Goal: Information Seeking & Learning: Check status

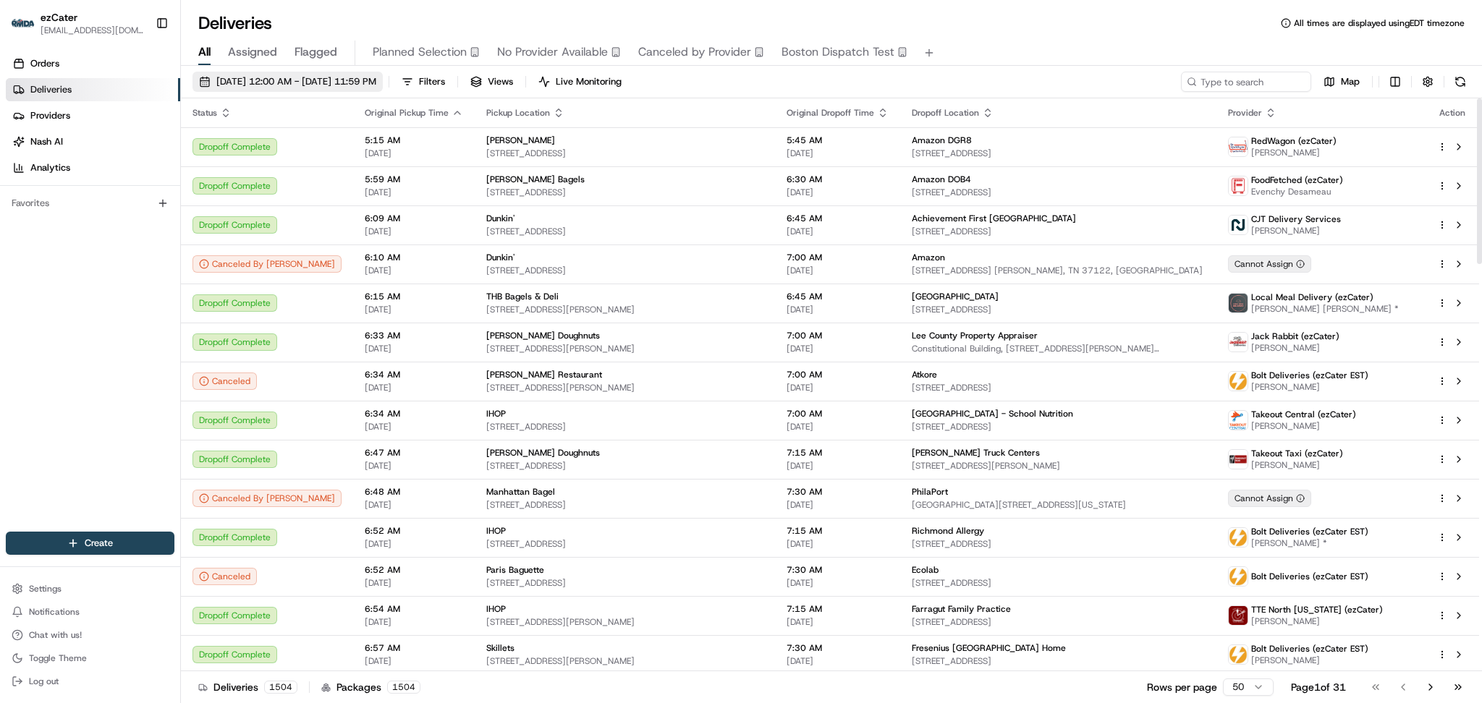
click at [324, 73] on button "08/20/2025 12:00 AM - 08/20/2025 11:59 PM" at bounding box center [288, 82] width 190 height 20
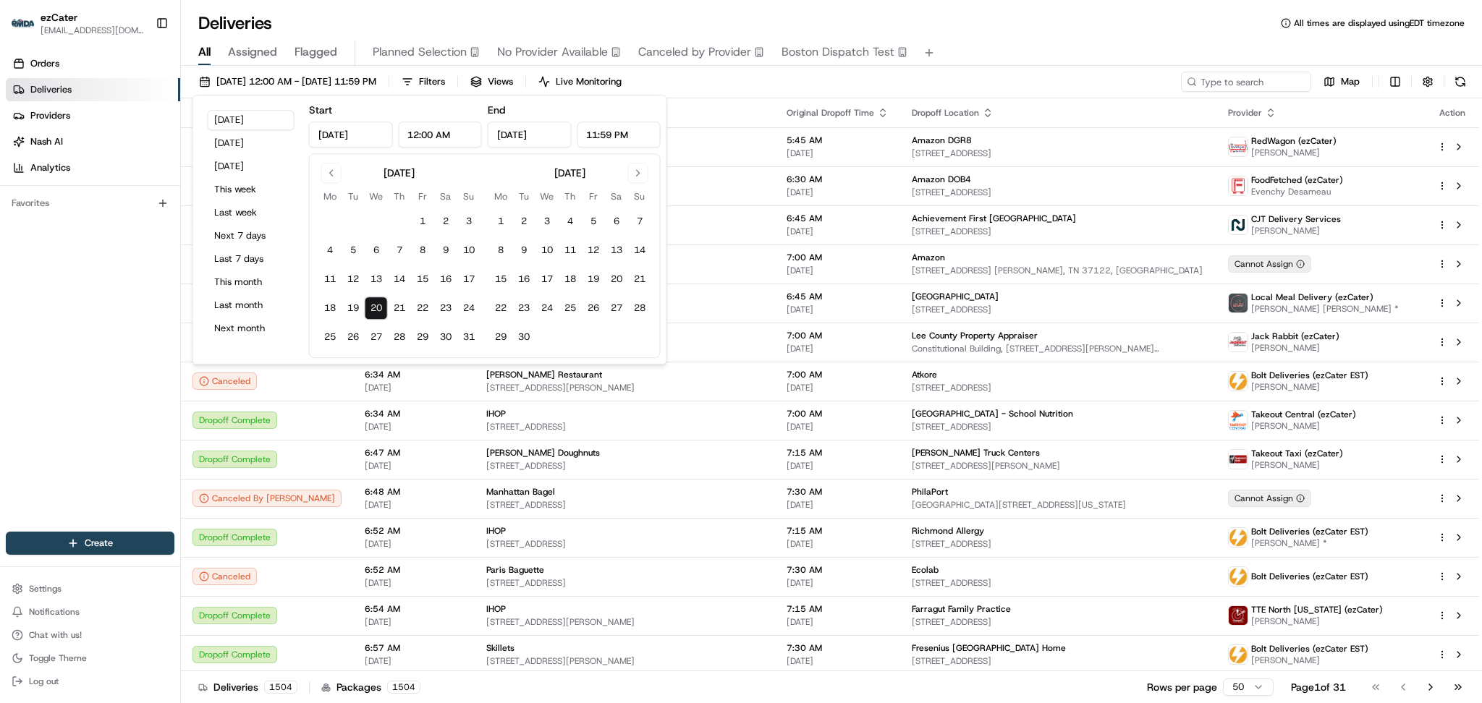
click at [412, 130] on input "12:00 AM" at bounding box center [440, 135] width 84 height 26
type input "11:00 AM"
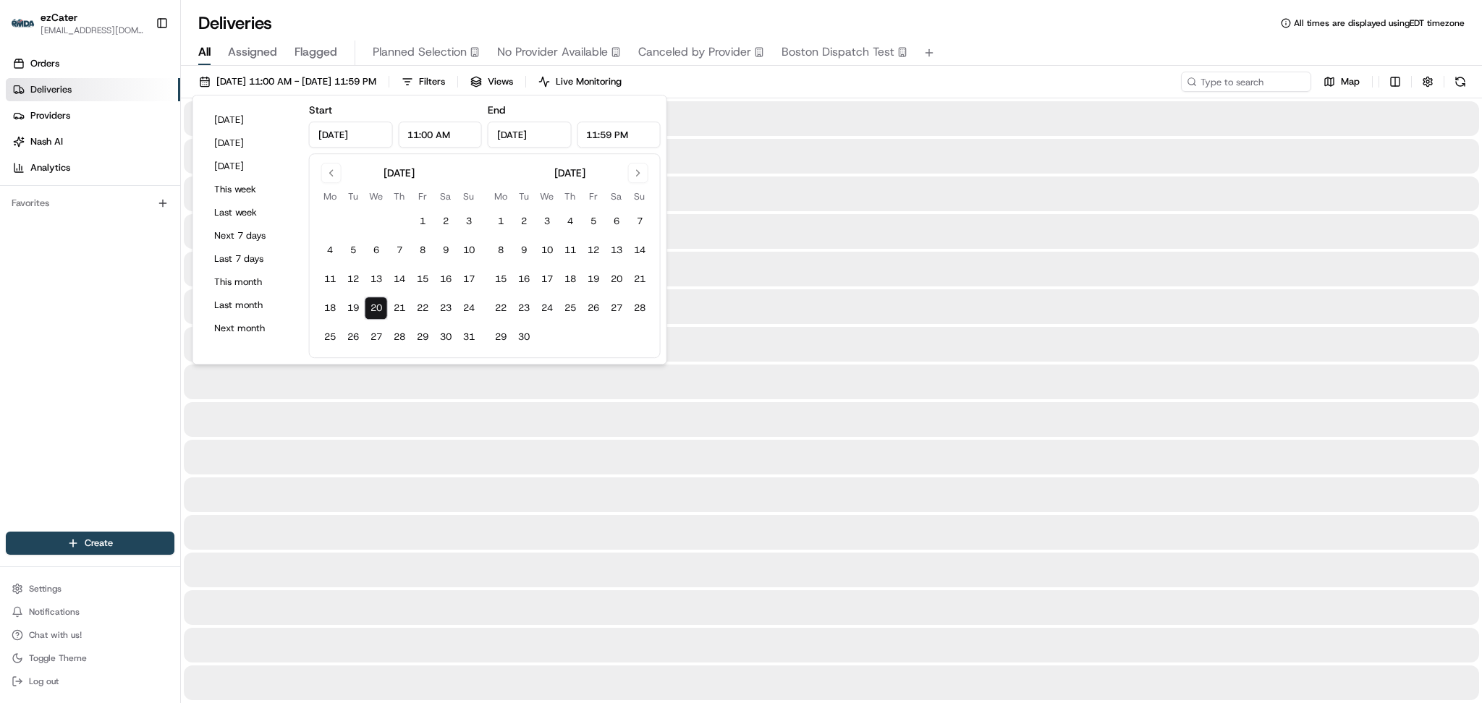
drag, startPoint x: 615, startPoint y: 132, endPoint x: 569, endPoint y: 130, distance: 46.4
click at [569, 130] on div "Aug 20, 2025 11:59 PM" at bounding box center [574, 135] width 173 height 26
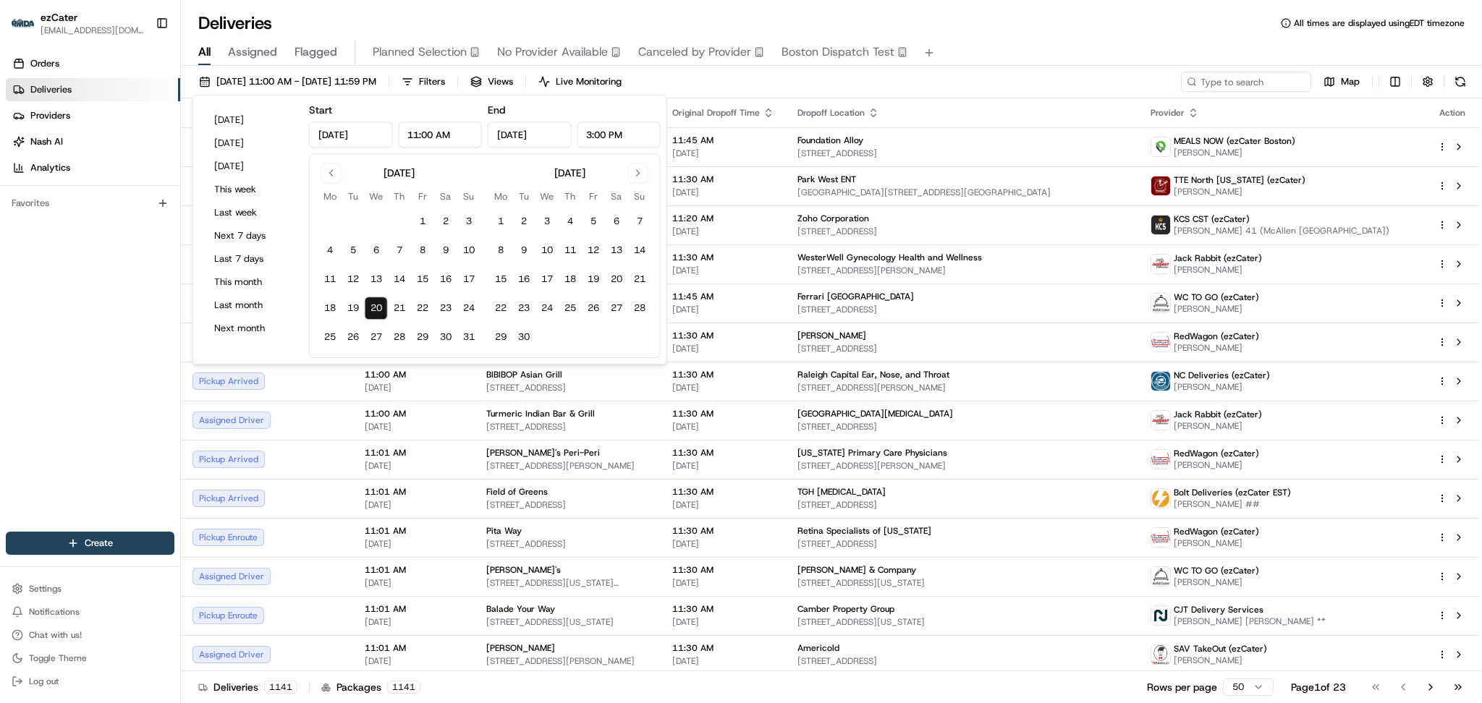
type input "3:00 PM"
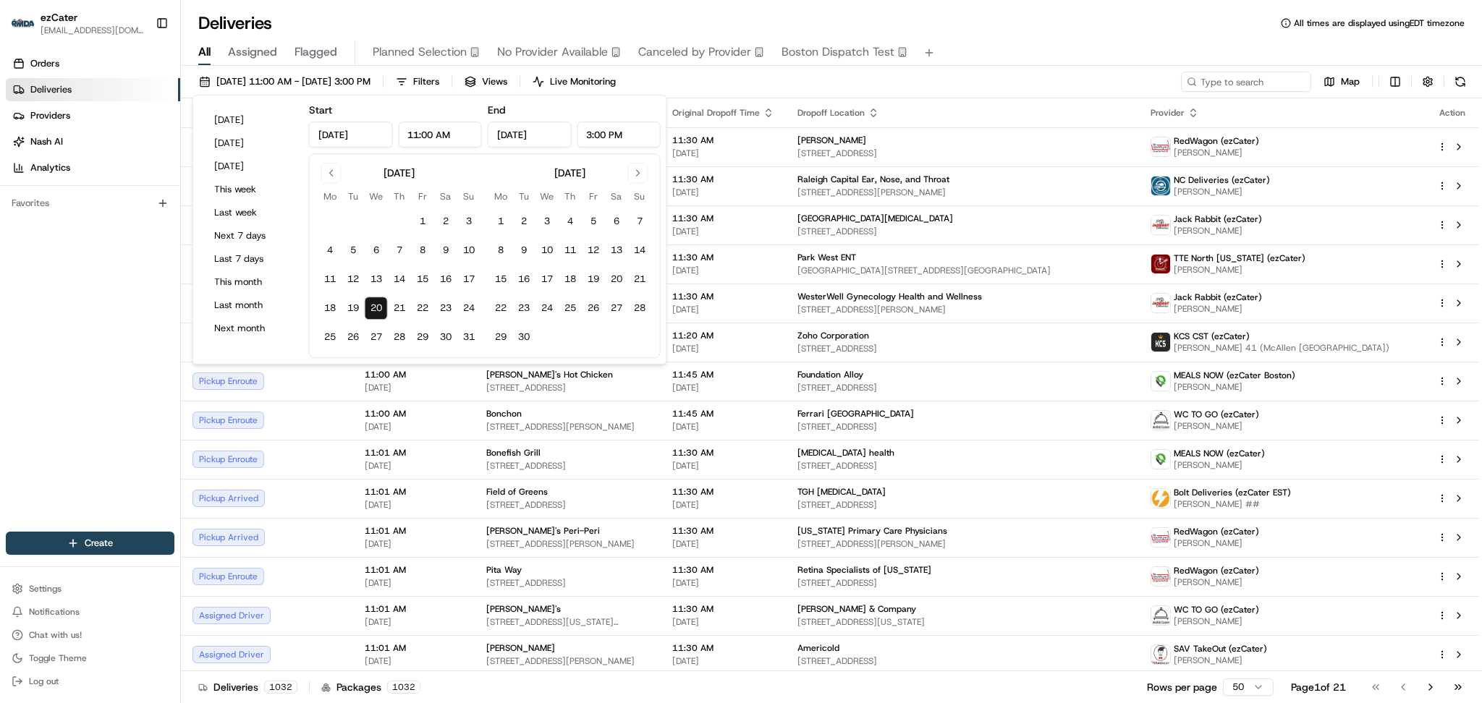
click at [652, 13] on div "Deliveries All times are displayed using EDT timezone" at bounding box center [831, 23] width 1301 height 23
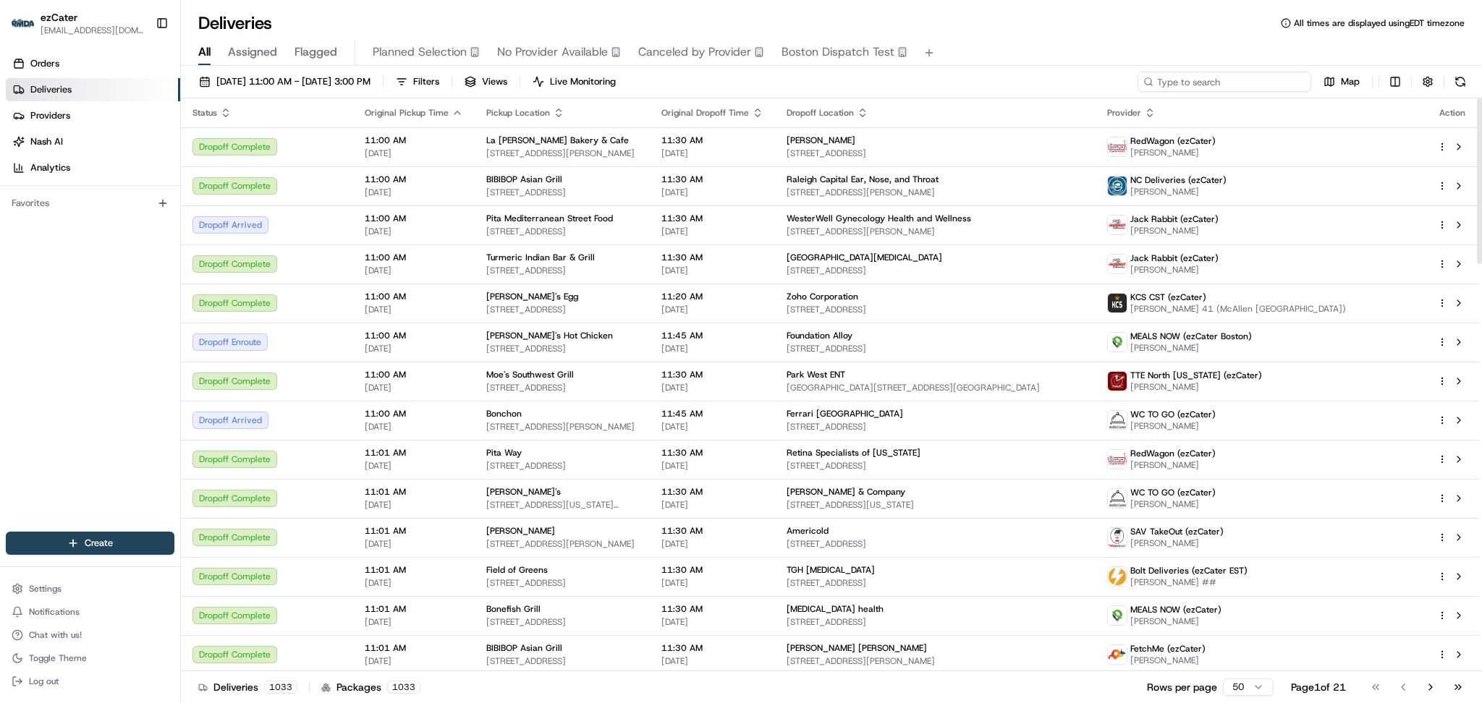
click at [1207, 88] on input at bounding box center [1225, 82] width 174 height 20
paste input "4VGWMF"
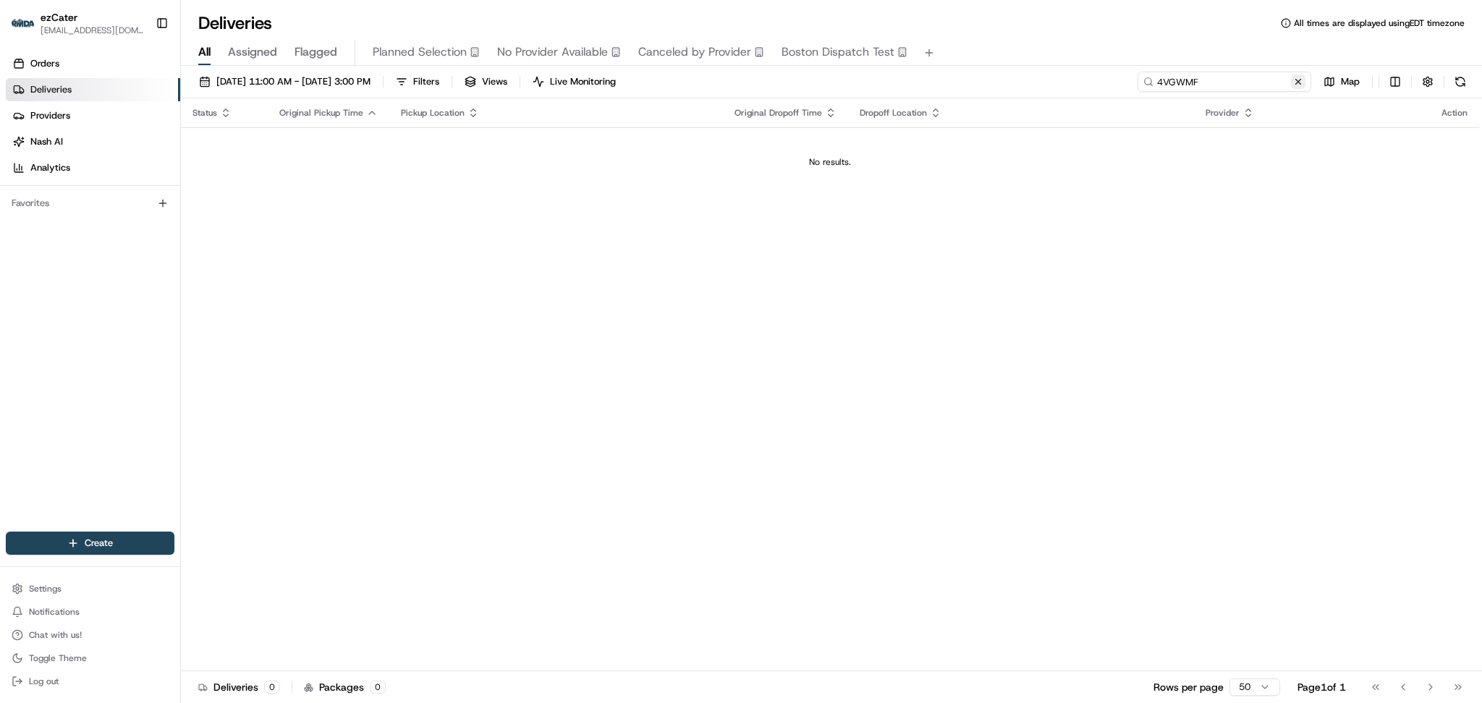
type input "4VGWMF"
click at [1294, 80] on button at bounding box center [1298, 82] width 14 height 14
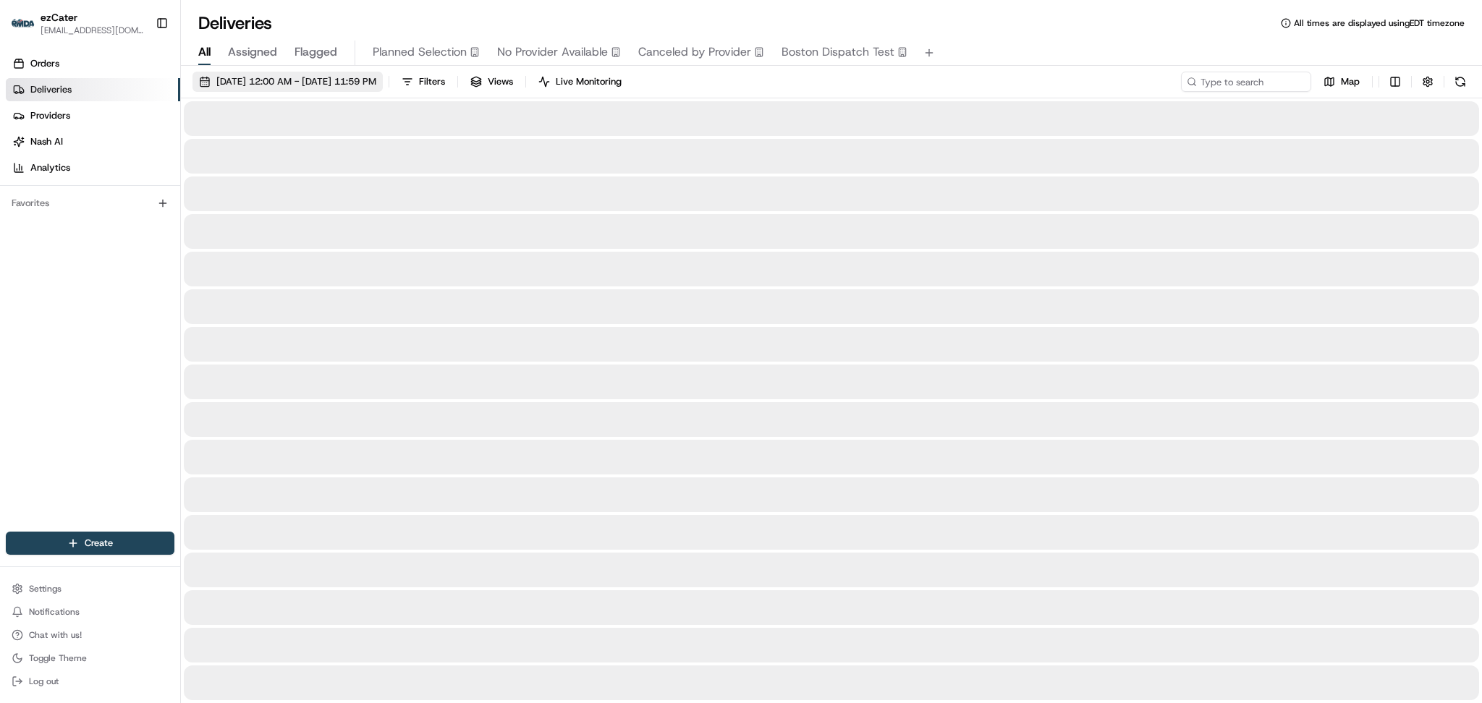
click at [234, 87] on span "08/20/2025 12:00 AM - 08/27/2025 11:59 PM" at bounding box center [296, 81] width 160 height 13
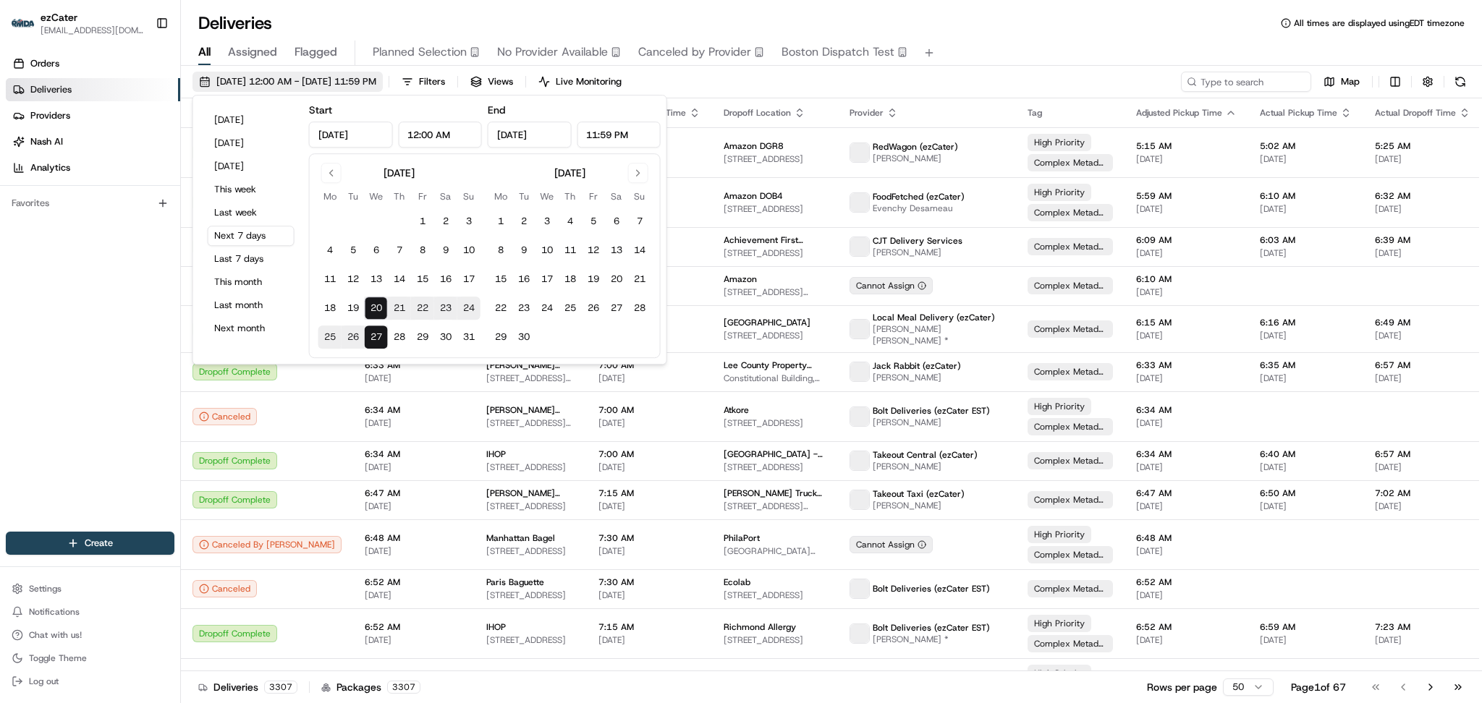
type input "Aug 20, 2025"
type input "12:00 AM"
type input "Aug 27, 2025"
type input "11:59 PM"
click at [246, 282] on button "This month" at bounding box center [251, 282] width 87 height 20
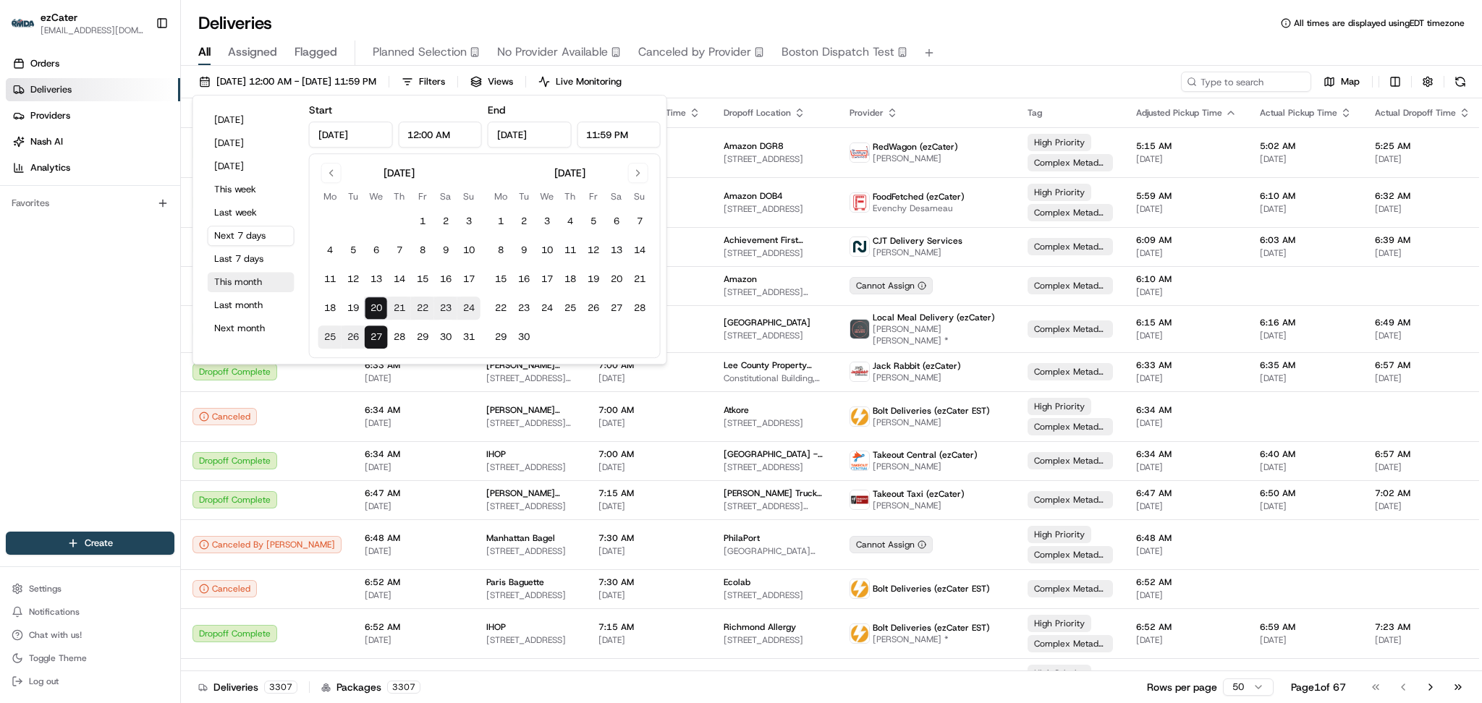
type input "Aug 1, 2025"
type input "Aug 31, 2025"
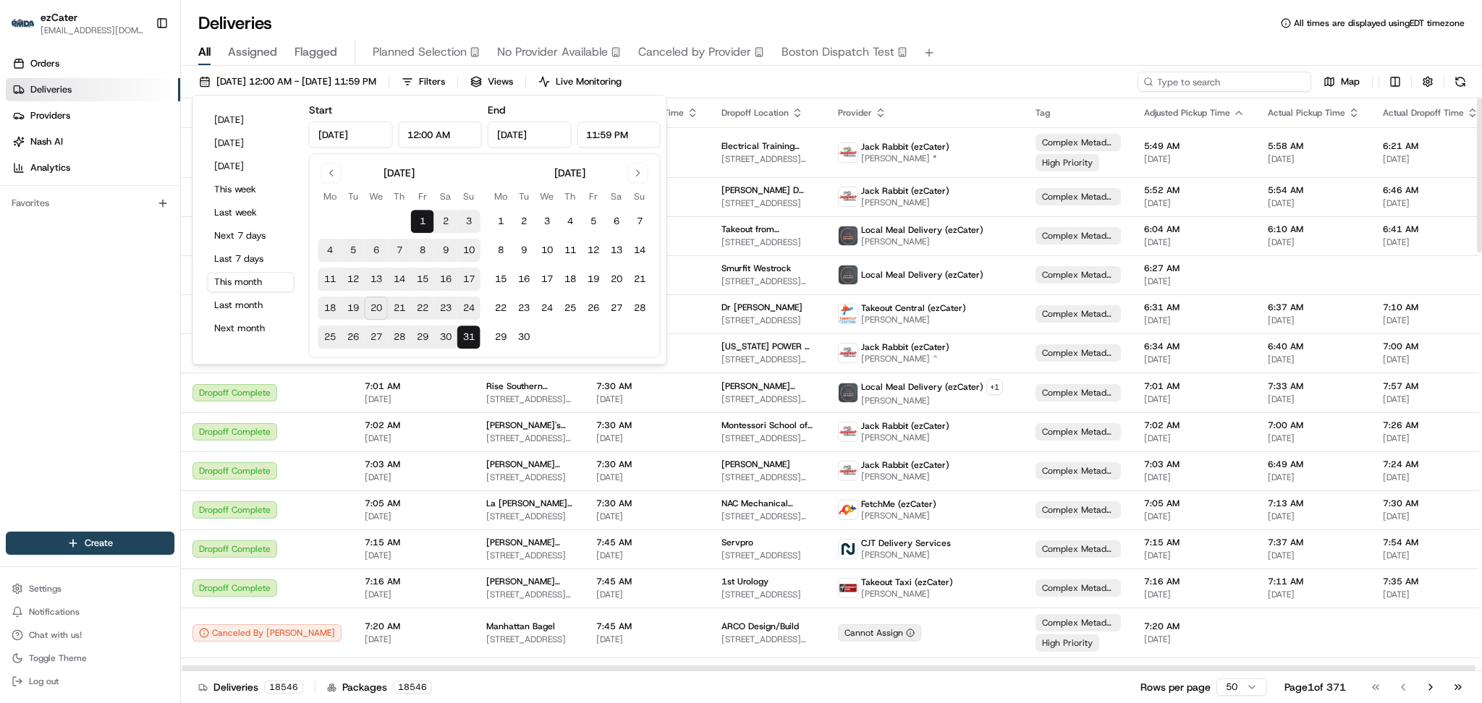
click at [1251, 80] on input at bounding box center [1225, 82] width 174 height 20
paste input "9JPG7F"
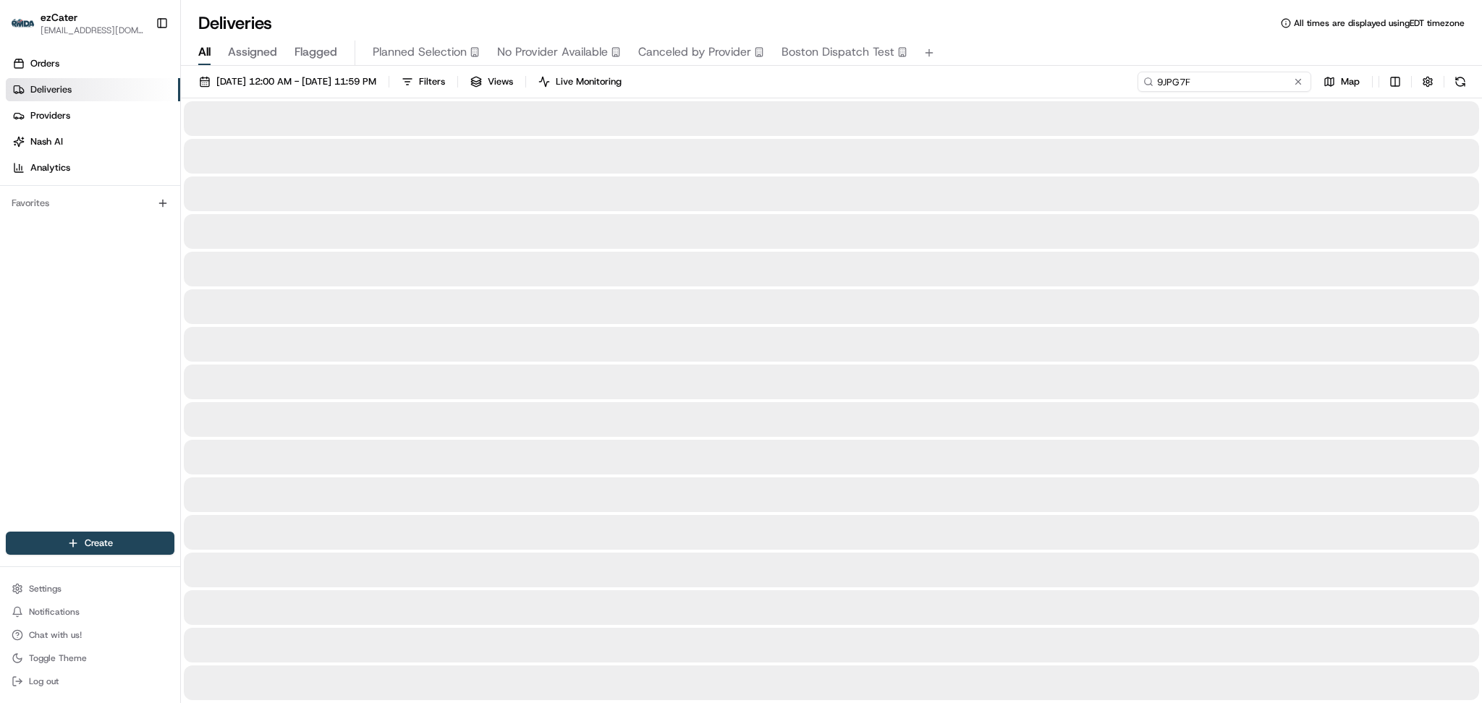
type input "9JPG7F"
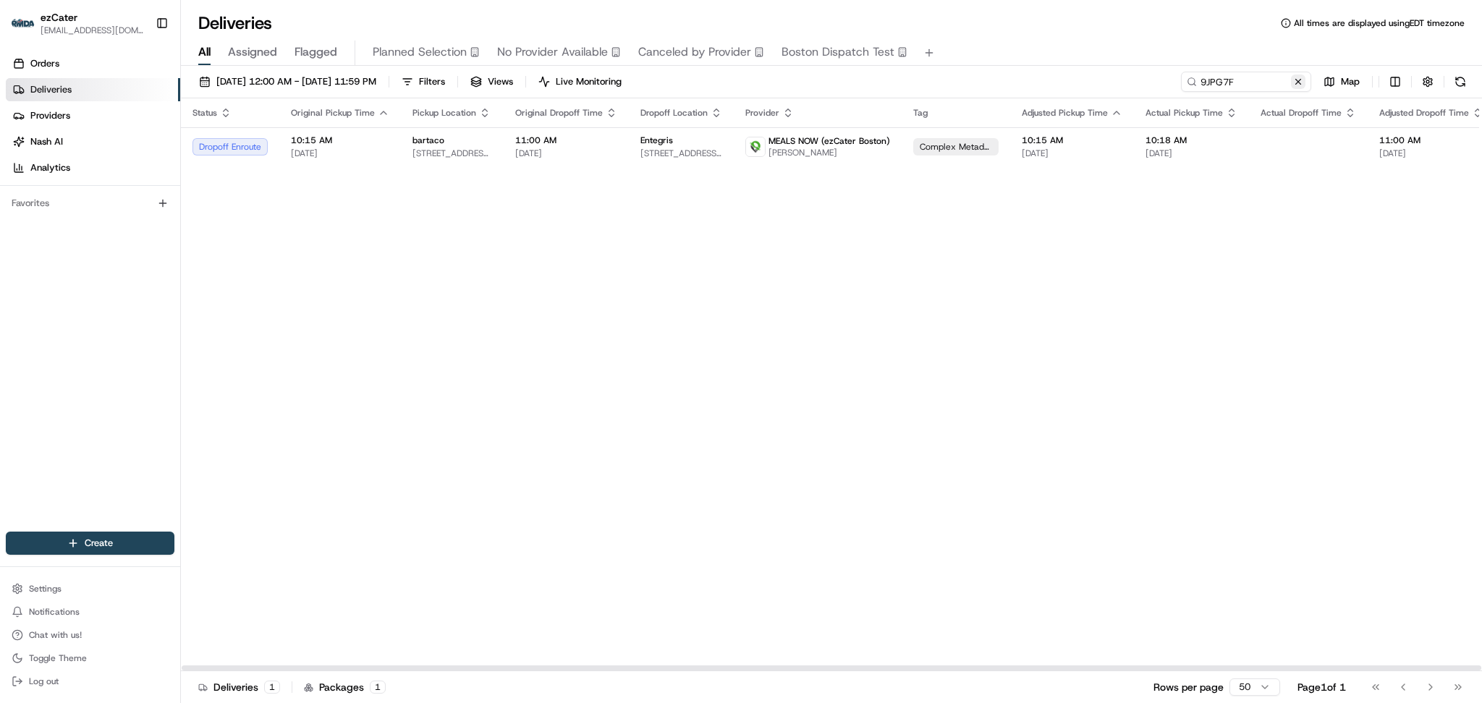
click at [1297, 85] on button at bounding box center [1298, 82] width 14 height 14
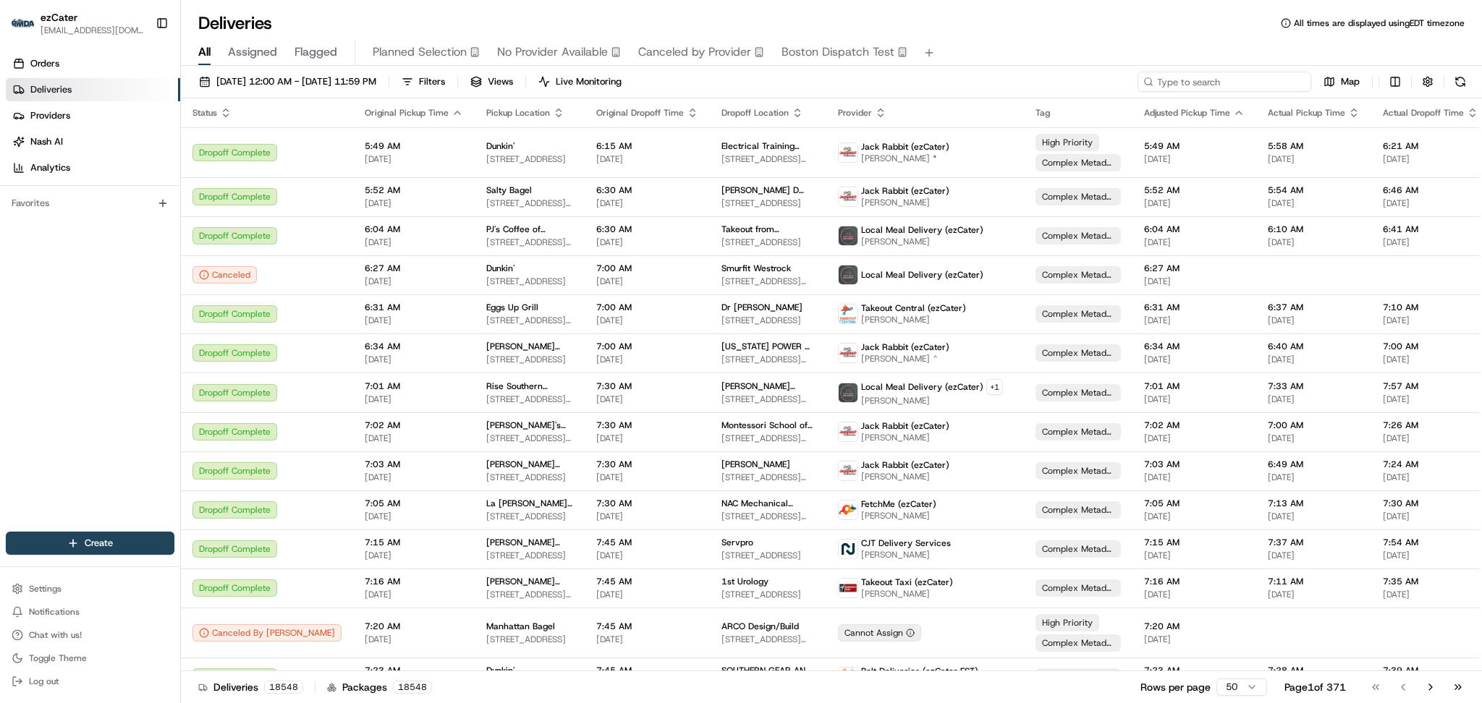
click at [1224, 72] on input at bounding box center [1225, 82] width 174 height 20
paste input "H90870"
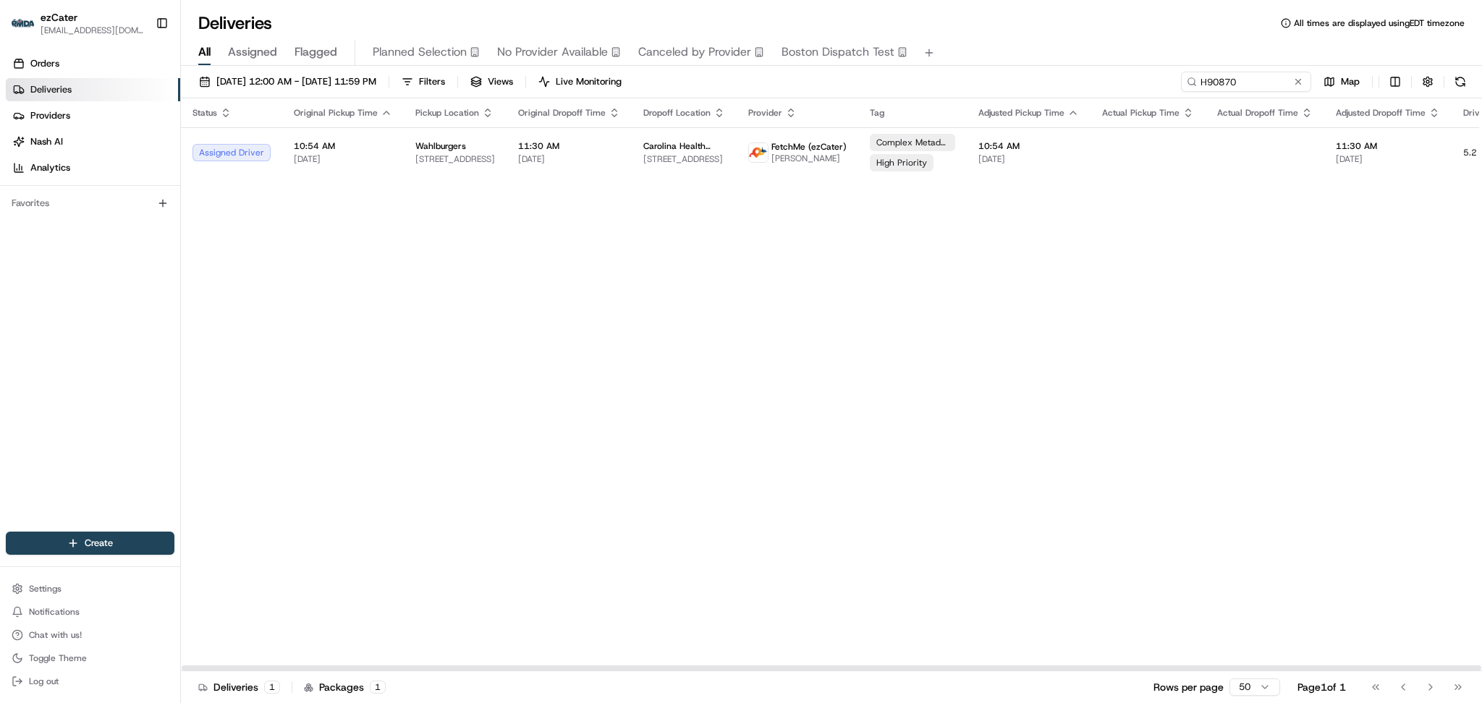
drag, startPoint x: 1248, startPoint y: 255, endPoint x: 1251, endPoint y: 211, distance: 43.5
click at [1248, 254] on div "Status Original Pickup Time Pickup Location Original Dropoff Time Dropoff Locat…" at bounding box center [926, 384] width 1490 height 573
drag, startPoint x: 1253, startPoint y: 80, endPoint x: 899, endPoint y: 69, distance: 354.8
click at [899, 69] on div "08/01/2025 12:00 AM - 08/31/2025 11:59 PM Filters Views Live Monitoring H90870 …" at bounding box center [831, 386] width 1301 height 640
paste input "FG7-KA6"
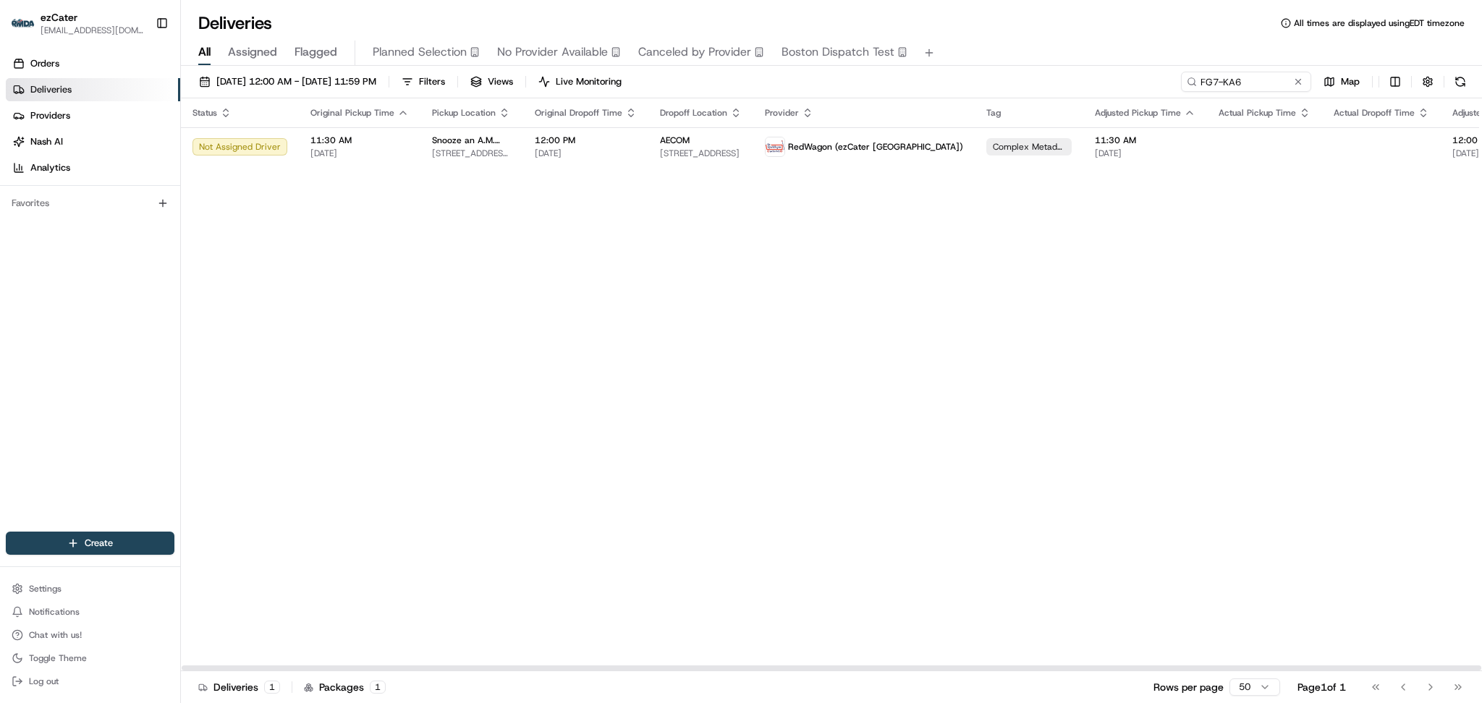
click at [1257, 258] on div "Status Original Pickup Time Pickup Location Original Dropoff Time Dropoff Locat…" at bounding box center [984, 384] width 1607 height 573
drag, startPoint x: 1255, startPoint y: 90, endPoint x: 999, endPoint y: 88, distance: 255.5
click at [1001, 88] on div "08/01/2025 12:00 AM - 08/31/2025 11:59 PM Filters Views Live Monitoring FG7-KA6…" at bounding box center [831, 85] width 1301 height 27
paste input "8P8-TRE"
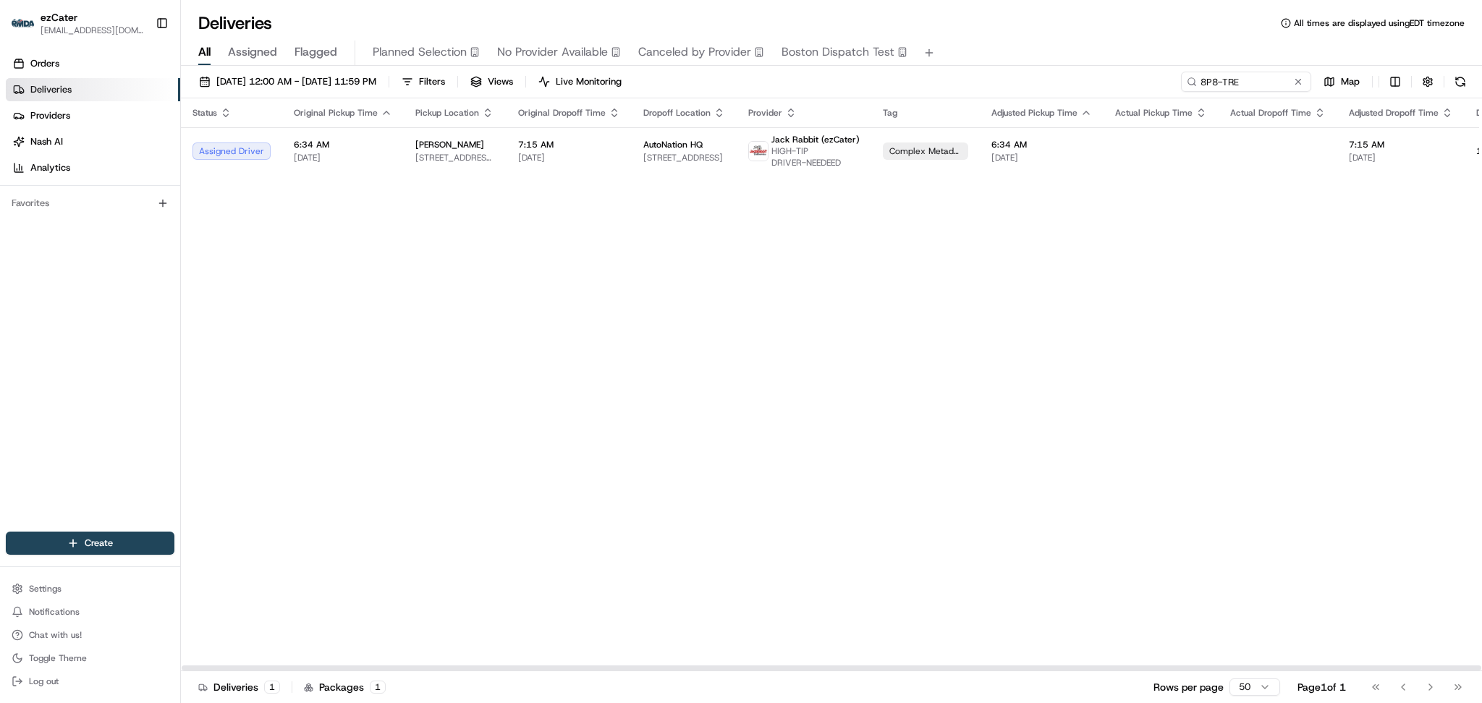
drag, startPoint x: 1335, startPoint y: 316, endPoint x: 1335, endPoint y: 284, distance: 31.8
click at [1337, 316] on div "Status Original Pickup Time Pickup Location Original Dropoff Time Dropoff Locat…" at bounding box center [932, 384] width 1503 height 573
drag, startPoint x: 1261, startPoint y: 85, endPoint x: 978, endPoint y: 78, distance: 282.3
click at [982, 78] on div "08/01/2025 12:00 AM - 08/31/2025 11:59 PM Filters Views Live Monitoring 8P8-TRE…" at bounding box center [831, 85] width 1301 height 27
paste input "XVK-68C"
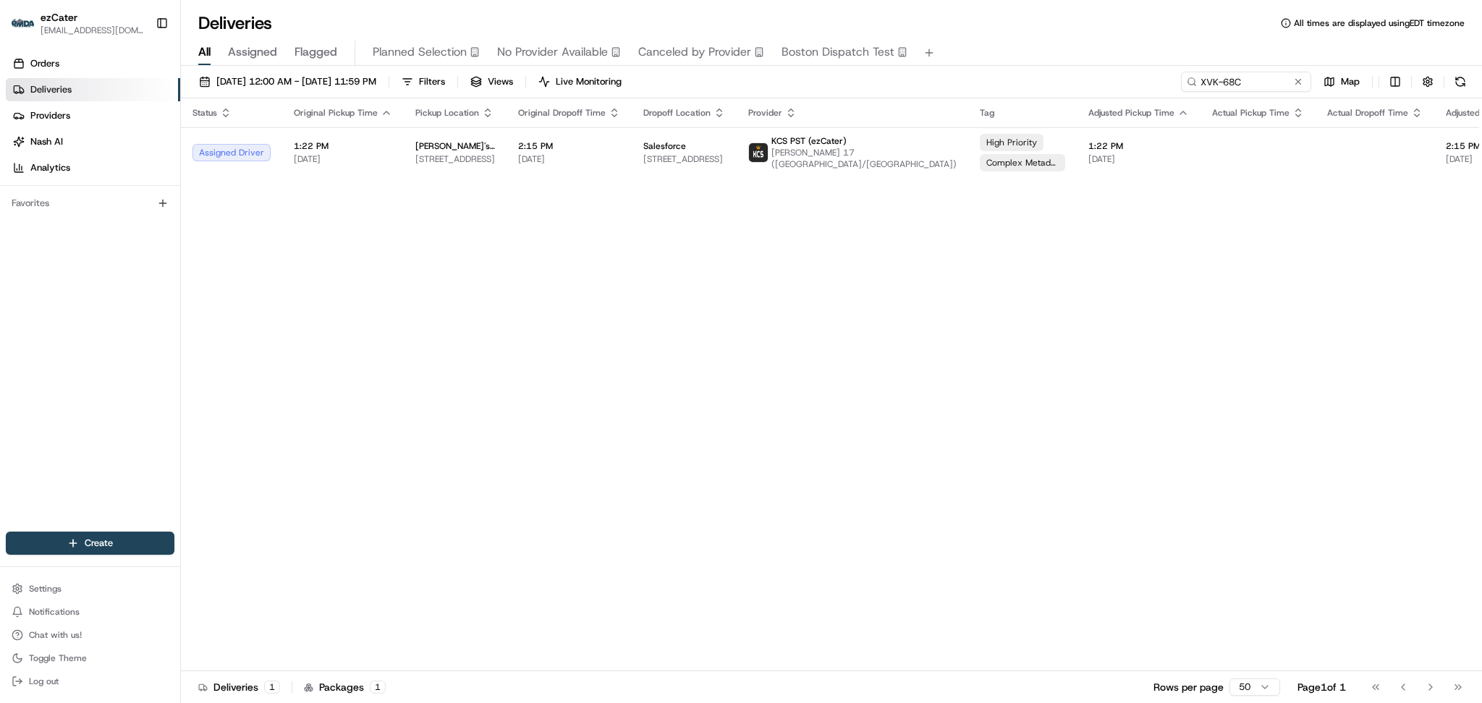
drag, startPoint x: 1327, startPoint y: 339, endPoint x: 1329, endPoint y: 318, distance: 20.4
click at [1328, 337] on div "Status Original Pickup Time Pickup Location Original Dropoff Time Dropoff Locat…" at bounding box center [981, 384] width 1600 height 573
drag, startPoint x: 1174, startPoint y: 79, endPoint x: 957, endPoint y: 71, distance: 216.5
click at [957, 72] on div "08/01/2025 12:00 AM - 08/31/2025 11:59 PM Filters Views Live Monitoring XVK-68C…" at bounding box center [831, 85] width 1301 height 27
paste input "U97T69"
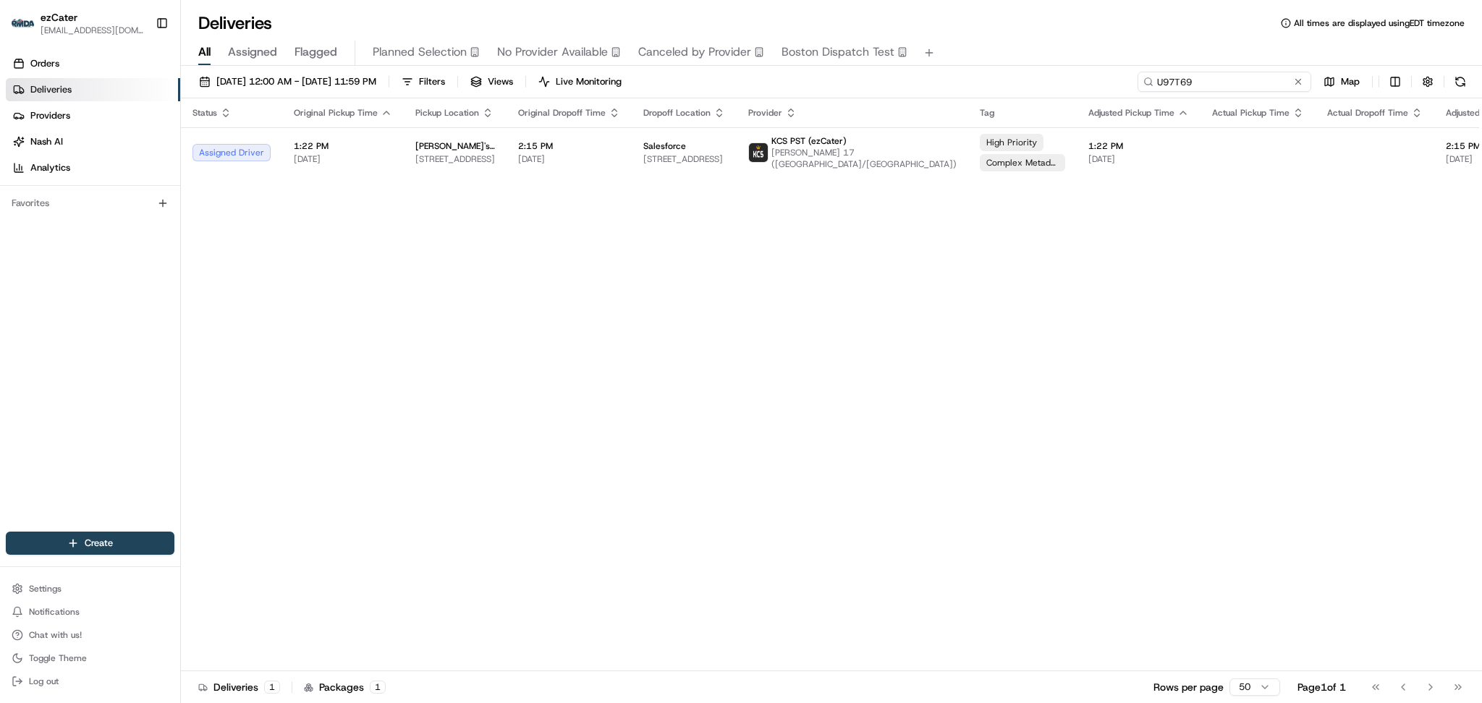
type input "U97T69"
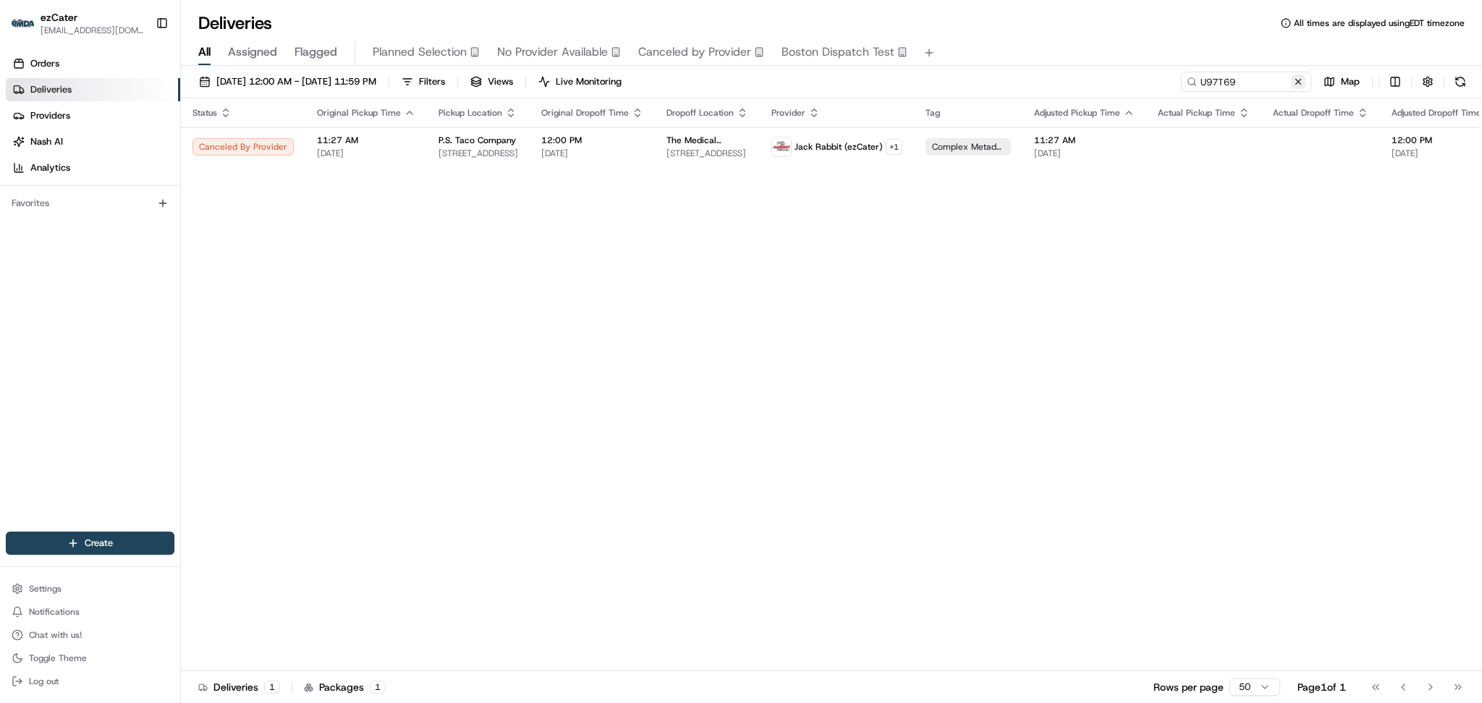
click at [1297, 76] on button at bounding box center [1298, 82] width 14 height 14
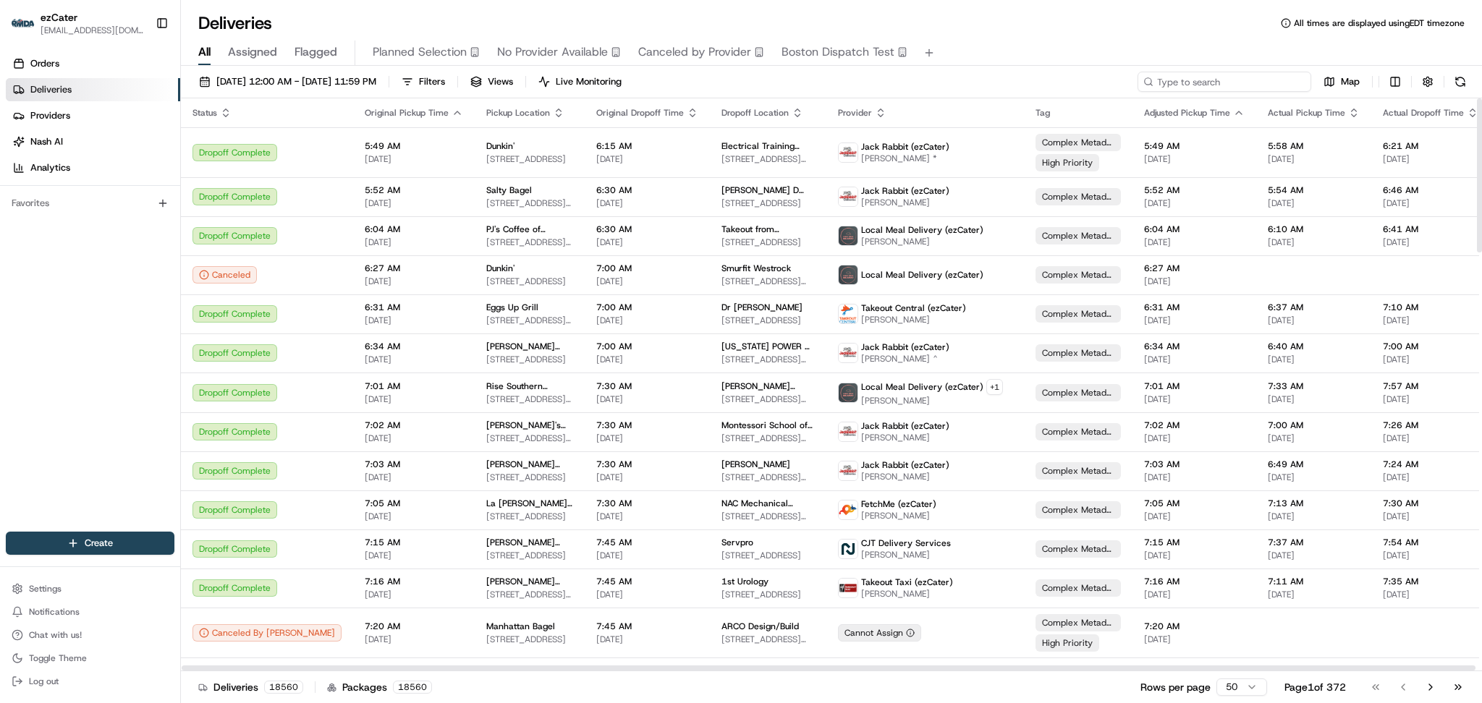
click at [1235, 83] on input at bounding box center [1225, 82] width 174 height 20
paste input "Q75EZY"
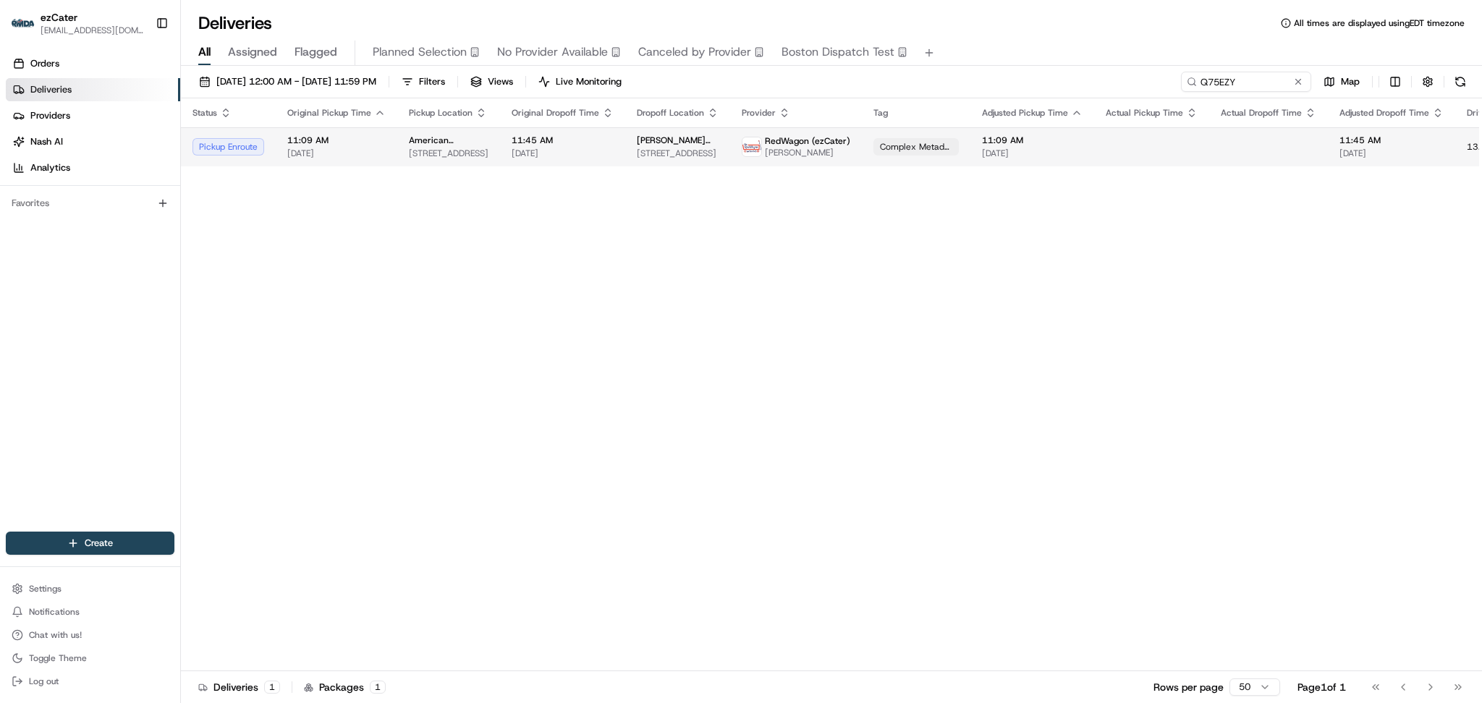
drag, startPoint x: 1282, startPoint y: 185, endPoint x: 1271, endPoint y: 140, distance: 47.0
click at [1283, 185] on div "Status Original Pickup Time Pickup Location Original Dropoff Time Dropoff Locat…" at bounding box center [928, 384] width 1494 height 573
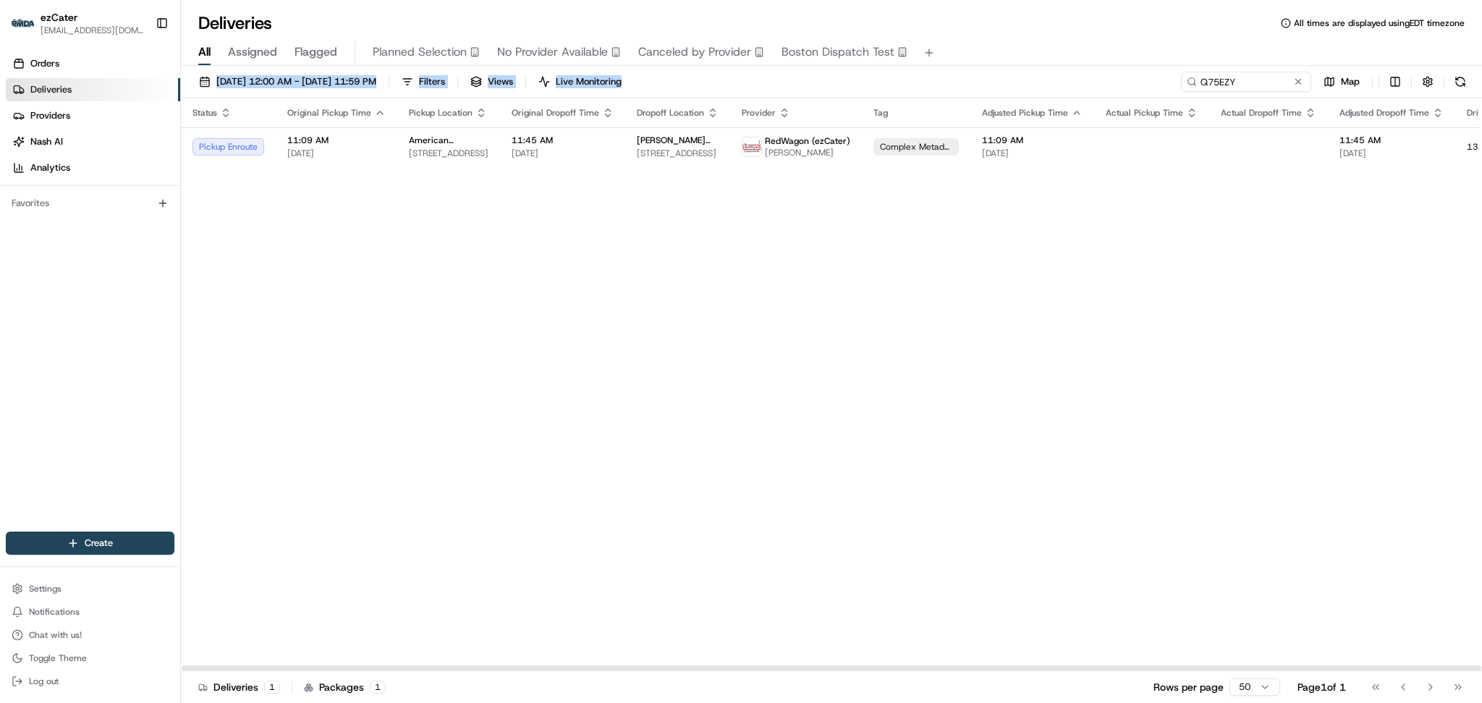
drag, startPoint x: 1248, startPoint y: 67, endPoint x: 989, endPoint y: 62, distance: 258.4
click at [989, 62] on div "Deliveries All times are displayed using EDT timezone All Assigned Flagged Plan…" at bounding box center [831, 351] width 1301 height 703
click at [1243, 75] on input "Q75EZY" at bounding box center [1225, 82] width 174 height 20
drag, startPoint x: 1245, startPoint y: 82, endPoint x: 1095, endPoint y: 84, distance: 149.8
click at [1095, 84] on div "08/01/2025 12:00 AM - 08/31/2025 11:59 PM Filters Views Live Monitoring Q75EZY …" at bounding box center [831, 85] width 1301 height 27
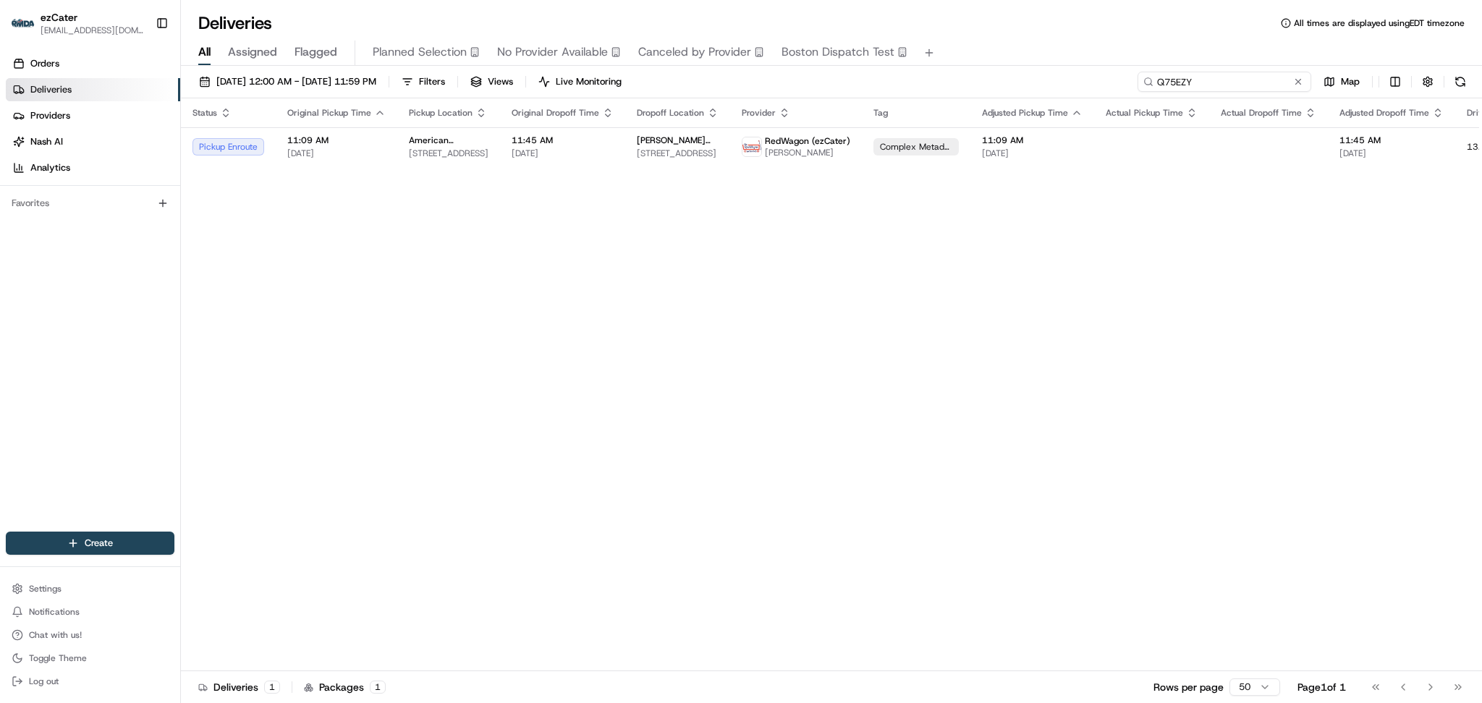
paste input "H90870"
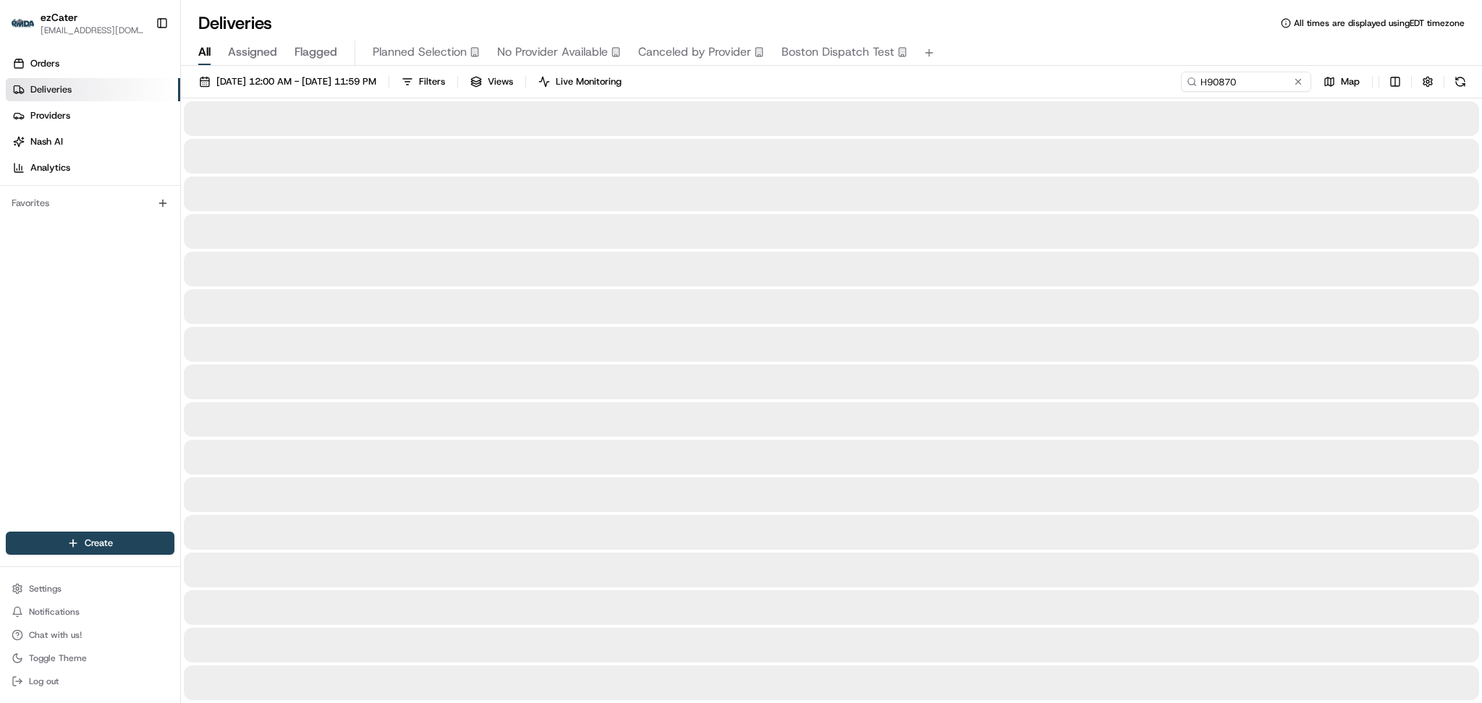
click at [206, 335] on div at bounding box center [831, 344] width 1295 height 35
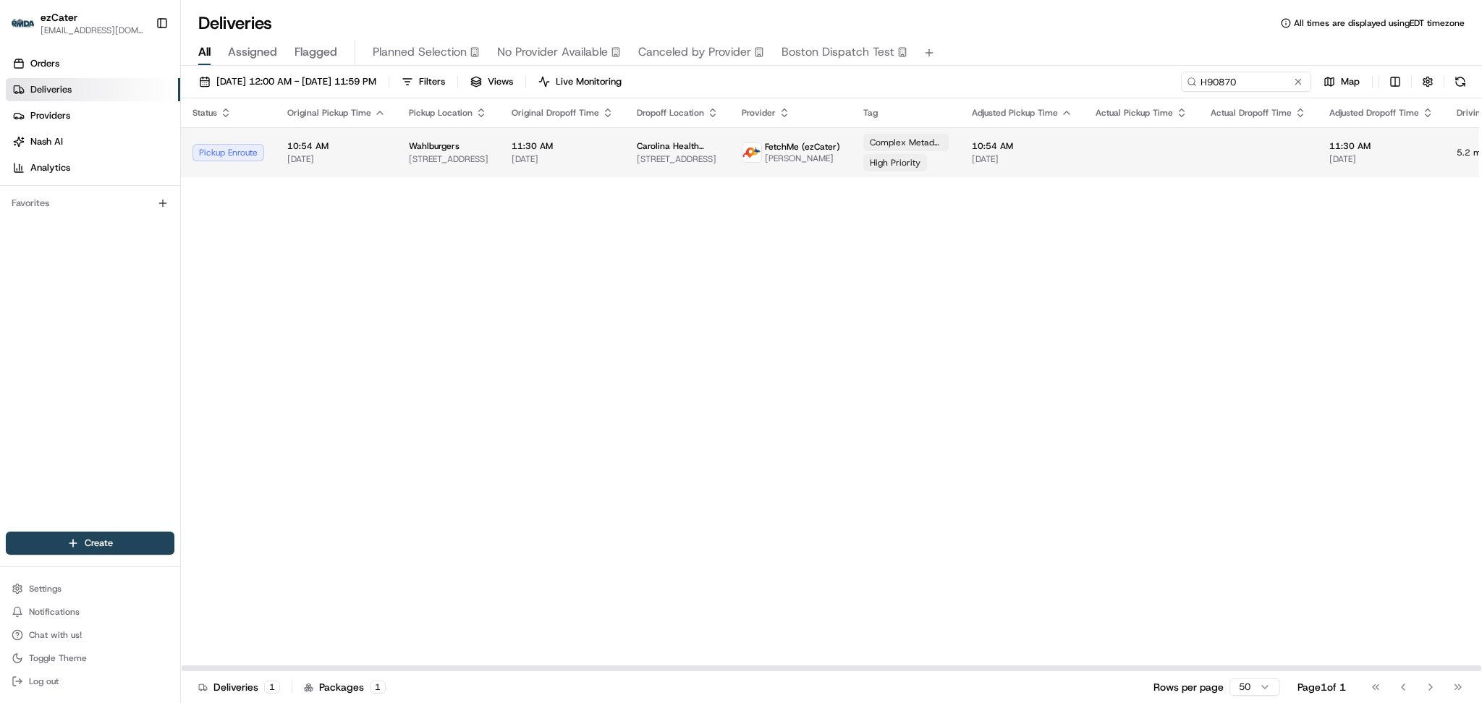
click at [306, 151] on span "10:54 AM" at bounding box center [336, 146] width 98 height 12
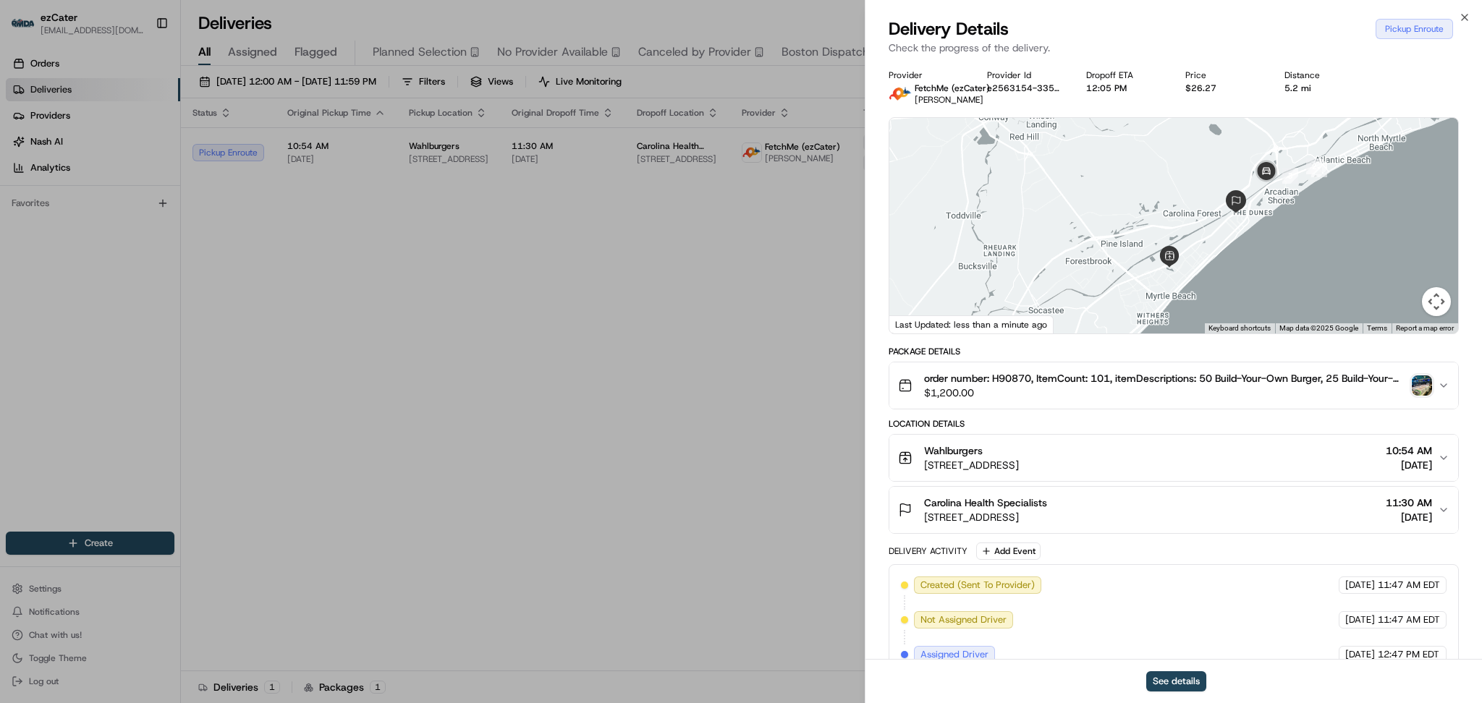
click at [1419, 392] on img "button" at bounding box center [1422, 386] width 20 height 20
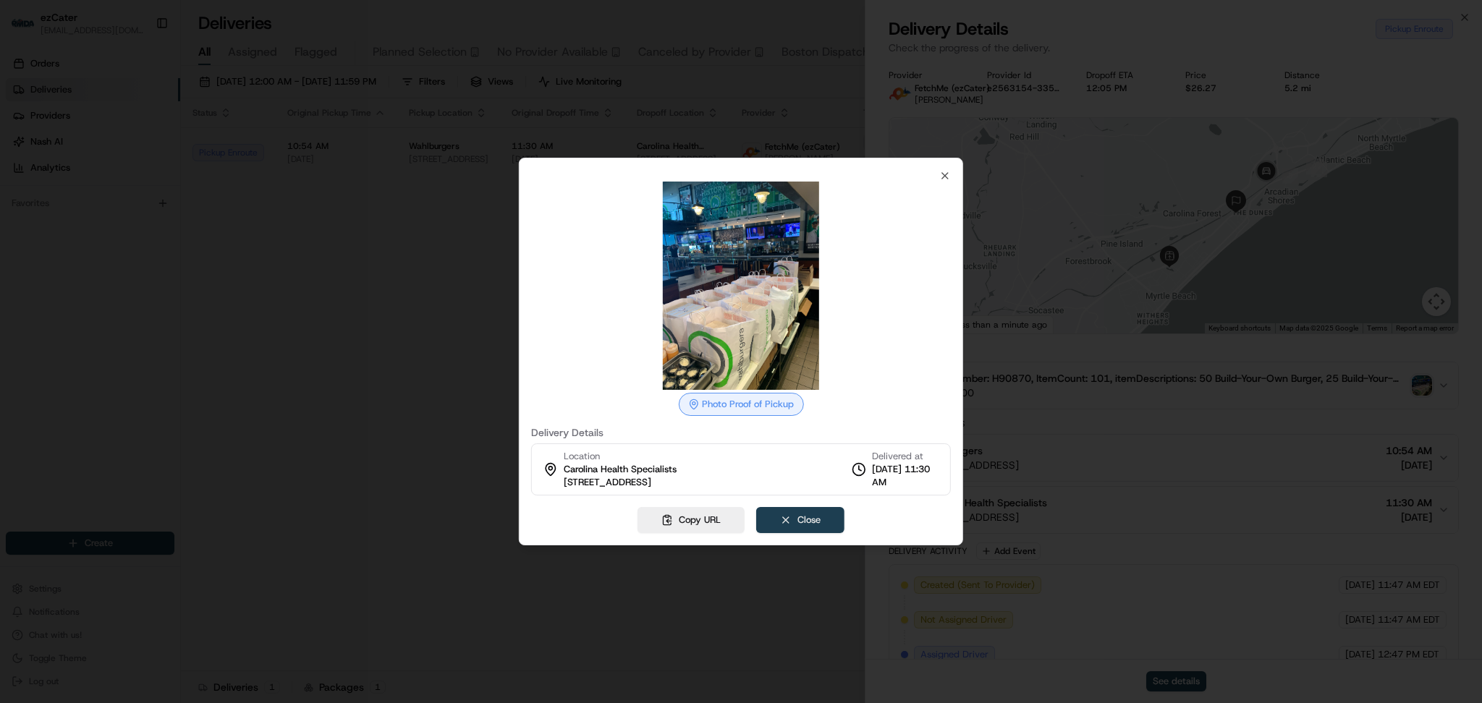
click at [823, 518] on button "Close" at bounding box center [800, 520] width 88 height 26
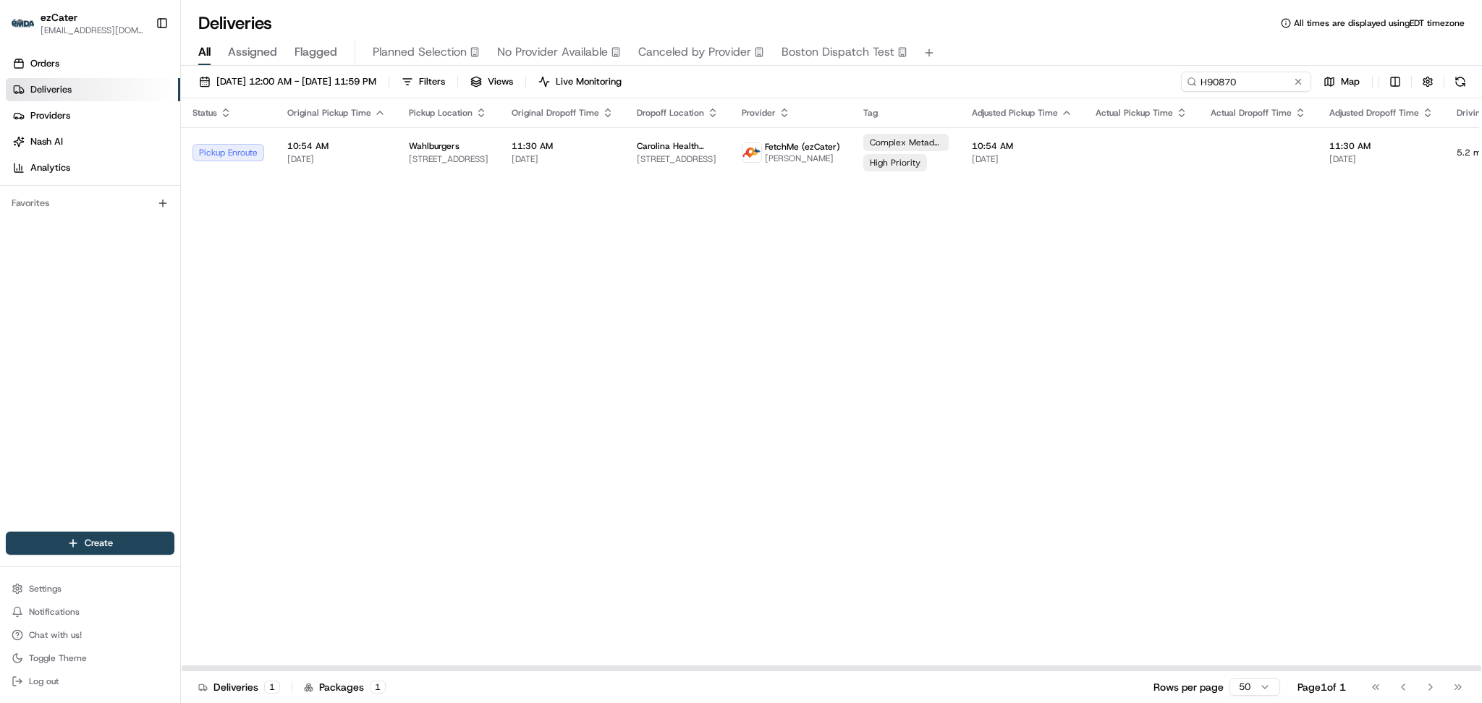
drag, startPoint x: 1253, startPoint y: 359, endPoint x: 1257, endPoint y: 190, distance: 168.7
click at [1254, 356] on div "Status Original Pickup Time Pickup Location Original Dropoff Time Dropoff Locat…" at bounding box center [923, 384] width 1484 height 573
paste input "YWCQ1F"
drag, startPoint x: 1252, startPoint y: 79, endPoint x: 877, endPoint y: 69, distance: 375.0
click at [880, 70] on div "08/01/2025 12:00 AM - 08/31/2025 11:59 PM Filters Views Live Monitoring H90870 …" at bounding box center [831, 386] width 1301 height 640
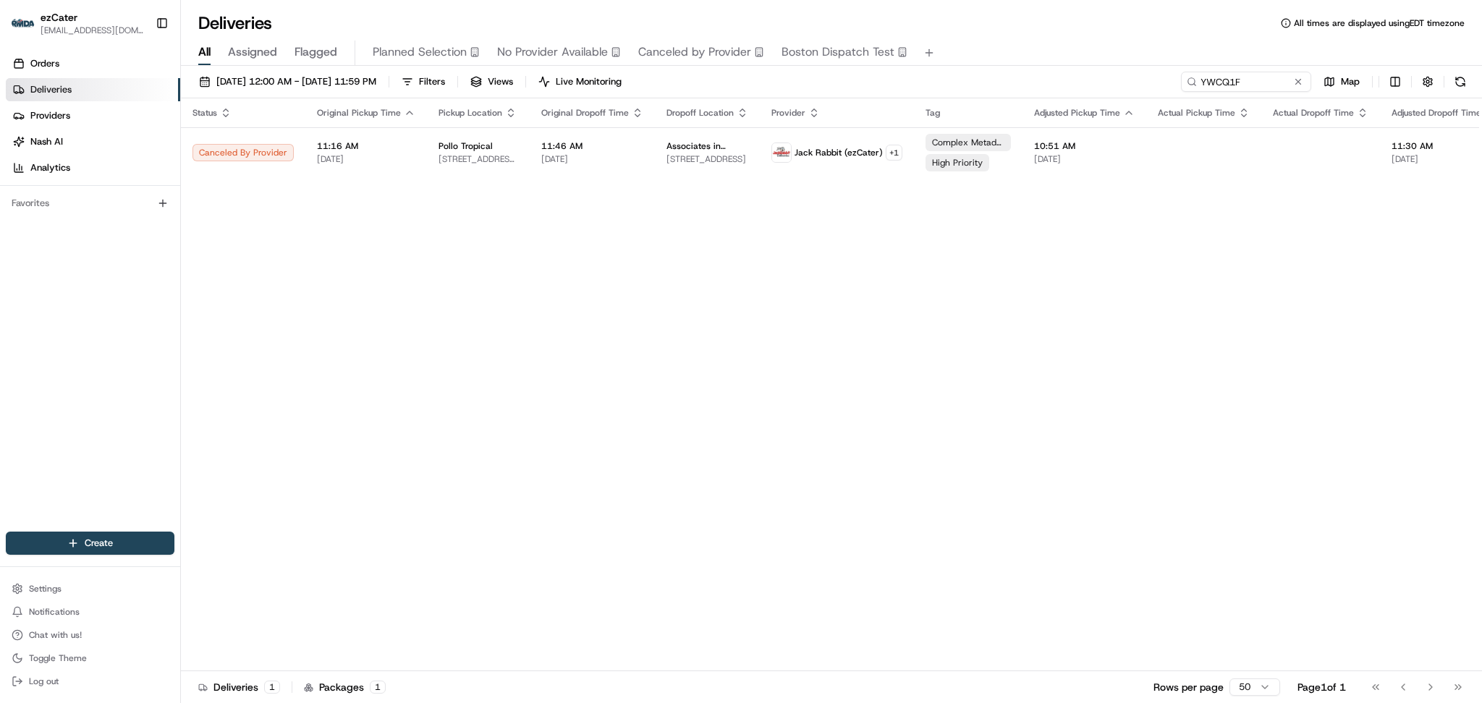
drag, startPoint x: 1372, startPoint y: 277, endPoint x: 1373, endPoint y: 268, distance: 9.4
click at [1373, 271] on div "Status Original Pickup Time Pickup Location Original Dropoff Time Dropoff Locat…" at bounding box center [954, 384] width 1546 height 573
drag, startPoint x: 1243, startPoint y: 74, endPoint x: 990, endPoint y: 46, distance: 254.9
click at [990, 46] on div "Deliveries All times are displayed using EDT timezone All Assigned Flagged Plan…" at bounding box center [831, 351] width 1301 height 703
paste input "H90870"
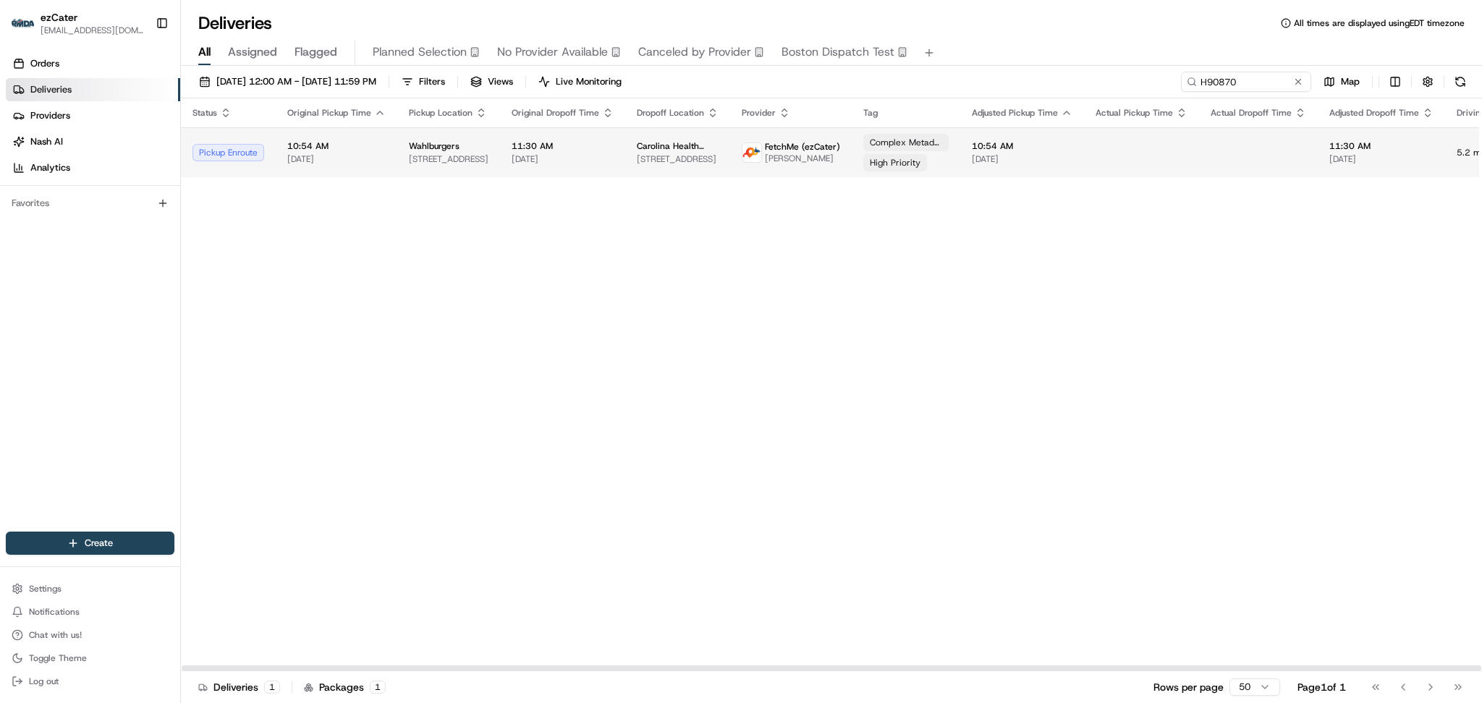
click at [730, 141] on td "FetchMe (ezCater) Rene Delgado" at bounding box center [791, 152] width 122 height 50
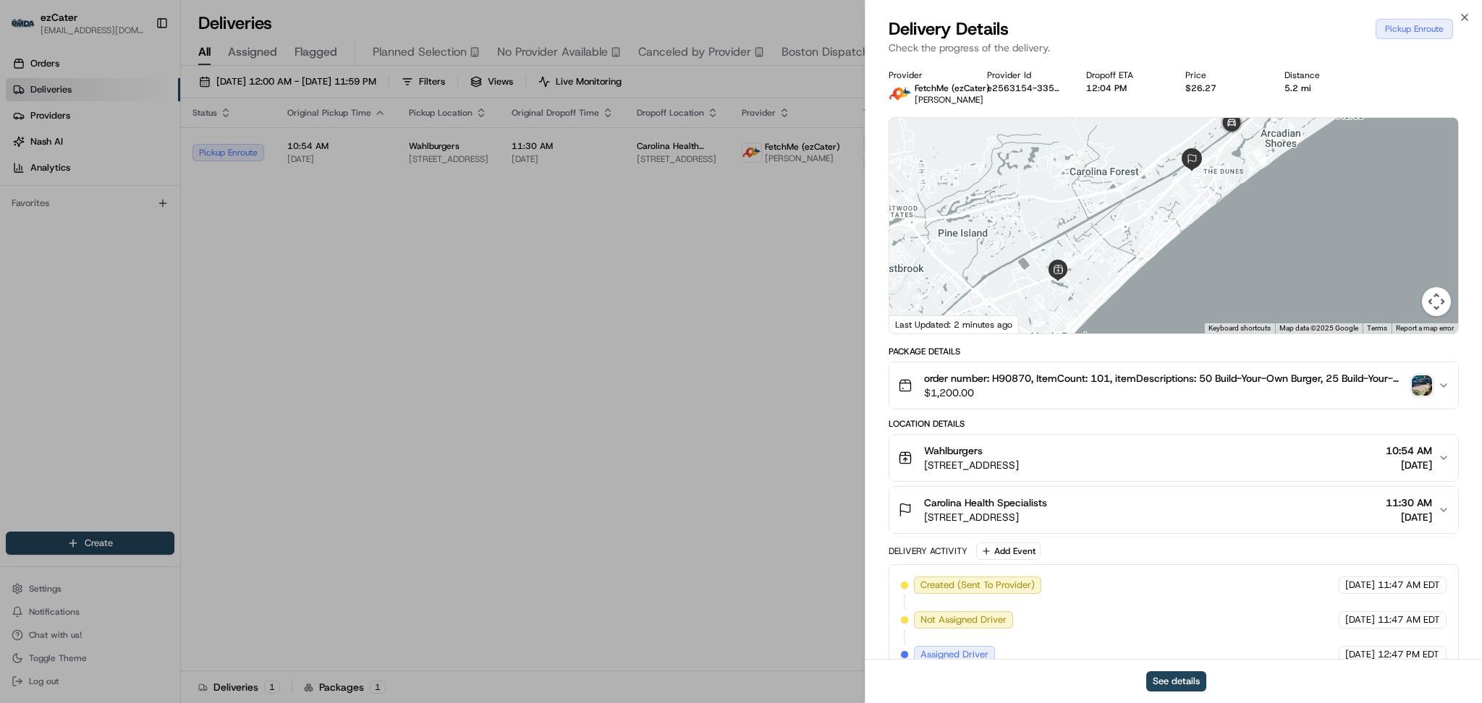
drag, startPoint x: 1231, startPoint y: 256, endPoint x: 1264, endPoint y: 212, distance: 54.9
click at [1264, 212] on div at bounding box center [1173, 226] width 569 height 216
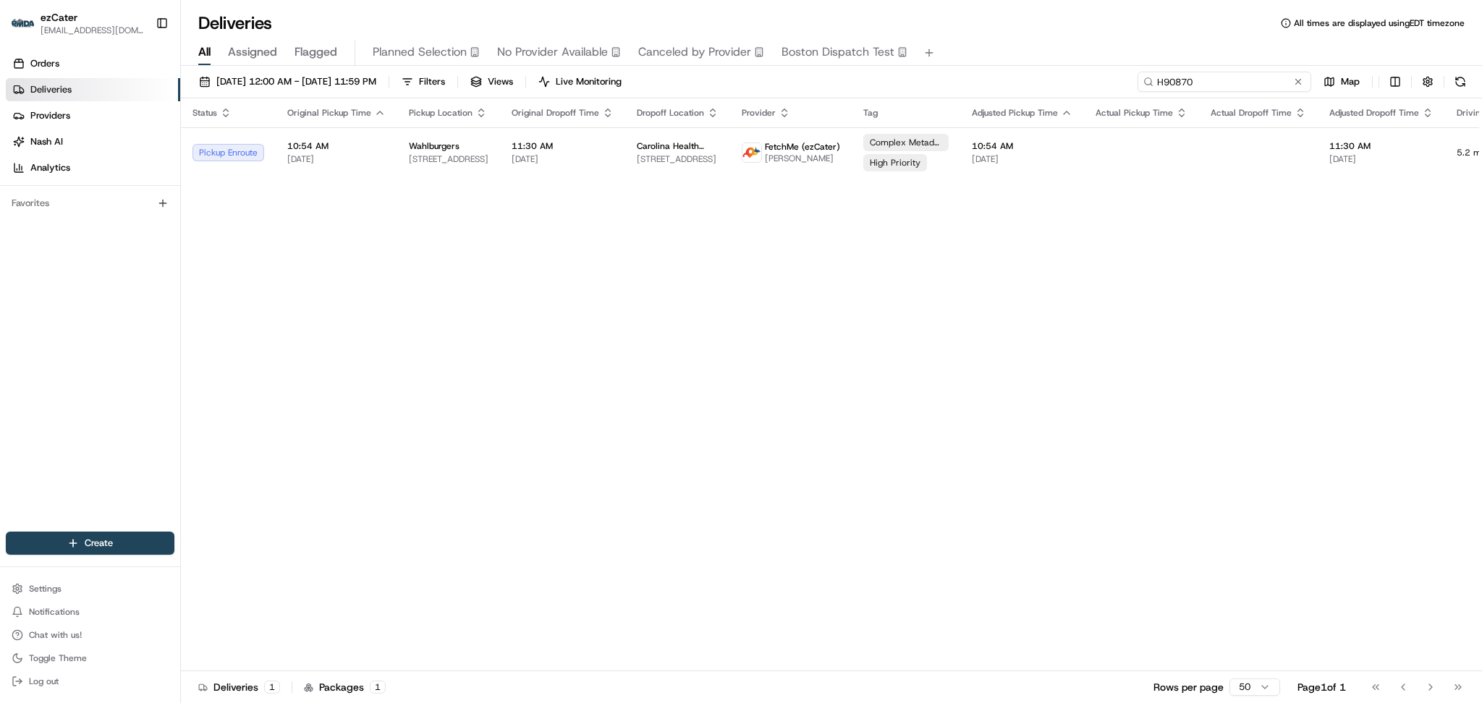
paste input "F2X9H"
drag, startPoint x: 1243, startPoint y: 78, endPoint x: 909, endPoint y: 78, distance: 334.4
click at [909, 78] on div "08/01/2025 12:00 AM - 08/31/2025 11:59 PM Filters Views Live Monitoring H90870 …" at bounding box center [831, 85] width 1301 height 27
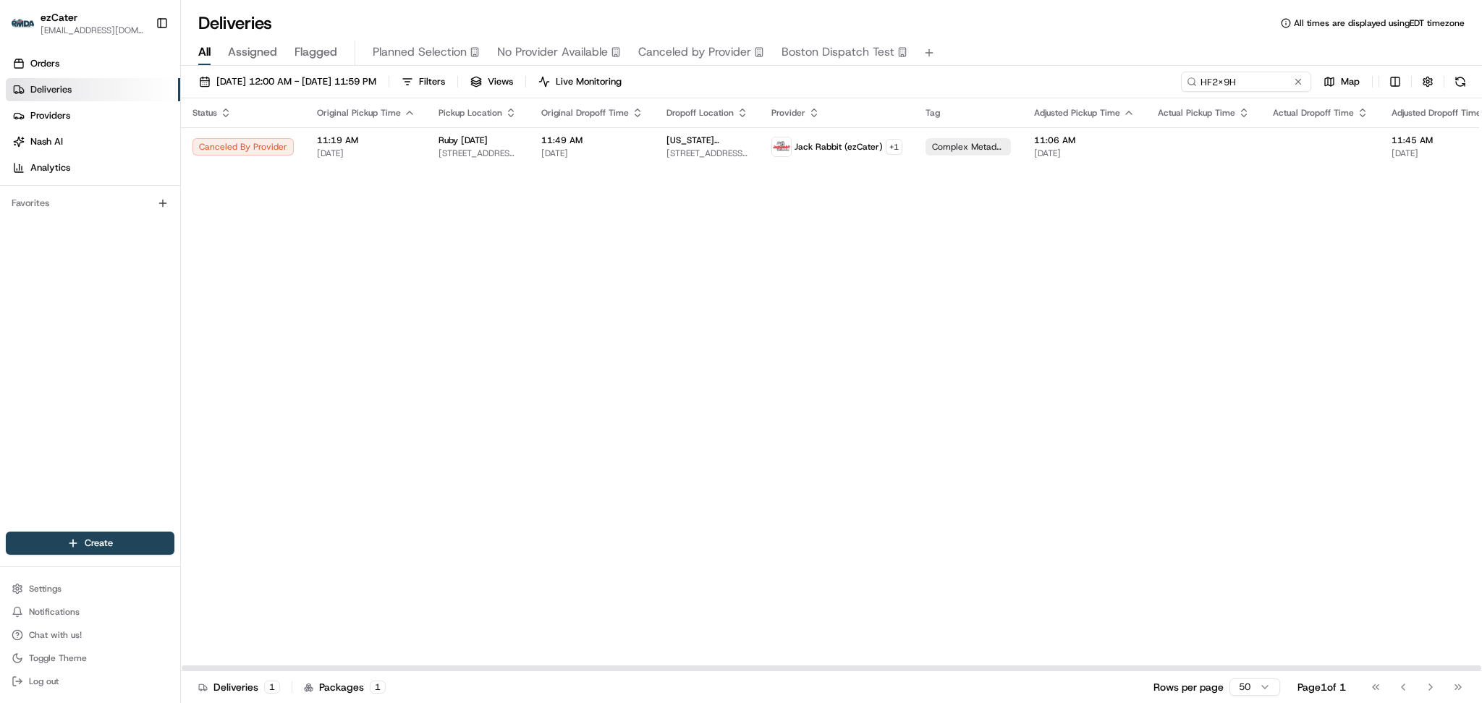
click at [1267, 306] on div "Status Original Pickup Time Pickup Location Original Dropoff Time Dropoff Locat…" at bounding box center [954, 384] width 1546 height 573
click at [837, 36] on body "ezCater danicaquino0892@gmail.com Toggle Sidebar Orders Deliveries Providers Na…" at bounding box center [741, 351] width 1482 height 703
paste input "FZ6360"
click at [315, 244] on div "Status Original Pickup Time Pickup Location Original Dropoff Time Dropoff Locat…" at bounding box center [954, 384] width 1546 height 573
click at [1257, 315] on div "Status Original Pickup Time Pickup Location Original Dropoff Time Dropoff Locat…" at bounding box center [954, 384] width 1546 height 573
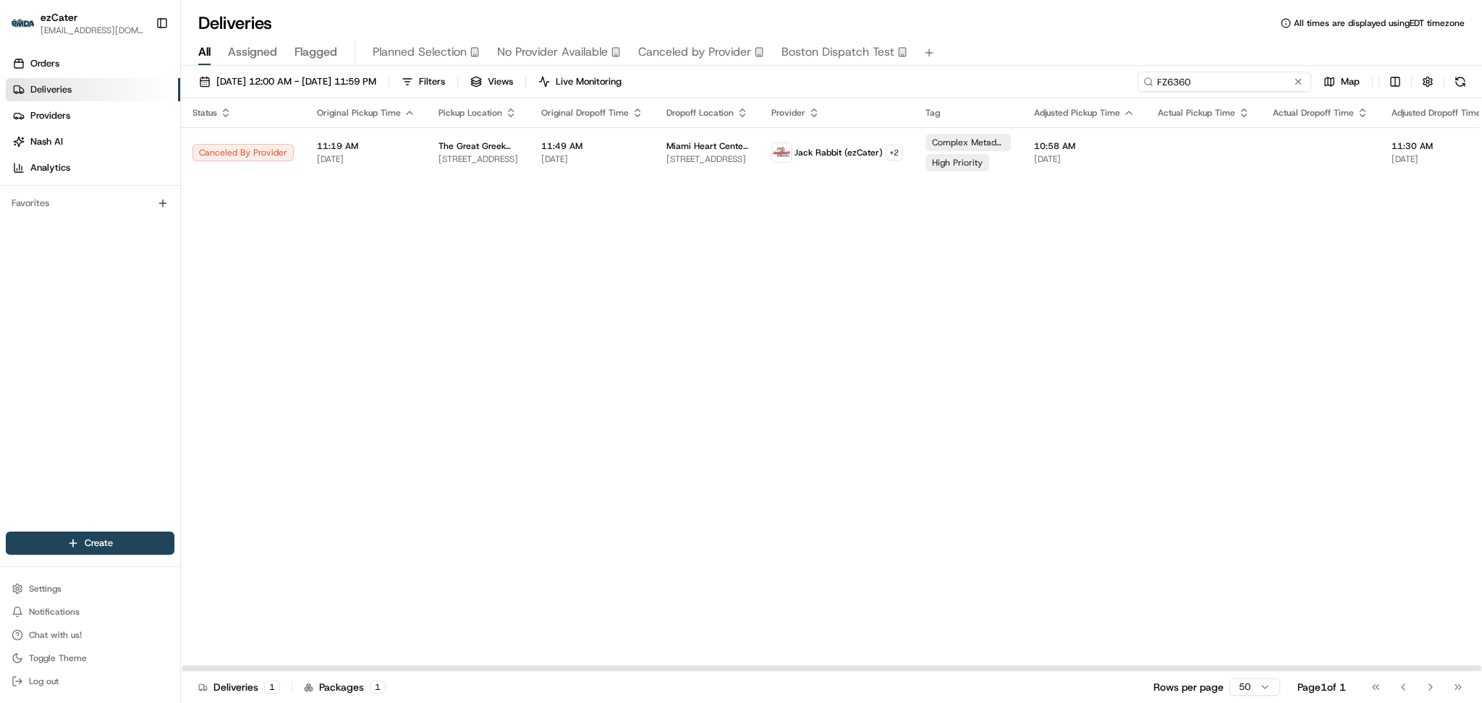
paste input "HRZ0G3"
drag, startPoint x: 1242, startPoint y: 77, endPoint x: 951, endPoint y: 77, distance: 290.9
click at [951, 77] on div "08/01/2025 12:00 AM - 08/31/2025 11:59 PM Filters Views Live Monitoring HRZ0G3 …" at bounding box center [831, 85] width 1301 height 27
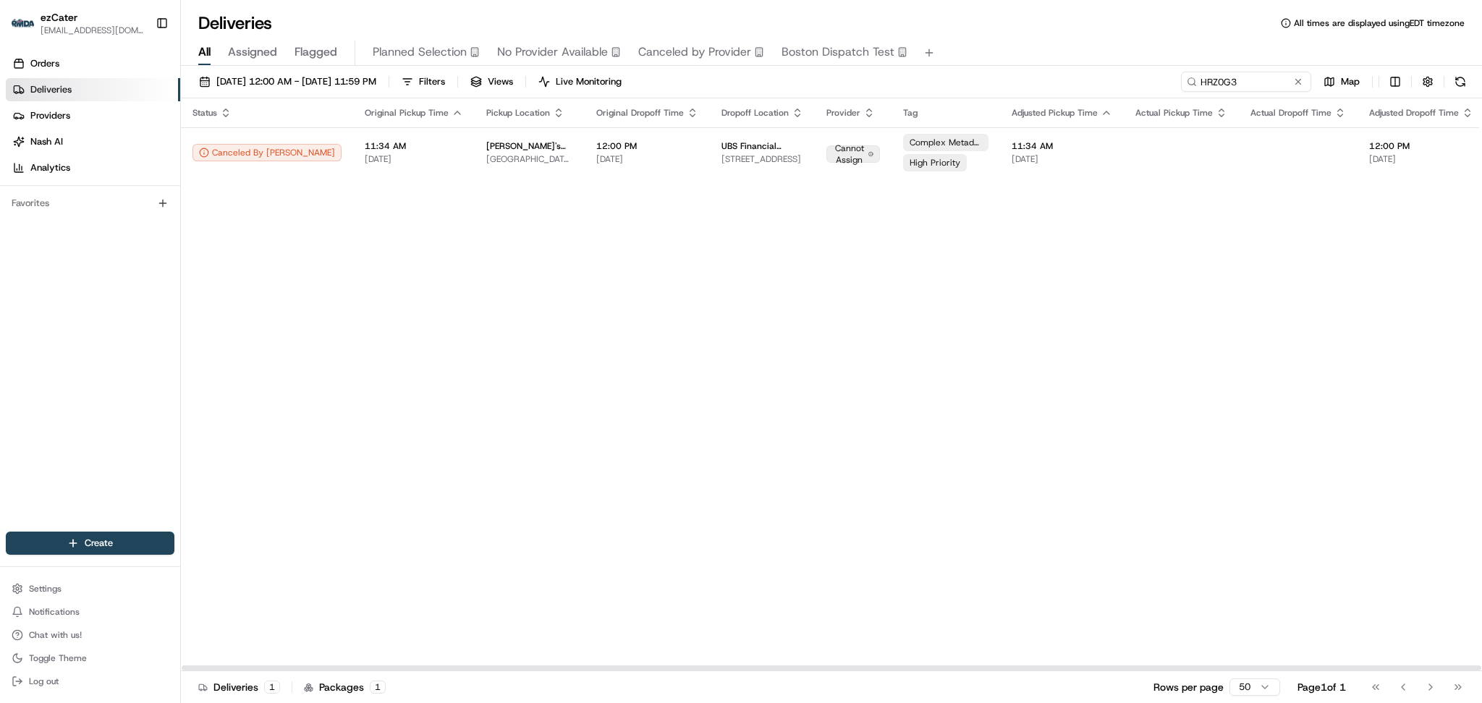
click at [1361, 298] on div "Status Original Pickup Time Pickup Location Original Dropoff Time Dropoff Locat…" at bounding box center [942, 384] width 1523 height 573
paste input "PH5YW2"
drag, startPoint x: 1253, startPoint y: 79, endPoint x: 1008, endPoint y: 72, distance: 244.7
click at [1012, 70] on div "08/01/2025 12:00 AM - 08/31/2025 11:59 PM Filters Views Live Monitoring PH5YW2 …" at bounding box center [831, 386] width 1301 height 640
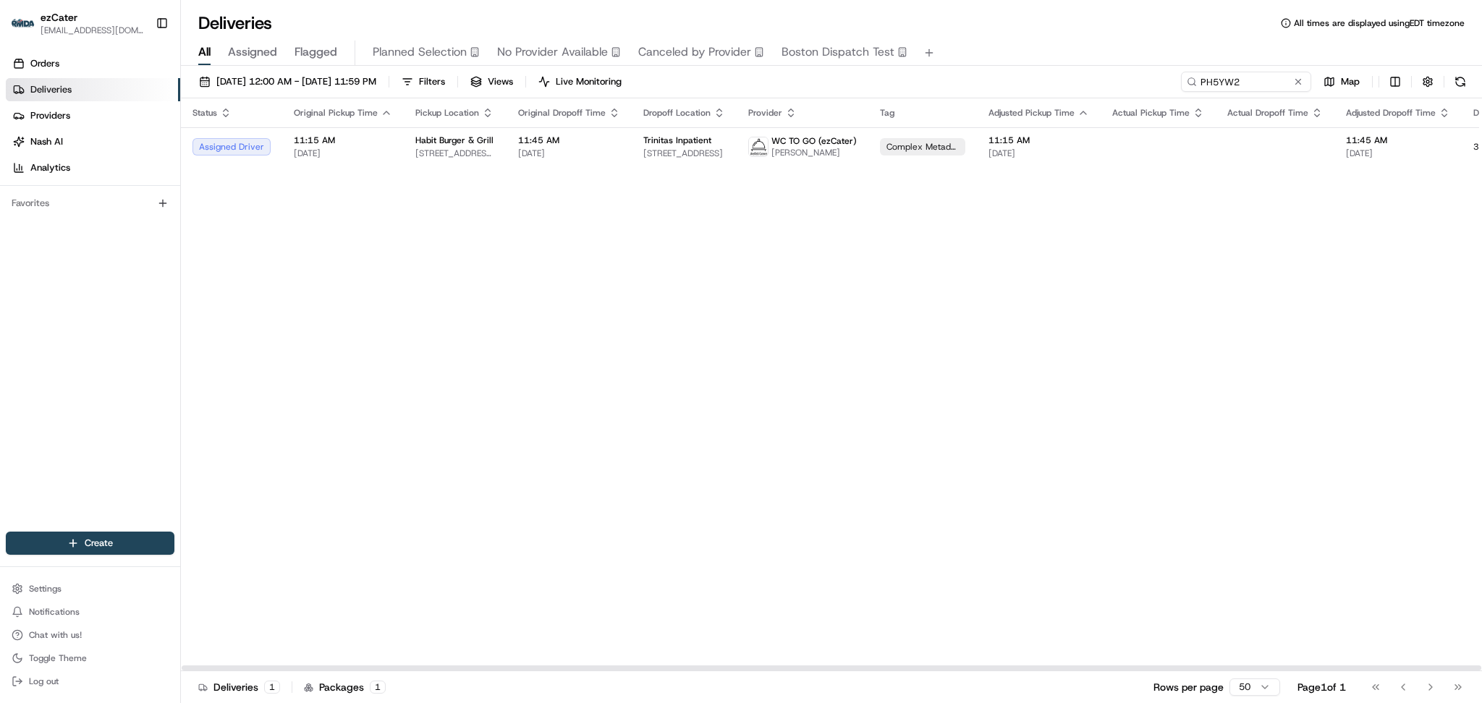
click at [1307, 294] on div "Status Original Pickup Time Pickup Location Original Dropoff Time Dropoff Locat…" at bounding box center [931, 384] width 1500 height 573
paste input "H90870"
drag, startPoint x: 1259, startPoint y: 75, endPoint x: 943, endPoint y: 75, distance: 315.5
click at [943, 75] on div "08/01/2025 12:00 AM - 08/31/2025 11:59 PM Filters Views Live Monitoring H90870 …" at bounding box center [831, 85] width 1301 height 27
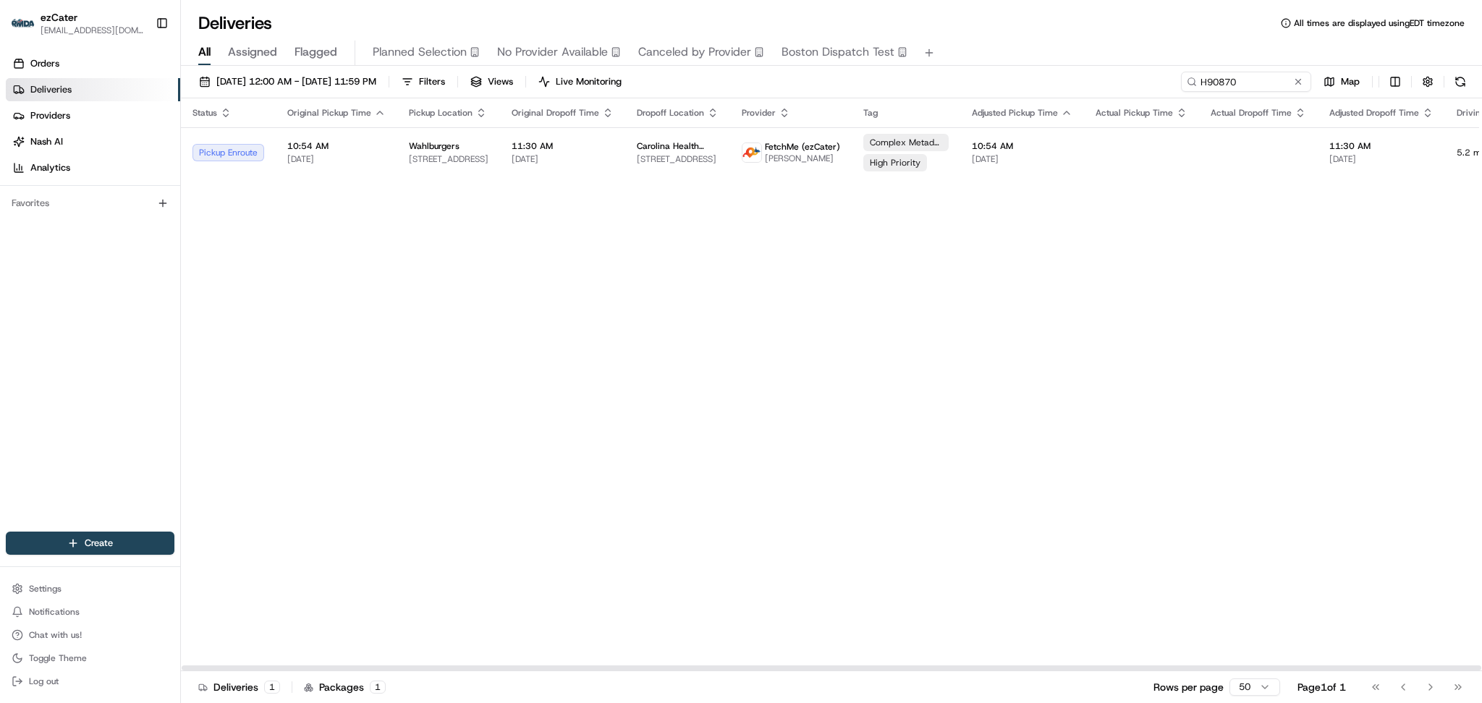
click at [435, 217] on div "Status Original Pickup Time Pickup Location Original Dropoff Time Dropoff Locat…" at bounding box center [923, 384] width 1484 height 573
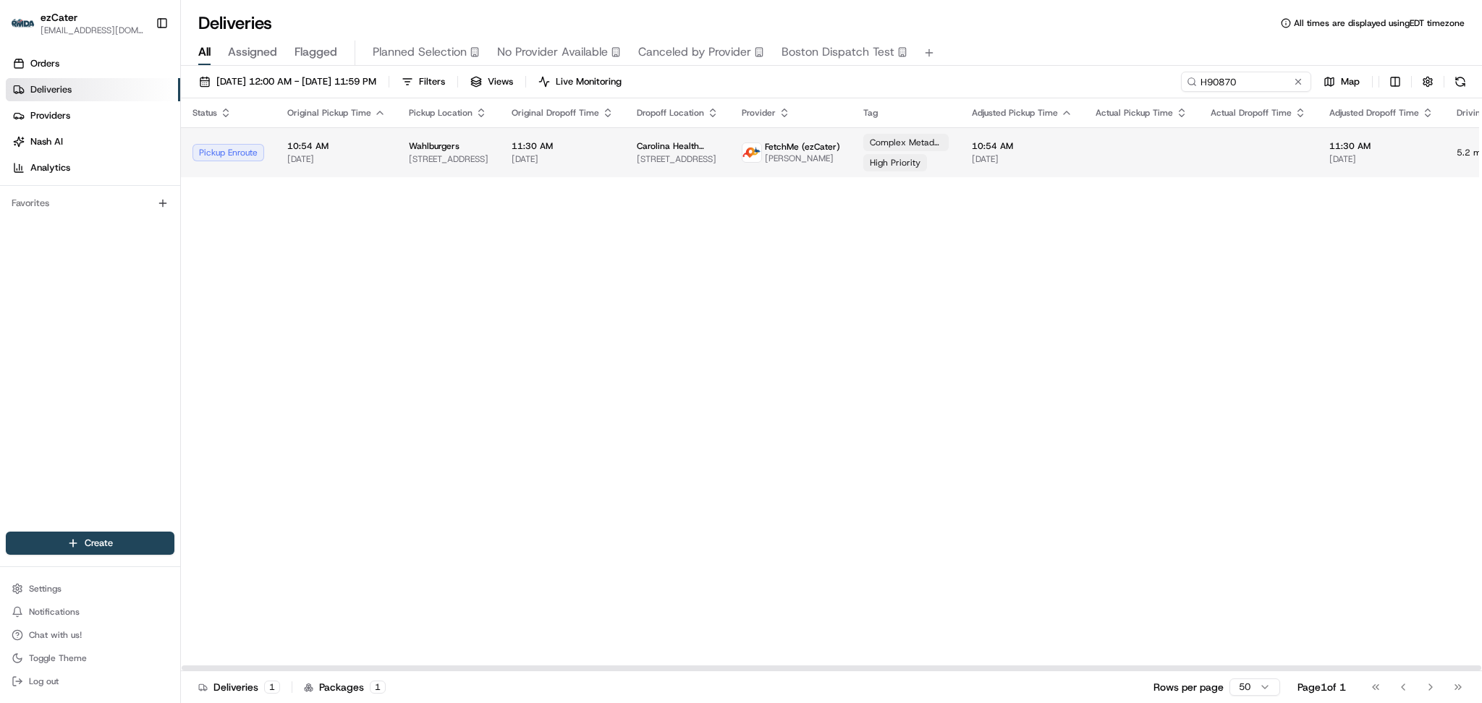
click at [448, 164] on span "1320 Celebrity Cir Unit 195, Myrtle Beach, SC 29577, USA" at bounding box center [449, 159] width 80 height 12
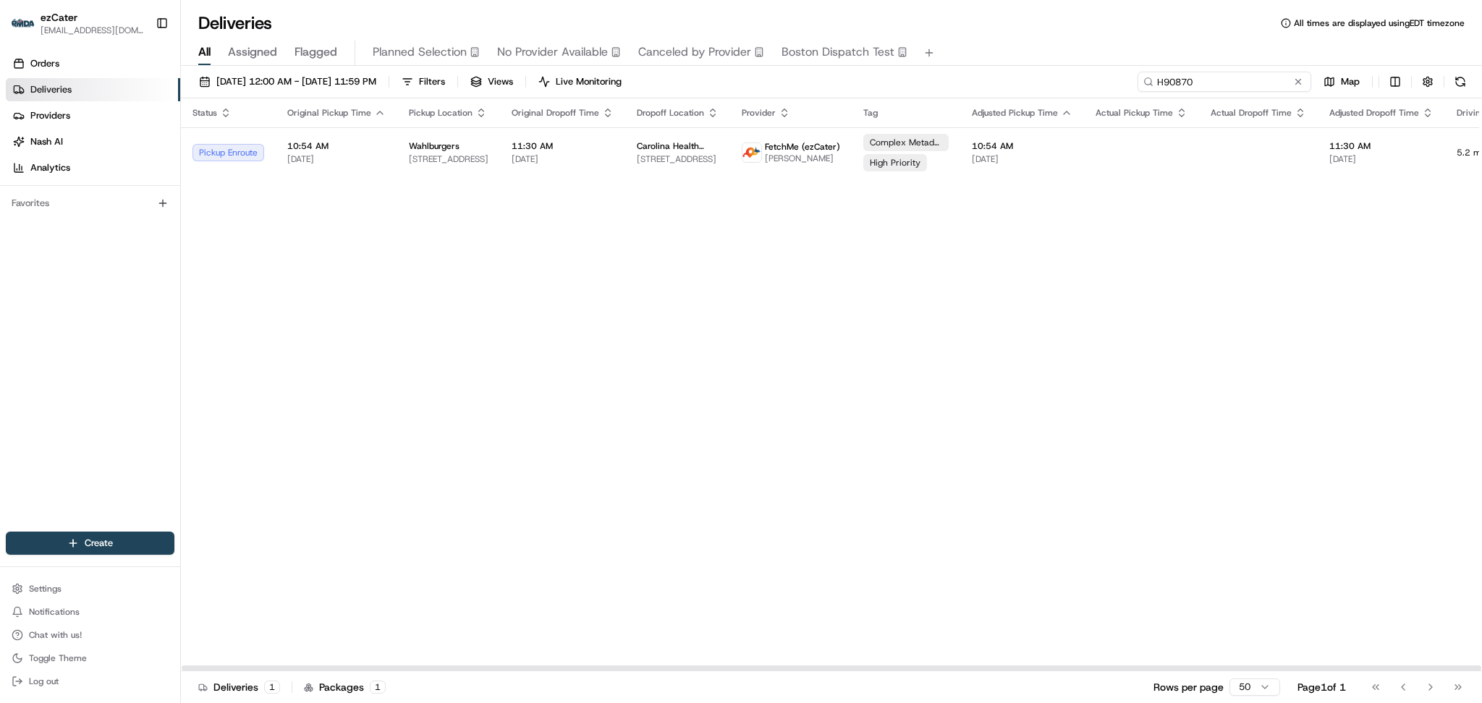
drag, startPoint x: 1243, startPoint y: 83, endPoint x: 982, endPoint y: 65, distance: 261.9
click at [982, 65] on div "Deliveries All times are displayed using EDT timezone All Assigned Flagged Plan…" at bounding box center [831, 351] width 1301 height 703
paste input "AX54R"
type input "HAX54R"
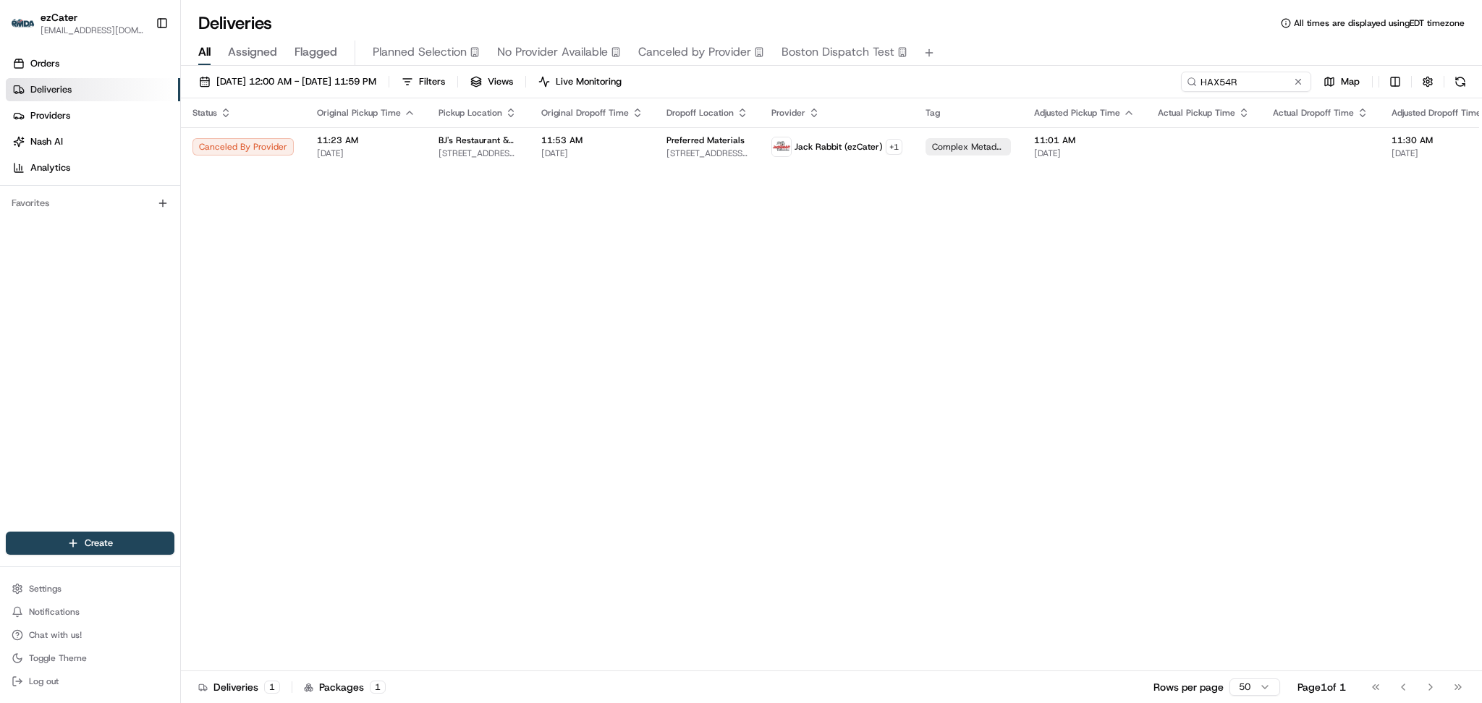
click at [1295, 82] on button at bounding box center [1298, 82] width 14 height 14
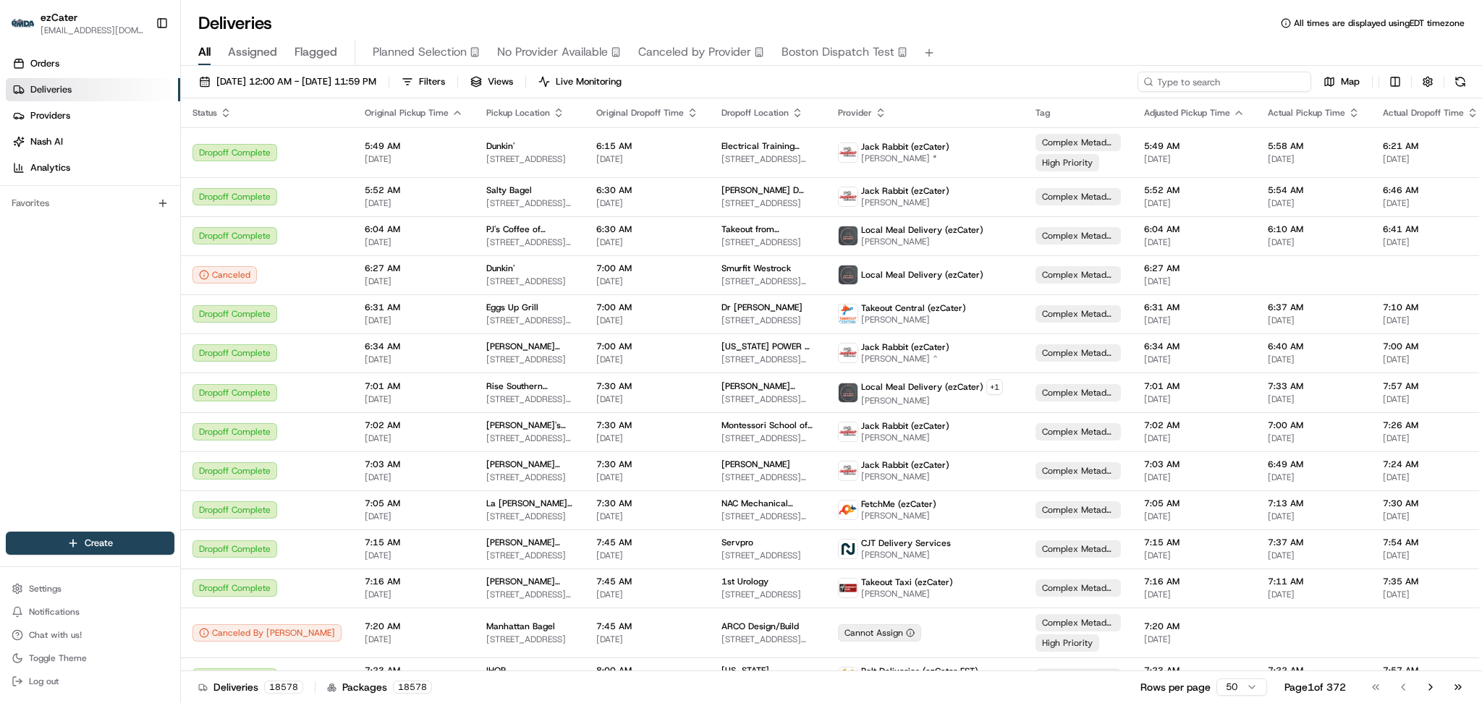
click at [1241, 79] on input at bounding box center [1225, 82] width 174 height 20
paste input "REL-73KR5P"
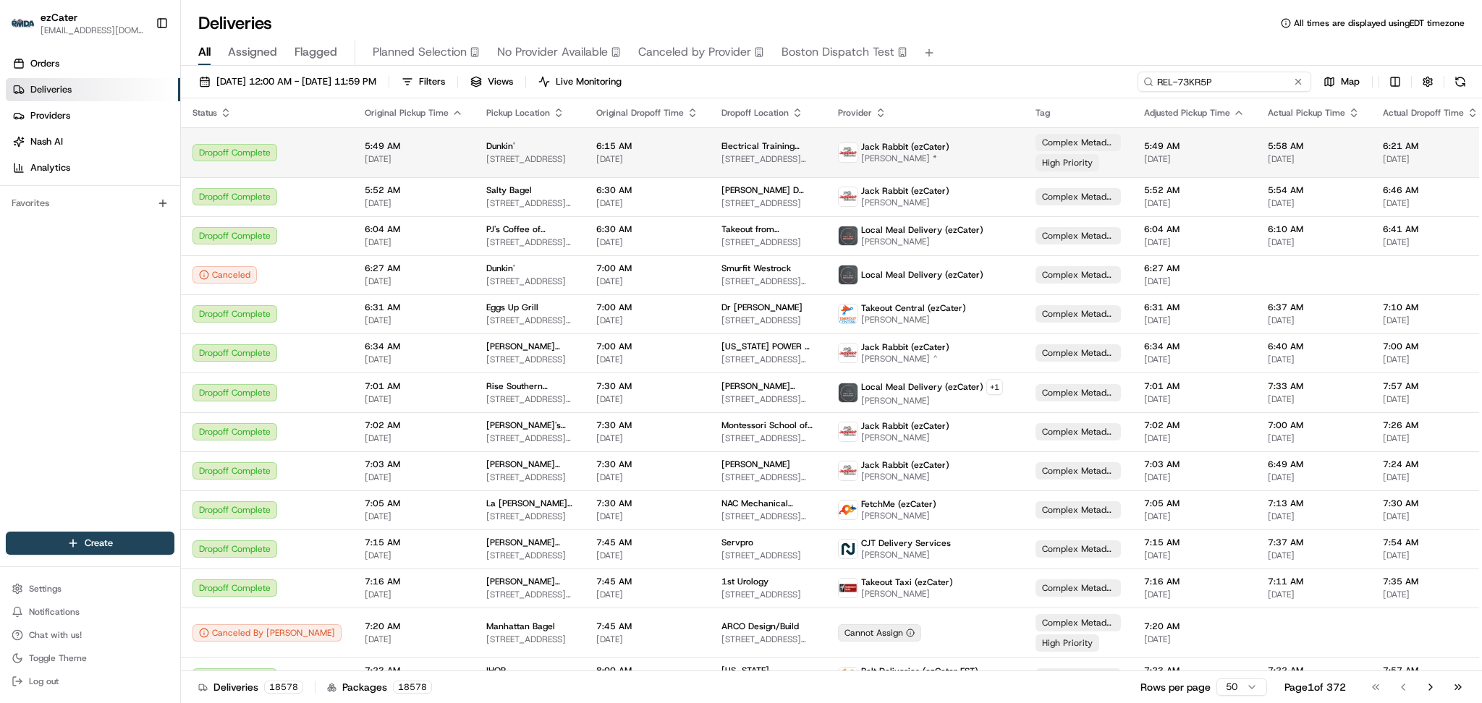
type input "REL-73KR5P"
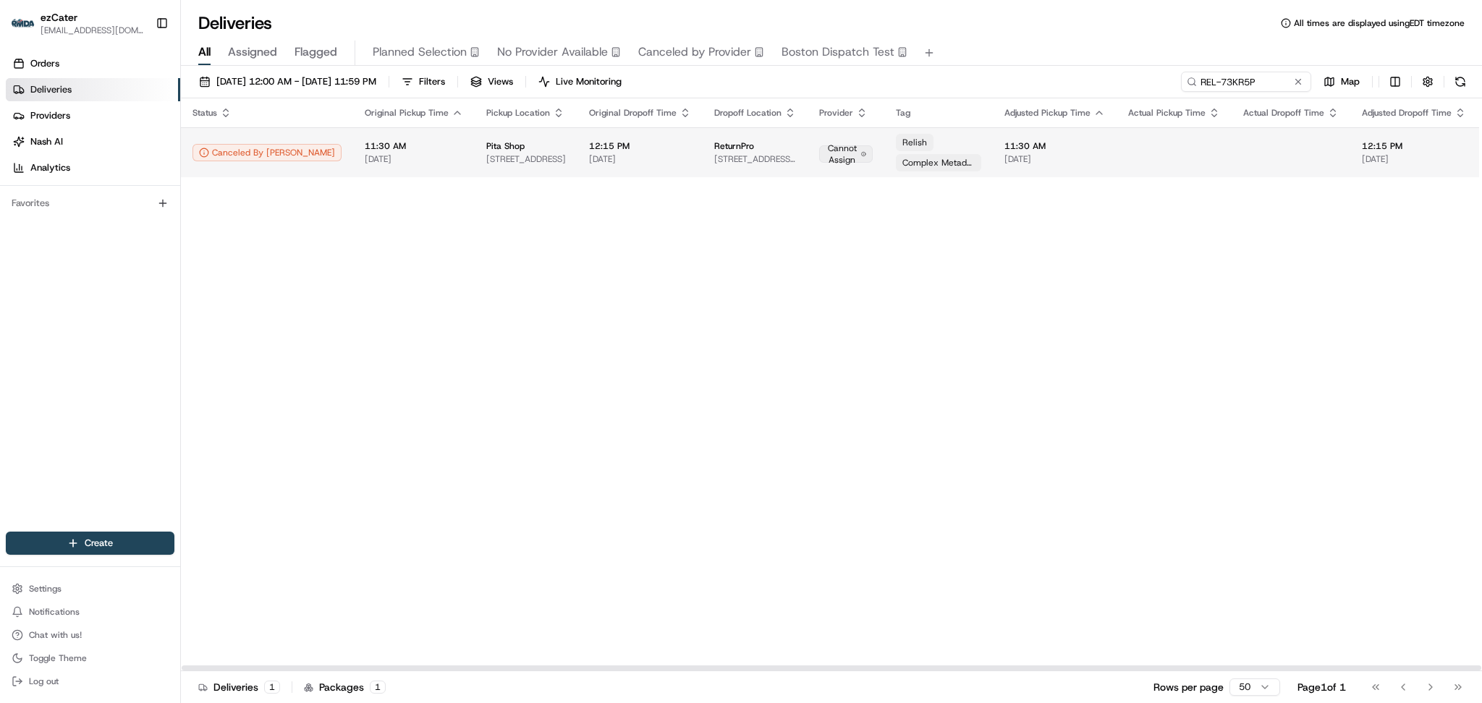
click at [920, 157] on div "Complex Metadata" at bounding box center [938, 162] width 85 height 17
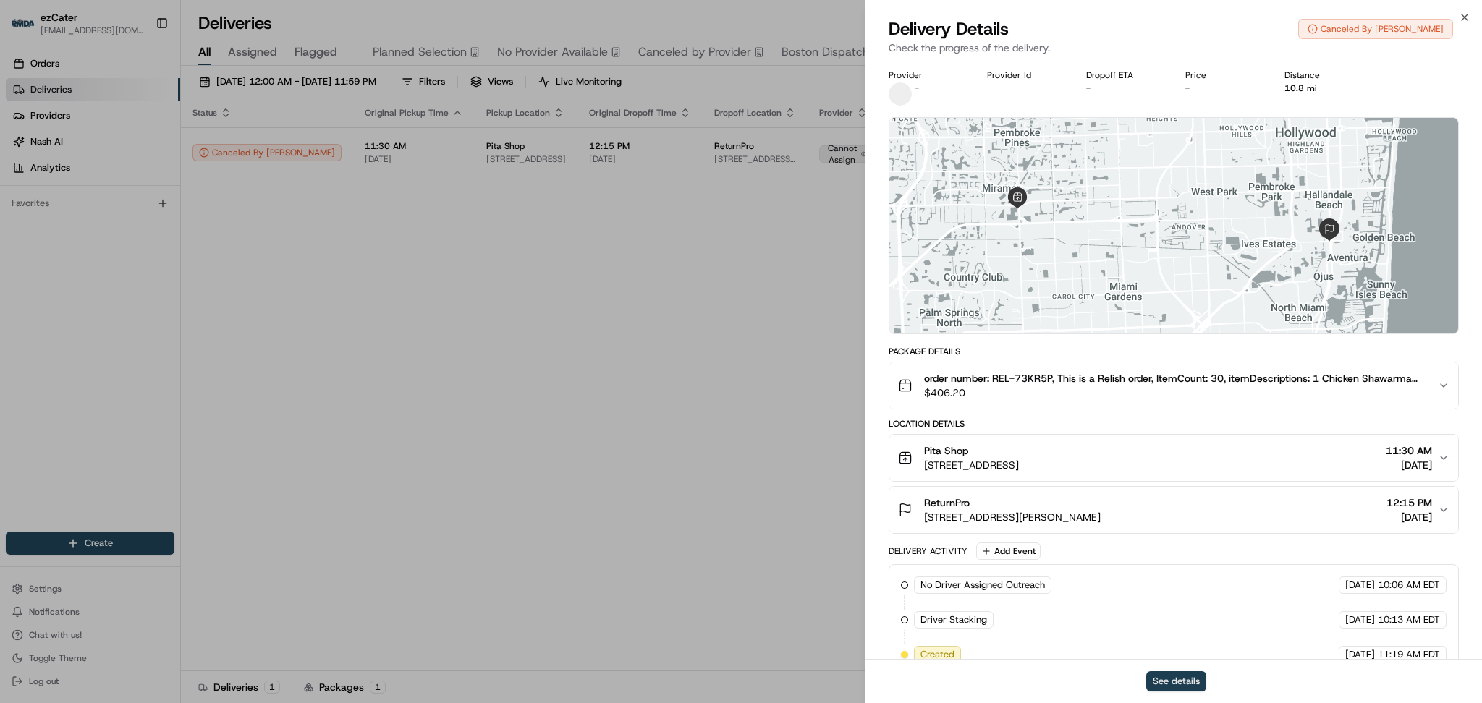
click at [1175, 677] on button "See details" at bounding box center [1176, 682] width 60 height 20
drag, startPoint x: 402, startPoint y: 373, endPoint x: 410, endPoint y: 363, distance: 12.9
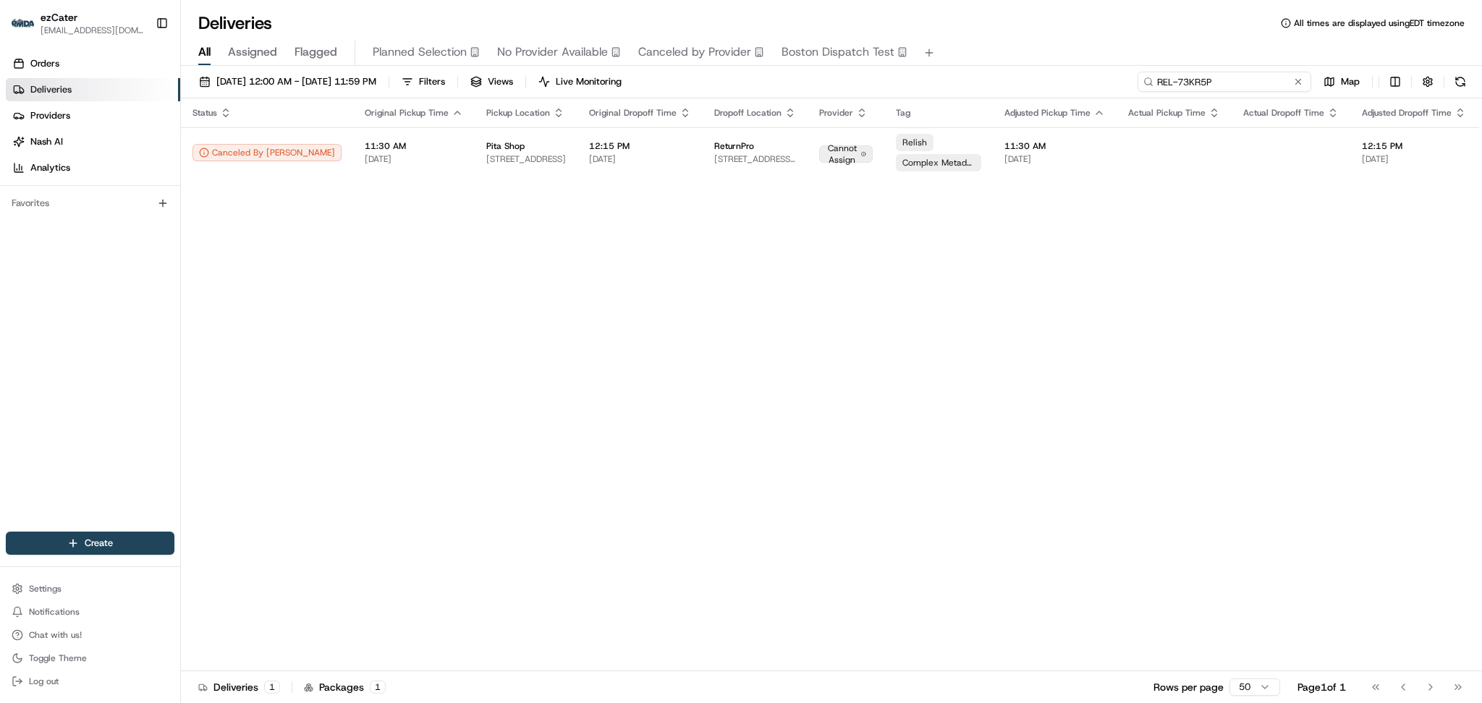
drag, startPoint x: 1269, startPoint y: 72, endPoint x: 1003, endPoint y: 74, distance: 265.6
click at [1003, 74] on div "08/01/2025 12:00 AM - 08/31/2025 11:59 PM Filters Views Live Monitoring REL-73K…" at bounding box center [831, 85] width 1301 height 27
paste input "F1APM9"
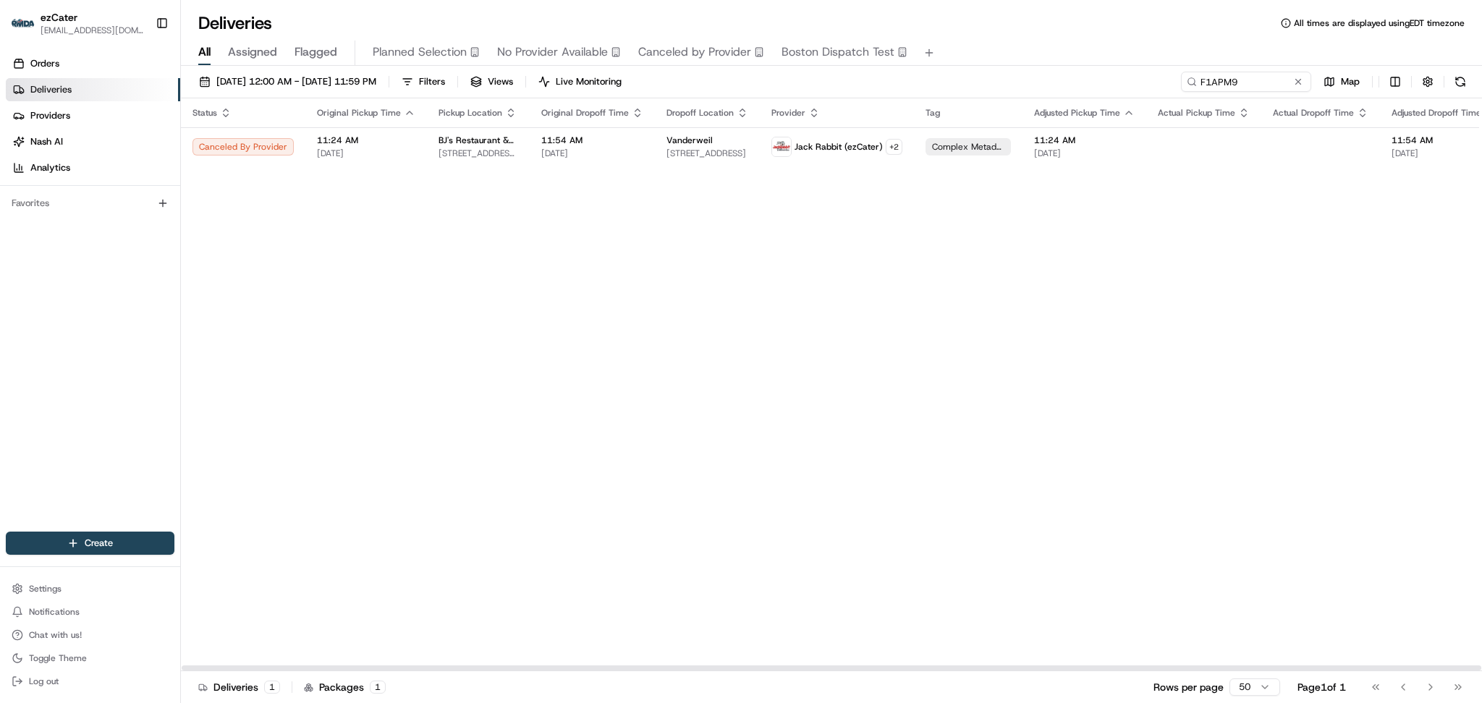
click at [1329, 217] on div "Status Original Pickup Time Pickup Location Original Dropoff Time Dropoff Locat…" at bounding box center [954, 384] width 1546 height 573
drag, startPoint x: 1256, startPoint y: 86, endPoint x: 866, endPoint y: 82, distance: 390.8
click at [866, 82] on div "08/01/2025 12:00 AM - 08/31/2025 11:59 PM Filters Views Live Monitoring F1APM9 …" at bounding box center [831, 85] width 1301 height 27
paste input "H90870"
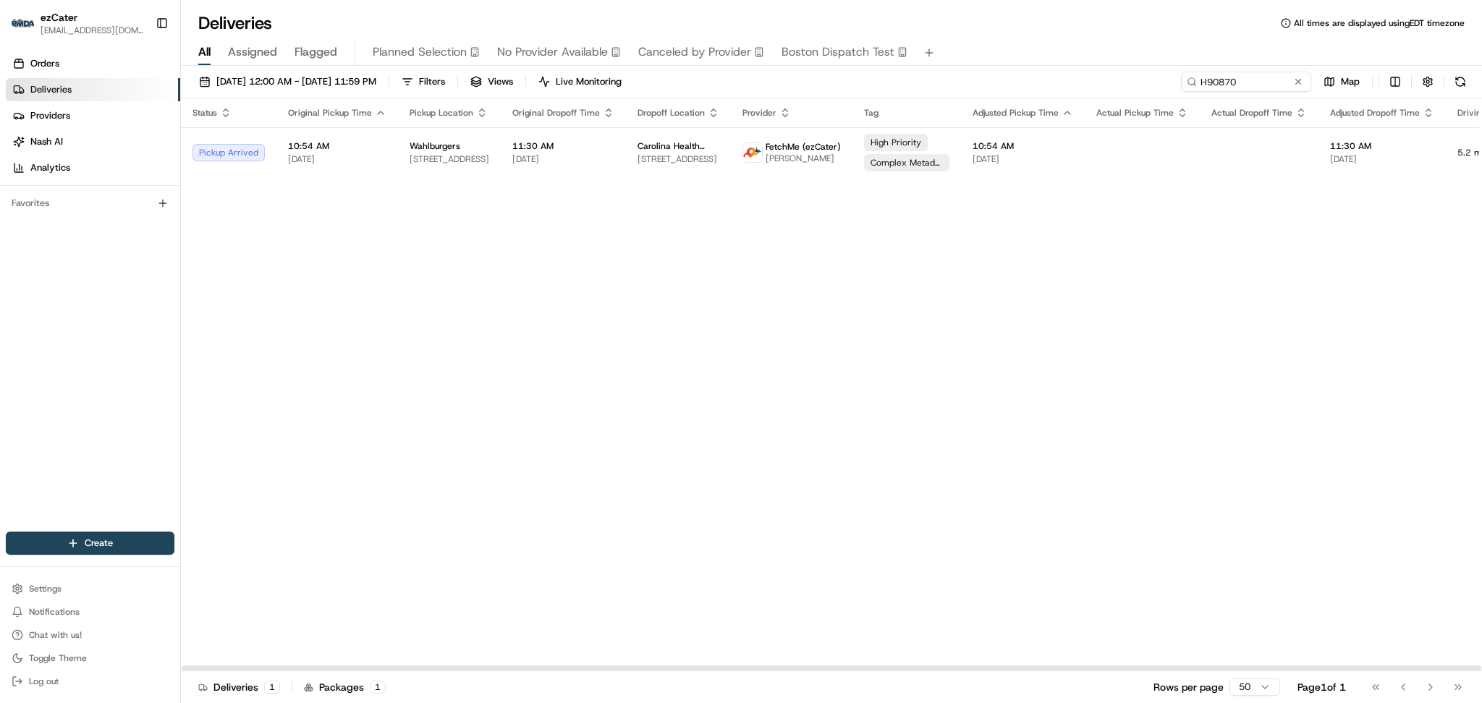
drag, startPoint x: 1371, startPoint y: 376, endPoint x: 1350, endPoint y: 319, distance: 60.0
click at [1370, 374] on div "Status Original Pickup Time Pickup Location Original Dropoff Time Dropoff Locat…" at bounding box center [923, 384] width 1484 height 573
drag, startPoint x: 1255, startPoint y: 80, endPoint x: 1096, endPoint y: 76, distance: 158.6
click at [1096, 76] on div "08/01/2025 12:00 AM - 08/31/2025 11:59 PM Filters Views Live Monitoring H90870 …" at bounding box center [831, 85] width 1301 height 27
paste input "J558Y1"
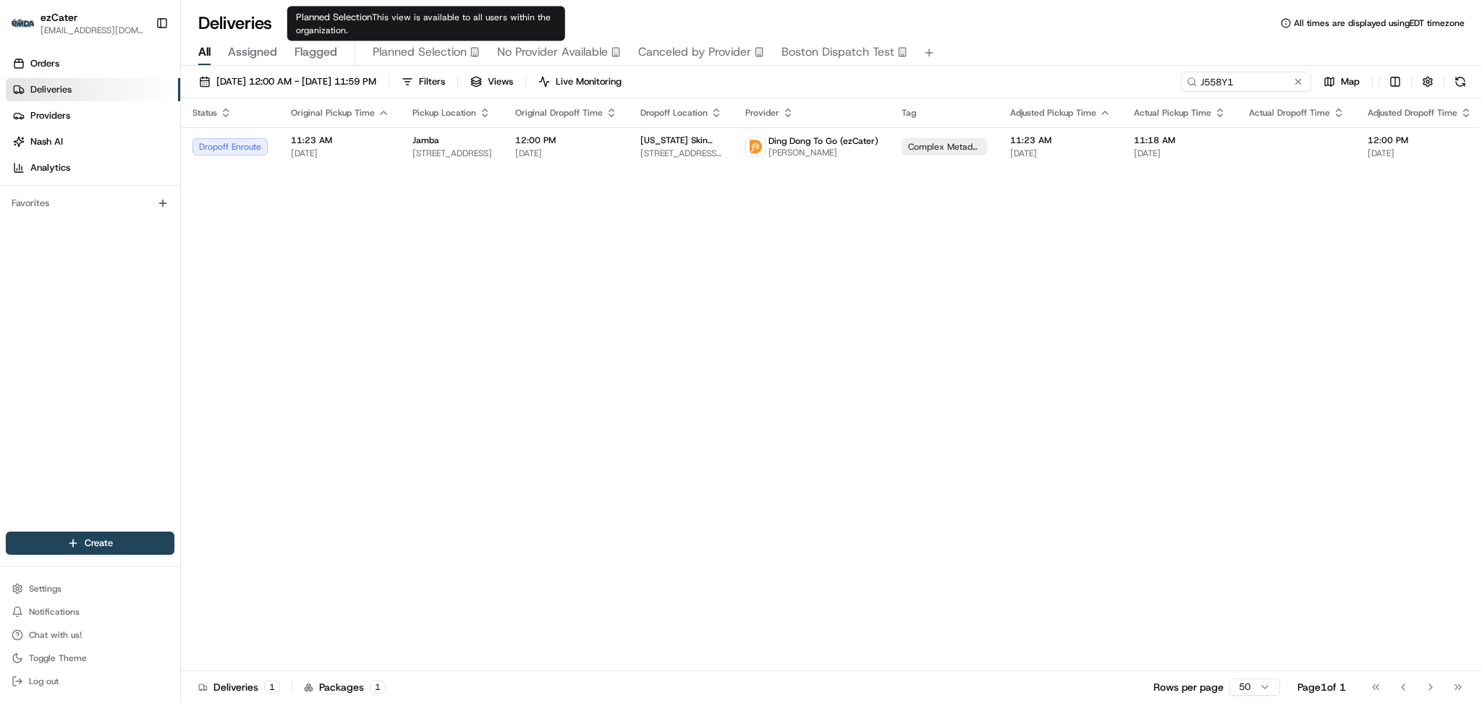
click at [1375, 420] on div "Status Original Pickup Time Pickup Location Original Dropoff Time Dropoff Locat…" at bounding box center [942, 384] width 1522 height 573
paste input "4K9XR9"
drag, startPoint x: 1246, startPoint y: 80, endPoint x: 854, endPoint y: 53, distance: 393.2
click at [854, 53] on div "Deliveries All times are displayed using EDT timezone All Assigned Flagged Plan…" at bounding box center [831, 351] width 1301 height 703
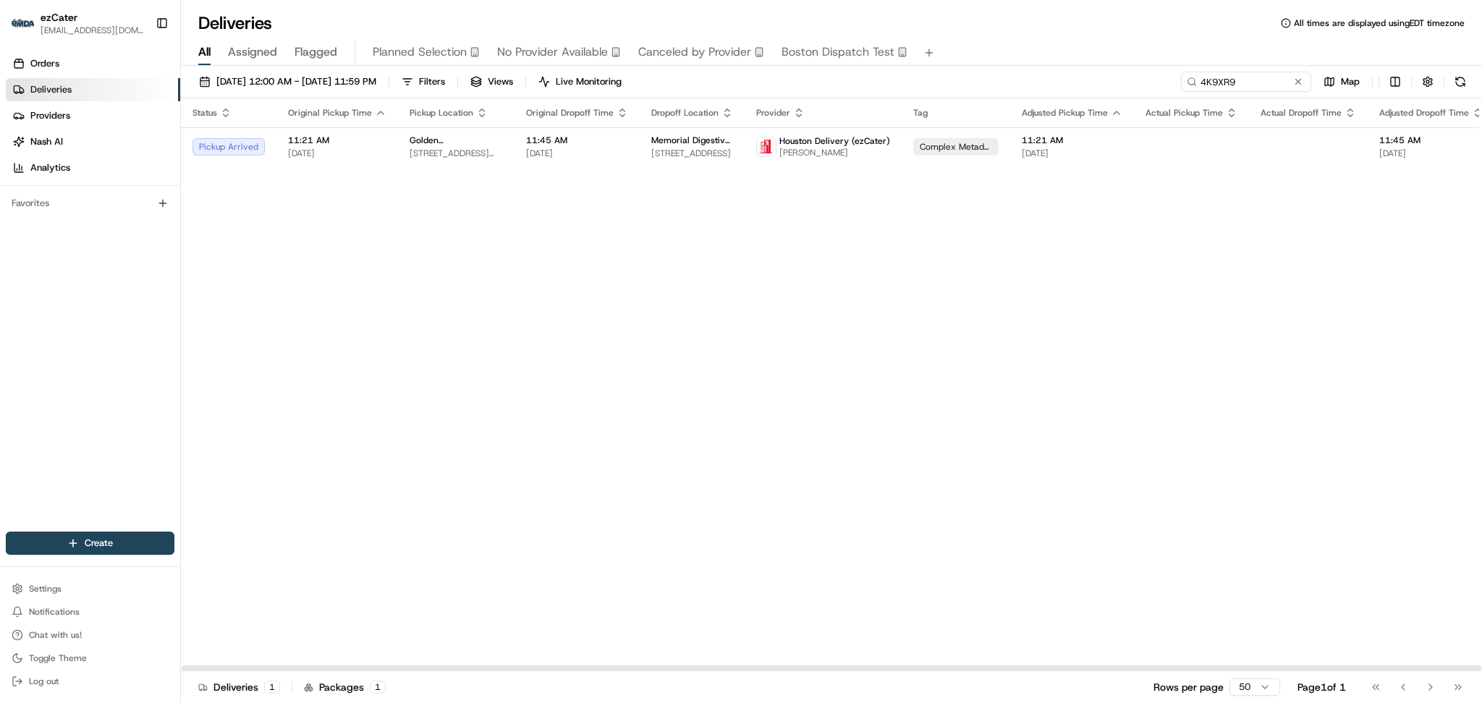
click at [1256, 70] on div "08/01/2025 12:00 AM - 08/31/2025 11:59 PM Filters Views Live Monitoring 4K9XR9 …" at bounding box center [831, 386] width 1301 height 640
drag, startPoint x: 1256, startPoint y: 88, endPoint x: 941, endPoint y: 71, distance: 316.0
click at [942, 72] on div "08/01/2025 12:00 AM - 08/31/2025 11:59 PM Filters Views Live Monitoring 4K9XR9 …" at bounding box center [831, 85] width 1301 height 27
paste input "AMEUZH"
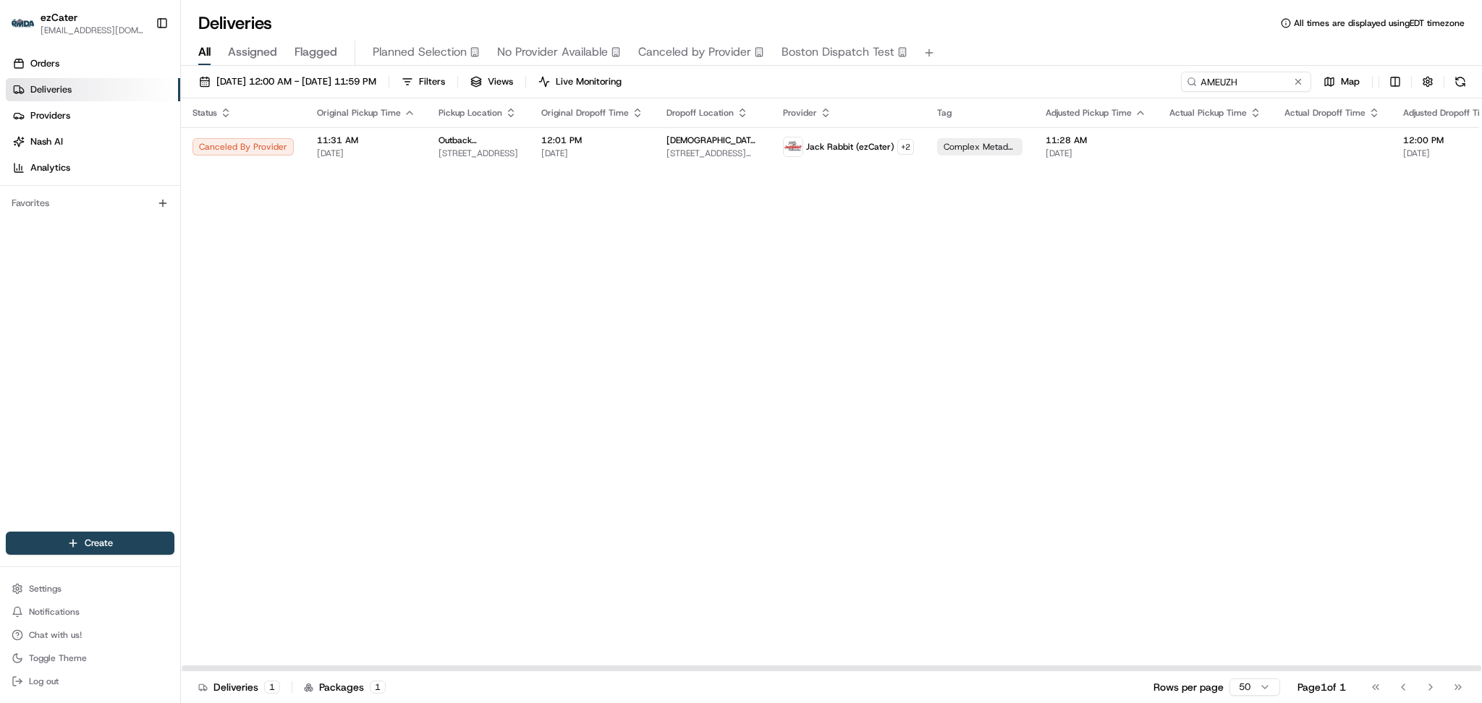
drag, startPoint x: 1351, startPoint y: 293, endPoint x: 1346, endPoint y: 261, distance: 32.2
click at [1352, 292] on div "Status Original Pickup Time Pickup Location Original Dropoff Time Dropoff Locat…" at bounding box center [959, 384] width 1557 height 573
paste input "6ECP9X"
drag, startPoint x: 1251, startPoint y: 87, endPoint x: 680, endPoint y: 65, distance: 570.7
click at [680, 65] on div "Deliveries All times are displayed using EDT timezone All Assigned Flagged Plan…" at bounding box center [831, 351] width 1301 height 703
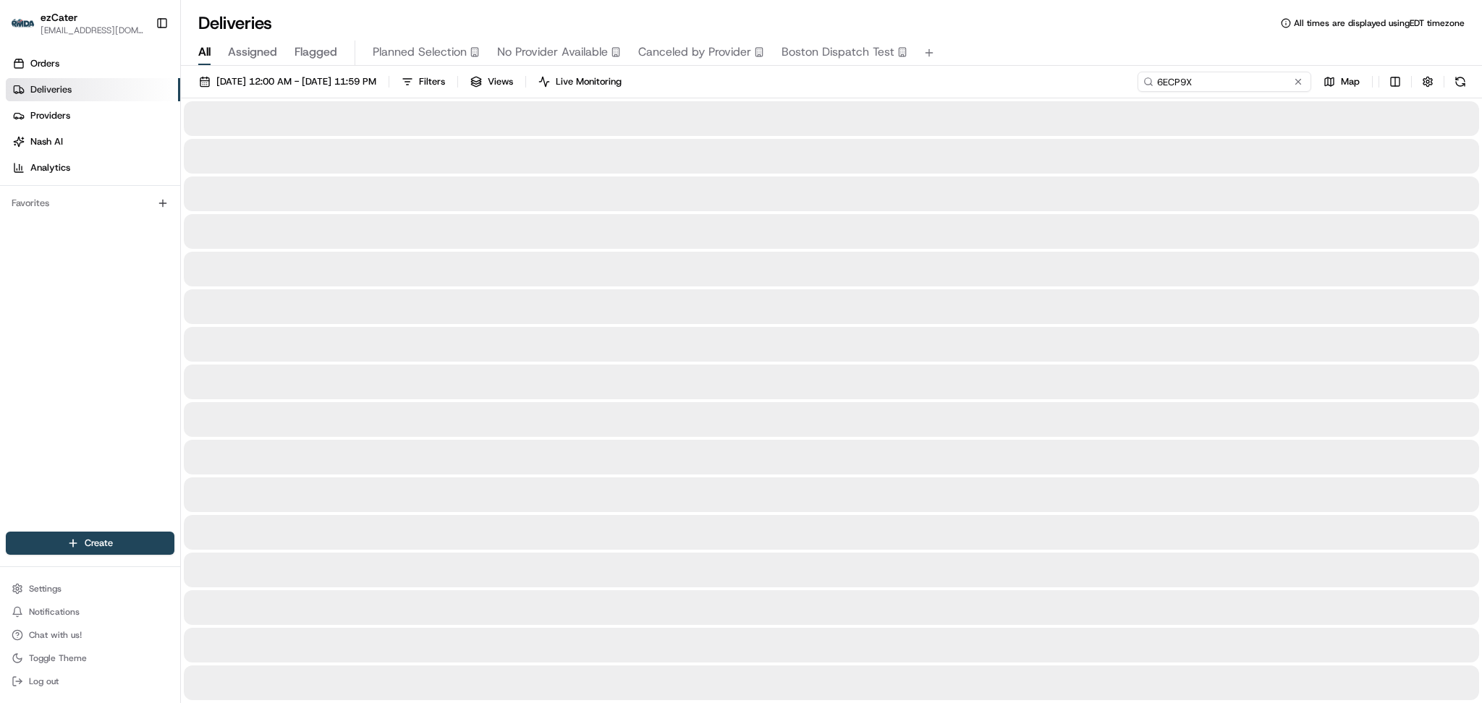
type input "6ECP9X"
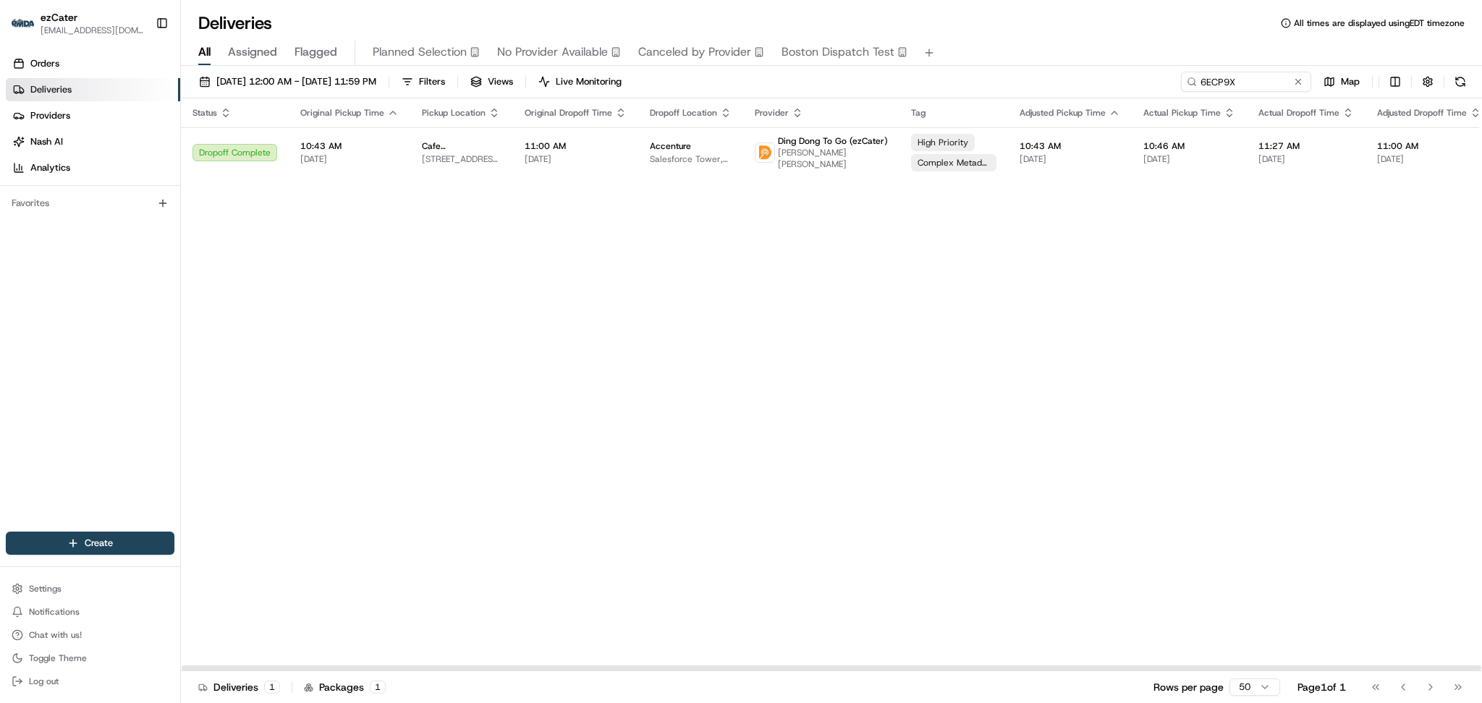
click at [1351, 250] on div "Status Original Pickup Time Pickup Location Original Dropoff Time Dropoff Locat…" at bounding box center [946, 384] width 1531 height 573
click at [1368, 328] on div "Status Original Pickup Time Pickup Location Original Dropoff Time Dropoff Locat…" at bounding box center [946, 384] width 1531 height 573
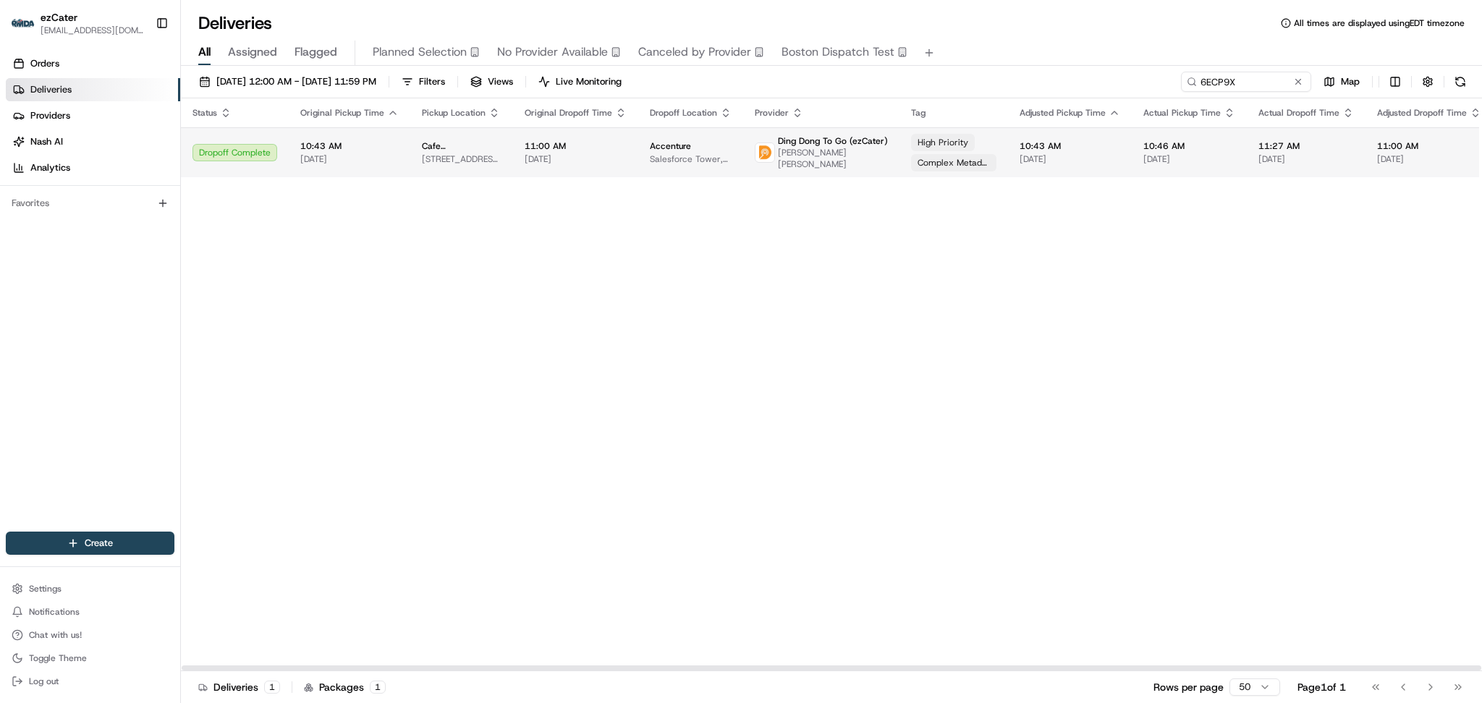
click at [1114, 156] on td "10:43 AM 08/20/2025" at bounding box center [1070, 152] width 124 height 50
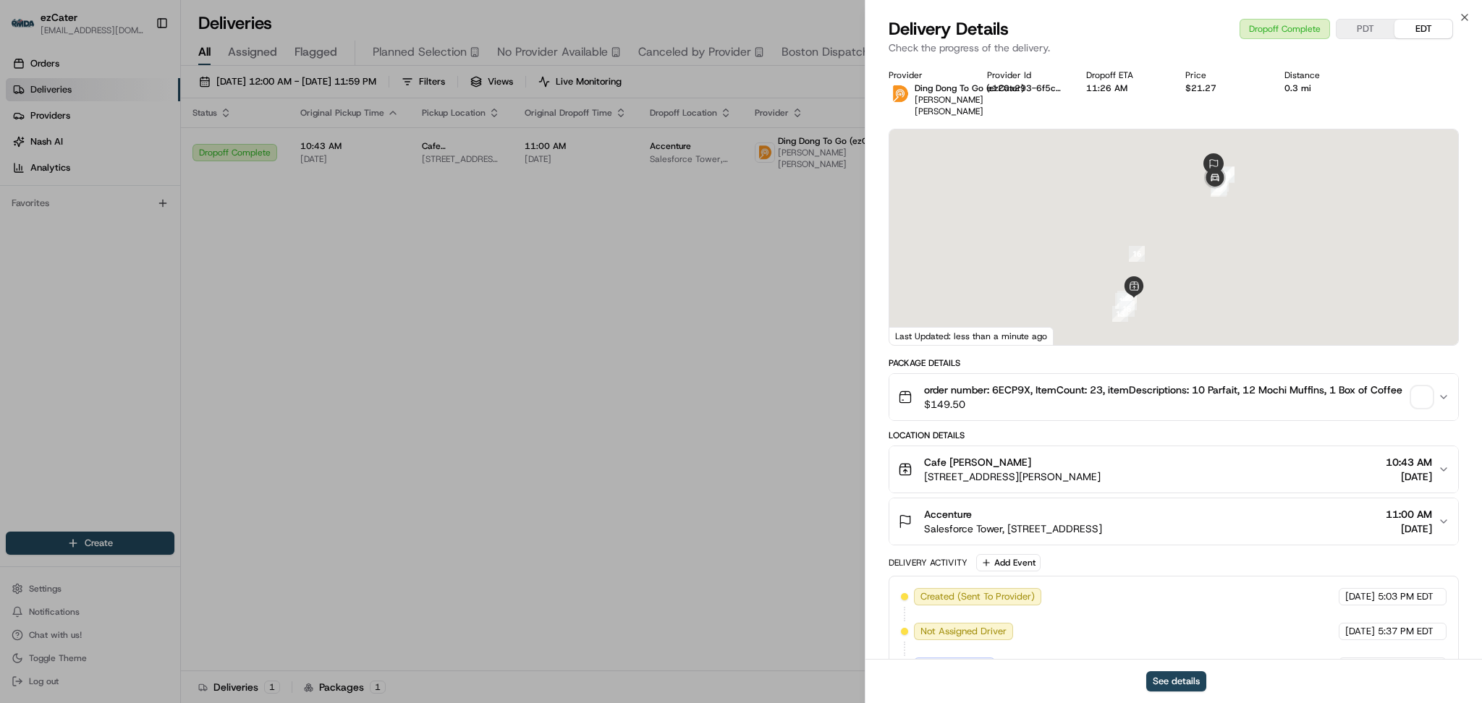
click at [1426, 399] on span "button" at bounding box center [1422, 397] width 20 height 20
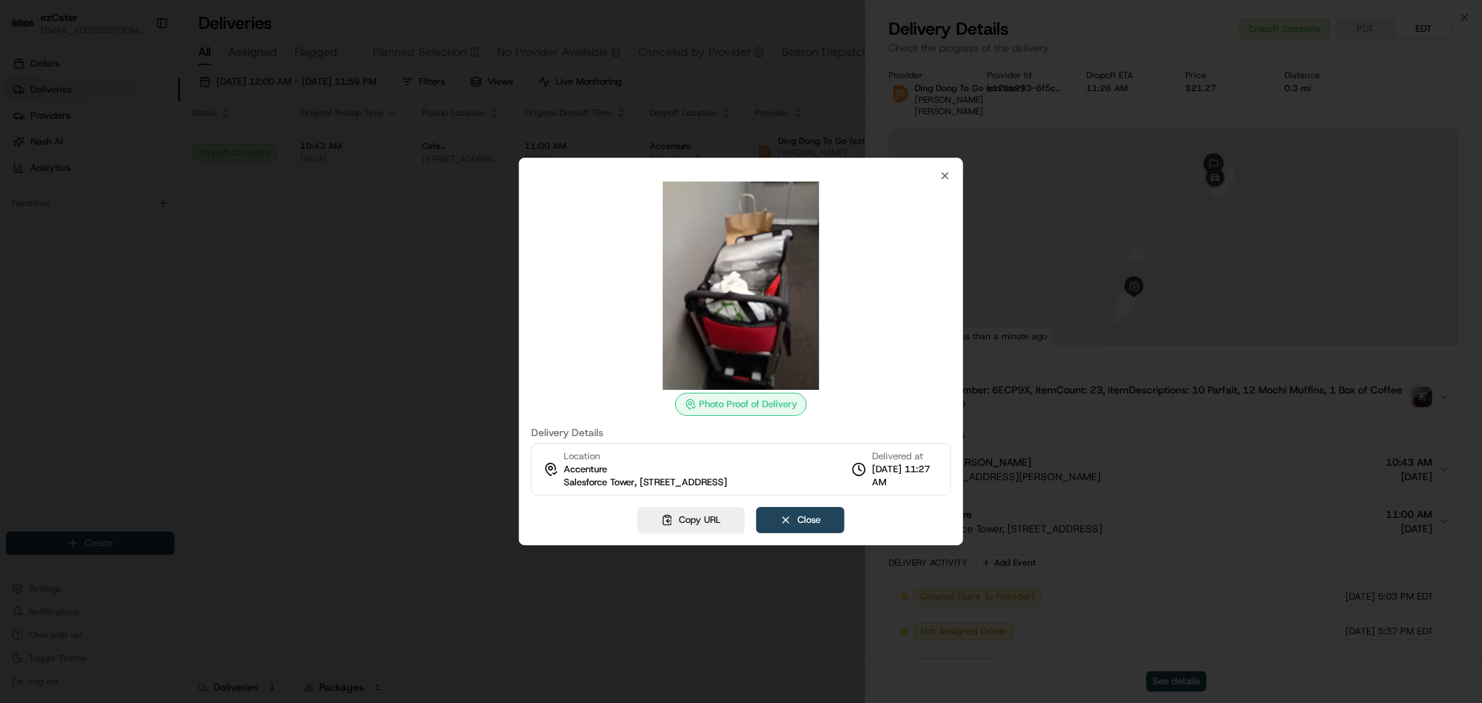
click at [465, 411] on div at bounding box center [741, 351] width 1482 height 703
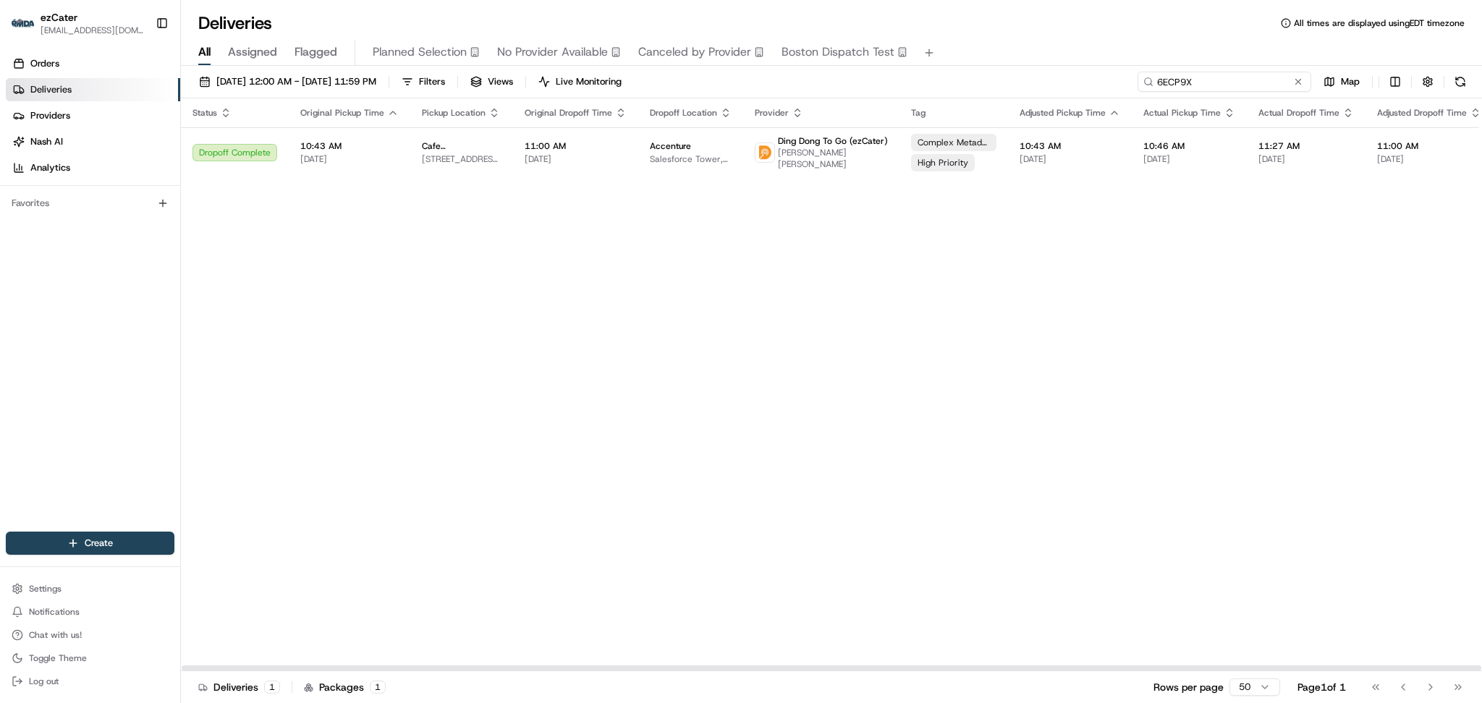
drag, startPoint x: 1255, startPoint y: 82, endPoint x: 879, endPoint y: 64, distance: 376.7
click at [886, 64] on div "Deliveries All times are displayed using EDT timezone All Assigned Flagged Plan…" at bounding box center [831, 351] width 1301 height 703
paste input "RGUQFJ"
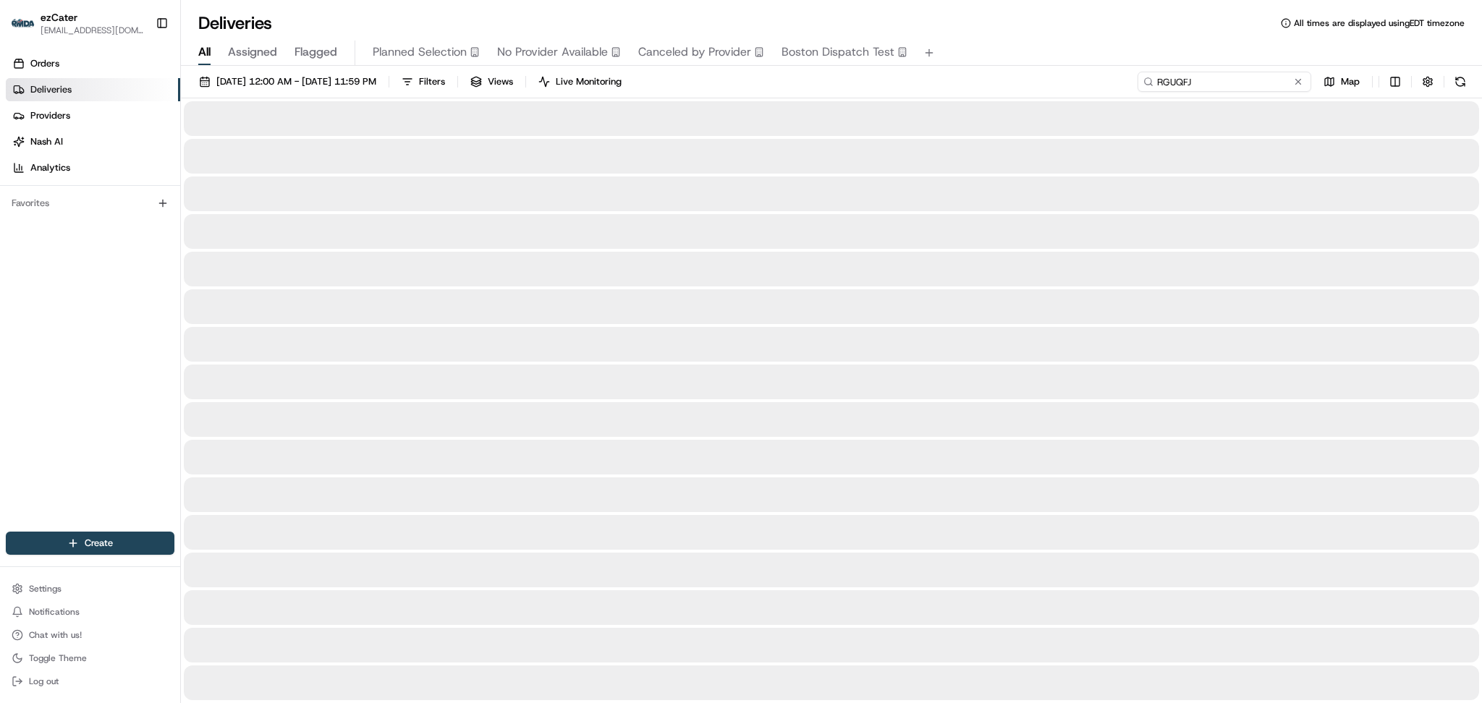
type input "RGUQFJ"
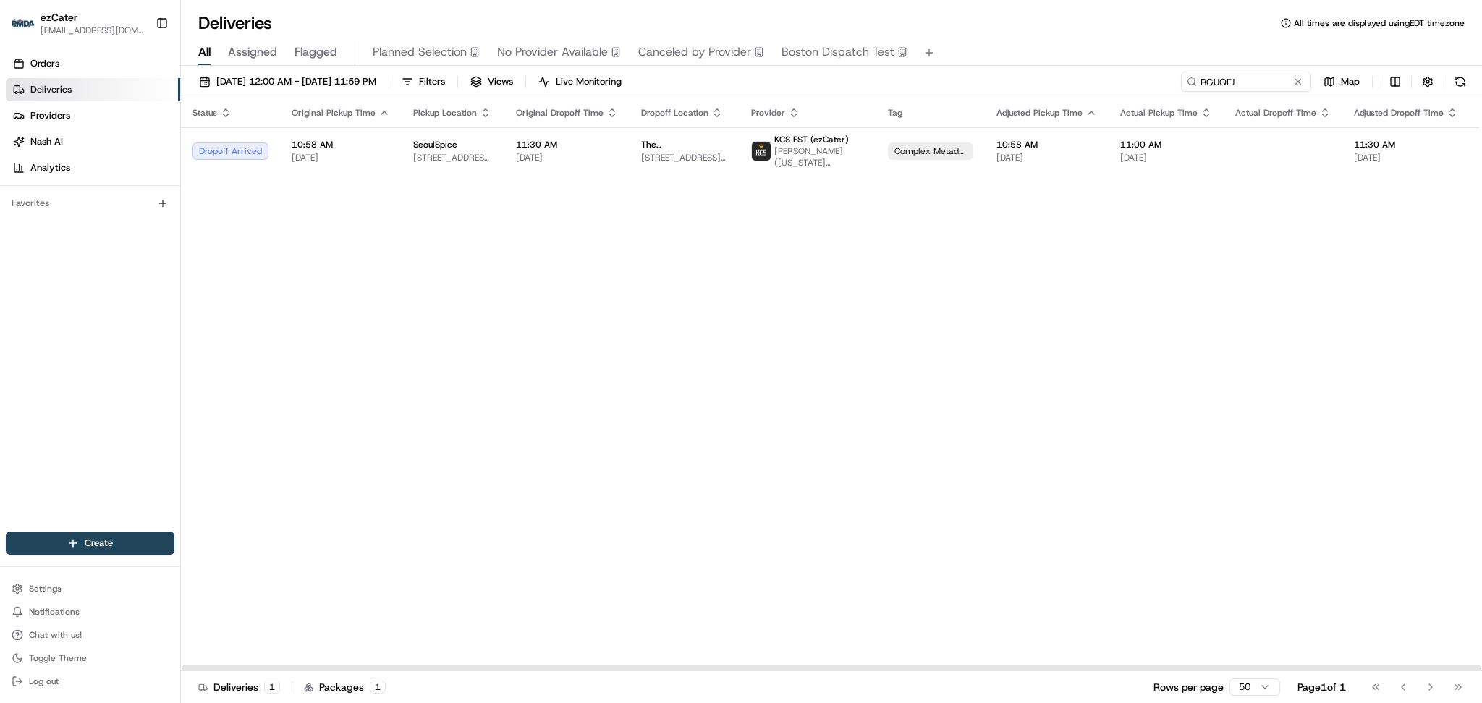
click at [1335, 296] on div "Status Original Pickup Time Pickup Location Original Dropoff Time Dropoff Locat…" at bounding box center [935, 384] width 1508 height 573
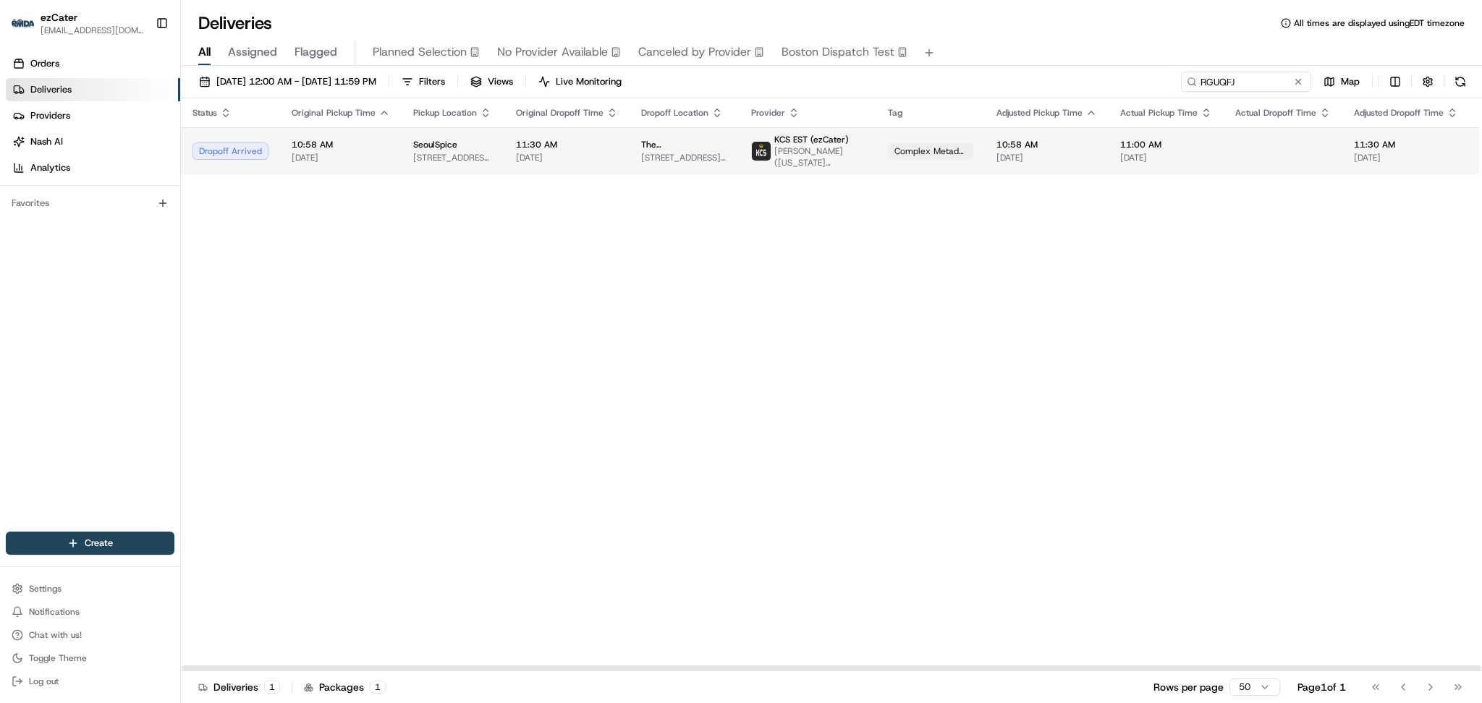
click at [1343, 149] on td "11:30 AM 08/20/2025" at bounding box center [1406, 150] width 127 height 47
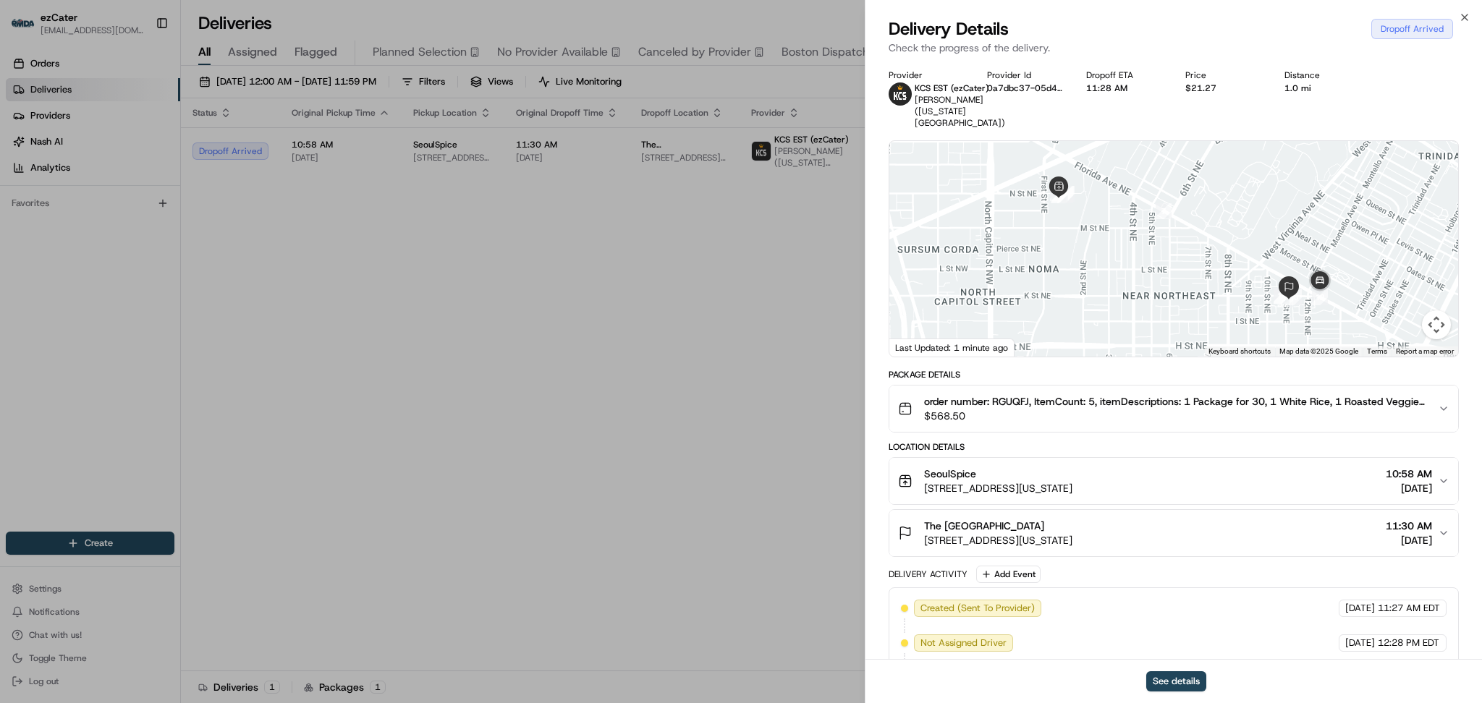
click at [1434, 524] on div "The Chicago School 1101 K St NE, Washington, DC, 20002, United States 11:30 AM …" at bounding box center [1168, 533] width 540 height 29
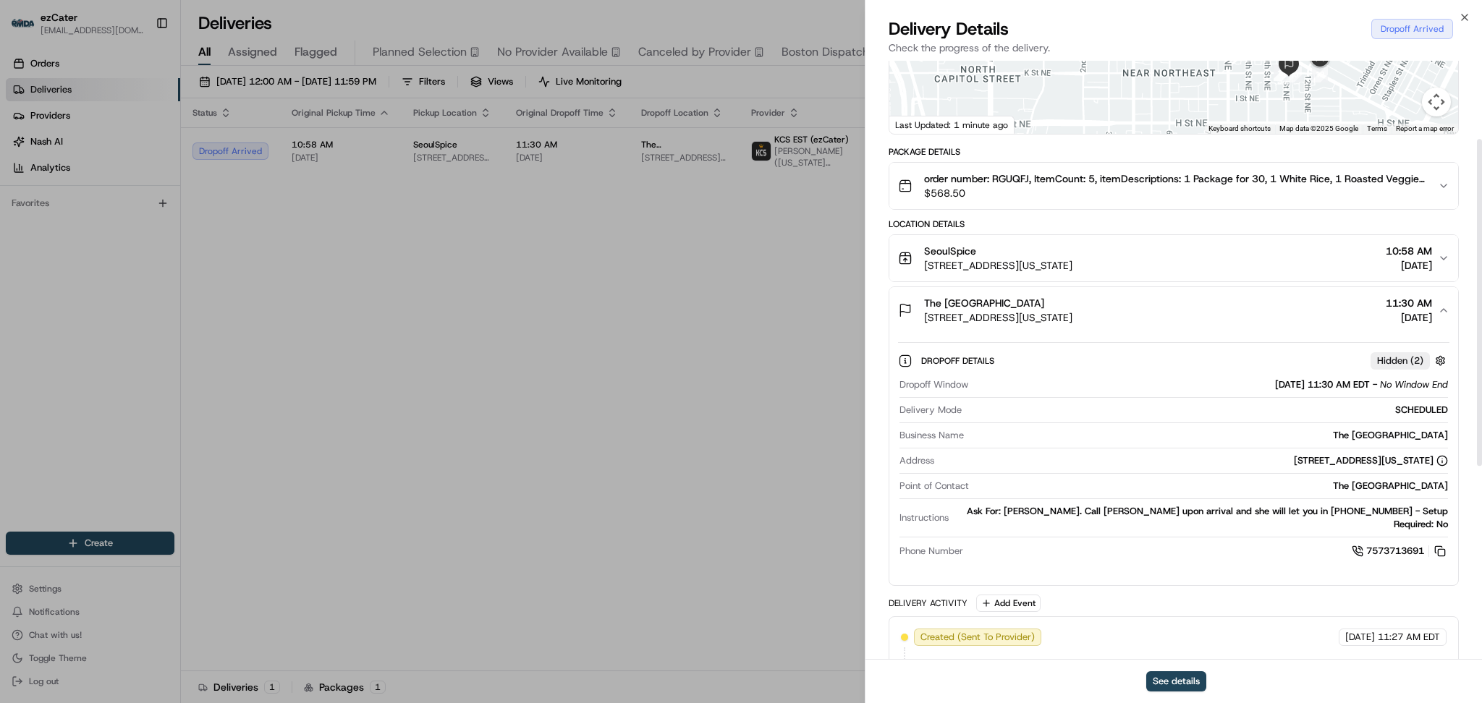
scroll to position [386, 0]
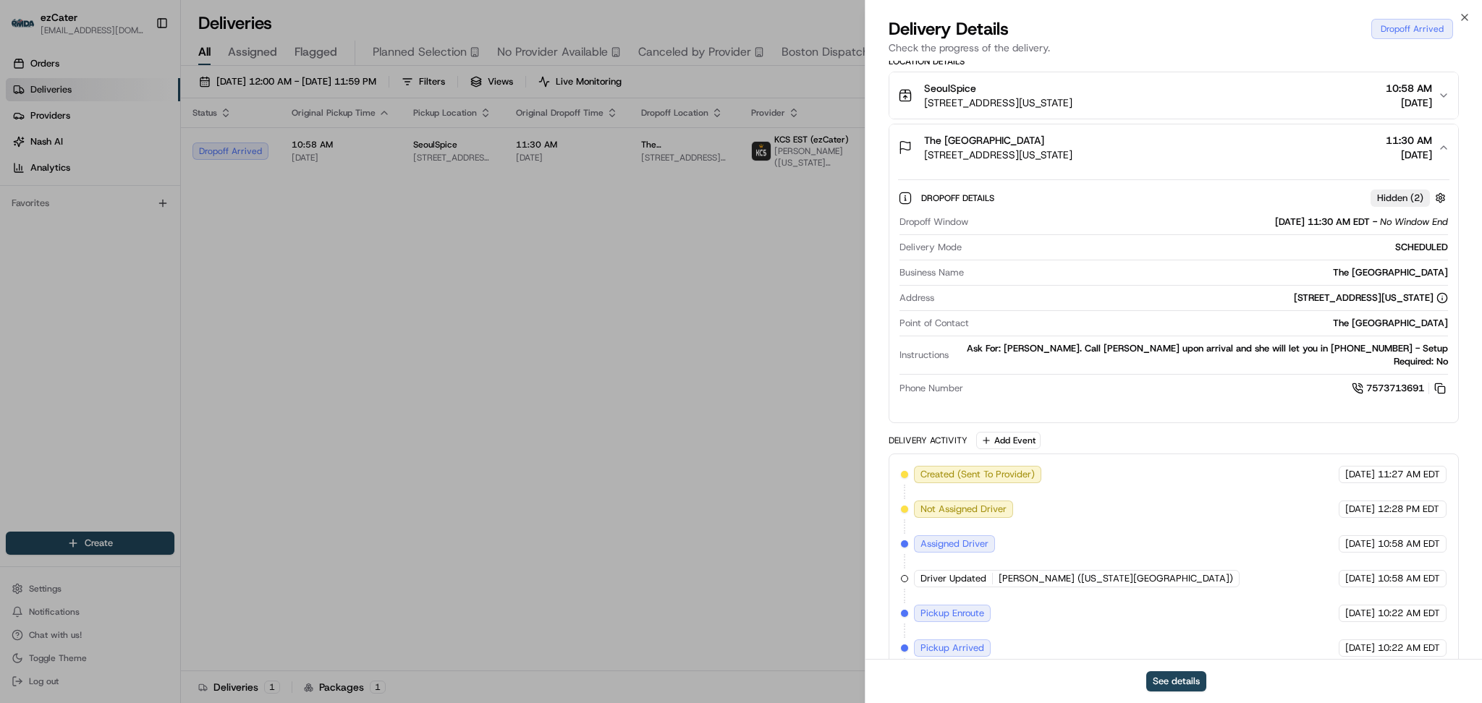
drag, startPoint x: 313, startPoint y: 233, endPoint x: 402, endPoint y: 197, distance: 95.4
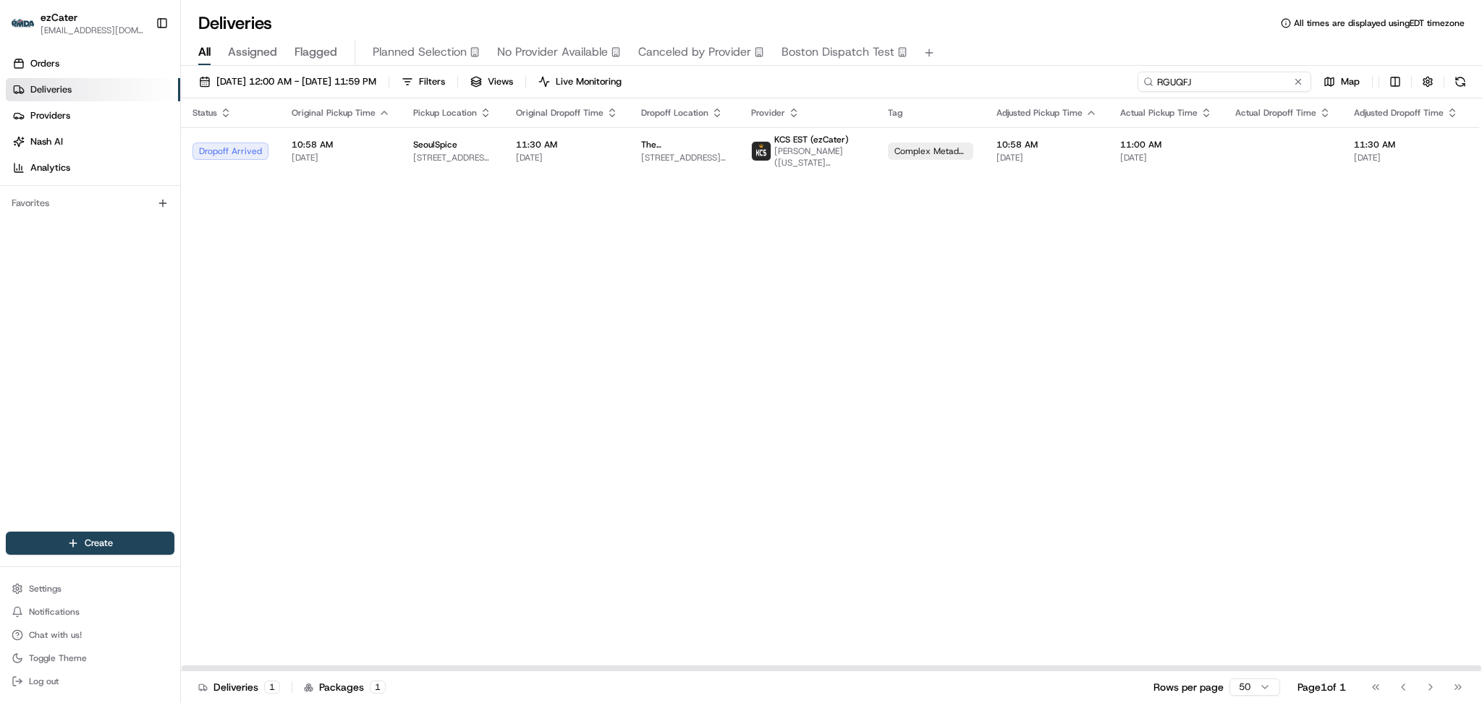
paste input "4VGWMF"
drag, startPoint x: 1248, startPoint y: 87, endPoint x: 747, endPoint y: 22, distance: 505.7
click at [747, 22] on div "Deliveries All times are displayed using EDT timezone All Assigned Flagged Plan…" at bounding box center [831, 351] width 1301 height 703
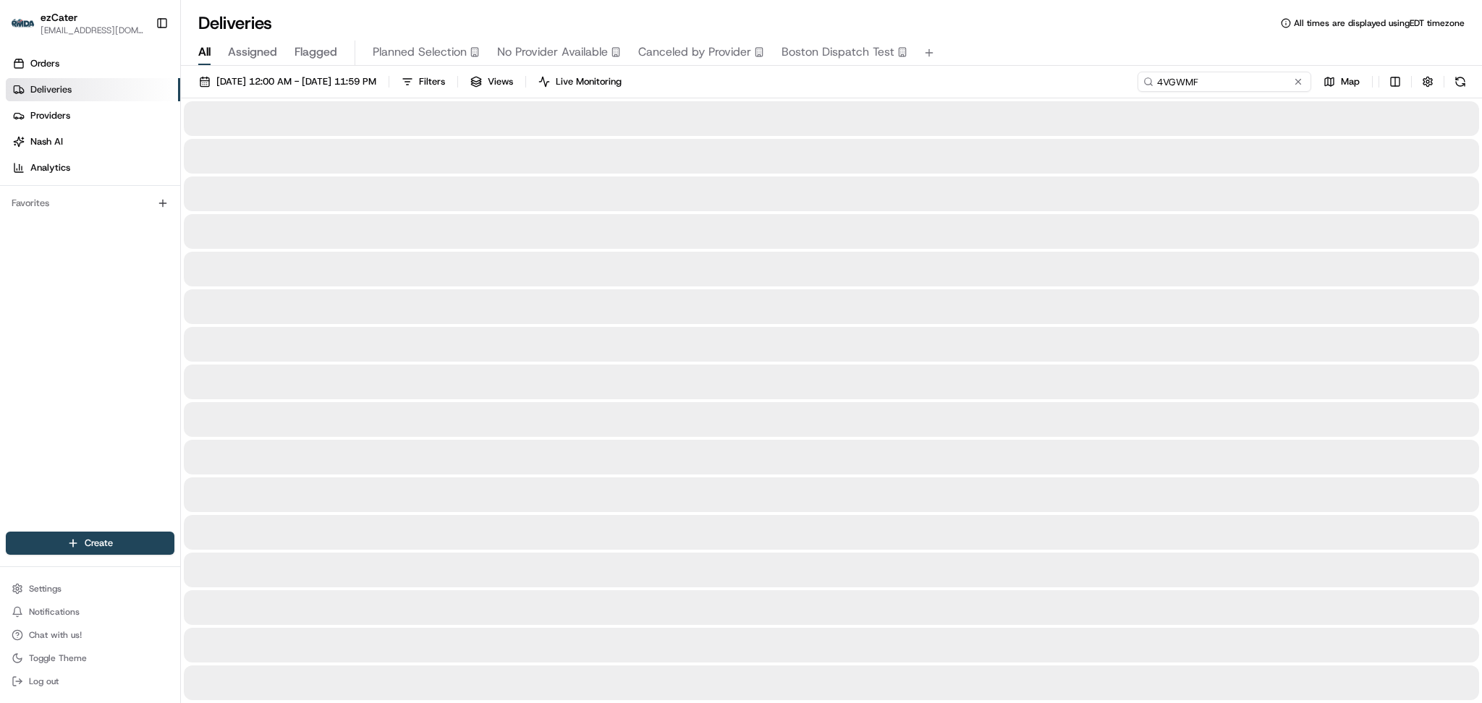
type input "4VGWMF"
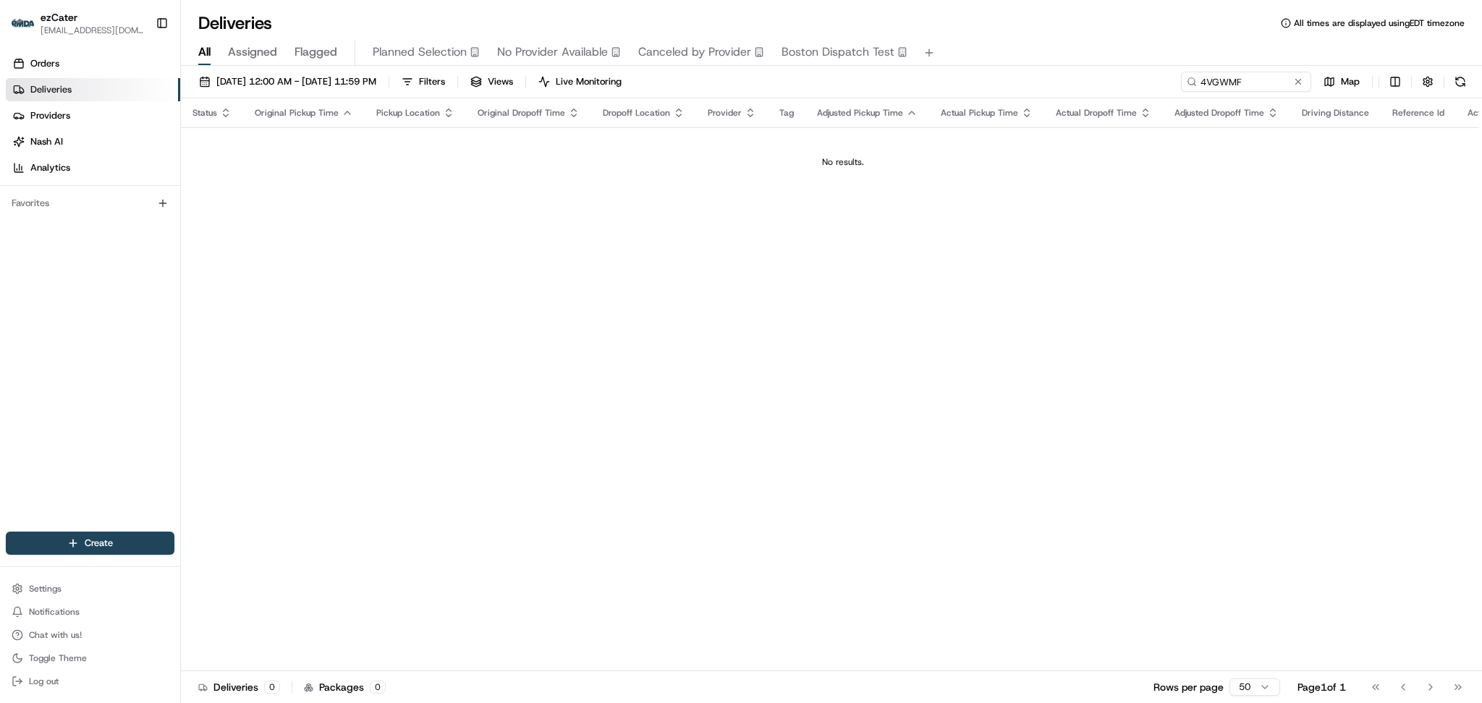
click at [1264, 237] on div "Status Original Pickup Time Pickup Location Original Dropoff Time Dropoff Locat…" at bounding box center [843, 384] width 1324 height 573
drag, startPoint x: 1362, startPoint y: 314, endPoint x: 1358, endPoint y: 300, distance: 14.4
click at [1361, 305] on div "Status Original Pickup Time Pickup Location Original Dropoff Time Dropoff Locat…" at bounding box center [843, 384] width 1324 height 573
click at [724, 40] on body "ezCater danicaquino0892@gmail.com Toggle Sidebar Orders Deliveries Providers Na…" at bounding box center [741, 351] width 1482 height 703
click at [1303, 77] on button at bounding box center [1298, 82] width 14 height 14
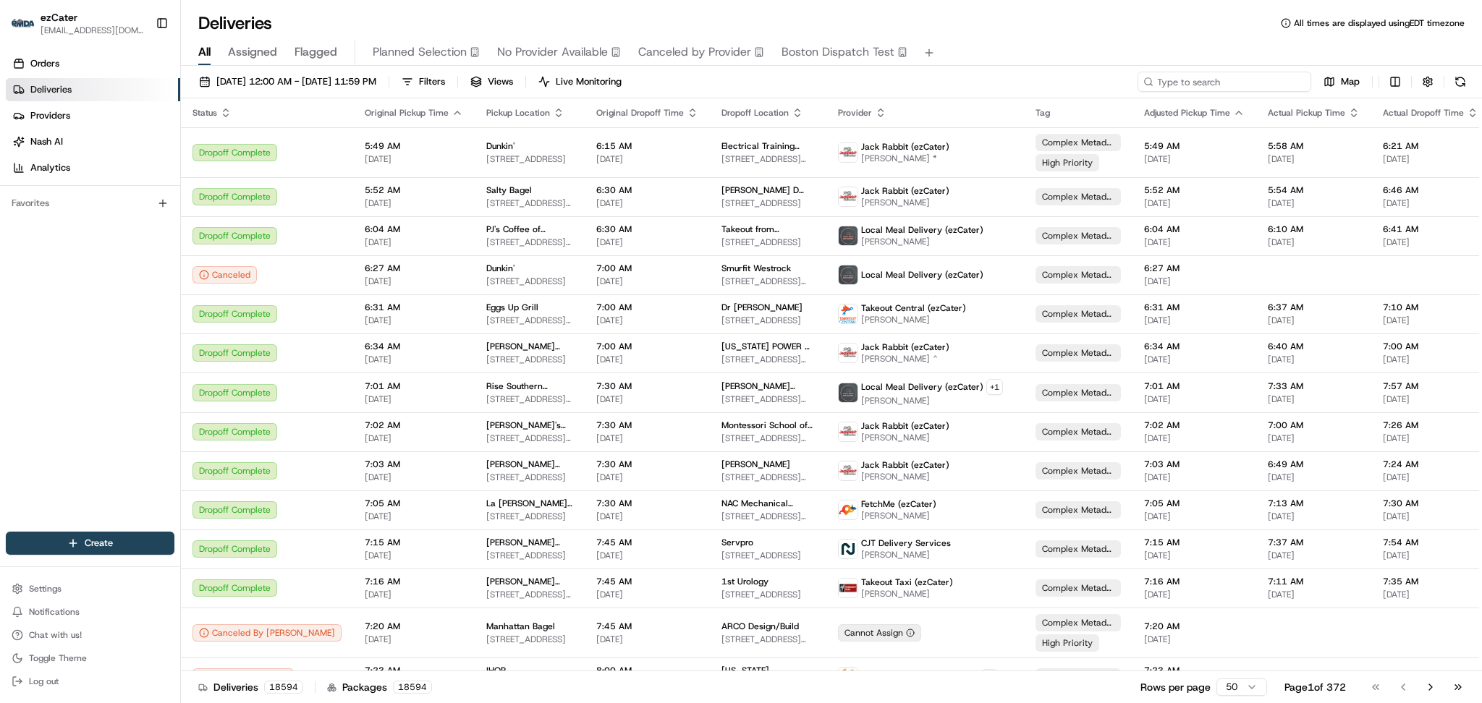
click at [1249, 85] on input at bounding box center [1225, 82] width 174 height 20
paste input "HV0A32"
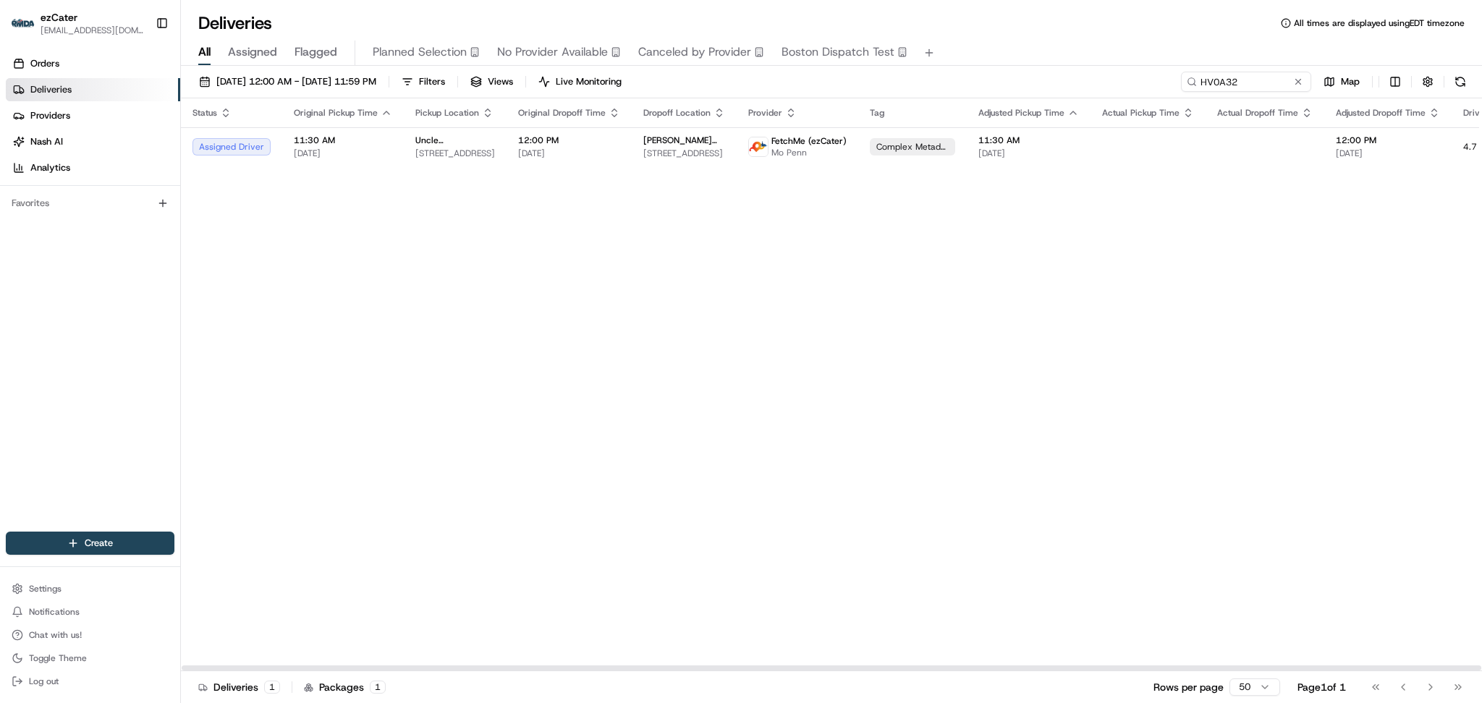
drag, startPoint x: 1277, startPoint y: 288, endPoint x: 1244, endPoint y: 116, distance: 175.4
click at [1280, 282] on div "Status Original Pickup Time Pickup Location Original Dropoff Time Dropoff Locat…" at bounding box center [926, 384] width 1490 height 573
paste input "4VGWMF"
drag, startPoint x: 1243, startPoint y: 75, endPoint x: 913, endPoint y: 28, distance: 332.6
click at [913, 28] on div "Deliveries All times are displayed using EDT timezone All Assigned Flagged Plan…" at bounding box center [831, 351] width 1301 height 703
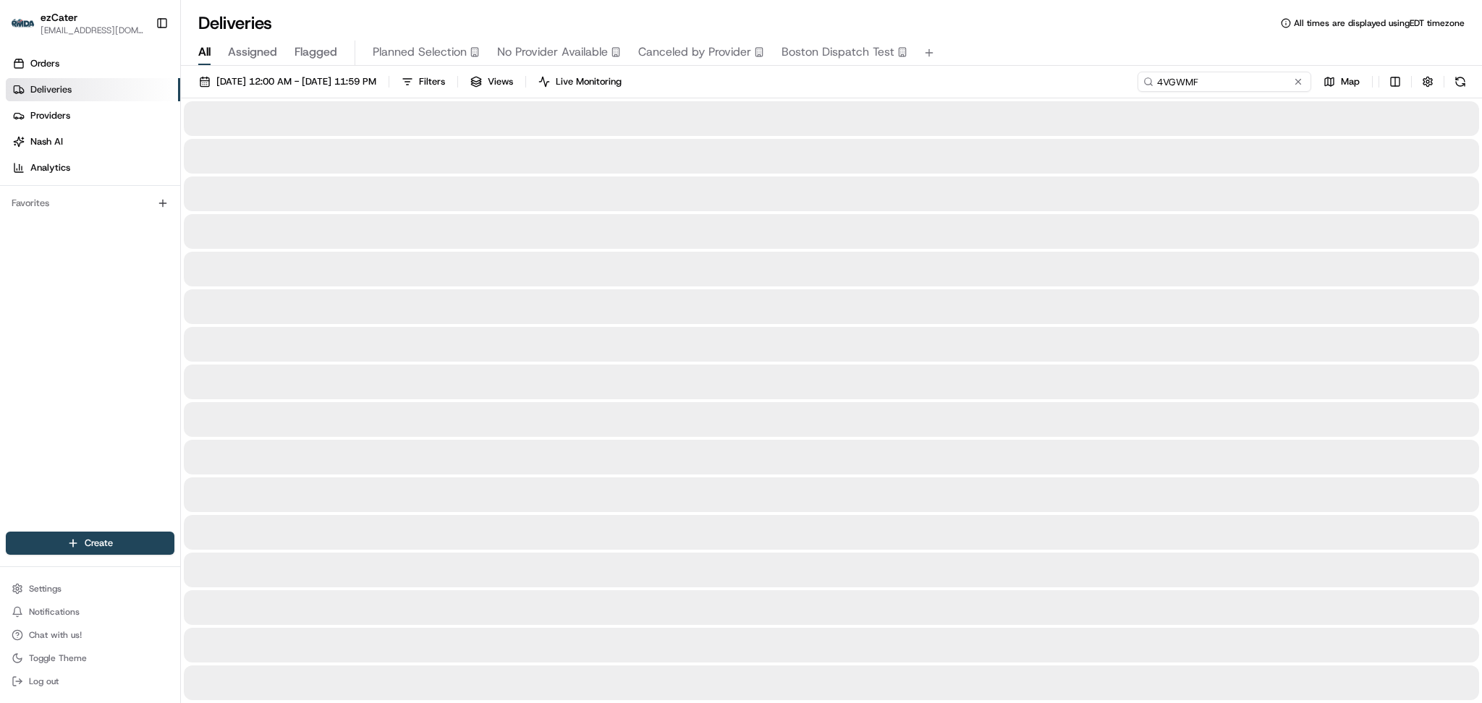
type input "4VGWMF"
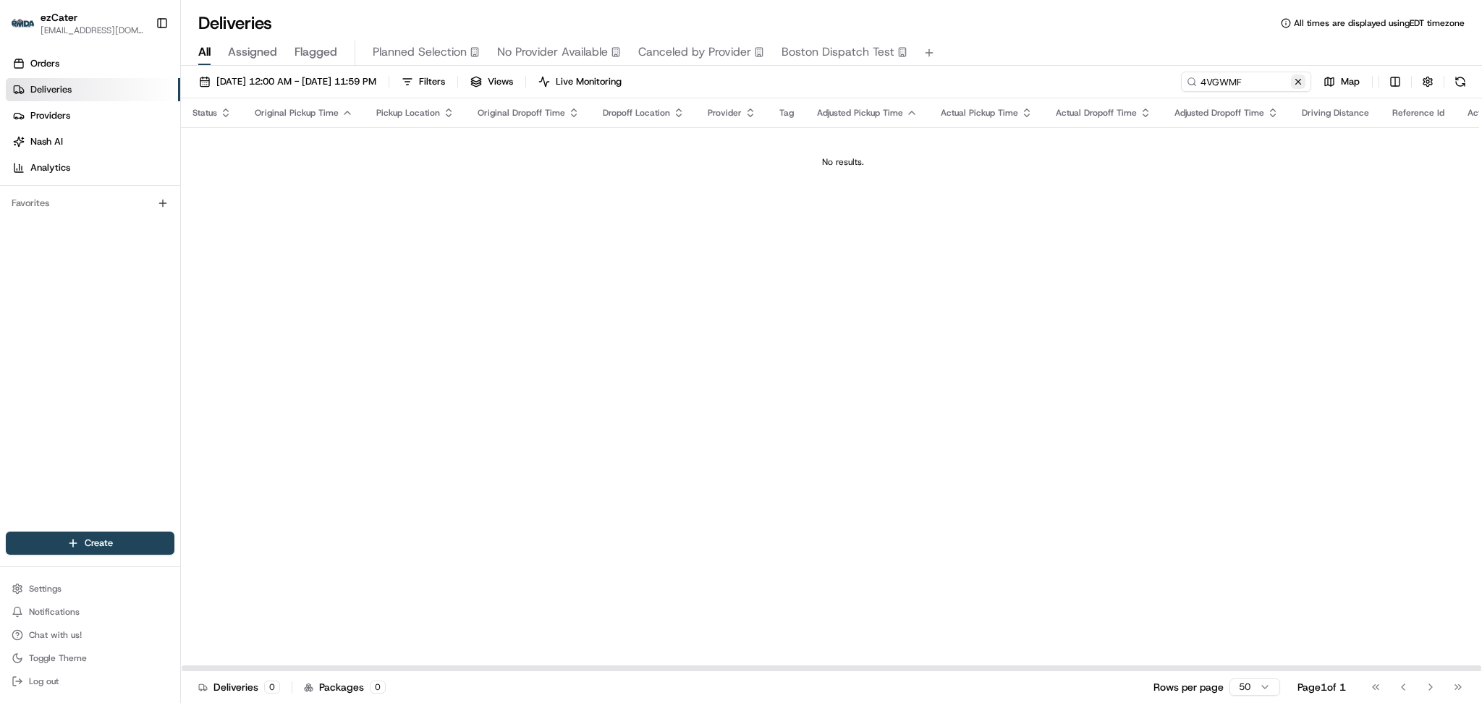
click at [1293, 83] on button at bounding box center [1298, 82] width 14 height 14
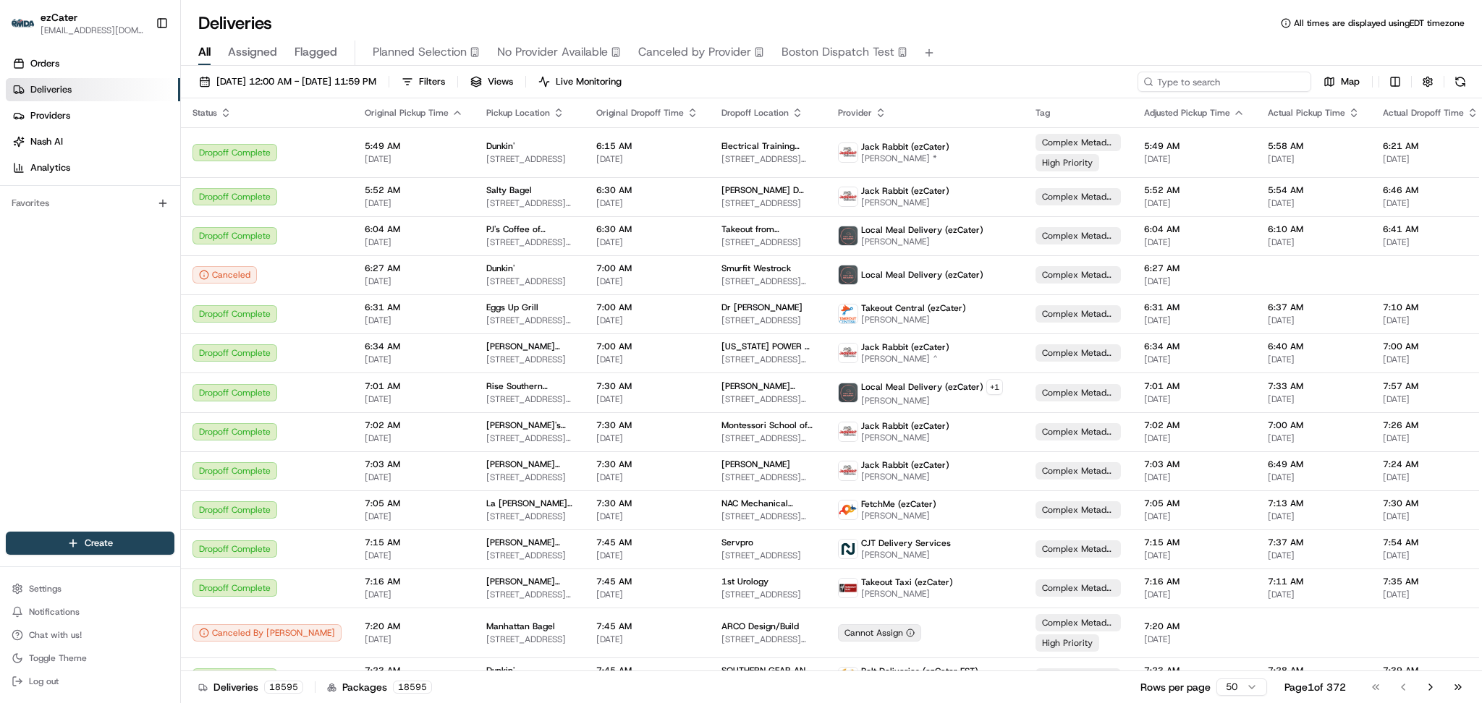
click at [1235, 83] on input at bounding box center [1225, 82] width 174 height 20
paste input "8AXZCW"
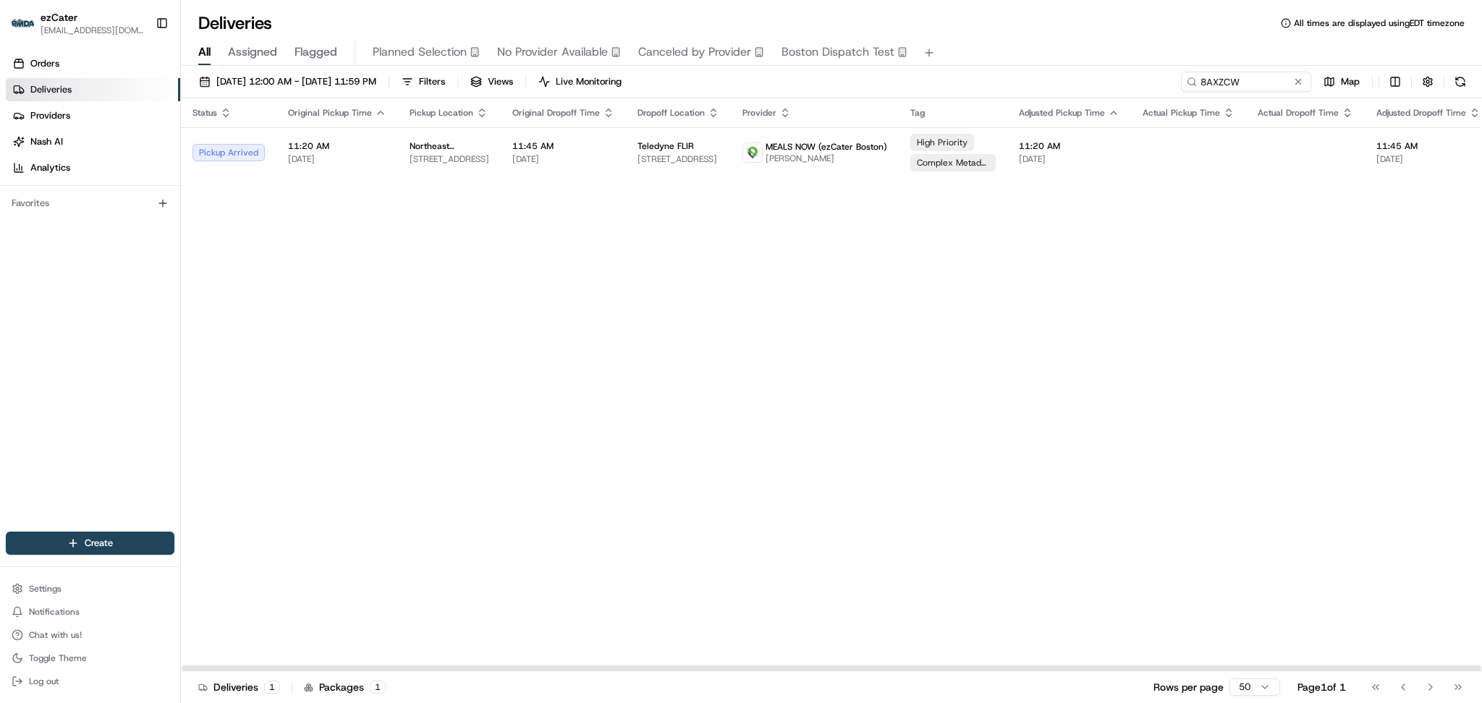
click at [1337, 393] on div "Status Original Pickup Time Pickup Location Original Dropoff Time Dropoff Locat…" at bounding box center [946, 384] width 1531 height 573
paste input "GFV0JH"
drag, startPoint x: 1247, startPoint y: 79, endPoint x: 924, endPoint y: 38, distance: 325.4
click at [924, 38] on div "Deliveries All times are displayed using EDT timezone All Assigned Flagged Plan…" at bounding box center [831, 351] width 1301 height 703
click at [1388, 373] on div "Status Original Pickup Time Pickup Location Original Dropoff Time Dropoff Locat…" at bounding box center [946, 384] width 1530 height 573
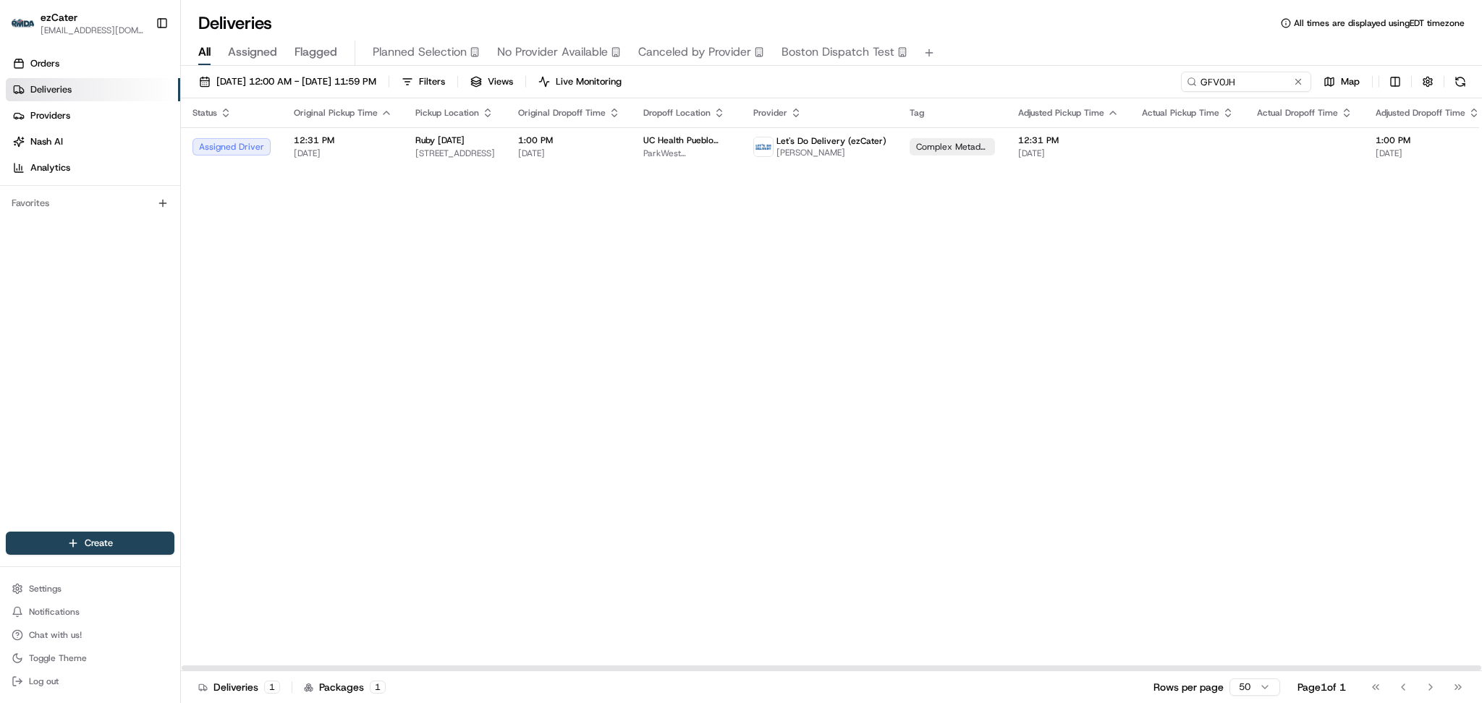
drag, startPoint x: 1353, startPoint y: 338, endPoint x: 1337, endPoint y: 247, distance: 92.7
click at [1353, 326] on div "Status Original Pickup Time Pickup Location Original Dropoff Time Dropoff Locat…" at bounding box center [946, 384] width 1530 height 573
drag, startPoint x: 1241, startPoint y: 85, endPoint x: 861, endPoint y: 47, distance: 381.9
click at [865, 49] on div "Deliveries All times are displayed using EDT timezone All Assigned Flagged Plan…" at bounding box center [831, 351] width 1301 height 703
paste input "WYGVT5"
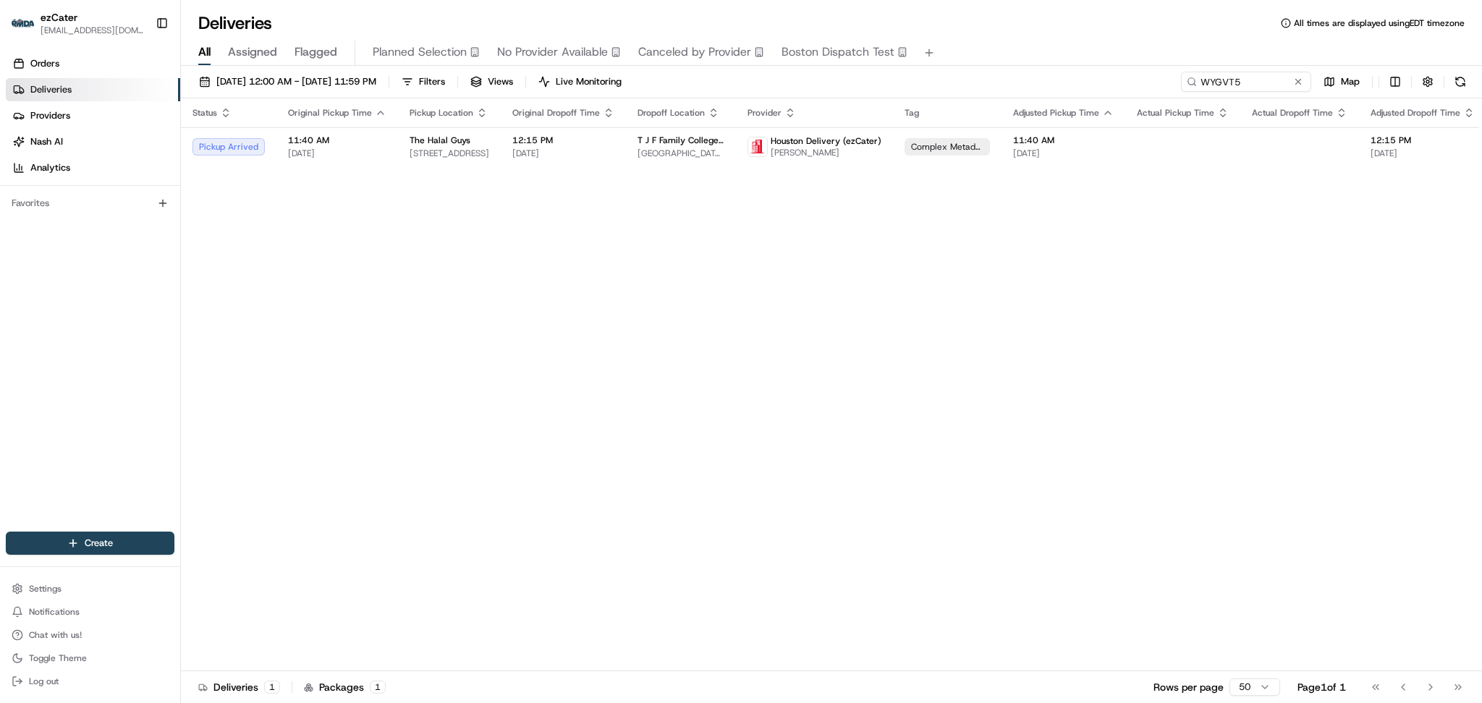
click at [1390, 340] on div "Status Original Pickup Time Pickup Location Original Dropoff Time Dropoff Locat…" at bounding box center [943, 384] width 1525 height 573
paste input "7EXVC"
drag, startPoint x: 1253, startPoint y: 86, endPoint x: 1060, endPoint y: 68, distance: 194.1
click at [1060, 68] on div "08/01/2025 12:00 AM - 08/31/2025 11:59 PM Filters Views Live Monitoring W7EXVC …" at bounding box center [831, 386] width 1301 height 640
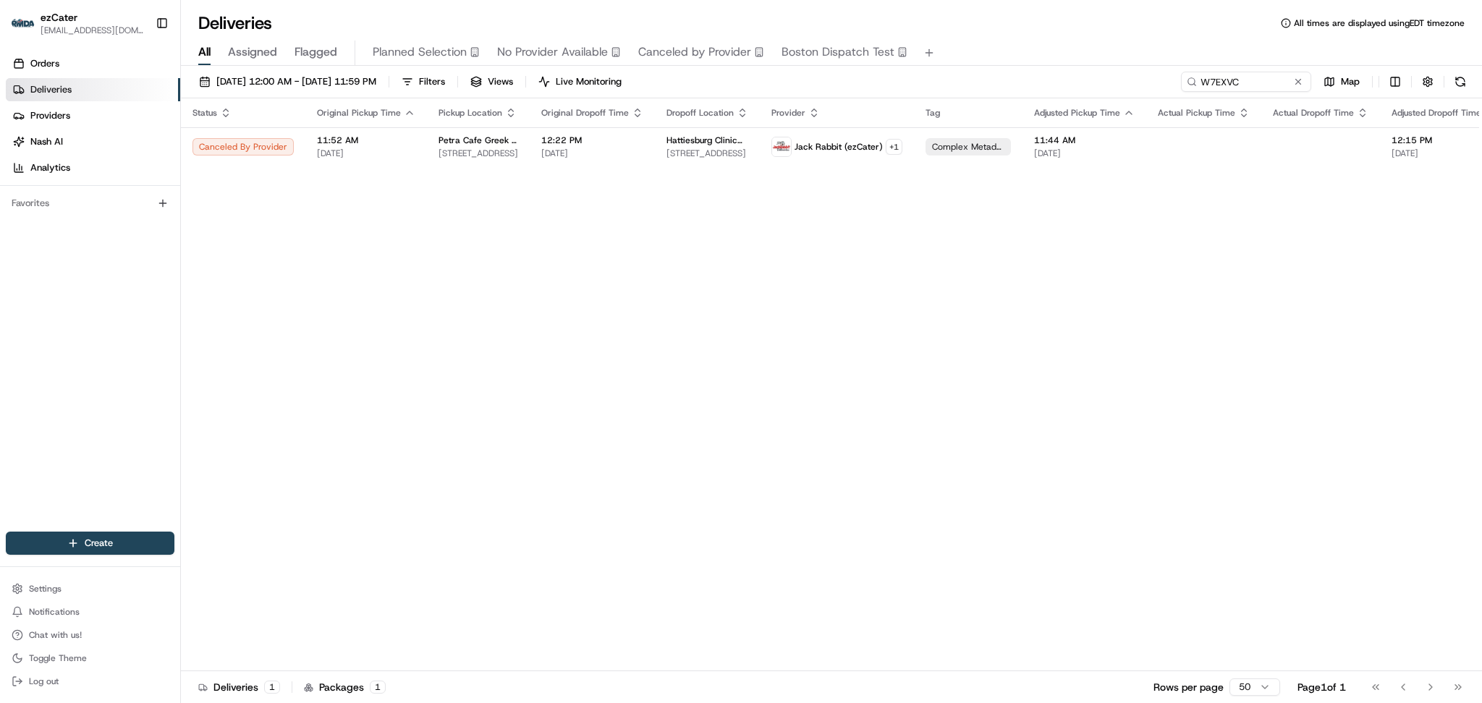
click at [1274, 246] on div "Status Original Pickup Time Pickup Location Original Dropoff Time Dropoff Locat…" at bounding box center [954, 384] width 1546 height 573
drag, startPoint x: 1248, startPoint y: 79, endPoint x: 840, endPoint y: 67, distance: 407.6
click at [840, 67] on div "08/01/2025 12:00 AM - 08/31/2025 11:59 PM Filters Views Live Monitoring W7EXVC …" at bounding box center [831, 386] width 1301 height 640
paste input "YGVT5"
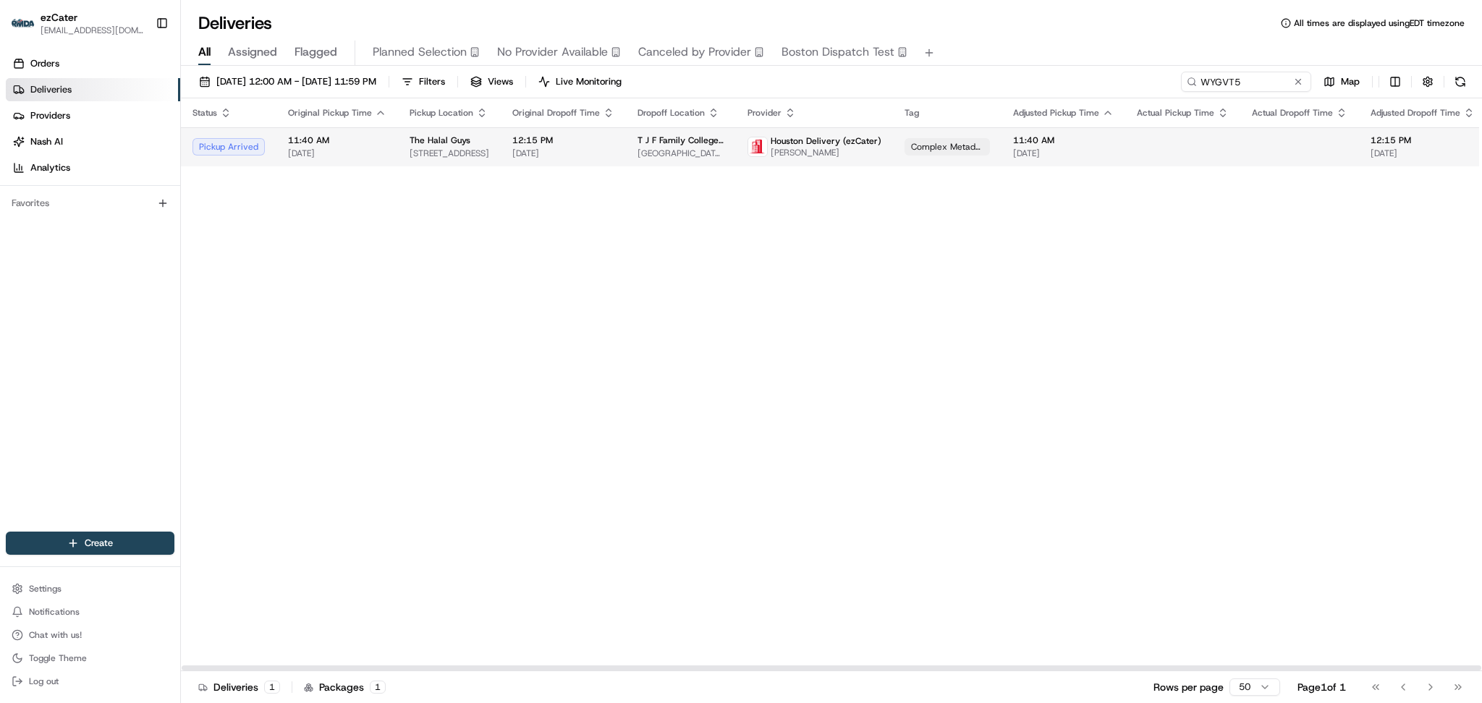
click at [638, 146] on div "T J F Family College of Medicine College of Medicine Building, 5055 Medical Cir…" at bounding box center [681, 147] width 87 height 25
click at [548, 152] on span "[DATE]" at bounding box center [563, 154] width 102 height 12
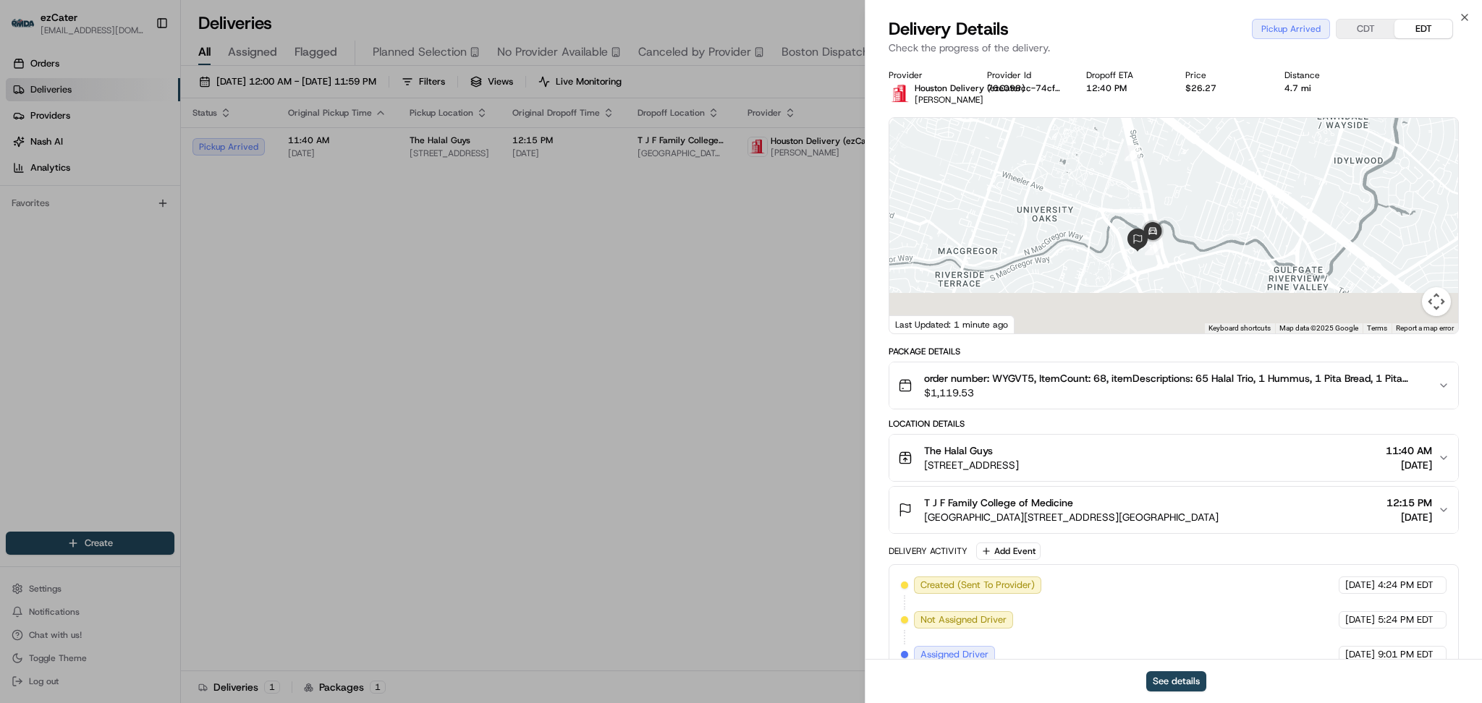
drag, startPoint x: 1217, startPoint y: 303, endPoint x: 1196, endPoint y: 208, distance: 97.1
click at [1196, 208] on div at bounding box center [1173, 226] width 569 height 216
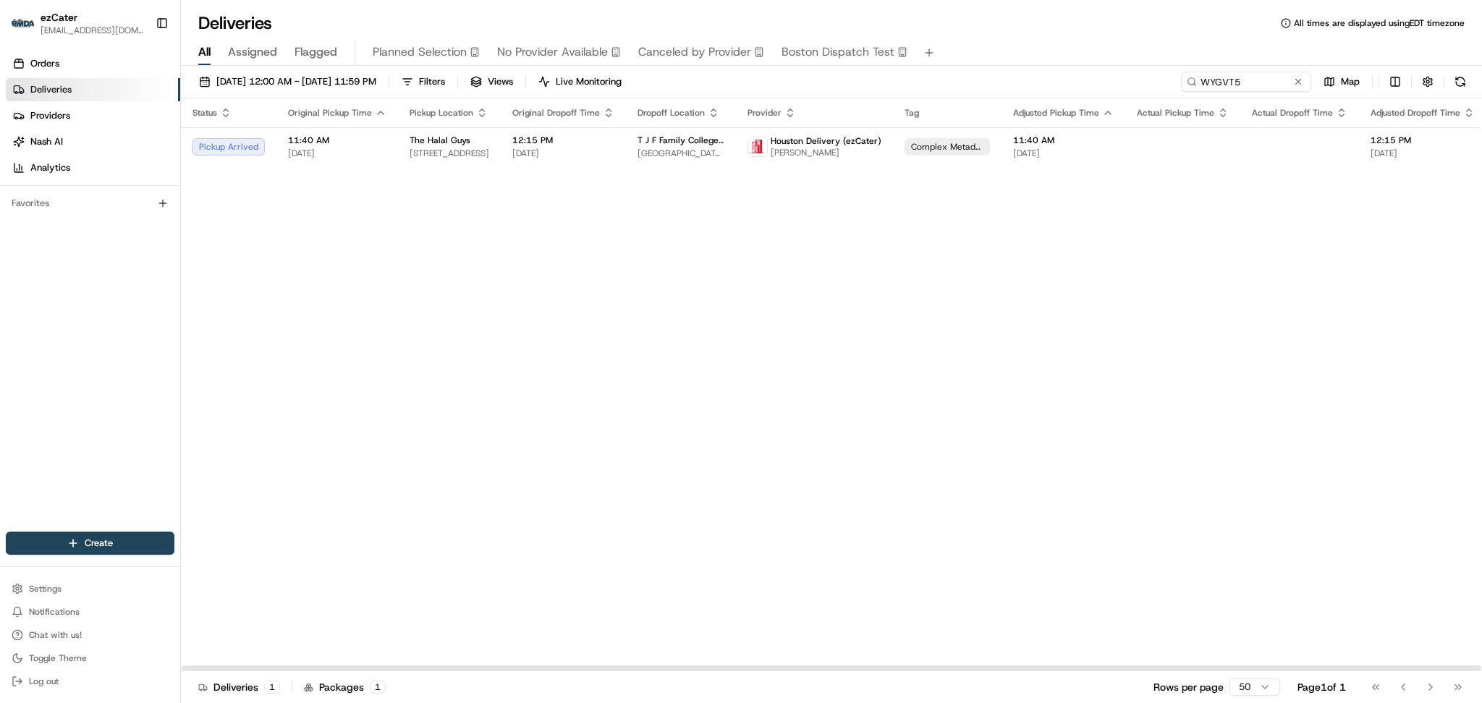
drag, startPoint x: 1367, startPoint y: 418, endPoint x: 1335, endPoint y: 347, distance: 77.1
click at [1368, 415] on div "Status Original Pickup Time Pickup Location Original Dropoff Time Dropoff Locat…" at bounding box center [943, 384] width 1525 height 573
drag, startPoint x: 1253, startPoint y: 86, endPoint x: 956, endPoint y: 45, distance: 300.3
click at [956, 45] on div "Deliveries All times are displayed using EDT timezone All Assigned Flagged Plan…" at bounding box center [831, 351] width 1301 height 703
paste input "UMJPJJ"
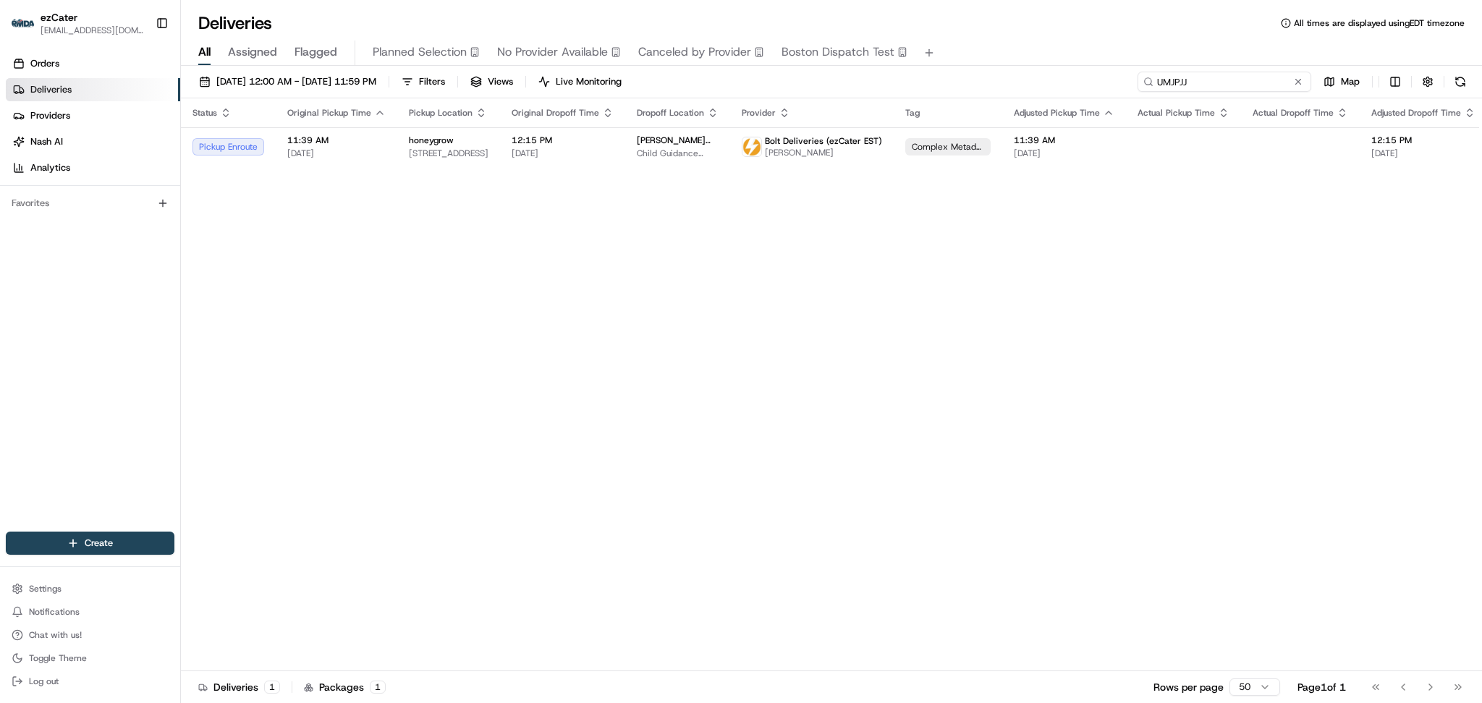
click at [1244, 80] on input "UMJPJJ" at bounding box center [1225, 82] width 174 height 20
drag, startPoint x: 1237, startPoint y: 80, endPoint x: 992, endPoint y: 80, distance: 244.6
click at [992, 80] on div "08/01/2025 12:00 AM - 08/31/2025 11:59 PM Filters Views Live Monitoring UMJPJJ …" at bounding box center [831, 85] width 1301 height 27
paste input "6EY7HR"
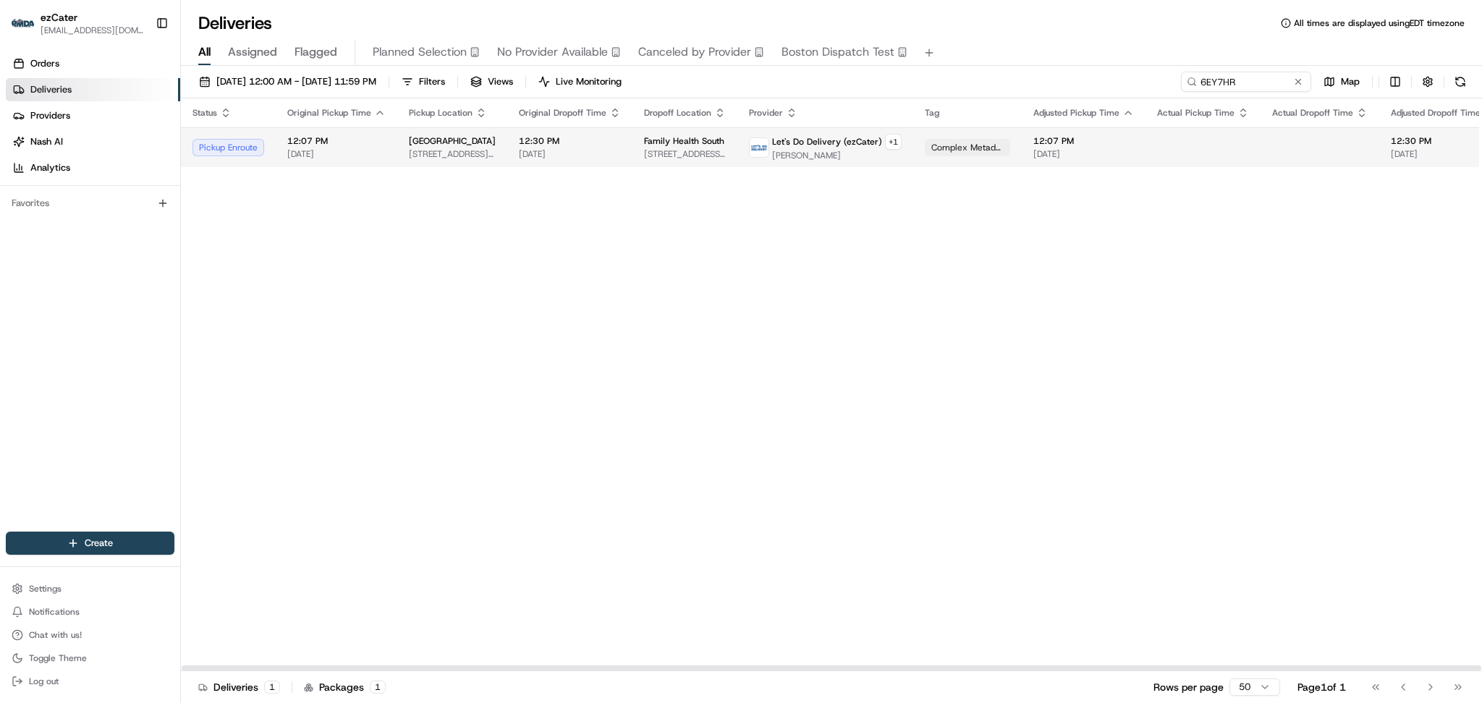
drag, startPoint x: 1333, startPoint y: 261, endPoint x: 1279, endPoint y: 152, distance: 121.4
click at [1327, 246] on div "Status Original Pickup Time Pickup Location Original Dropoff Time Dropoff Locat…" at bounding box center [953, 384] width 1545 height 573
drag, startPoint x: 1245, startPoint y: 80, endPoint x: 1004, endPoint y: 80, distance: 241.0
click at [1004, 80] on div "08/01/2025 12:00 AM - 08/31/2025 11:59 PM Filters Views Live Monitoring 6EY7HR …" at bounding box center [831, 85] width 1301 height 27
paste input "WYGVT5"
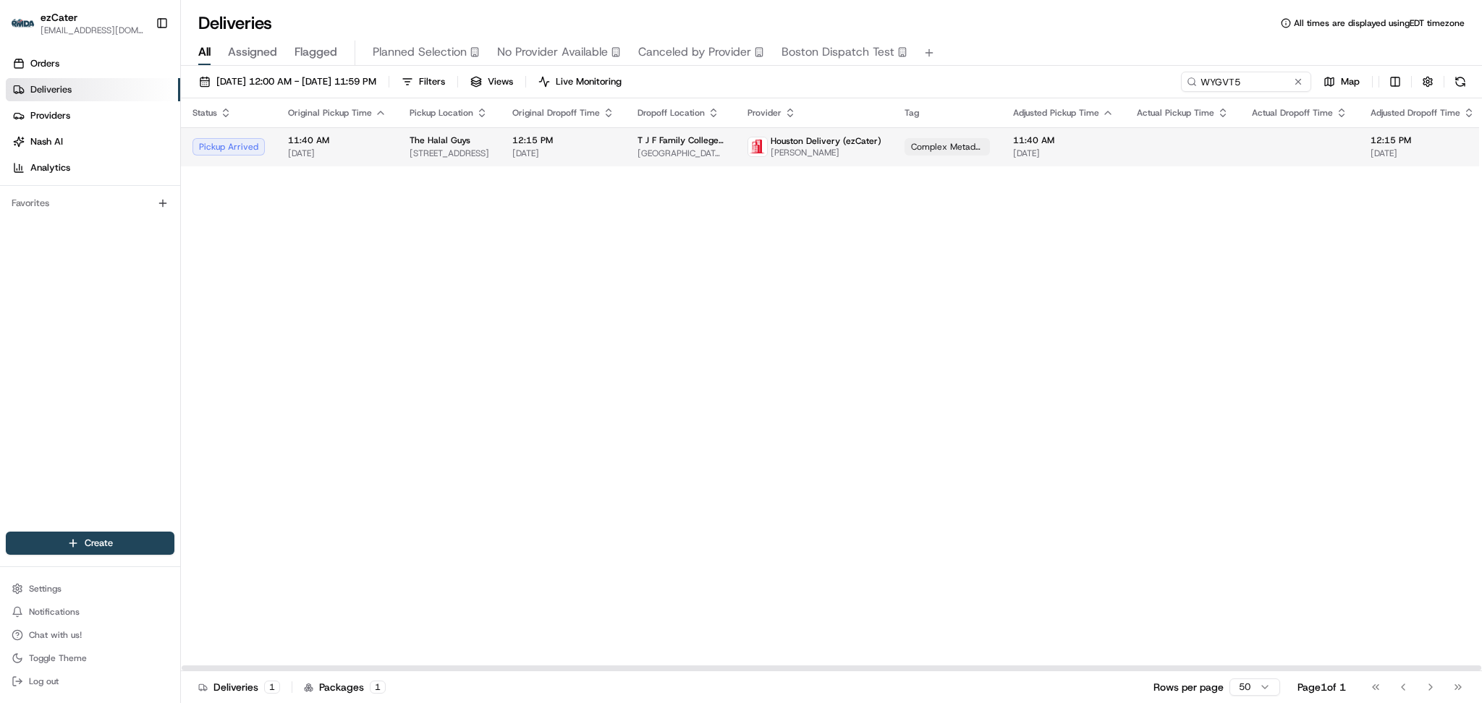
click at [559, 159] on span "[DATE]" at bounding box center [563, 154] width 102 height 12
click at [423, 259] on div "Status Original Pickup Time Pickup Location Original Dropoff Time Dropoff Locat…" at bounding box center [943, 384] width 1525 height 573
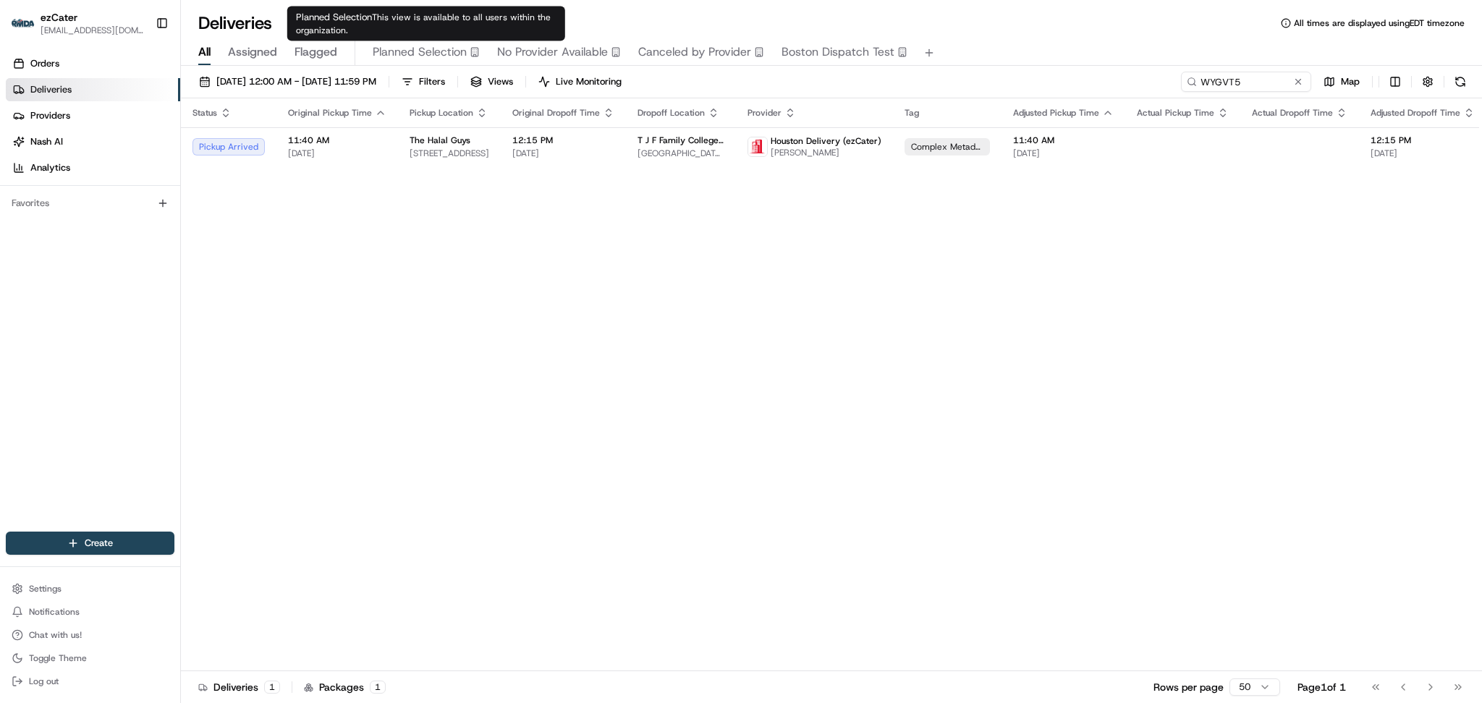
click at [1297, 358] on div "Status Original Pickup Time Pickup Location Original Dropoff Time Dropoff Locat…" at bounding box center [943, 384] width 1525 height 573
drag, startPoint x: 1261, startPoint y: 69, endPoint x: 1054, endPoint y: 69, distance: 206.3
click at [1055, 69] on div "08/01/2025 12:00 AM - 08/31/2025 11:59 PM Filters Views Live Monitoring WYGVT5 …" at bounding box center [831, 386] width 1301 height 640
click at [1274, 88] on input "WYGVT5" at bounding box center [1225, 82] width 174 height 20
drag, startPoint x: 1238, startPoint y: 84, endPoint x: 1018, endPoint y: 80, distance: 220.1
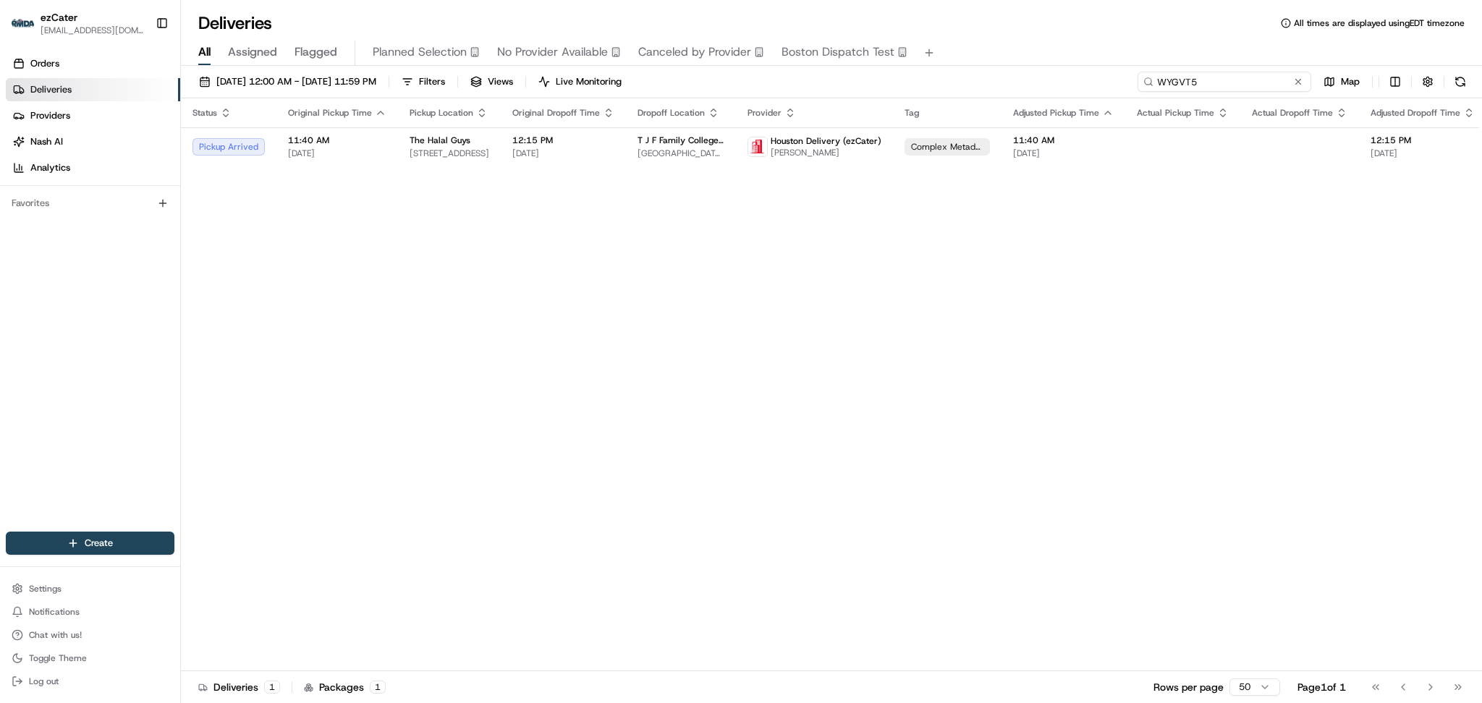
click at [1023, 82] on div "08/01/2025 12:00 AM - 08/31/2025 11:59 PM Filters Views Live Monitoring WYGVT5 …" at bounding box center [831, 85] width 1301 height 27
paste input "0WP9PR"
click at [1365, 426] on div "Status Original Pickup Time Pickup Location Original Dropoff Time Dropoff Locat…" at bounding box center [933, 384] width 1505 height 573
paste input "K2FFKH"
drag, startPoint x: 1259, startPoint y: 86, endPoint x: 994, endPoint y: 78, distance: 265.0
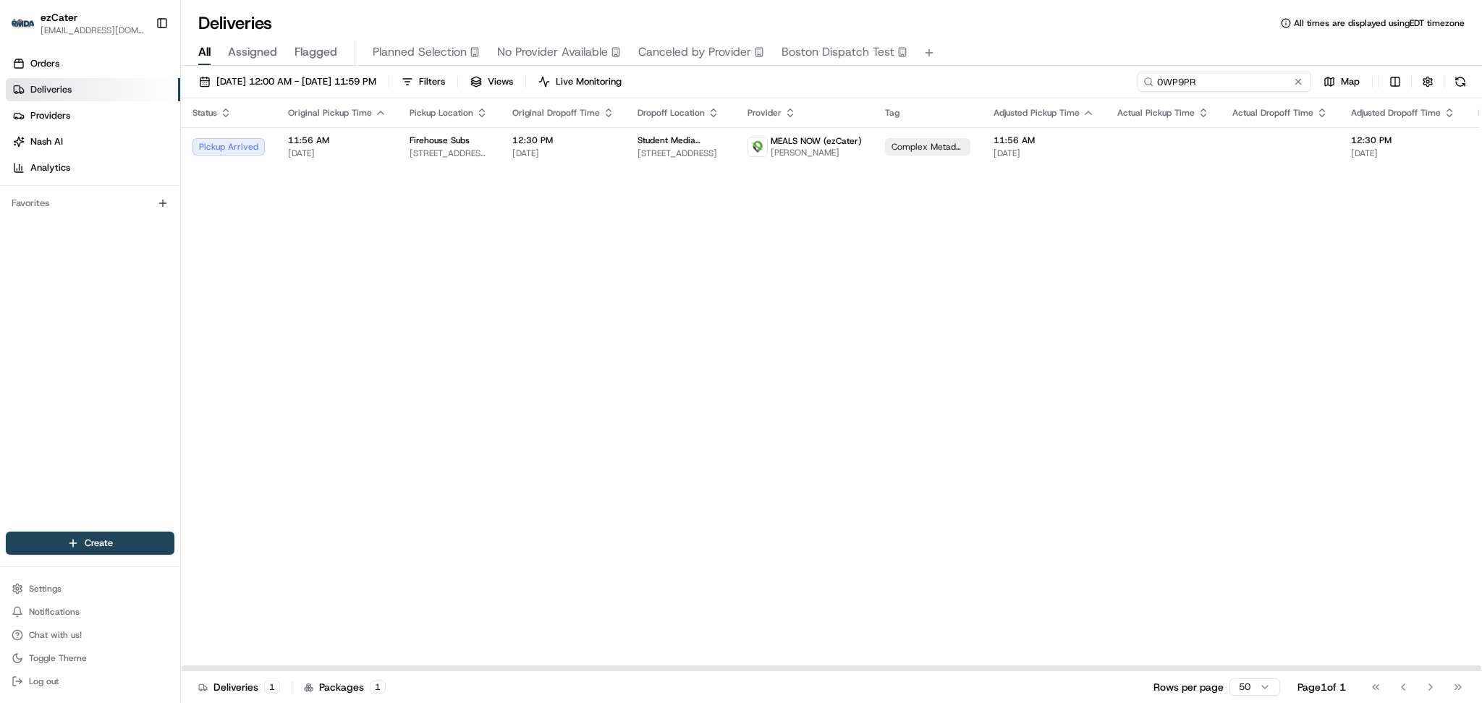
click at [994, 78] on div "08/01/2025 12:00 AM - 08/31/2025 11:59 PM Filters Views Live Monitoring 0WP9PR …" at bounding box center [831, 85] width 1301 height 27
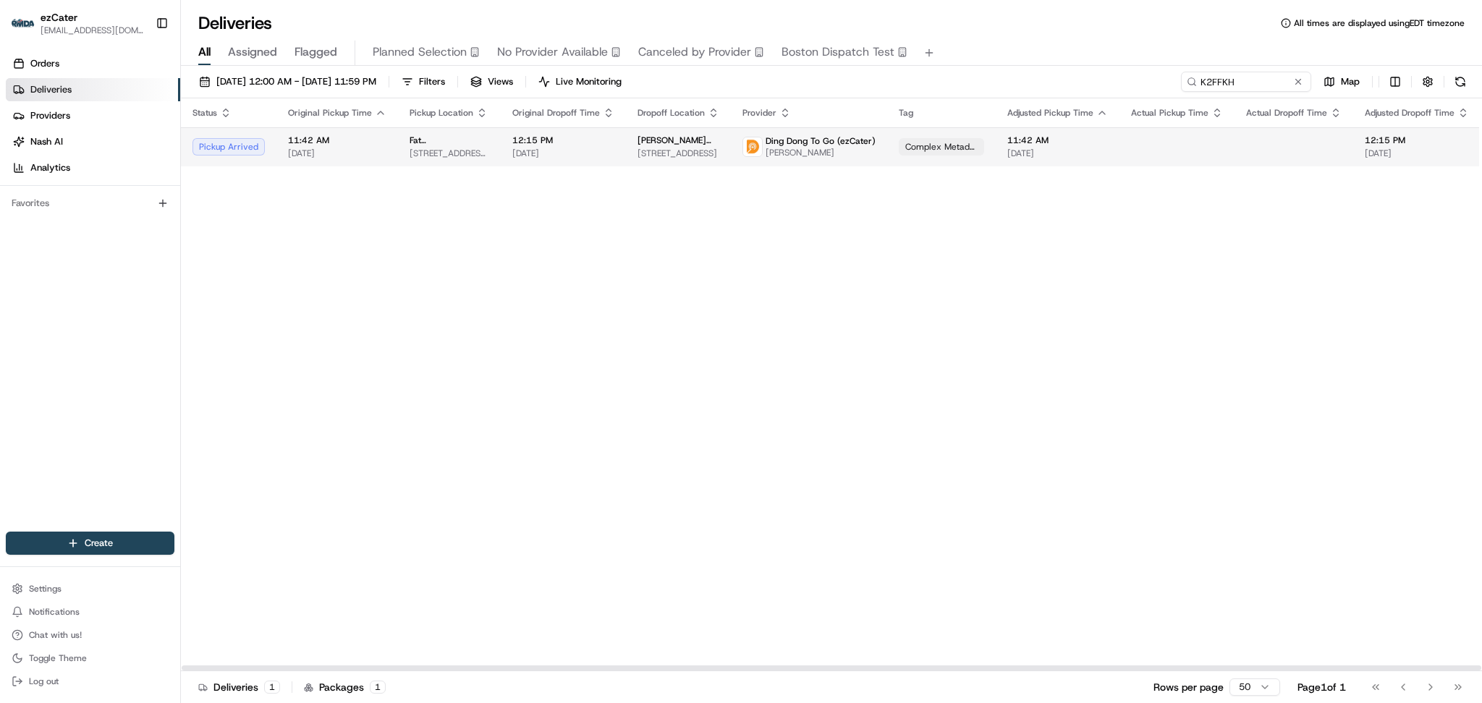
click at [537, 152] on span "[DATE]" at bounding box center [563, 154] width 102 height 12
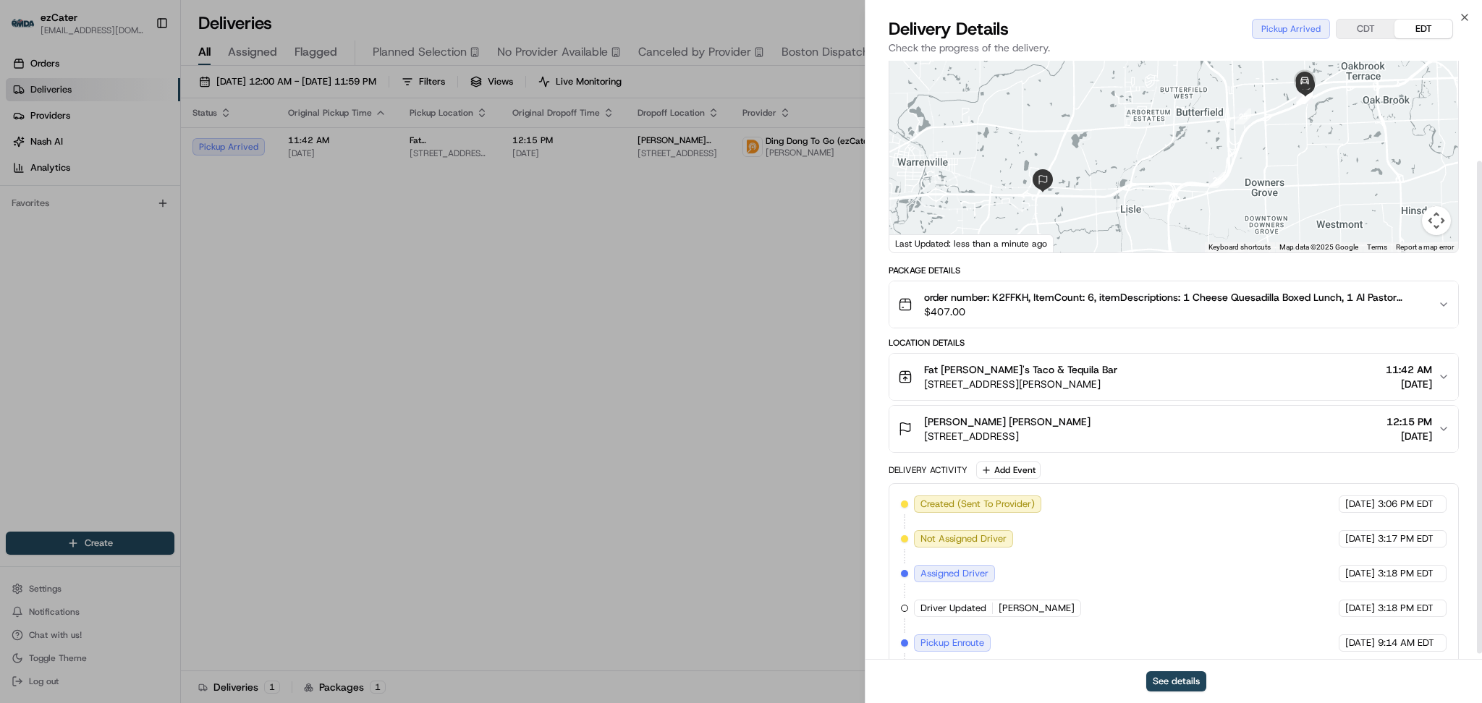
scroll to position [130, 0]
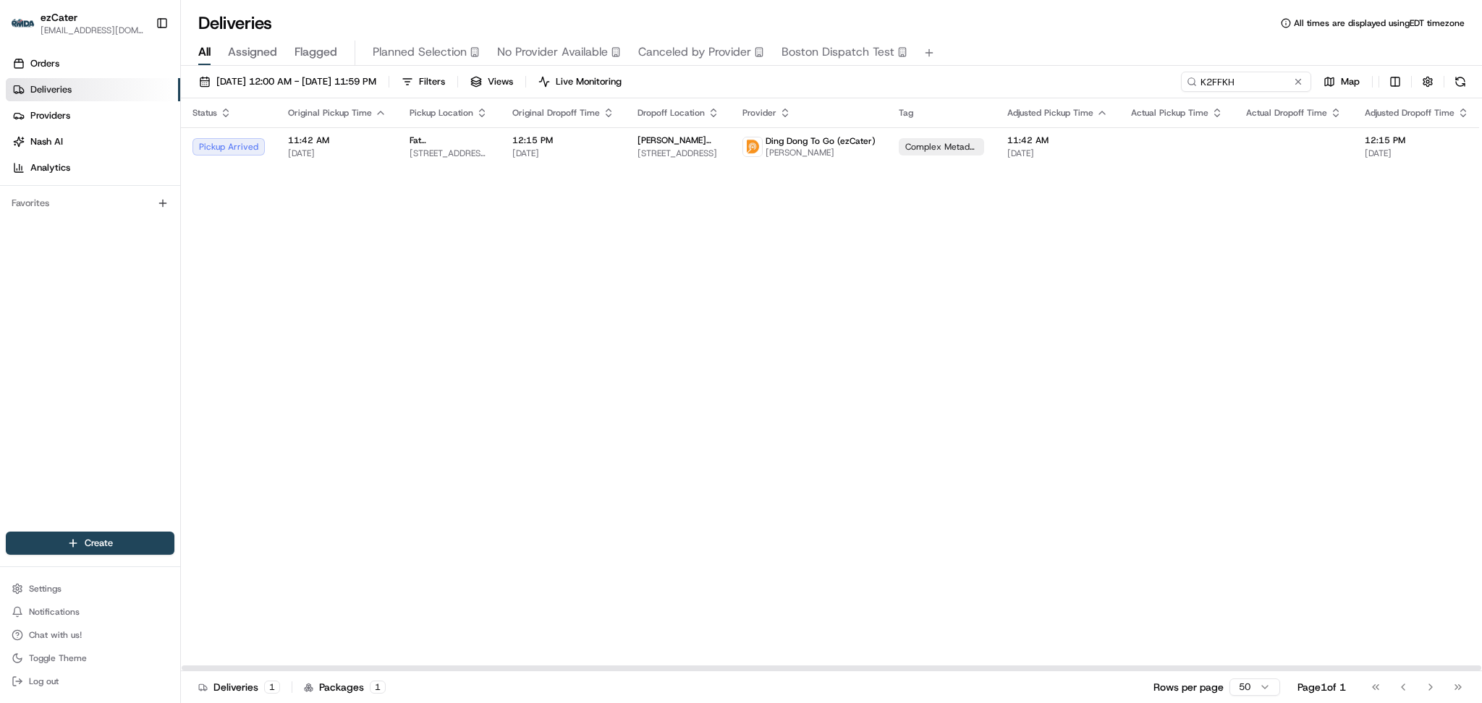
drag, startPoint x: 1342, startPoint y: 313, endPoint x: 1302, endPoint y: 237, distance: 86.4
click at [1344, 310] on div "Status Original Pickup Time Pickup Location Original Dropoff Time Dropoff Locat…" at bounding box center [940, 384] width 1519 height 573
paste input "J04-0GC"
drag, startPoint x: 1151, startPoint y: 80, endPoint x: 934, endPoint y: 80, distance: 217.8
click at [934, 80] on div "08/01/2025 12:00 AM - 08/31/2025 11:59 PM Filters Views Live Monitoring K2FFKH …" at bounding box center [831, 85] width 1301 height 27
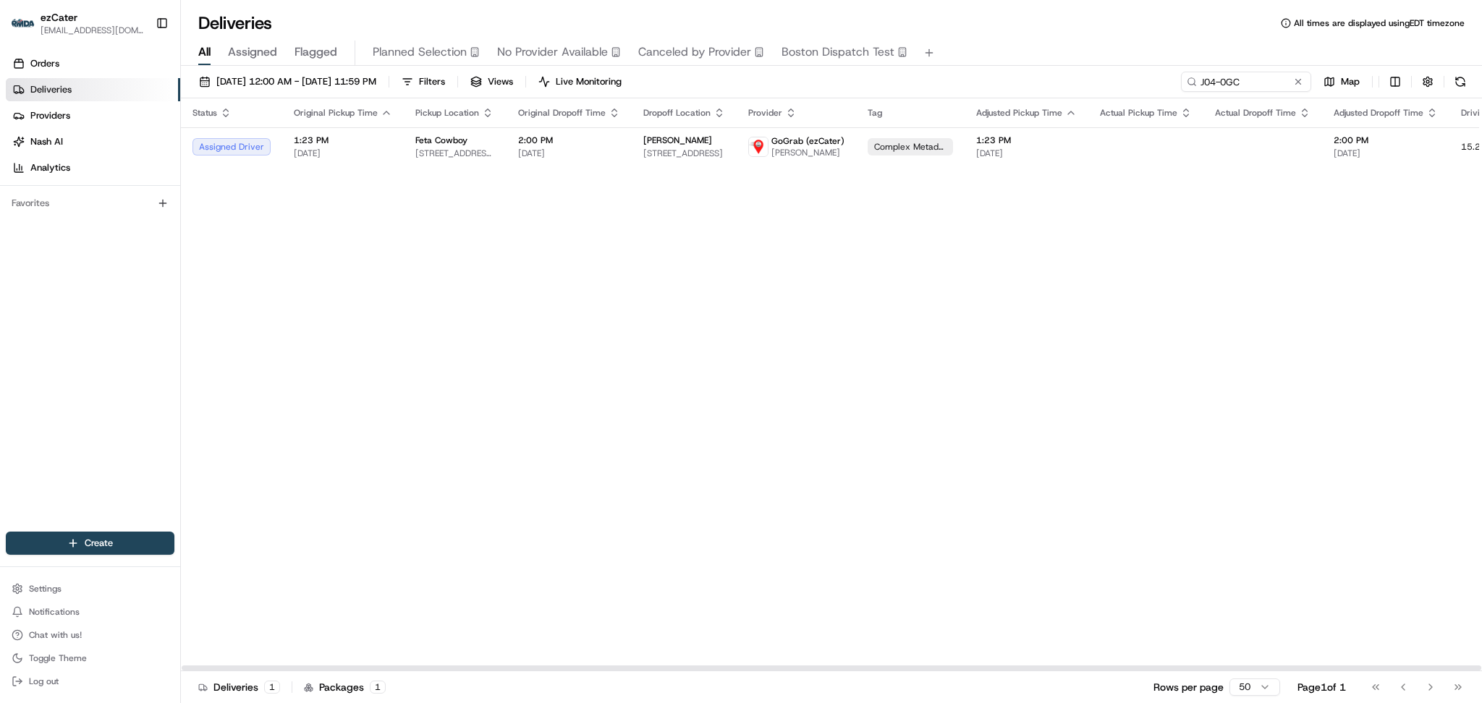
click at [579, 149] on span "[DATE]" at bounding box center [569, 154] width 102 height 12
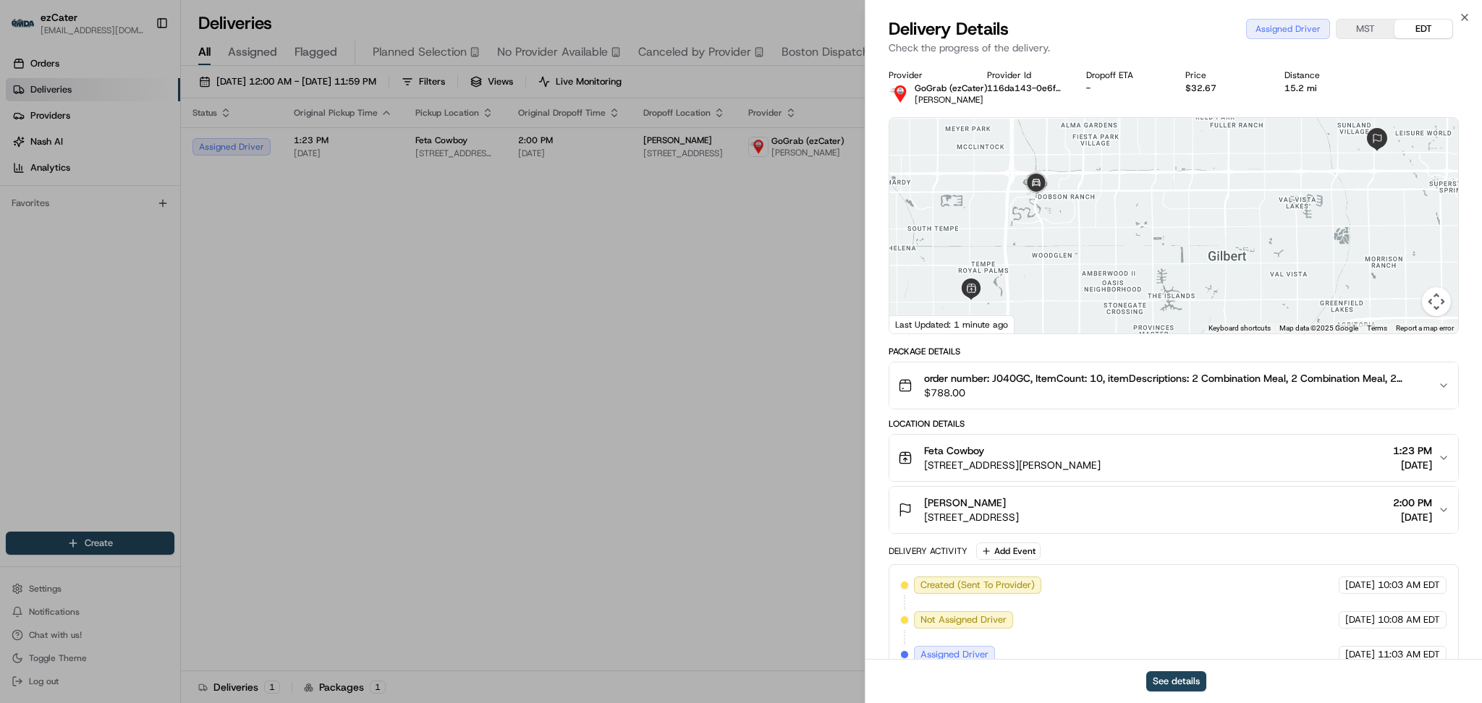
click at [1371, 33] on button "MST" at bounding box center [1366, 29] width 58 height 19
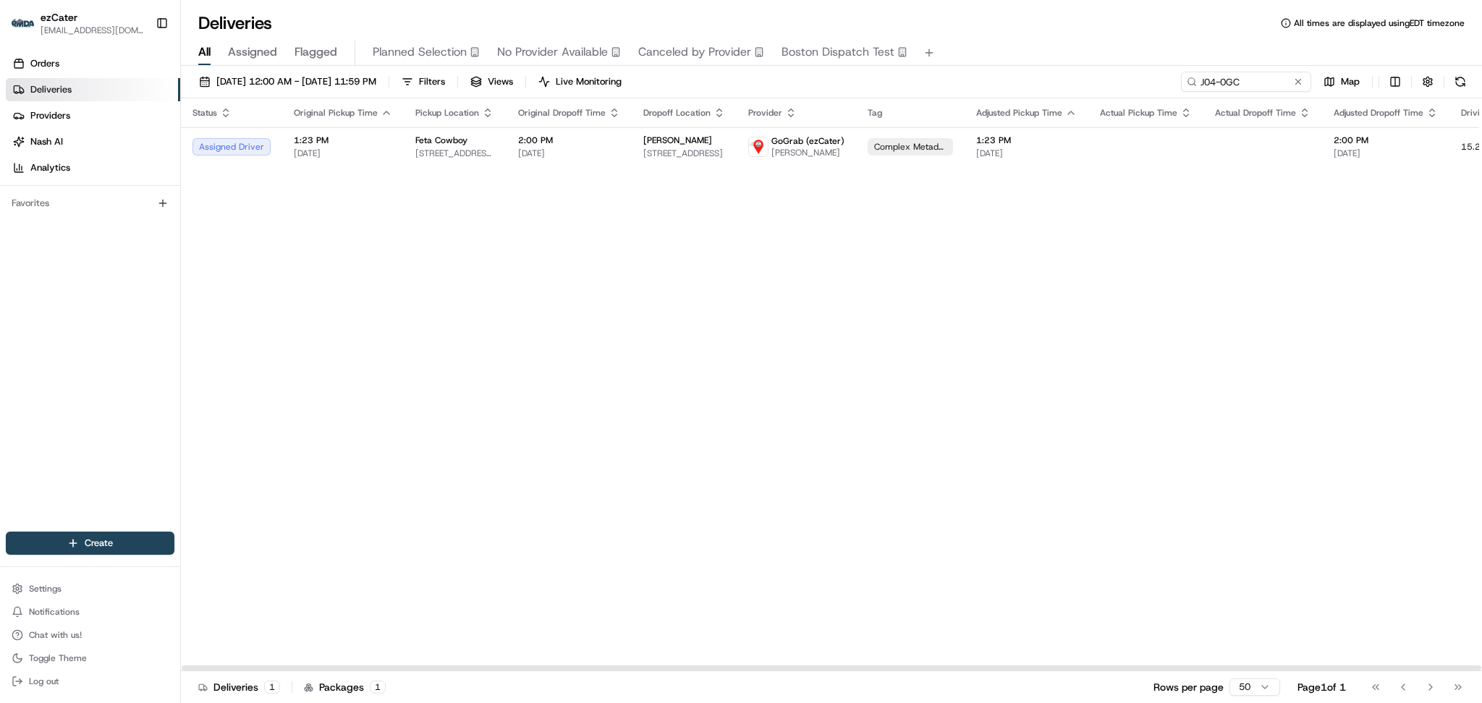
click at [1459, 271] on div "Status Original Pickup Time Pickup Location Original Dropoff Time Dropoff Locat…" at bounding box center [925, 384] width 1488 height 573
click at [1270, 342] on div "Status Original Pickup Time Pickup Location Original Dropoff Time Dropoff Locat…" at bounding box center [925, 384] width 1488 height 573
click at [1290, 141] on td at bounding box center [1263, 146] width 119 height 39
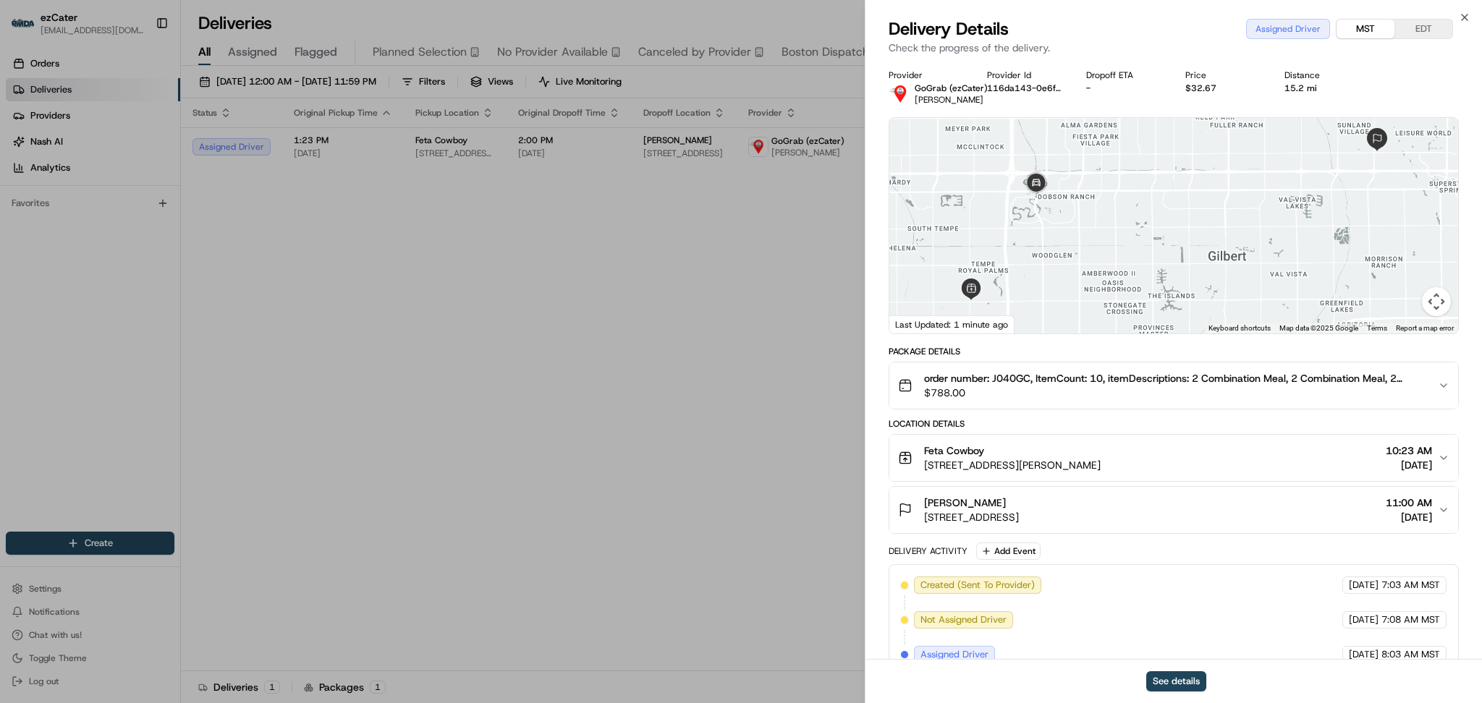
click at [1372, 30] on button "MST" at bounding box center [1366, 29] width 58 height 19
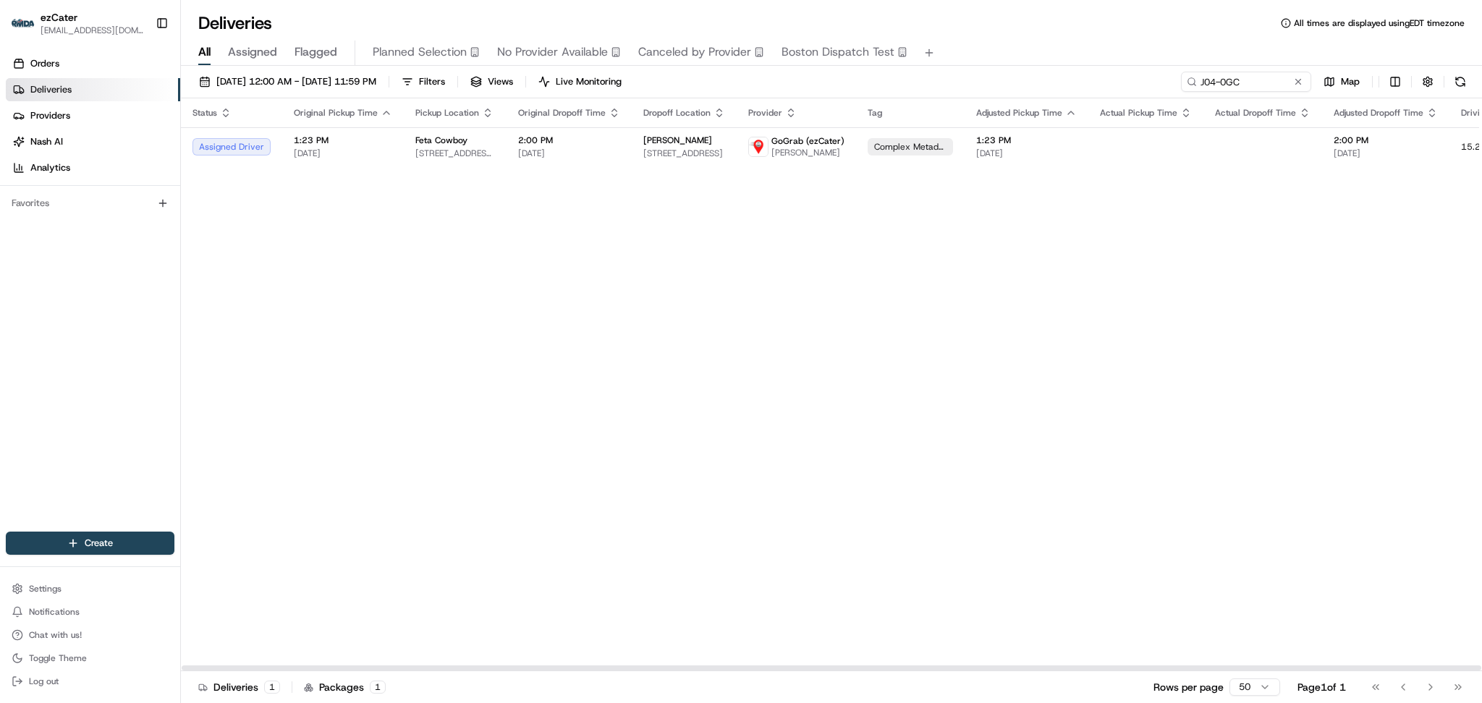
drag, startPoint x: 1353, startPoint y: 238, endPoint x: 1325, endPoint y: 181, distance: 63.4
click at [1353, 237] on div "Status Original Pickup Time Pickup Location Original Dropoff Time Dropoff Locat…" at bounding box center [925, 384] width 1488 height 573
drag, startPoint x: 1268, startPoint y: 83, endPoint x: 895, endPoint y: 82, distance: 372.7
click at [895, 82] on div "08/01/2025 12:00 AM - 08/31/2025 11:59 PM Filters Views Live Monitoring J04-0GC…" at bounding box center [831, 85] width 1301 height 27
paste input "K2FFKH"
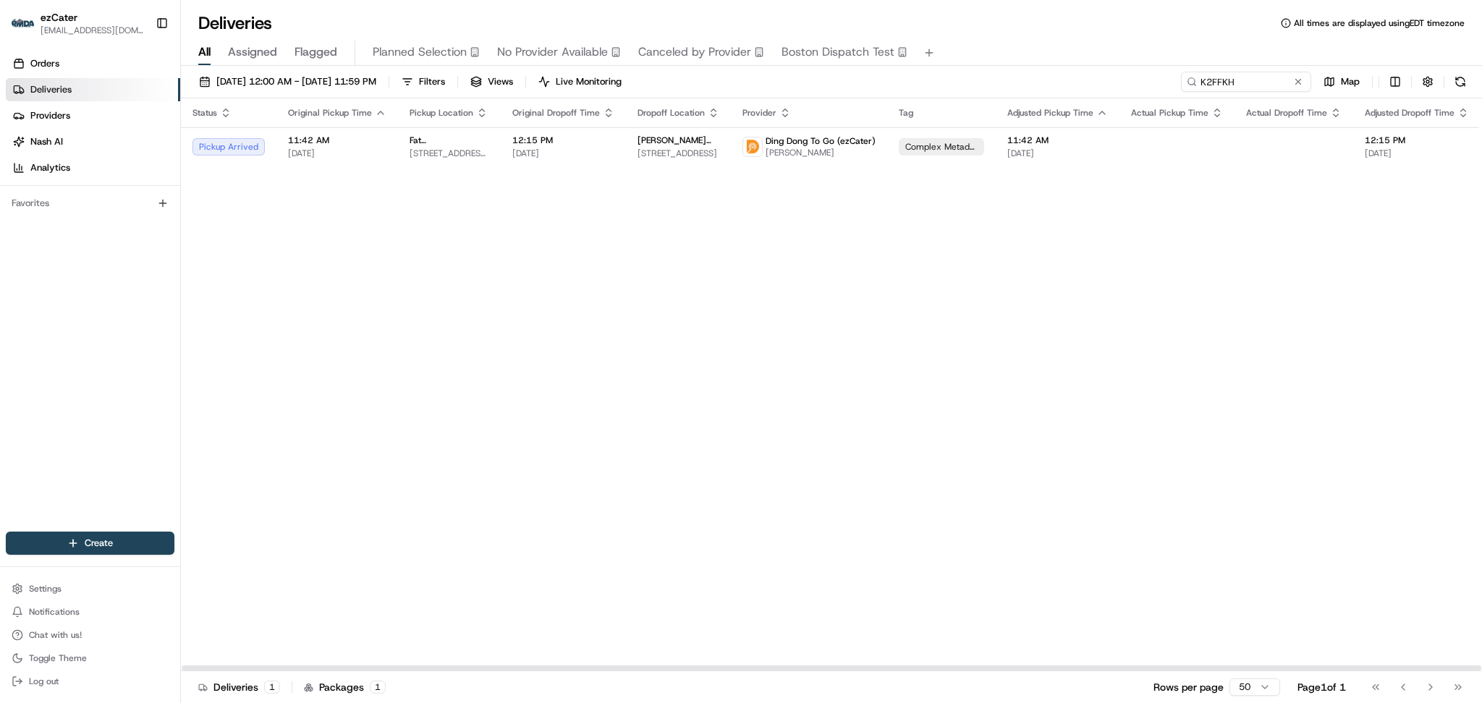
click at [1386, 331] on div "Status Original Pickup Time Pickup Location Original Dropoff Time Dropoff Locat…" at bounding box center [940, 384] width 1519 height 573
drag, startPoint x: 1416, startPoint y: 292, endPoint x: 1403, endPoint y: 265, distance: 30.7
click at [1413, 284] on div "Status Original Pickup Time Pickup Location Original Dropoff Time Dropoff Locat…" at bounding box center [940, 384] width 1519 height 573
drag, startPoint x: 1242, startPoint y: 85, endPoint x: 1032, endPoint y: 71, distance: 210.4
click at [1032, 72] on div "08/01/2025 12:00 AM - 08/31/2025 11:59 PM Filters Views Live Monitoring K2FFKH …" at bounding box center [831, 85] width 1301 height 27
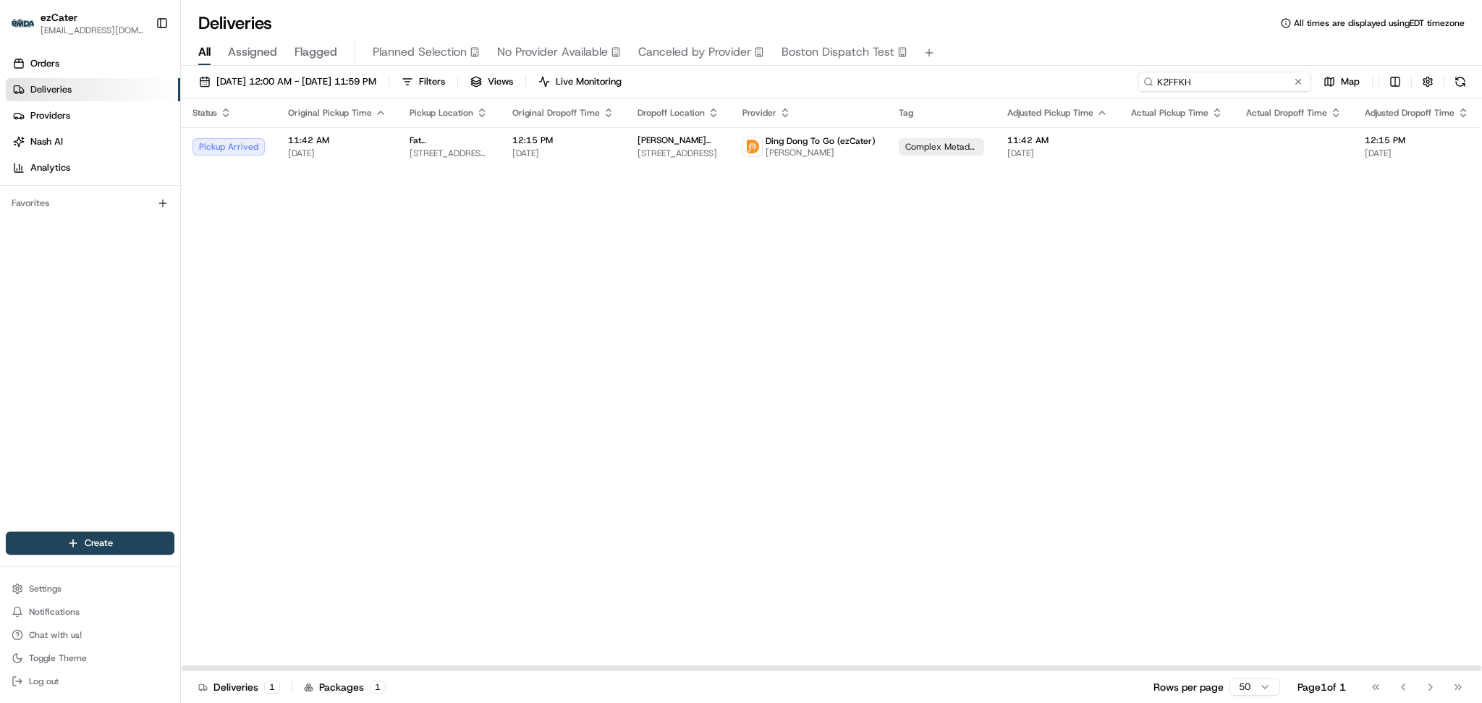
paste input "WYGVT5"
drag, startPoint x: 1290, startPoint y: 418, endPoint x: 1237, endPoint y: 174, distance: 249.6
click at [1292, 415] on div "Status Original Pickup Time Pickup Location Original Dropoff Time Dropoff Locat…" at bounding box center [945, 384] width 1528 height 573
paste input "FGG0PU"
drag, startPoint x: 1243, startPoint y: 82, endPoint x: 969, endPoint y: 81, distance: 273.6
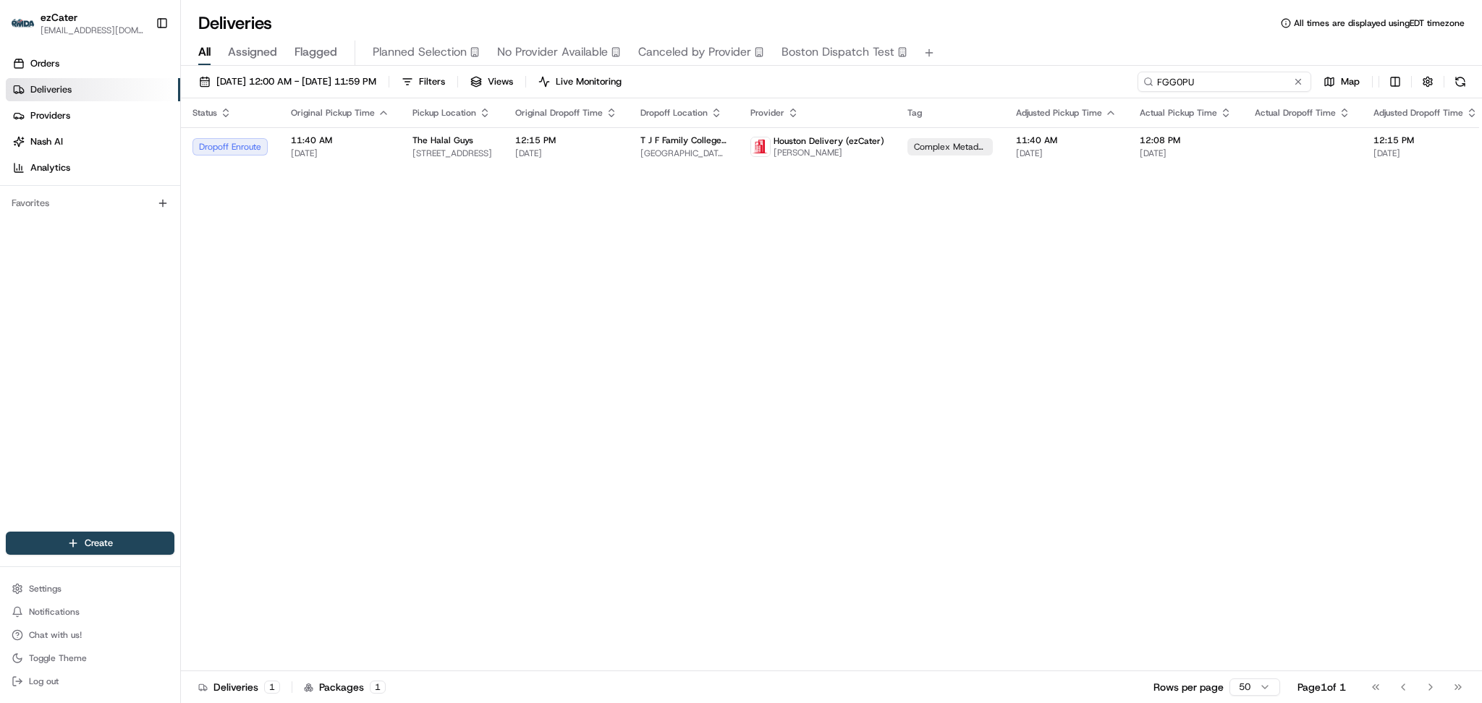
click at [969, 81] on div "08/01/2025 12:00 AM - 08/31/2025 11:59 PM Filters Views Live Monitoring FGG0PU …" at bounding box center [831, 85] width 1301 height 27
drag, startPoint x: 1301, startPoint y: 255, endPoint x: 1284, endPoint y: 237, distance: 24.6
click at [1301, 255] on div "Status Original Pickup Time Pickup Location Original Dropoff Time Dropoff Locat…" at bounding box center [945, 384] width 1528 height 573
paste input "WYGVT5"
drag, startPoint x: 1243, startPoint y: 83, endPoint x: 912, endPoint y: 79, distance: 331.5
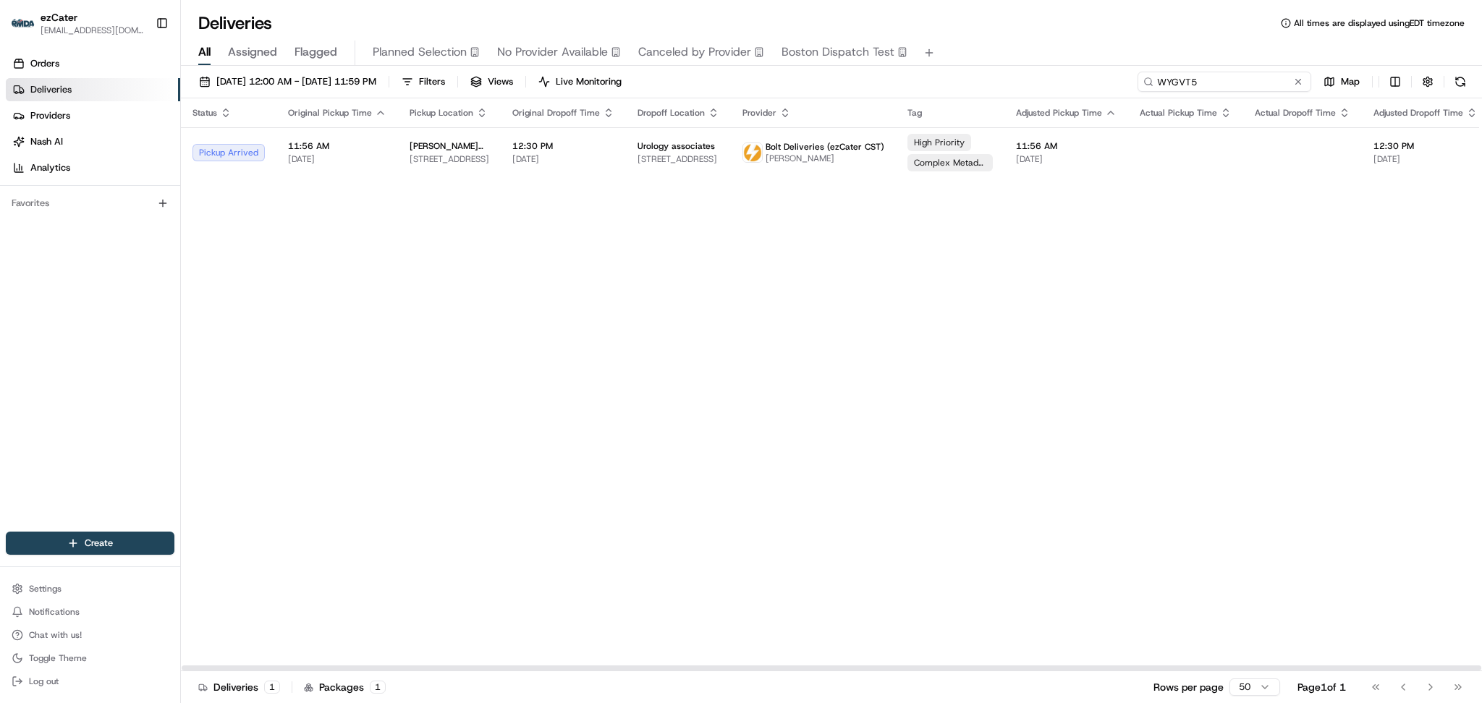
click at [912, 79] on div "08/01/2025 12:00 AM - 08/31/2025 11:59 PM Filters Views Live Monitoring WYGVT5 …" at bounding box center [831, 85] width 1301 height 27
drag, startPoint x: 1376, startPoint y: 298, endPoint x: 1299, endPoint y: 169, distance: 149.9
click at [1376, 292] on div "Status Original Pickup Time Pickup Location Original Dropoff Time Dropoff Locat…" at bounding box center [945, 384] width 1528 height 573
paste input "FGG0PU"
drag, startPoint x: 1269, startPoint y: 76, endPoint x: 766, endPoint y: 71, distance: 503.0
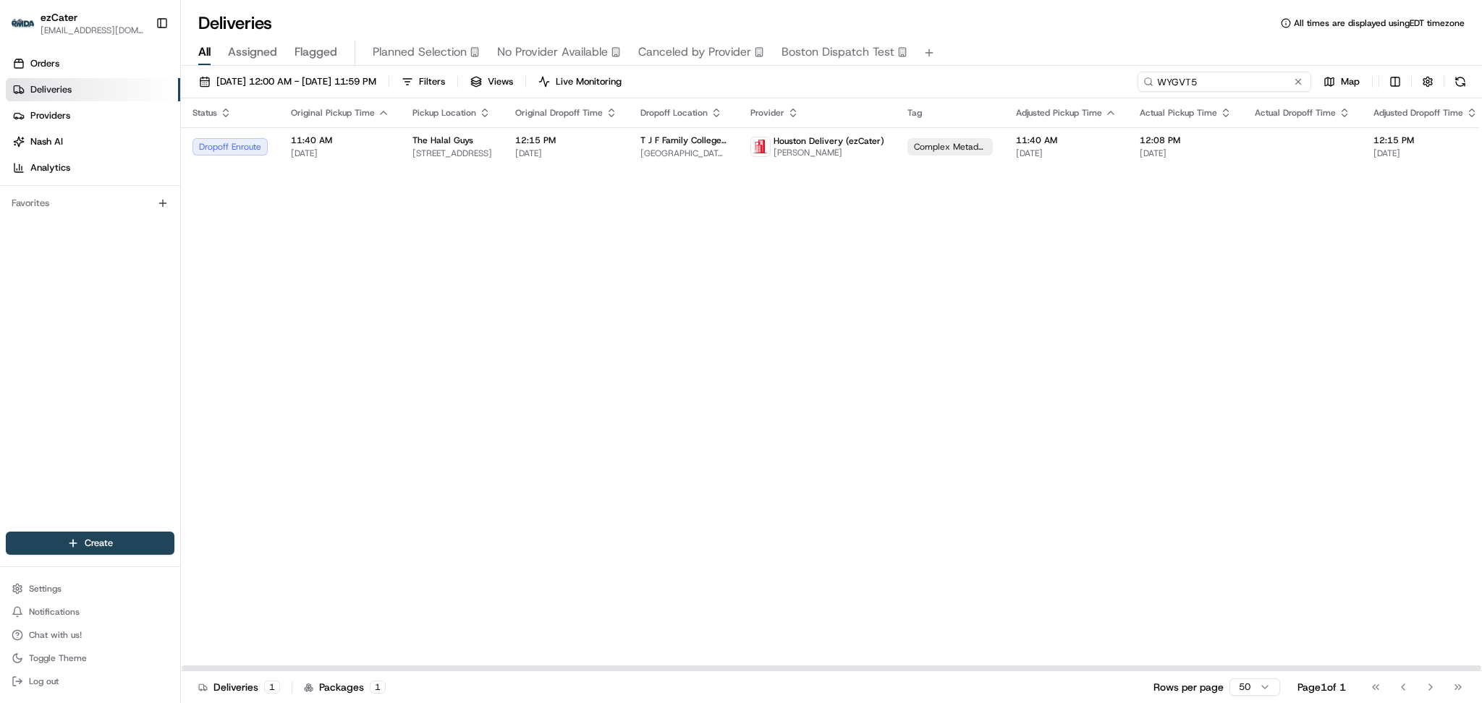
click at [770, 69] on div "08/01/2025 12:00 AM - 08/31/2025 11:59 PM Filters Views Live Monitoring WYGVT5 …" at bounding box center [831, 386] width 1301 height 640
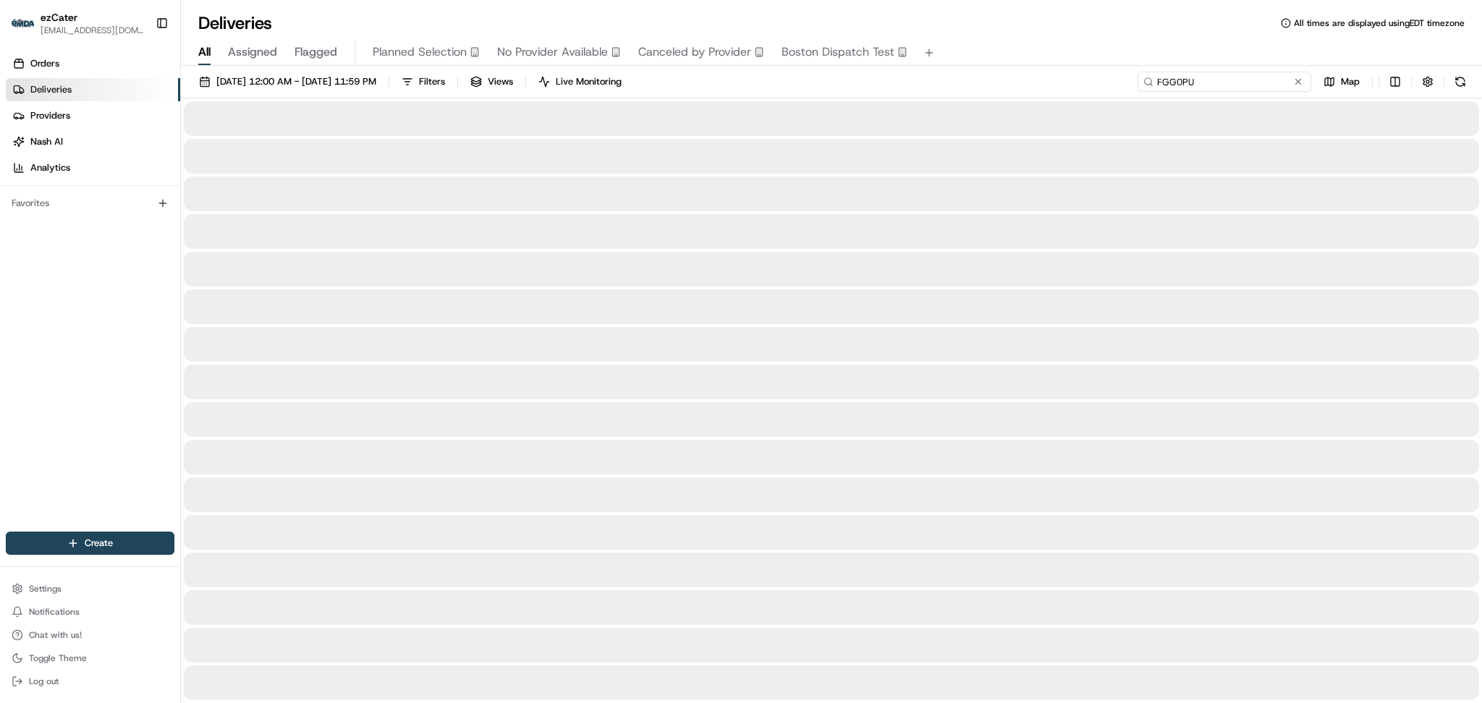
type input "FGG0PU"
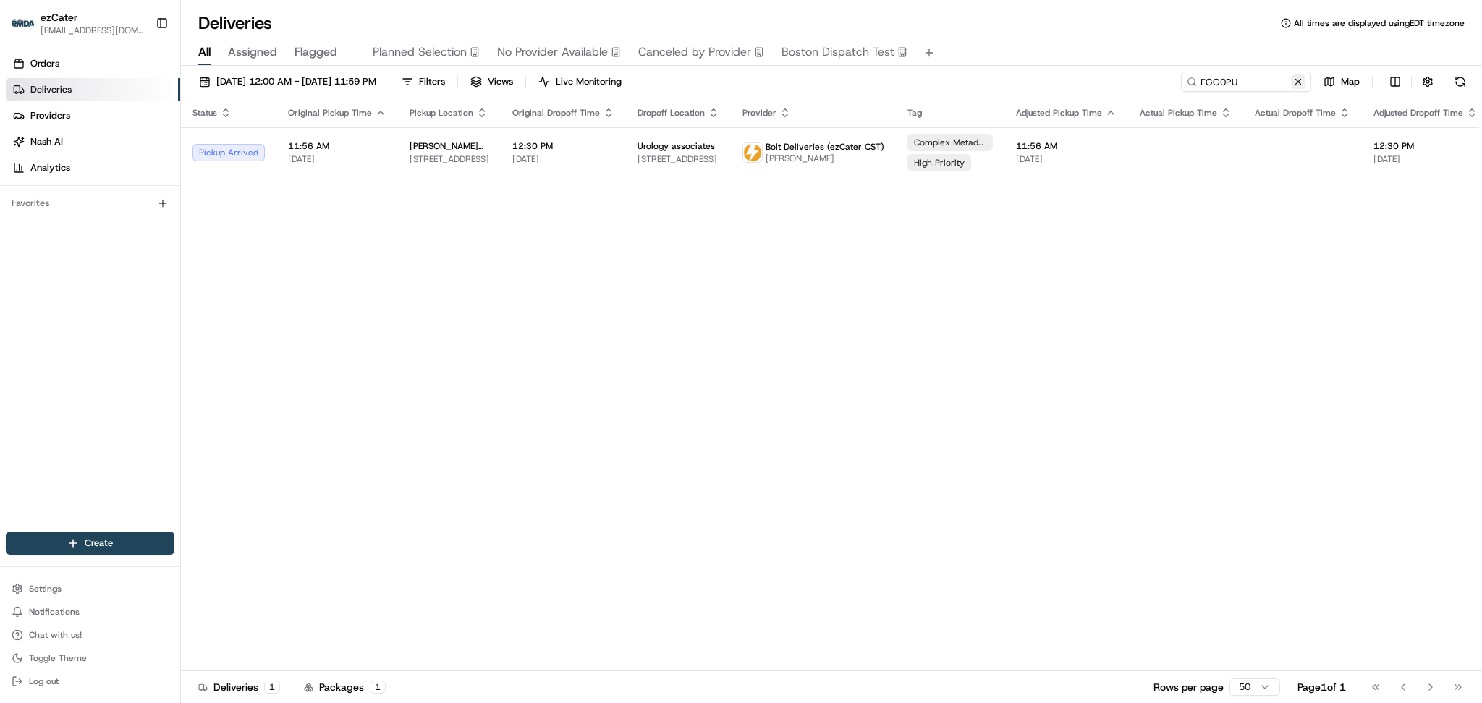
click at [1304, 83] on button at bounding box center [1298, 82] width 14 height 14
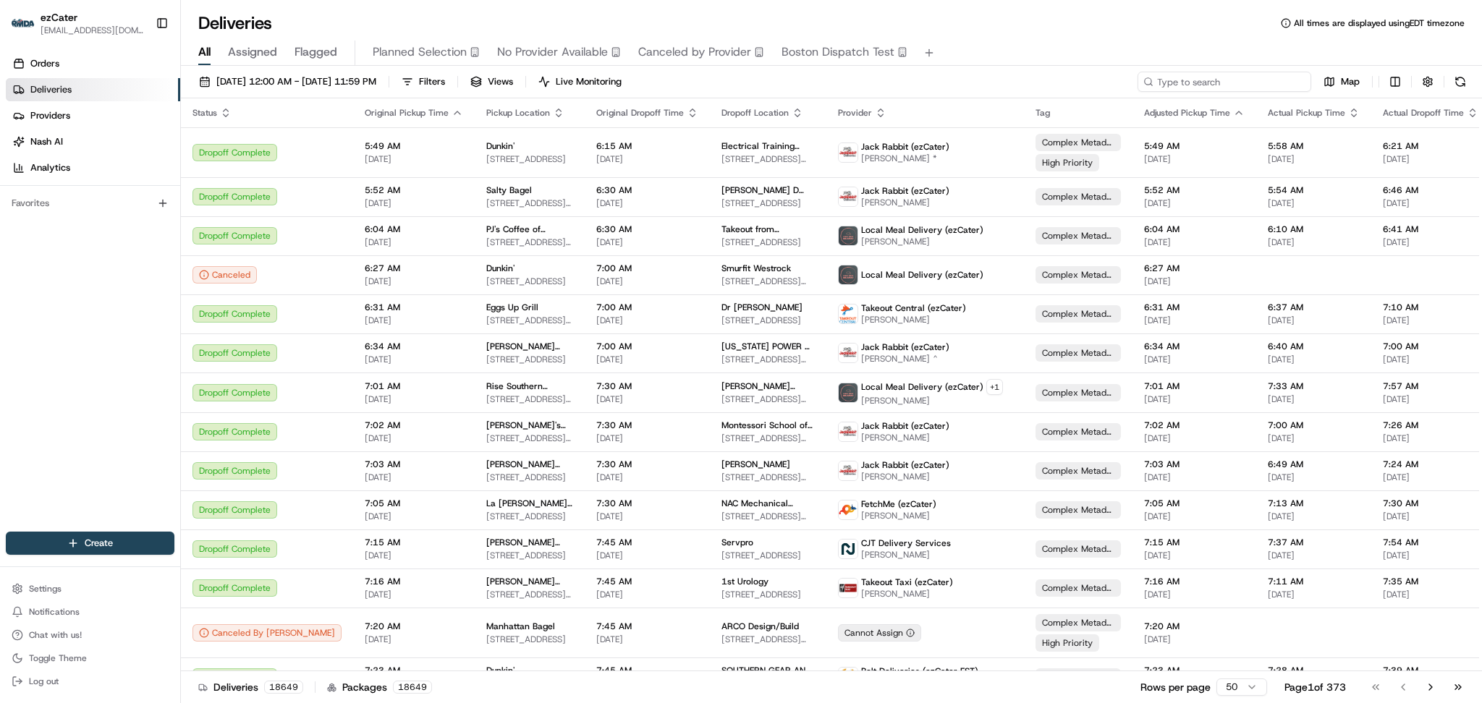
click at [1233, 72] on input at bounding box center [1225, 82] width 174 height 20
paste input "UWZAYC"
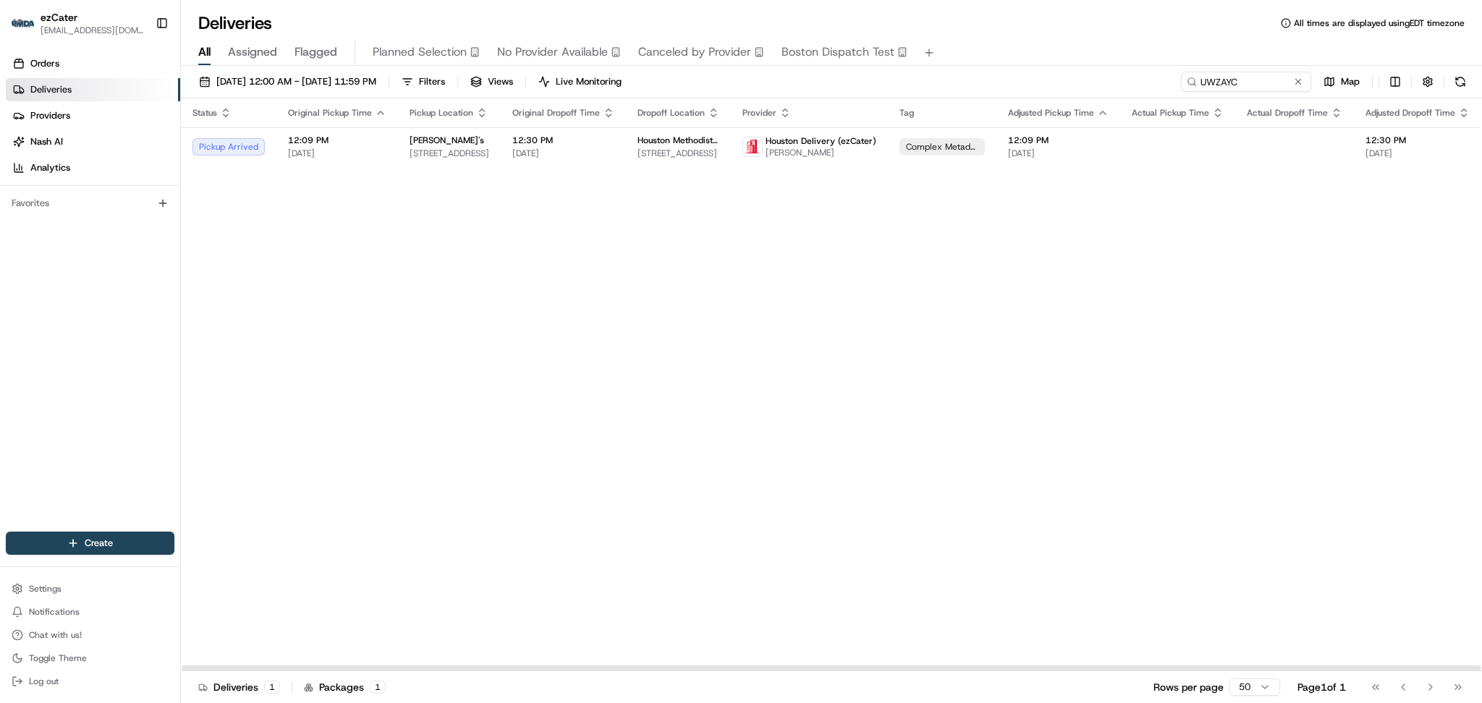
click at [1247, 402] on div "Status Original Pickup Time Pickup Location Original Dropoff Time Dropoff Locat…" at bounding box center [941, 384] width 1520 height 573
drag, startPoint x: 1246, startPoint y: 85, endPoint x: 861, endPoint y: 84, distance: 384.3
click at [861, 84] on div "08/01/2025 12:00 AM - 08/31/2025 11:59 PM Filters Views Live Monitoring UWZAYC …" at bounding box center [831, 85] width 1301 height 27
paste input "JMF9R8"
click at [1328, 326] on div "Status Original Pickup Time Pickup Location Original Dropoff Time Dropoff Locat…" at bounding box center [929, 384] width 1497 height 573
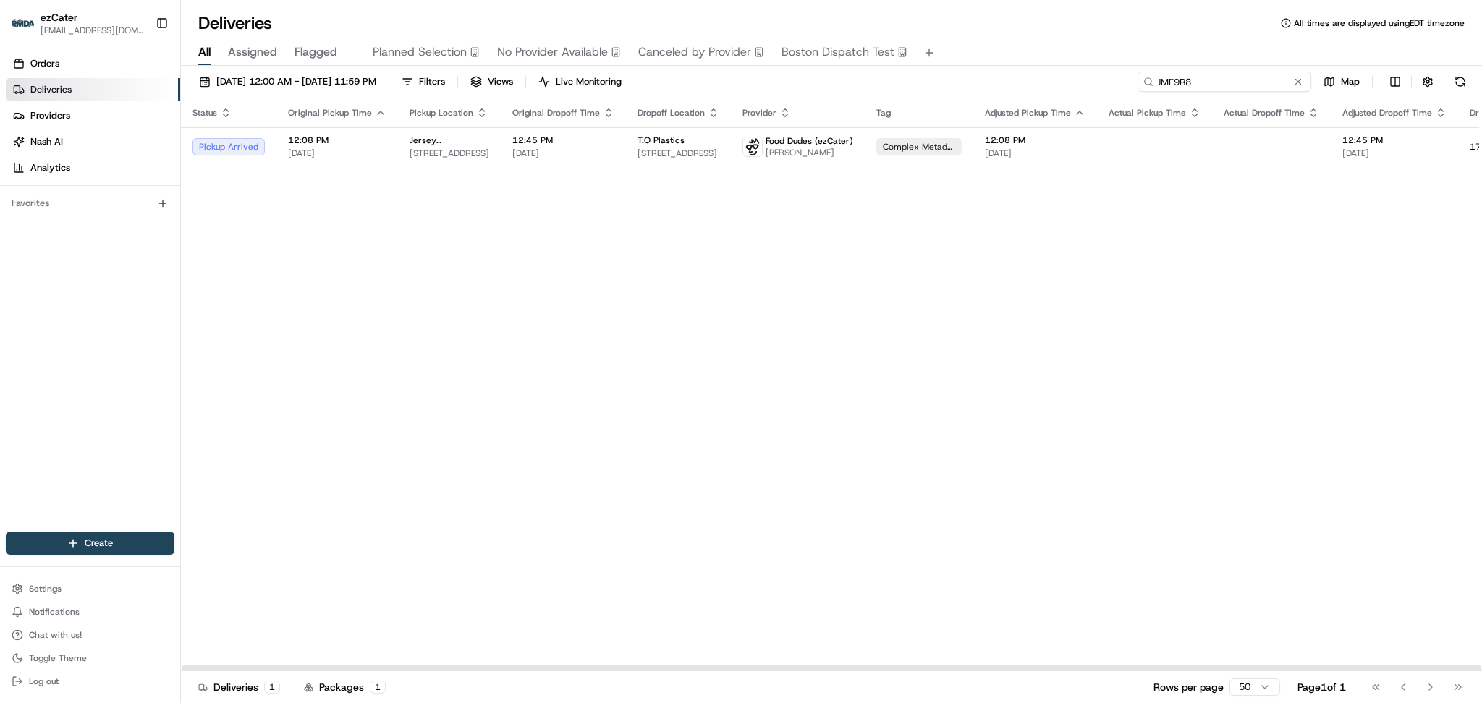
drag, startPoint x: 1252, startPoint y: 87, endPoint x: 825, endPoint y: 75, distance: 427.2
click at [825, 75] on div "08/01/2025 12:00 AM - 08/31/2025 11:59 PM Filters Views Live Monitoring JMF9R8 …" at bounding box center [831, 85] width 1301 height 27
paste input "RY4PV5"
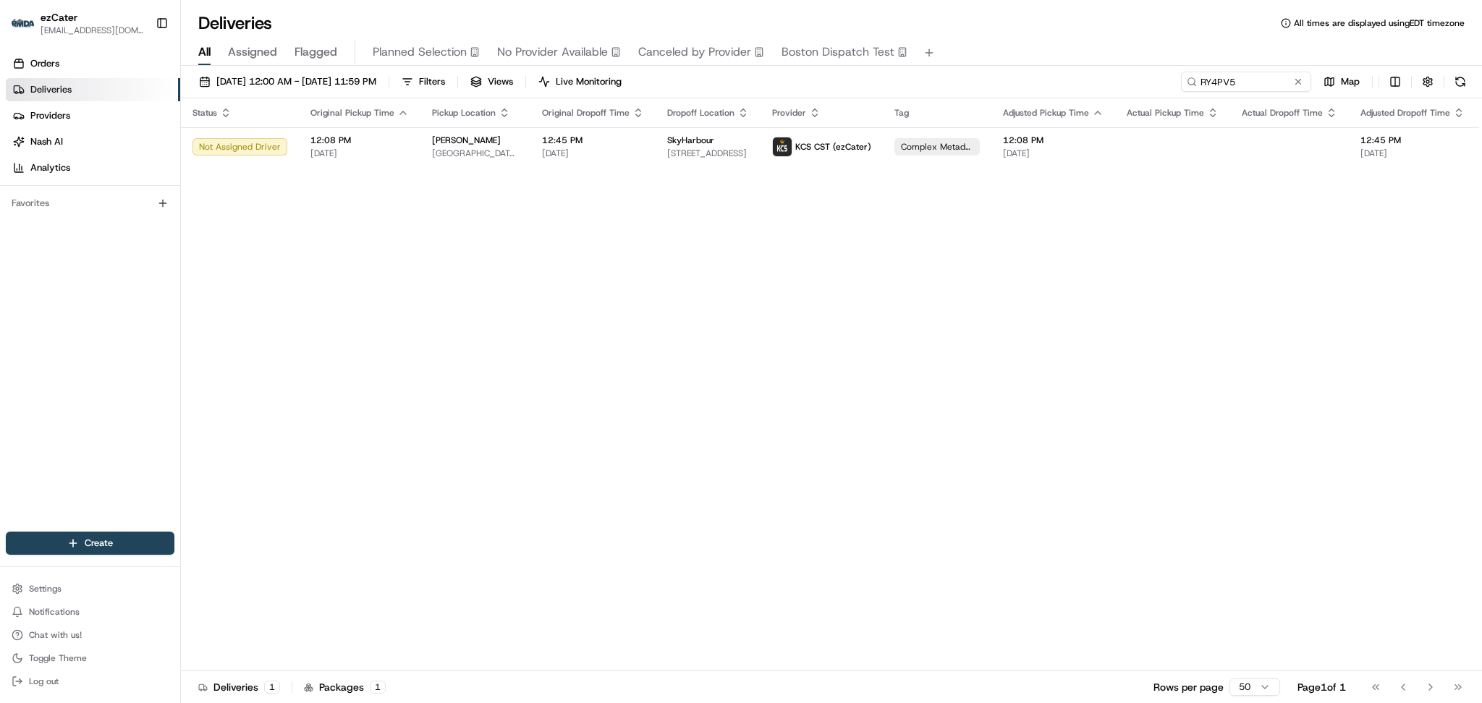
click at [1335, 360] on div "Status Original Pickup Time Pickup Location Original Dropoff Time Dropoff Locat…" at bounding box center [938, 384] width 1515 height 573
paste input "4K7VRF"
drag, startPoint x: 1246, startPoint y: 75, endPoint x: 1062, endPoint y: 73, distance: 184.6
click at [1062, 73] on div "08/01/2025 12:00 AM - 08/31/2025 11:59 PM Filters Views Live Monitoring RY4PV5 …" at bounding box center [831, 85] width 1301 height 27
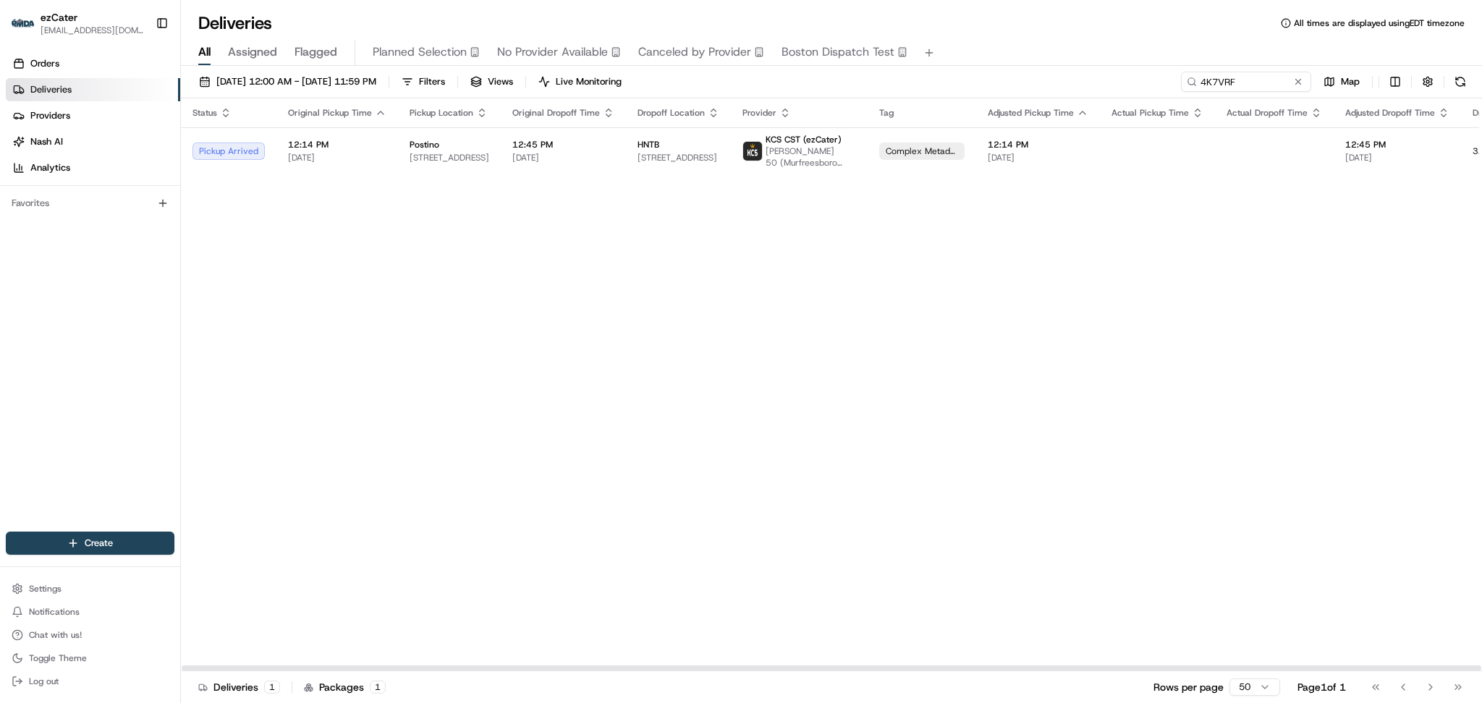
drag, startPoint x: 1300, startPoint y: 405, endPoint x: 1311, endPoint y: 284, distance: 121.4
click at [1301, 404] on div "Status Original Pickup Time Pickup Location Original Dropoff Time Dropoff Locat…" at bounding box center [931, 384] width 1500 height 573
paste input "RK5-WXG"
drag, startPoint x: 1178, startPoint y: 86, endPoint x: 899, endPoint y: 76, distance: 278.8
click at [899, 76] on div "08/01/2025 12:00 AM - 08/31/2025 11:59 PM Filters Views Live Monitoring RK5-WXG…" at bounding box center [831, 85] width 1301 height 27
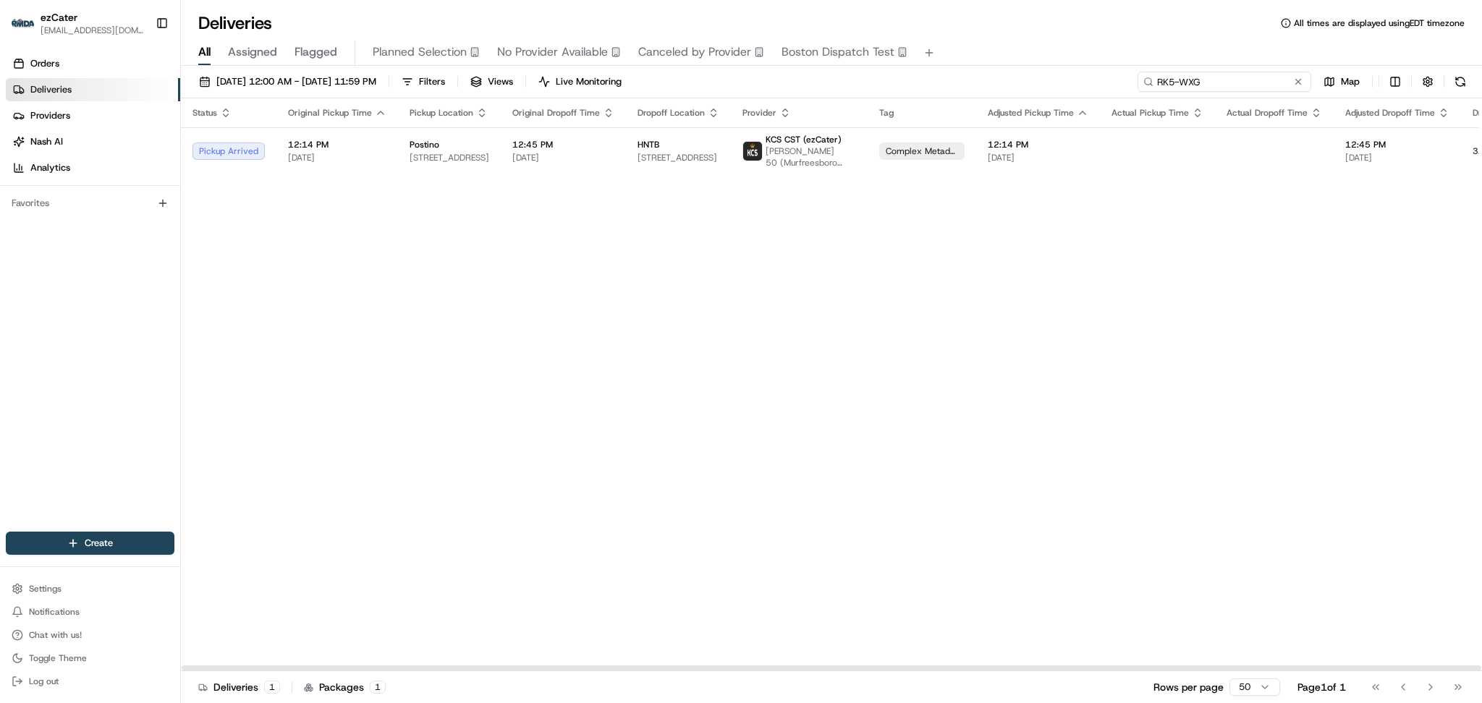
type input "RK5-WXG"
click at [1217, 75] on input "RK5-WXG" at bounding box center [1225, 82] width 174 height 20
drag, startPoint x: 1218, startPoint y: 80, endPoint x: 1070, endPoint y: 85, distance: 148.5
click at [1070, 85] on div "08/01/2025 12:00 AM - 08/31/2025 11:59 PM Filters Views Live Monitoring RK5-WXG…" at bounding box center [831, 85] width 1301 height 27
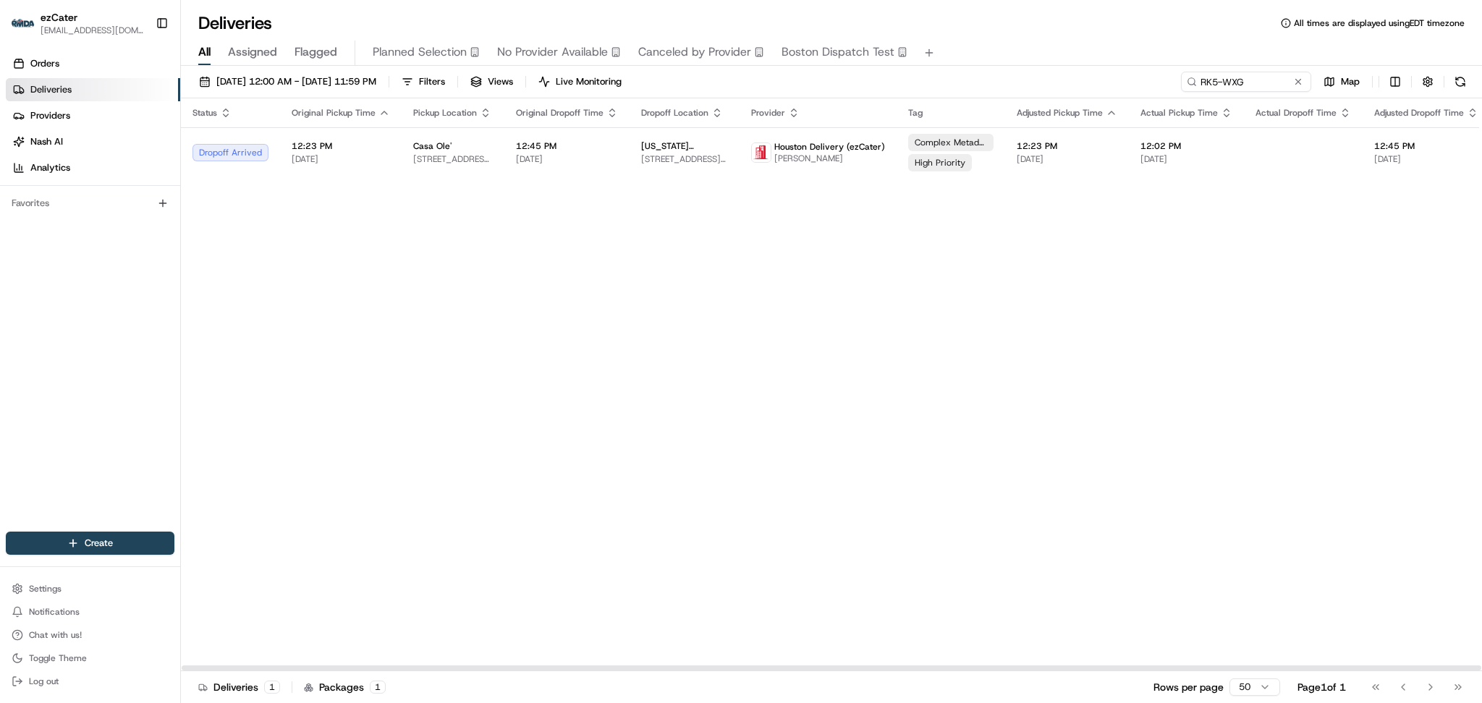
click at [1302, 368] on div "Status Original Pickup Time Pickup Location Original Dropoff Time Dropoff Locat…" at bounding box center [945, 384] width 1529 height 573
drag, startPoint x: 1249, startPoint y: 85, endPoint x: 1020, endPoint y: 44, distance: 233.1
click at [1020, 44] on div "Deliveries All times are displayed using EDT timezone All Assigned Flagged Plan…" at bounding box center [831, 351] width 1301 height 703
paste input "5E3GPW"
paste input "X17FRK"
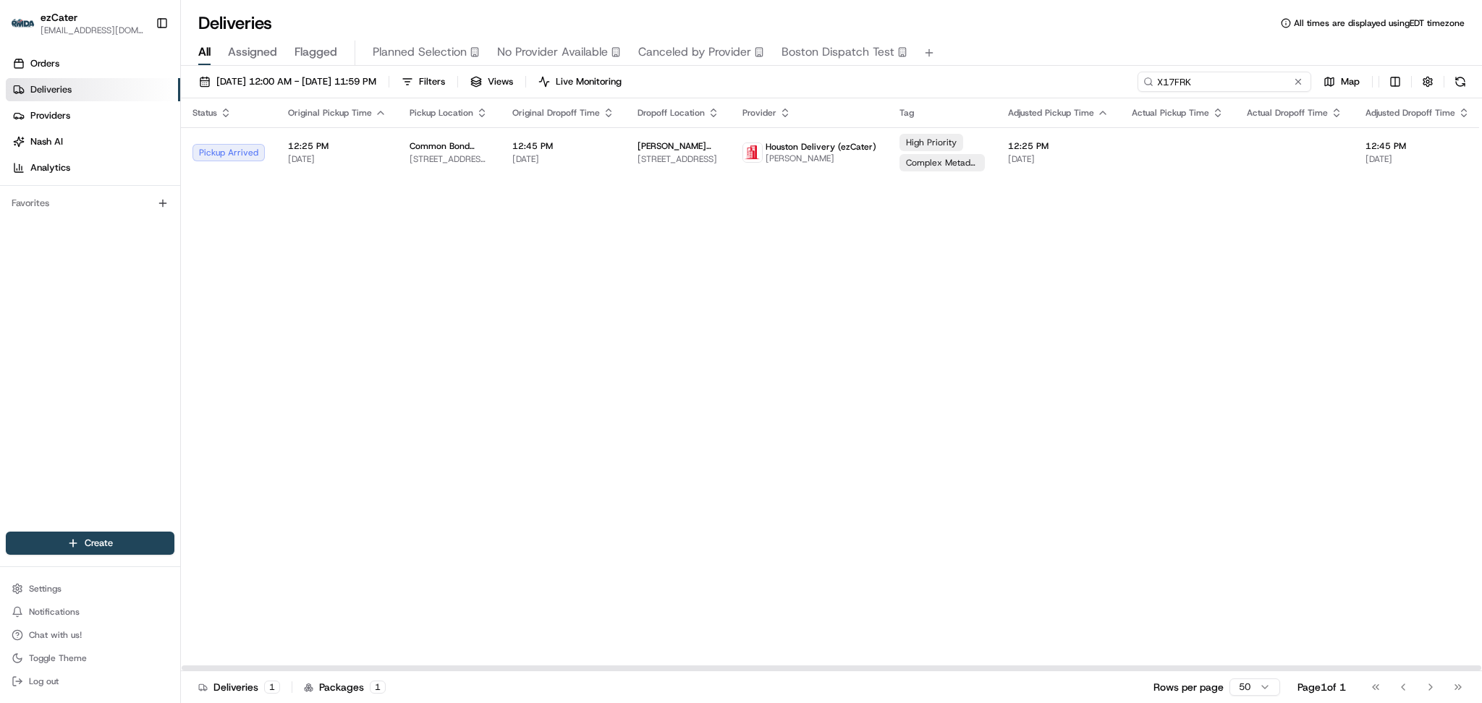
drag, startPoint x: 1253, startPoint y: 75, endPoint x: 929, endPoint y: 75, distance: 325.0
click at [929, 75] on div "08/01/2025 12:00 AM - 08/31/2025 11:59 PM Filters Views Live Monitoring X17FRK …" at bounding box center [831, 85] width 1301 height 27
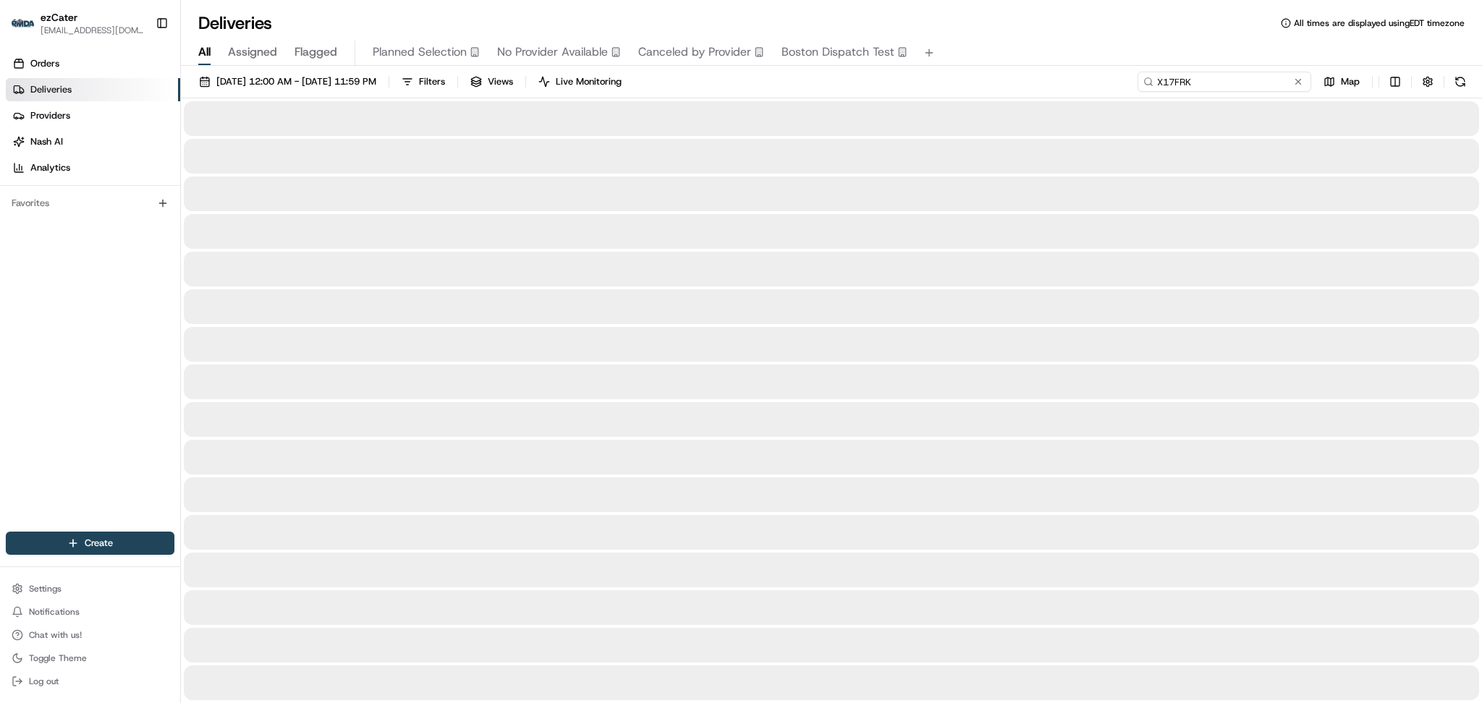
click at [1248, 85] on input "X17FRK" at bounding box center [1225, 82] width 174 height 20
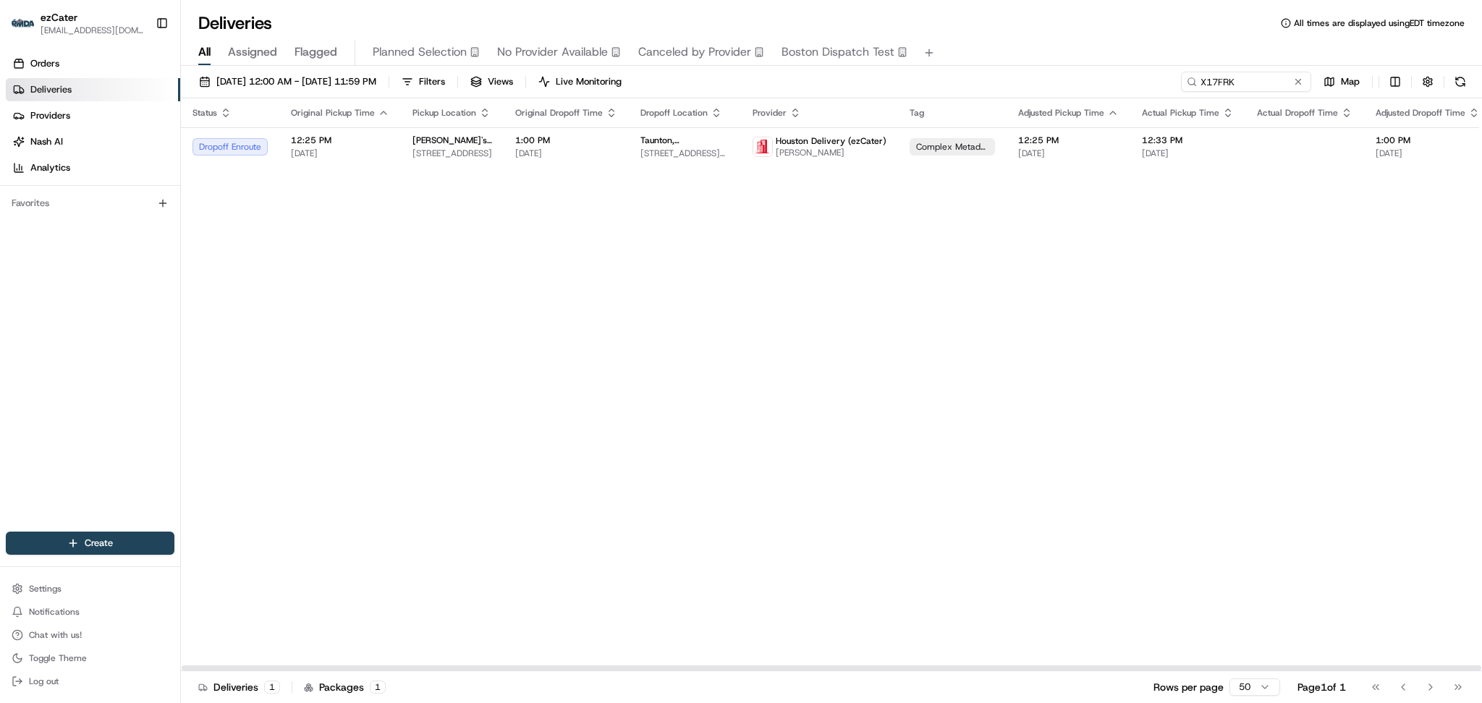
click at [1311, 371] on div "Status Original Pickup Time Pickup Location Original Dropoff Time Dropoff Locat…" at bounding box center [946, 384] width 1530 height 573
drag, startPoint x: 1408, startPoint y: 318, endPoint x: 1411, endPoint y: 252, distance: 65.9
click at [1410, 316] on div "Status Original Pickup Time Pickup Location Original Dropoff Time Dropoff Locat…" at bounding box center [946, 384] width 1530 height 573
paste input "U8F-CAX"
drag, startPoint x: 1256, startPoint y: 83, endPoint x: 811, endPoint y: 76, distance: 445.2
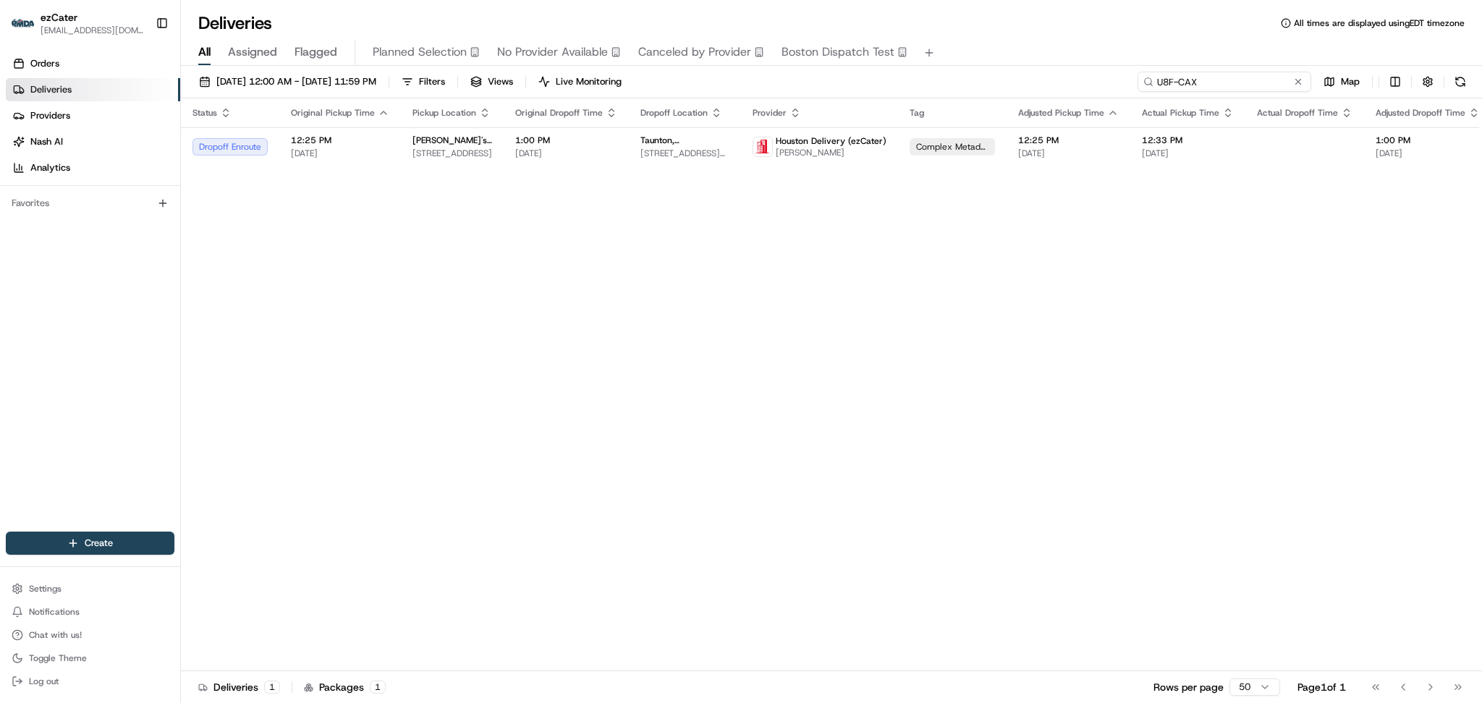
click at [811, 76] on div "08/01/2025 12:00 AM - 08/31/2025 11:59 PM Filters Views Live Monitoring U8F-CAX…" at bounding box center [831, 85] width 1301 height 27
click at [1303, 256] on div "Status Original Pickup Time Pickup Location Original Dropoff Time Dropoff Locat…" at bounding box center [940, 384] width 1519 height 573
paste input "VF3RQQ"
drag, startPoint x: 1235, startPoint y: 72, endPoint x: 1039, endPoint y: 71, distance: 196.1
click at [1043, 69] on div "08/01/2025 12:00 AM - 08/31/2025 11:59 PM Filters Views Live Monitoring VF3RQQ …" at bounding box center [831, 386] width 1301 height 640
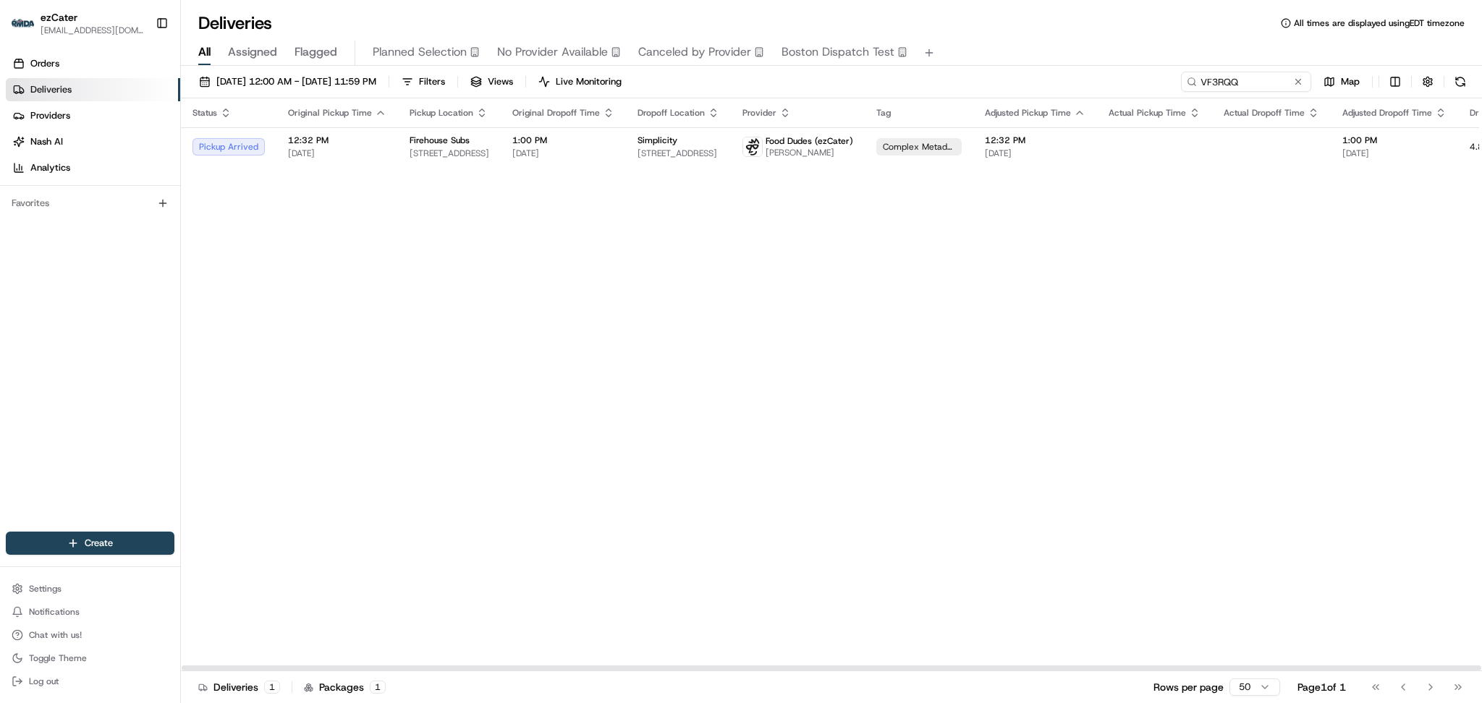
click at [1282, 98] on th "Actual Dropoff Time" at bounding box center [1271, 112] width 119 height 29
drag, startPoint x: 1249, startPoint y: 83, endPoint x: 888, endPoint y: 82, distance: 361.1
click at [888, 82] on div "08/01/2025 12:00 AM - 08/31/2025 11:59 PM Filters Views Live Monitoring VF3RQQ …" at bounding box center [831, 85] width 1301 height 27
paste input "X17FRK"
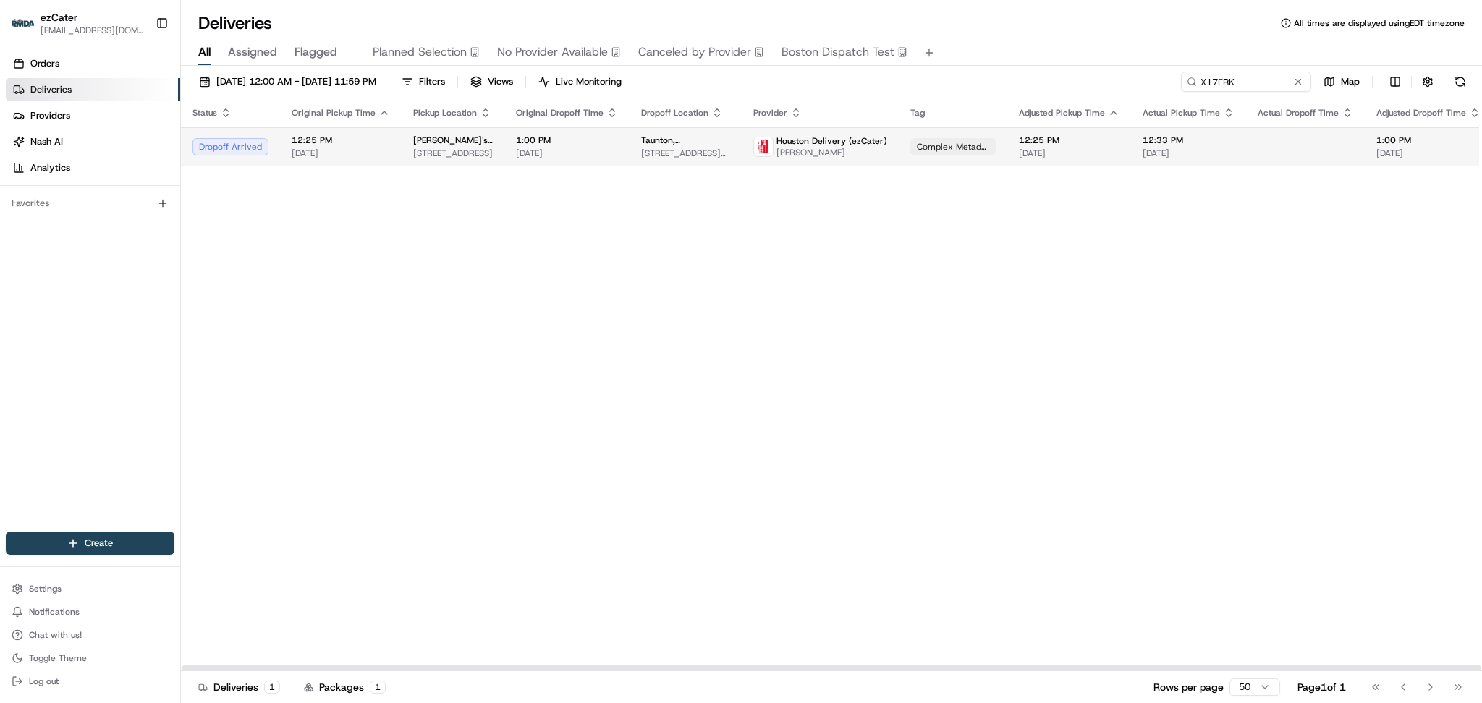
click at [316, 151] on span "[DATE]" at bounding box center [341, 154] width 98 height 12
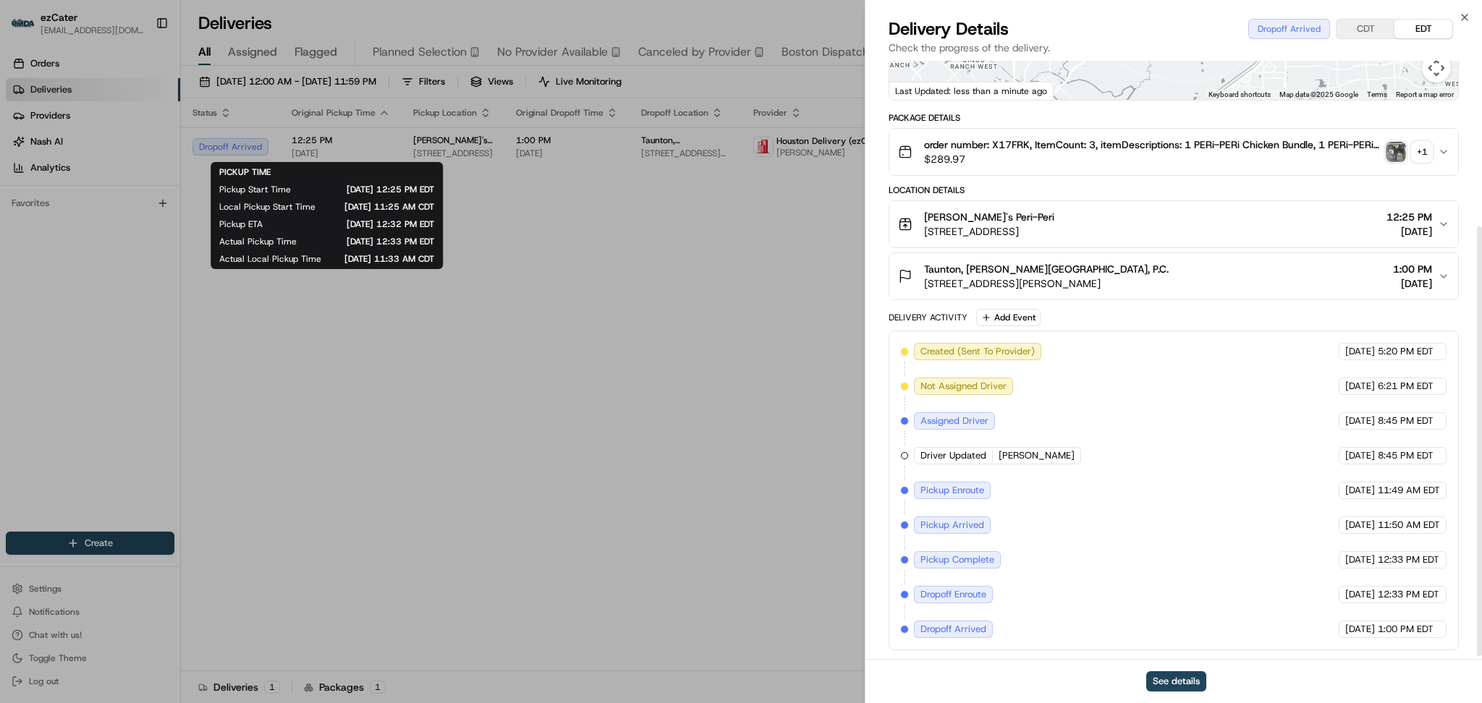
scroll to position [234, 0]
click at [1290, 523] on div "Created (Sent To Provider) Houston Delivery (ezCater) 08/19/2025 5:20 PM EDT No…" at bounding box center [1174, 490] width 546 height 295
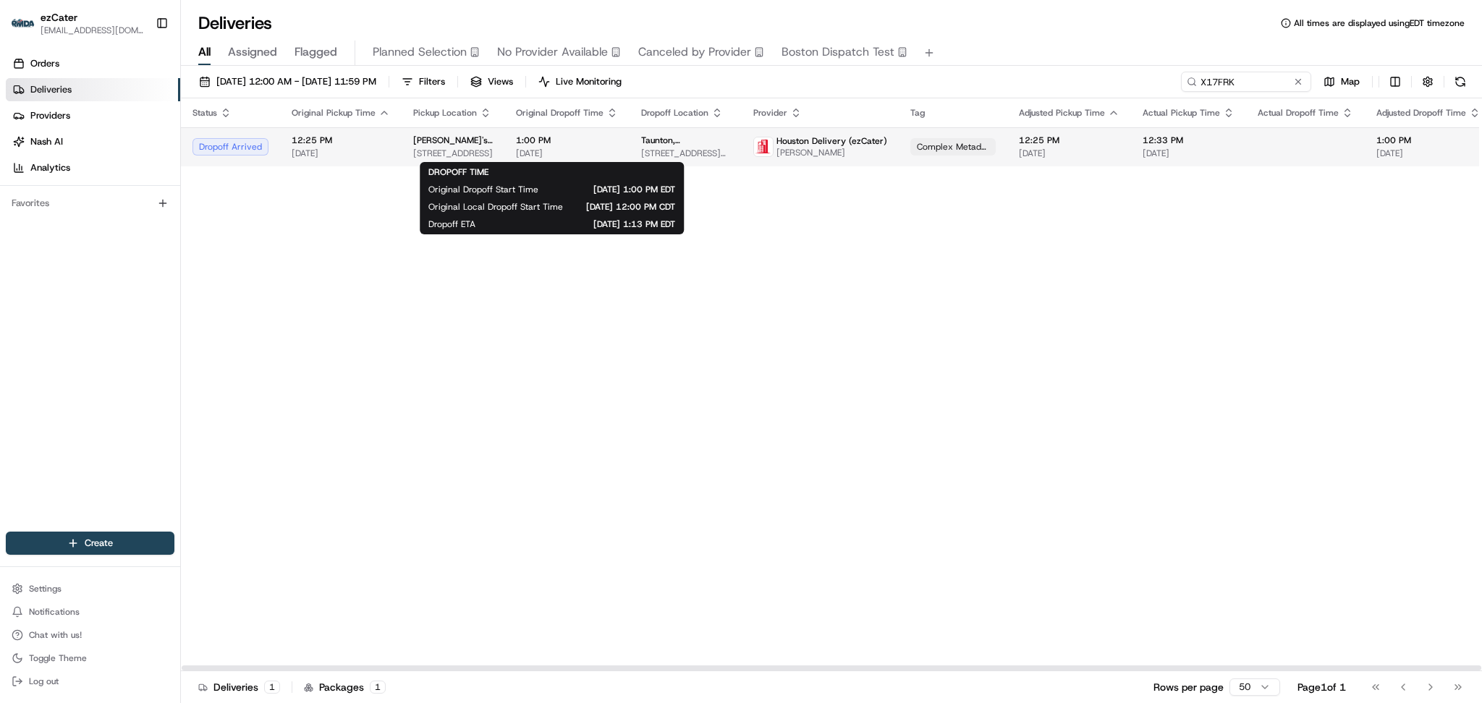
click at [596, 151] on span "[DATE]" at bounding box center [567, 154] width 102 height 12
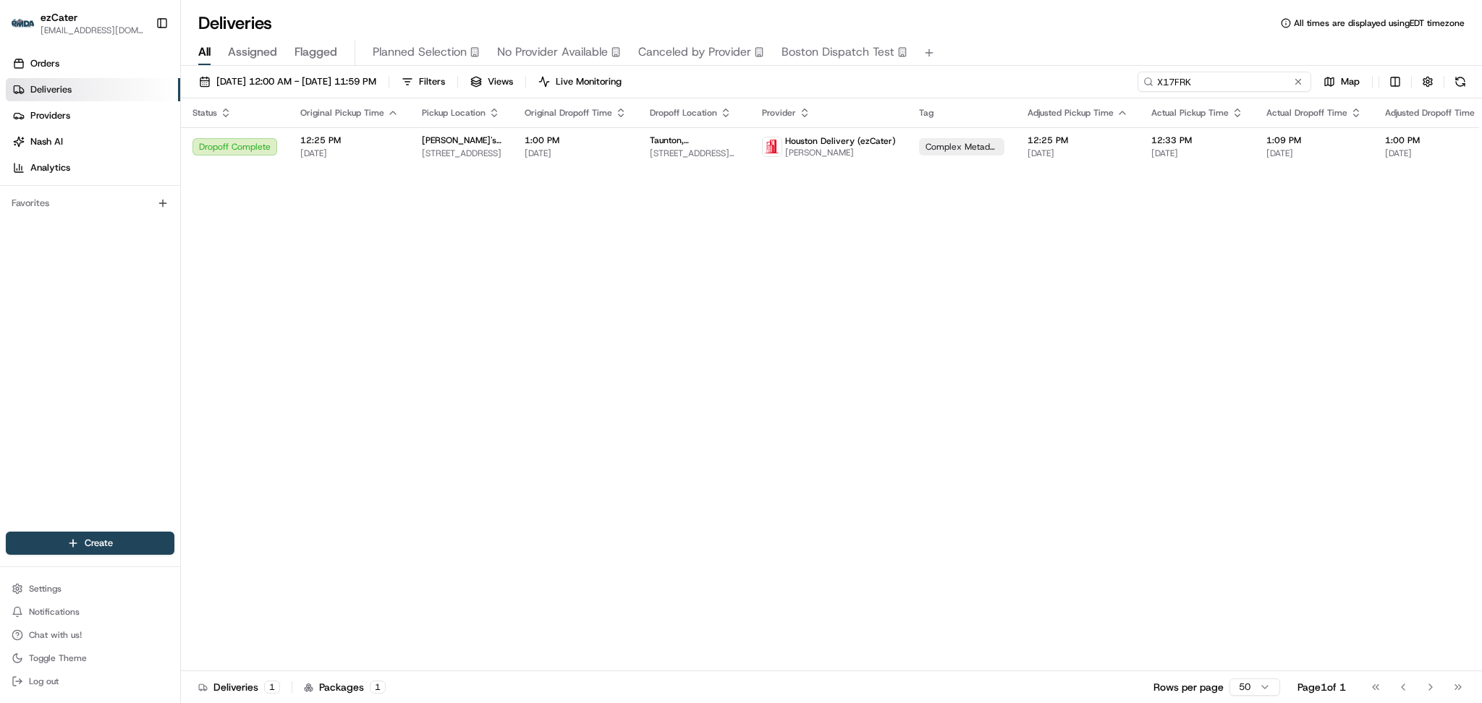
paste input "V40-FZC"
drag, startPoint x: 1239, startPoint y: 88, endPoint x: 908, endPoint y: 79, distance: 331.6
click at [908, 79] on div "08/01/2025 12:00 AM - 08/31/2025 11:59 PM Filters Views Live Monitoring X17FRK …" at bounding box center [831, 85] width 1301 height 27
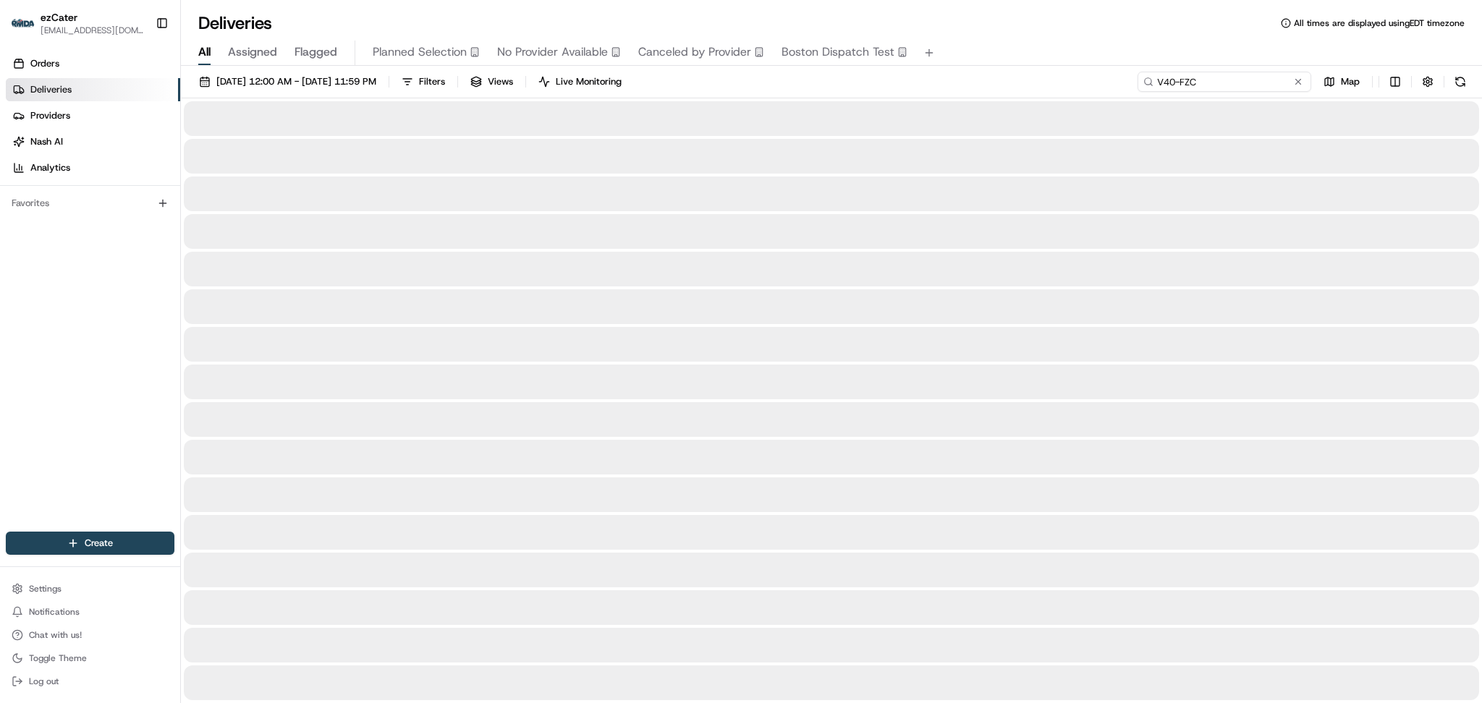
click at [1184, 75] on input "V40-FZC" at bounding box center [1225, 82] width 174 height 20
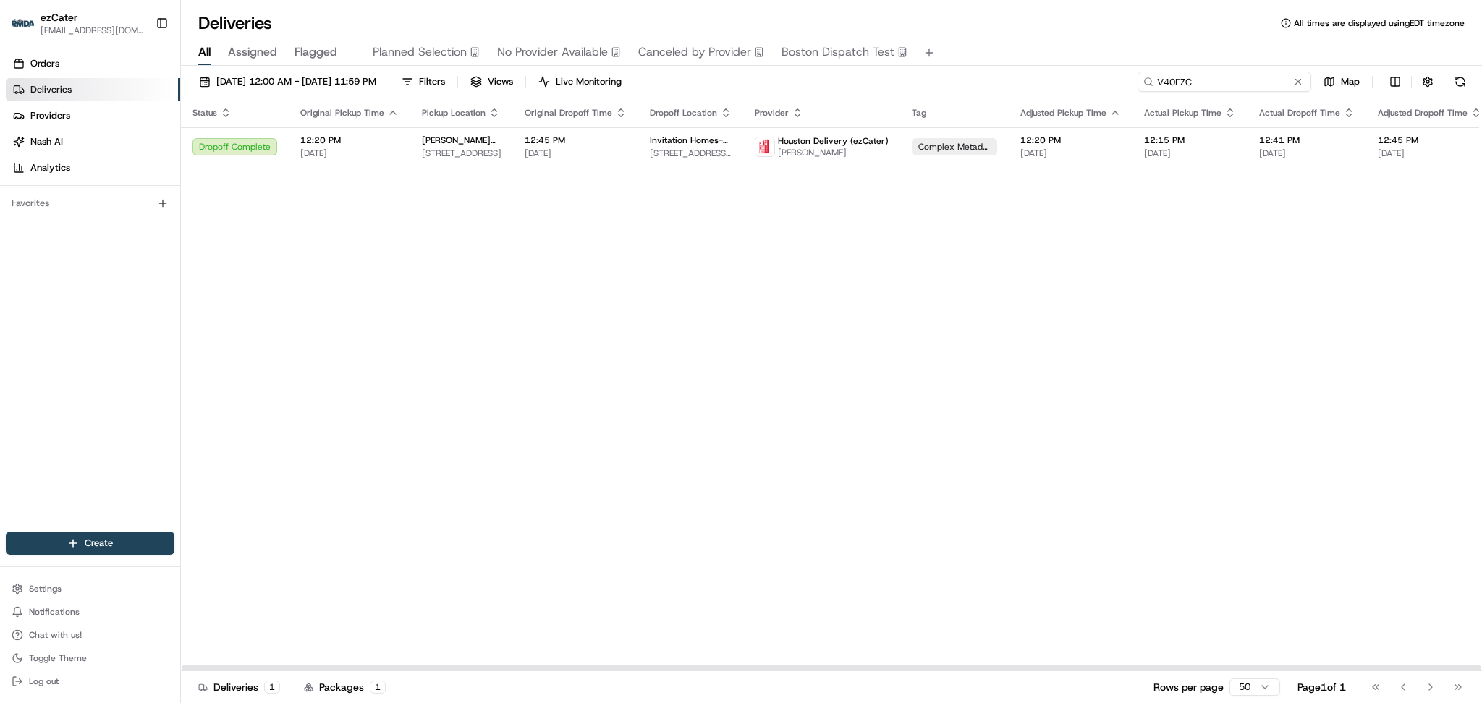
drag, startPoint x: 1172, startPoint y: 73, endPoint x: 955, endPoint y: 75, distance: 217.1
click at [955, 75] on div "08/01/2025 12:00 AM - 08/31/2025 11:59 PM Filters Views Live Monitoring V40FZC …" at bounding box center [831, 85] width 1301 height 27
paste input "1J3ZHW"
click at [1345, 545] on div "Status Original Pickup Time Pickup Location Original Dropoff Time Dropoff Locat…" at bounding box center [937, 384] width 1512 height 573
drag, startPoint x: 1248, startPoint y: 83, endPoint x: 943, endPoint y: 82, distance: 304.7
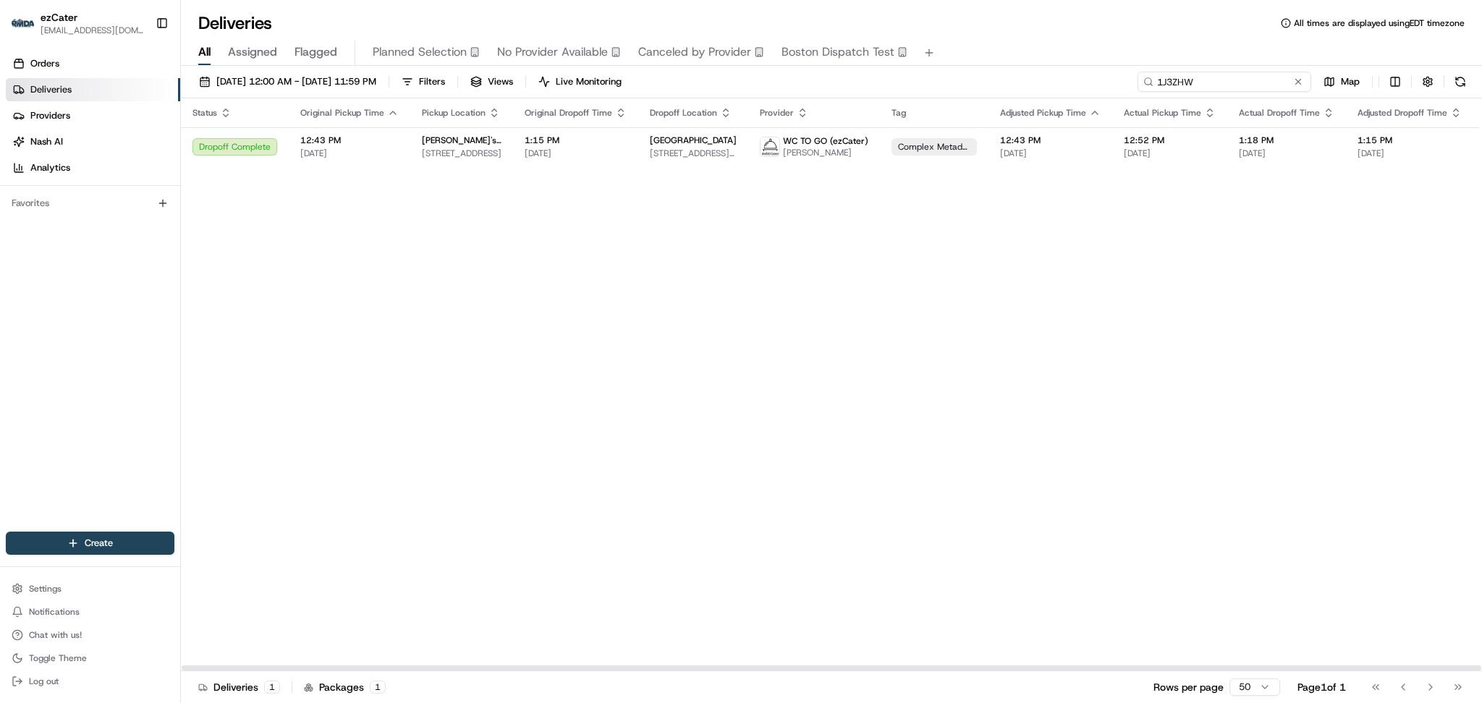
click at [943, 82] on div "08/01/2025 12:00 AM - 08/31/2025 11:59 PM Filters Views Live Monitoring 1J3ZHW …" at bounding box center [831, 85] width 1301 height 27
paste input "JHAWT2"
click at [1318, 208] on div "Status Original Pickup Time Pickup Location Original Dropoff Time Dropoff Locat…" at bounding box center [941, 384] width 1520 height 573
paste input "YMMK76"
drag, startPoint x: 1248, startPoint y: 82, endPoint x: 1096, endPoint y: 80, distance: 152.0
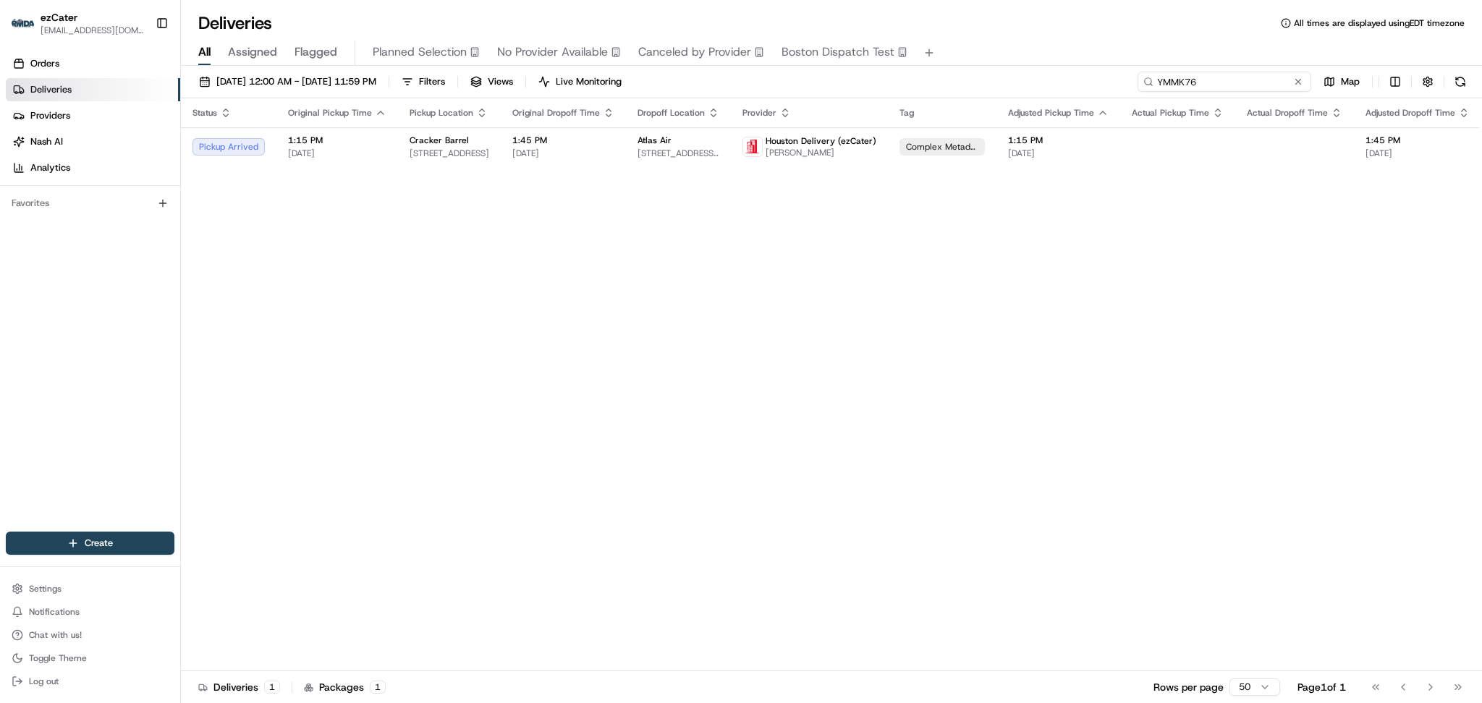
click at [1096, 80] on div "08/01/2025 12:00 AM - 08/31/2025 11:59 PM Filters Views Live Monitoring YMMK76 …" at bounding box center [831, 85] width 1301 height 27
drag, startPoint x: 1281, startPoint y: 397, endPoint x: 1272, endPoint y: 303, distance: 94.5
click at [1285, 394] on div "Status Original Pickup Time Pickup Location Original Dropoff Time Dropoff Locat…" at bounding box center [946, 384] width 1531 height 573
drag, startPoint x: 1249, startPoint y: 76, endPoint x: 1012, endPoint y: 62, distance: 237.1
click at [1013, 62] on div "Deliveries All times are displayed using EDT timezone All Assigned Flagged Plan…" at bounding box center [831, 351] width 1301 height 703
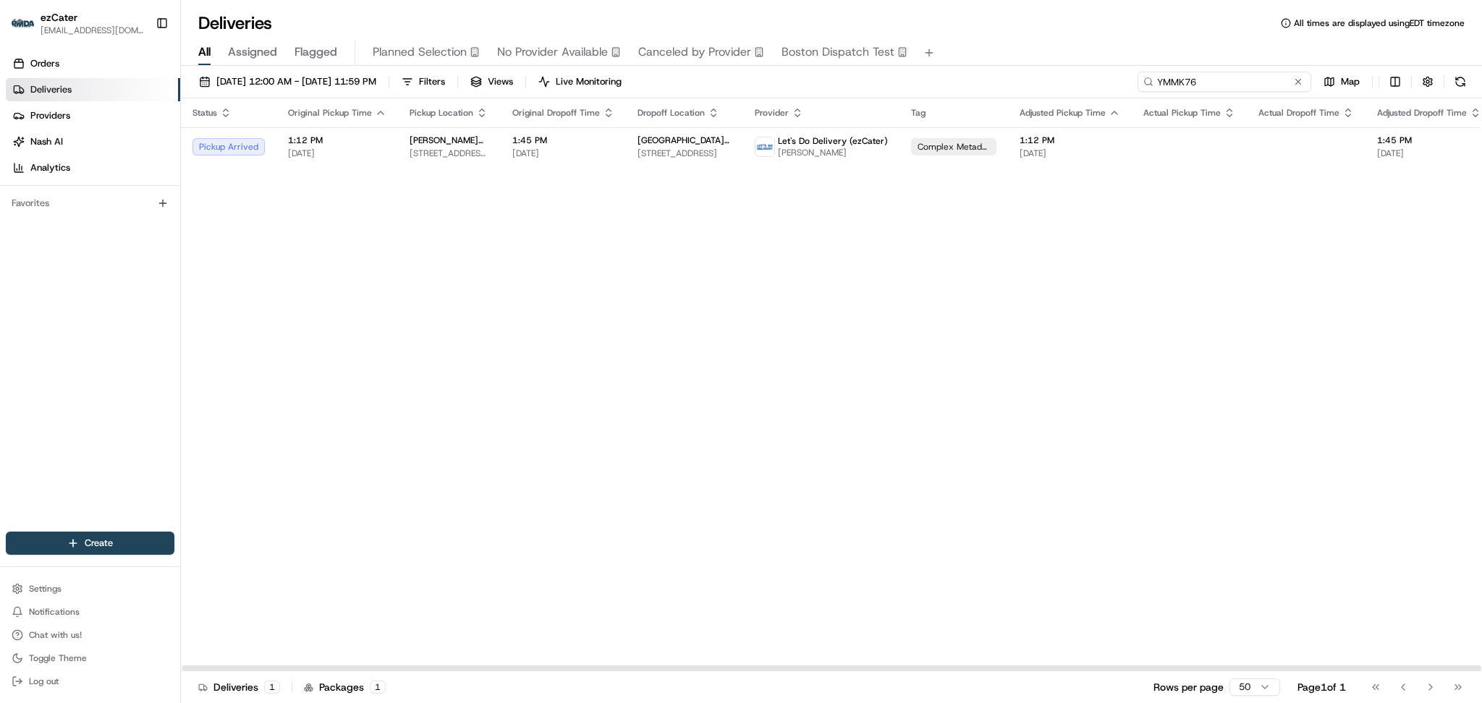
paste input "JHAWT2"
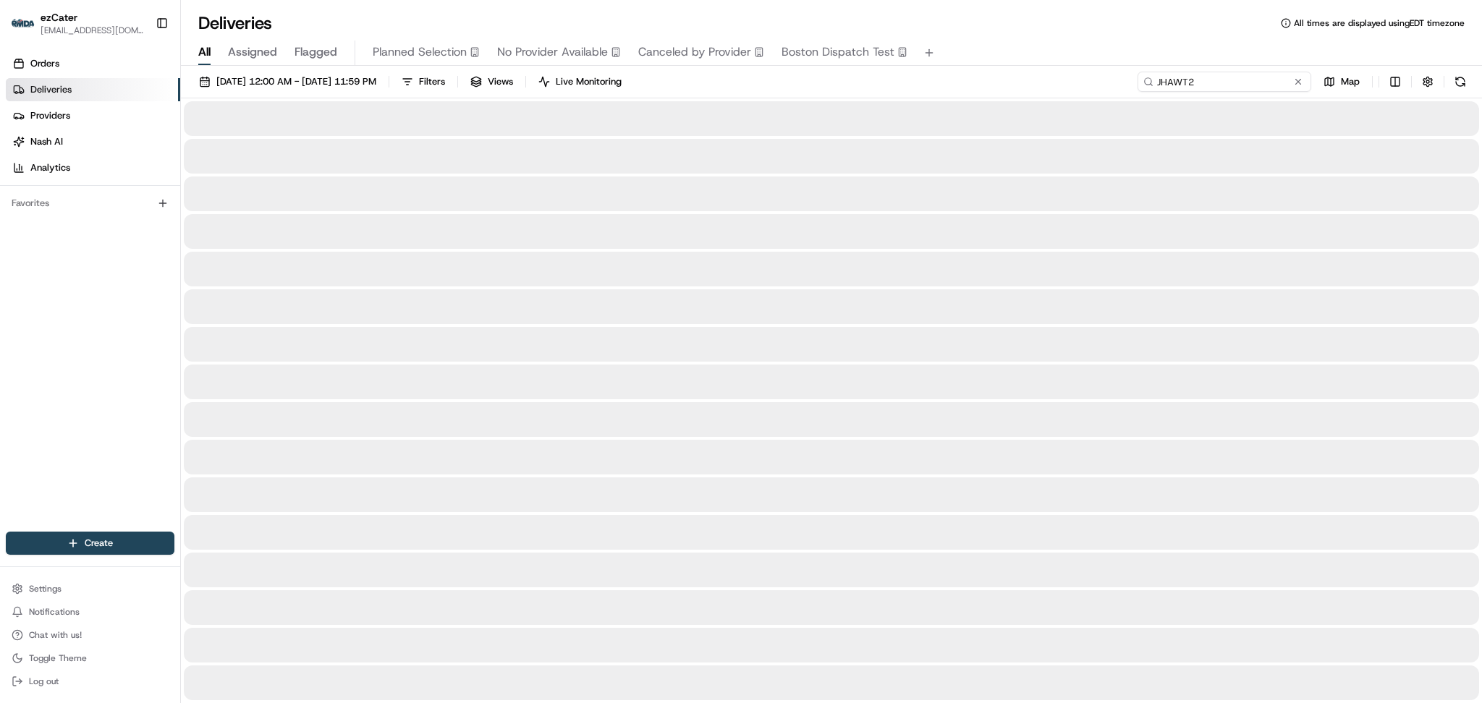
drag, startPoint x: 1254, startPoint y: 85, endPoint x: 1060, endPoint y: 82, distance: 194.0
click at [1060, 82] on div "08/01/2025 12:00 AM - 08/31/2025 11:59 PM Filters Views Live Monitoring JHAWT2 …" at bounding box center [831, 85] width 1301 height 27
click at [1248, 79] on input "JHAWT2" at bounding box center [1225, 82] width 174 height 20
click at [1253, 80] on input "JHAWT2" at bounding box center [1225, 82] width 174 height 20
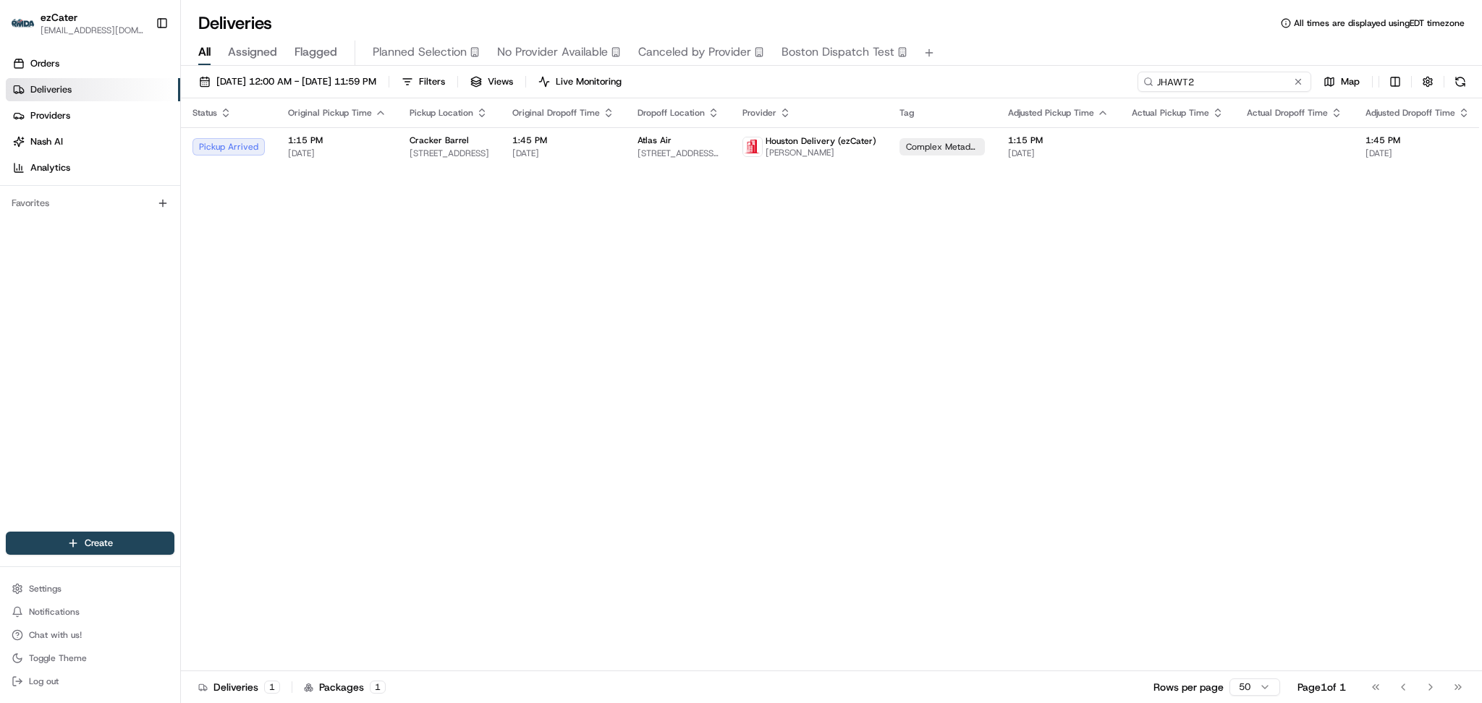
drag, startPoint x: 1274, startPoint y: 83, endPoint x: 1158, endPoint y: 80, distance: 115.8
click at [1158, 80] on input "JHAWT2" at bounding box center [1225, 82] width 174 height 20
type input "JHAWT2"
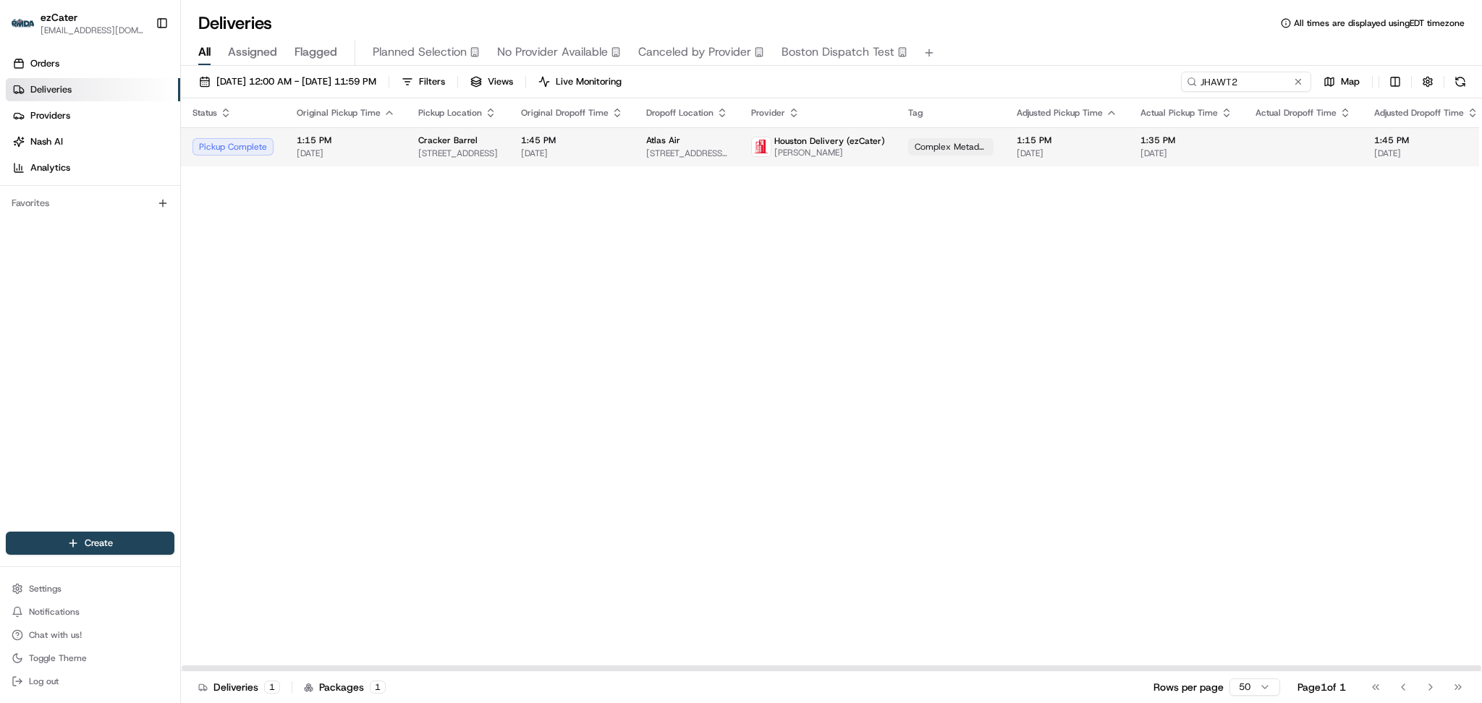
click at [362, 144] on span "1:15 PM" at bounding box center [346, 141] width 98 height 12
click at [352, 161] on td "1:15 PM 08/20/2025" at bounding box center [340, 146] width 122 height 39
click at [1313, 305] on div "Status Original Pickup Time Pickup Location Original Dropoff Time Dropoff Locat…" at bounding box center [942, 384] width 1523 height 573
click at [1238, 156] on td at bounding box center [1297, 146] width 119 height 39
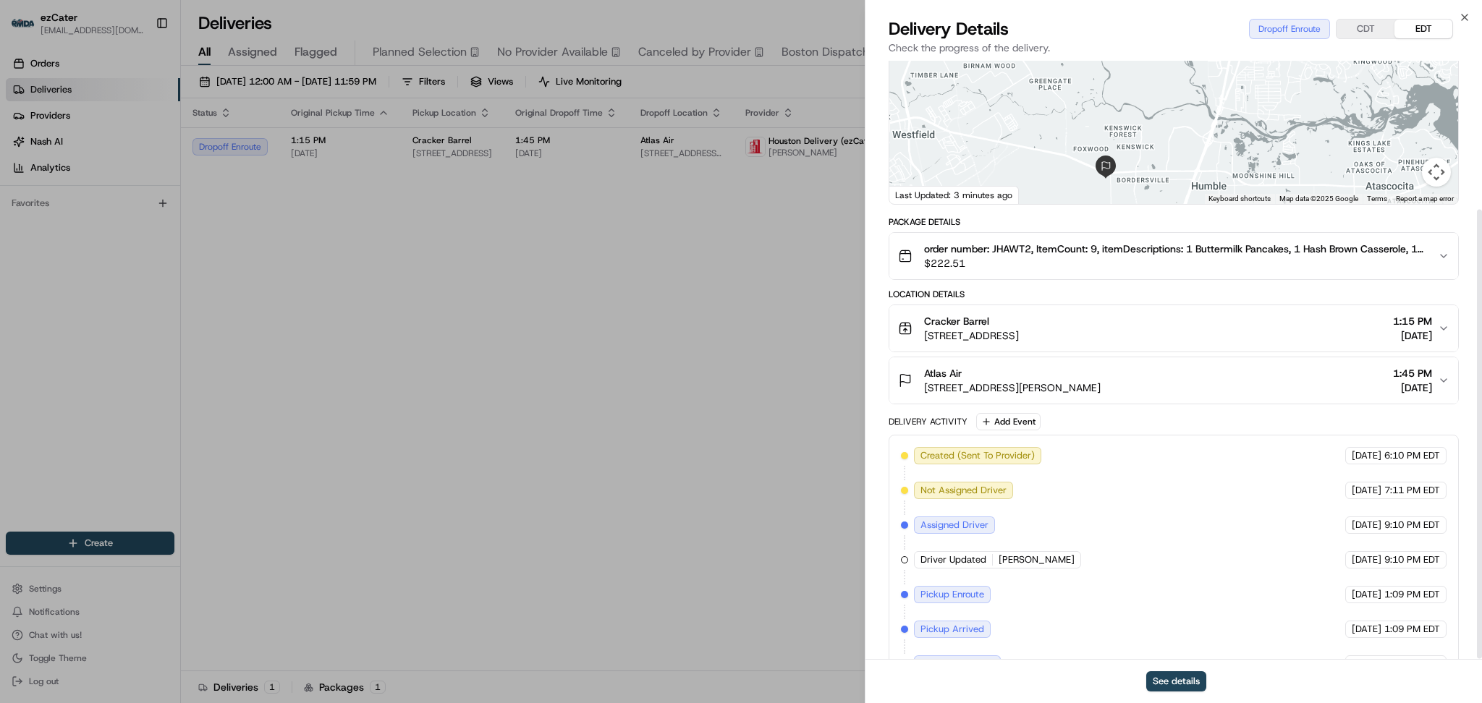
scroll to position [199, 0]
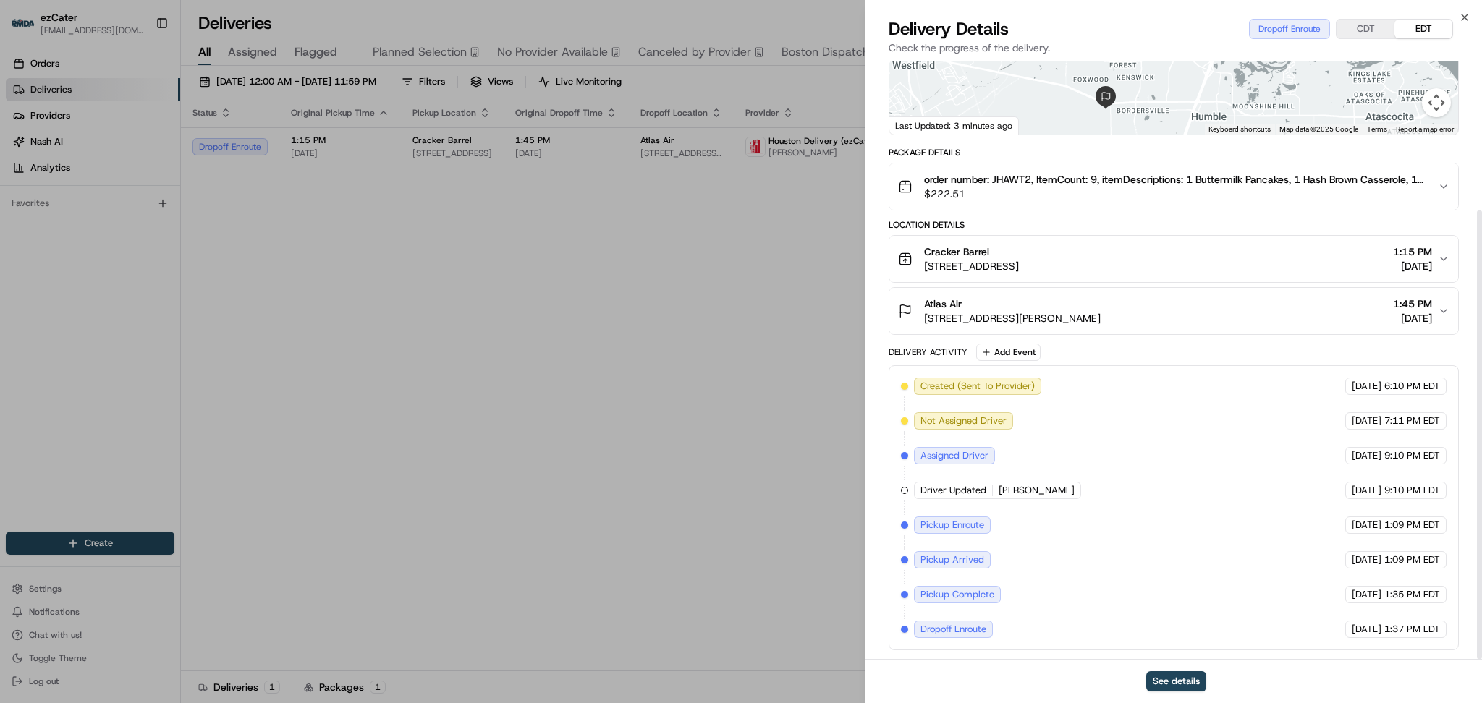
click at [1402, 313] on span "[DATE]" at bounding box center [1412, 318] width 39 height 14
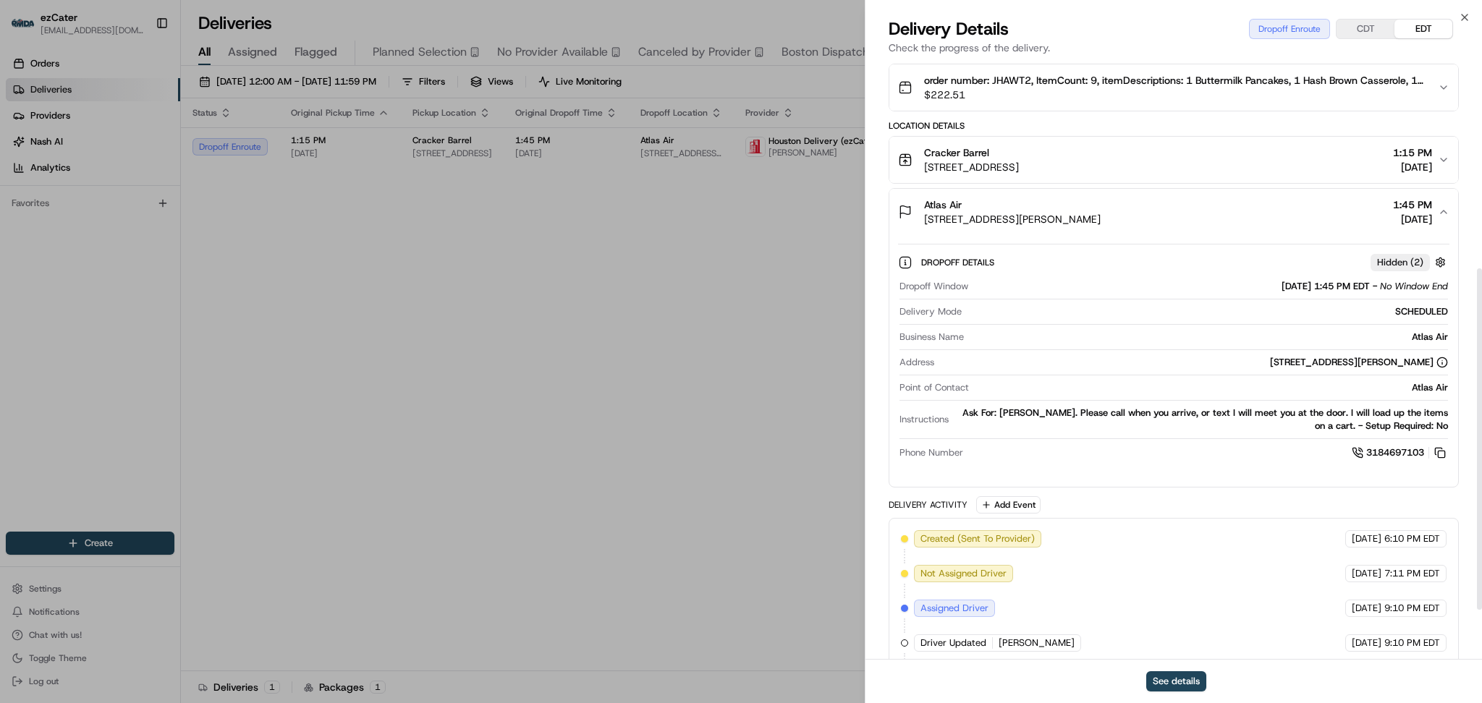
scroll to position [392, 0]
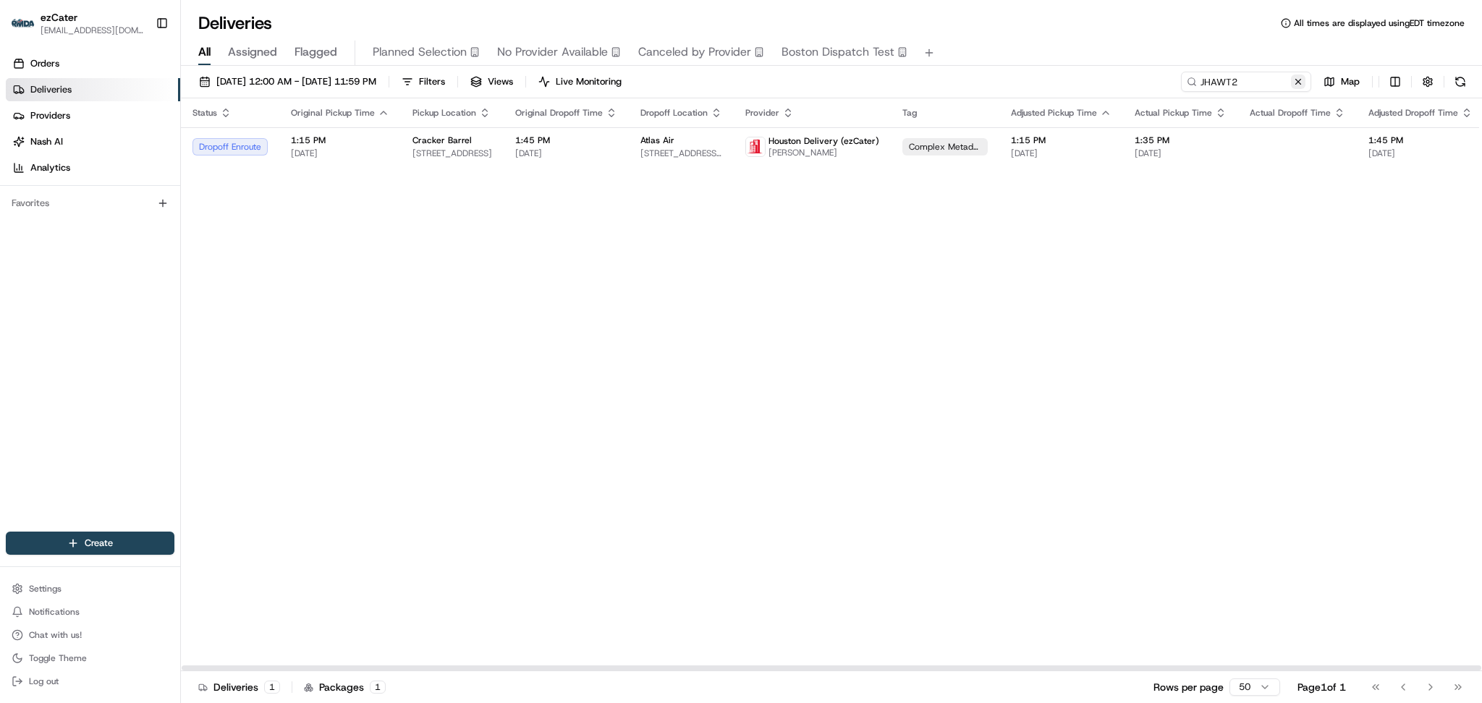
drag, startPoint x: 1312, startPoint y: 232, endPoint x: 1301, endPoint y: 77, distance: 156.0
click at [1312, 231] on div "Status Original Pickup Time Pickup Location Original Dropoff Time Dropoff Locat…" at bounding box center [942, 384] width 1523 height 573
paste input "YMMK76"
drag, startPoint x: 1232, startPoint y: 83, endPoint x: 900, endPoint y: 71, distance: 332.4
click at [900, 72] on div "08/01/2025 12:00 AM - 08/31/2025 11:59 PM Filters Views Live Monitoring YMMK76 …" at bounding box center [831, 85] width 1301 height 27
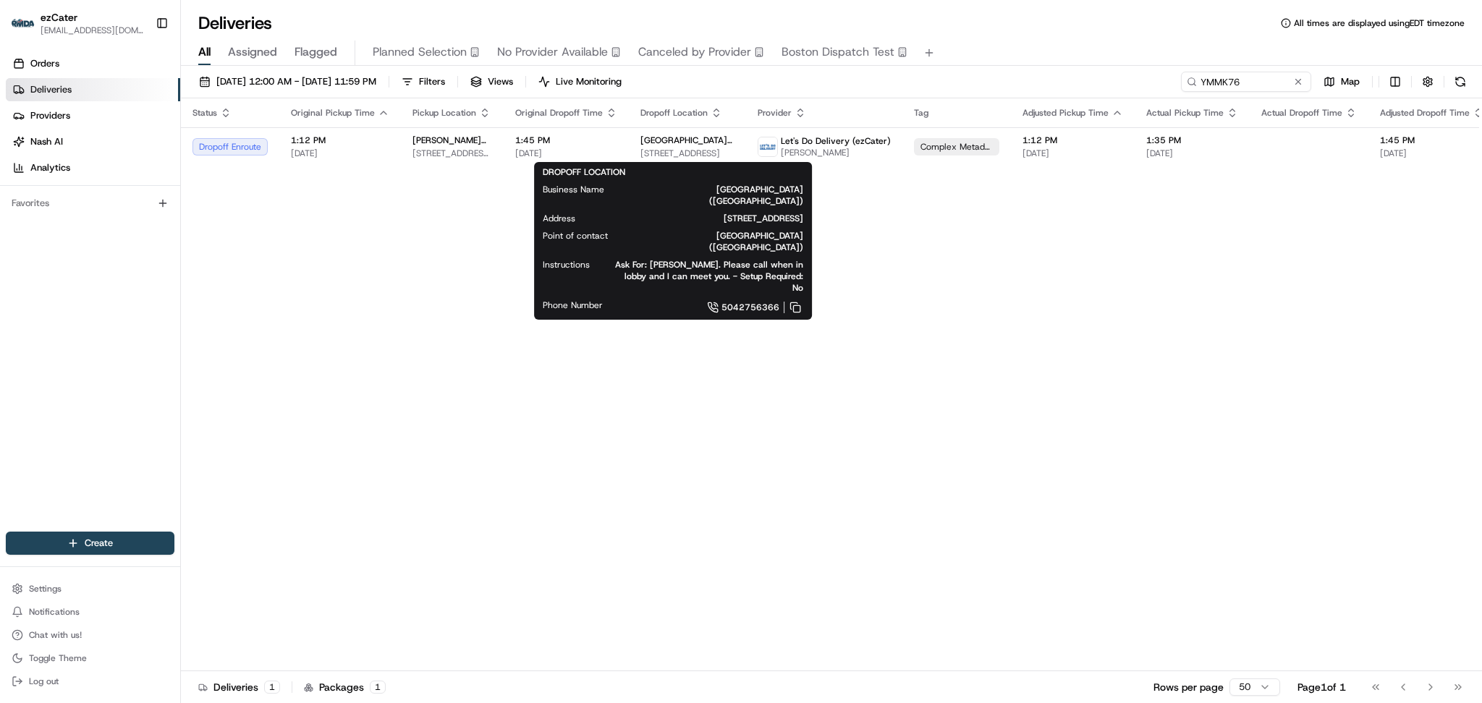
drag, startPoint x: 1297, startPoint y: 231, endPoint x: 1289, endPoint y: 176, distance: 55.6
click at [1298, 229] on div "Status Original Pickup Time Pickup Location Original Dropoff Time Dropoff Locat…" at bounding box center [948, 384] width 1534 height 573
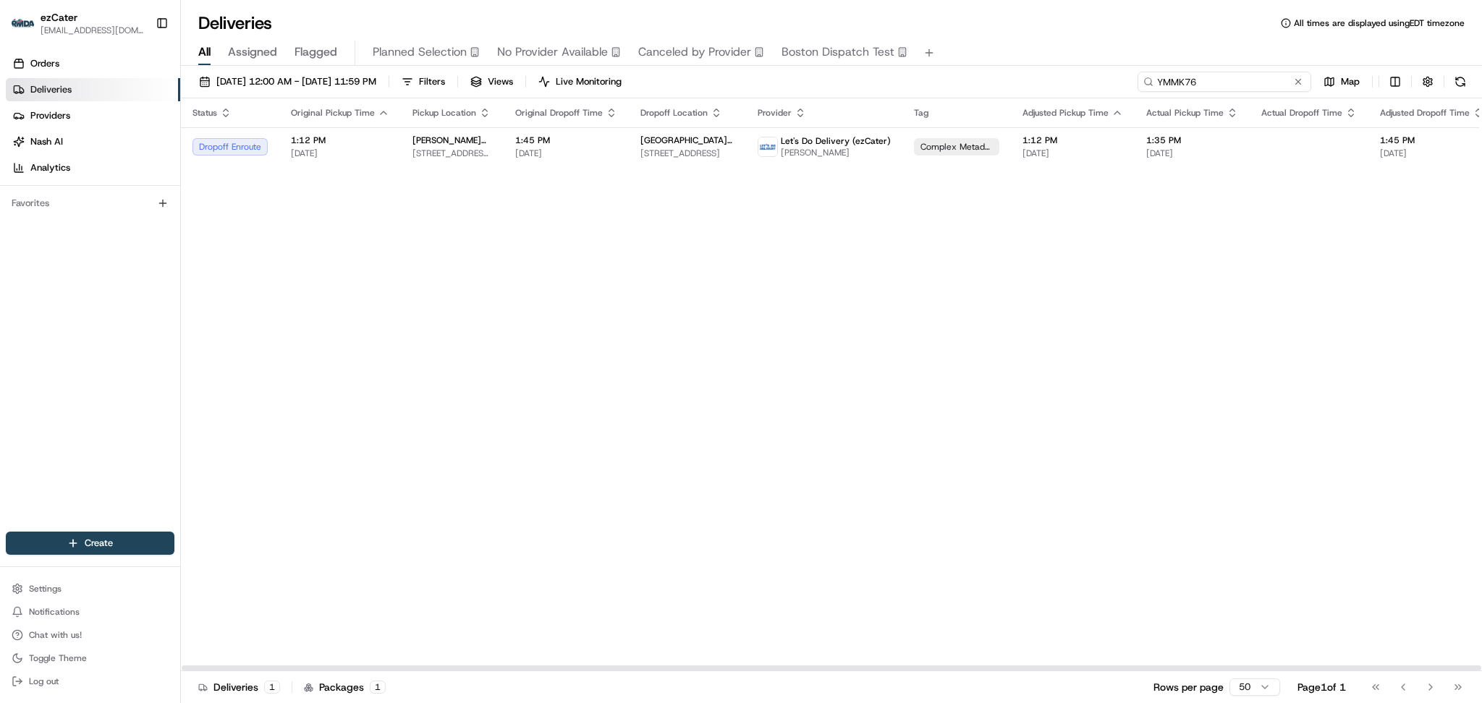
paste input "537E9Q"
drag, startPoint x: 1233, startPoint y: 77, endPoint x: 991, endPoint y: 77, distance: 242.4
click at [994, 77] on div "08/01/2025 12:00 AM - 08/31/2025 11:59 PM Filters Views Live Monitoring YMMK76 …" at bounding box center [831, 85] width 1301 height 27
type input "537E9Q"
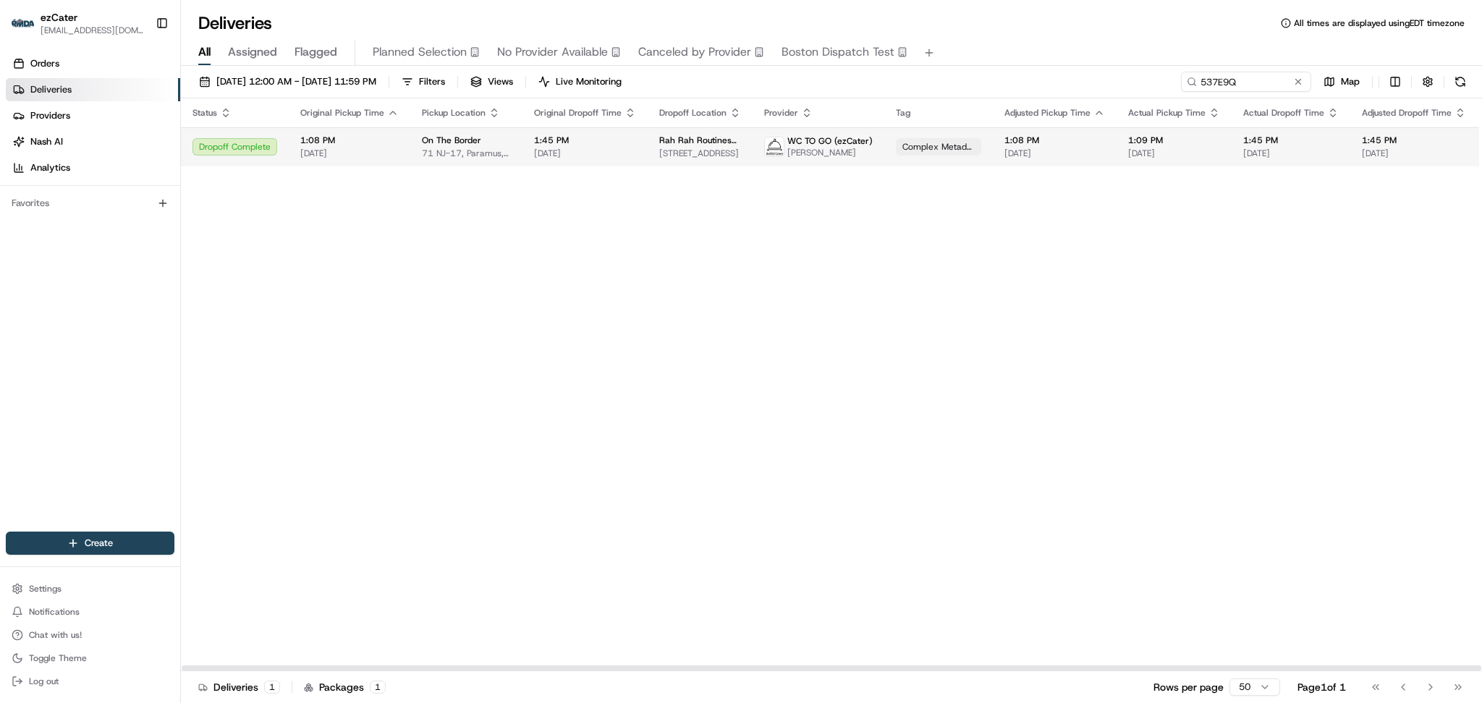
click at [1008, 164] on td "1:08 PM 08/20/2025" at bounding box center [1055, 146] width 124 height 39
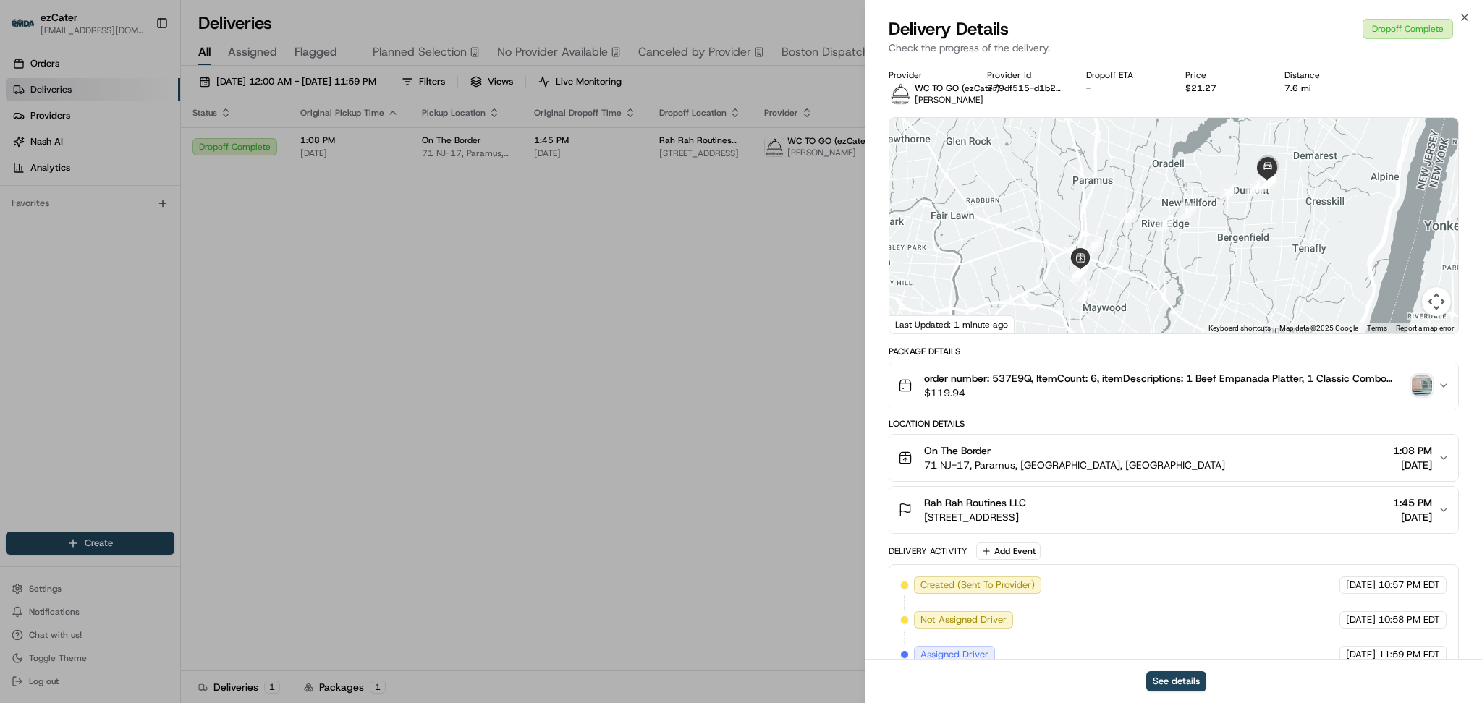
click at [1417, 387] on img "button" at bounding box center [1422, 386] width 20 height 20
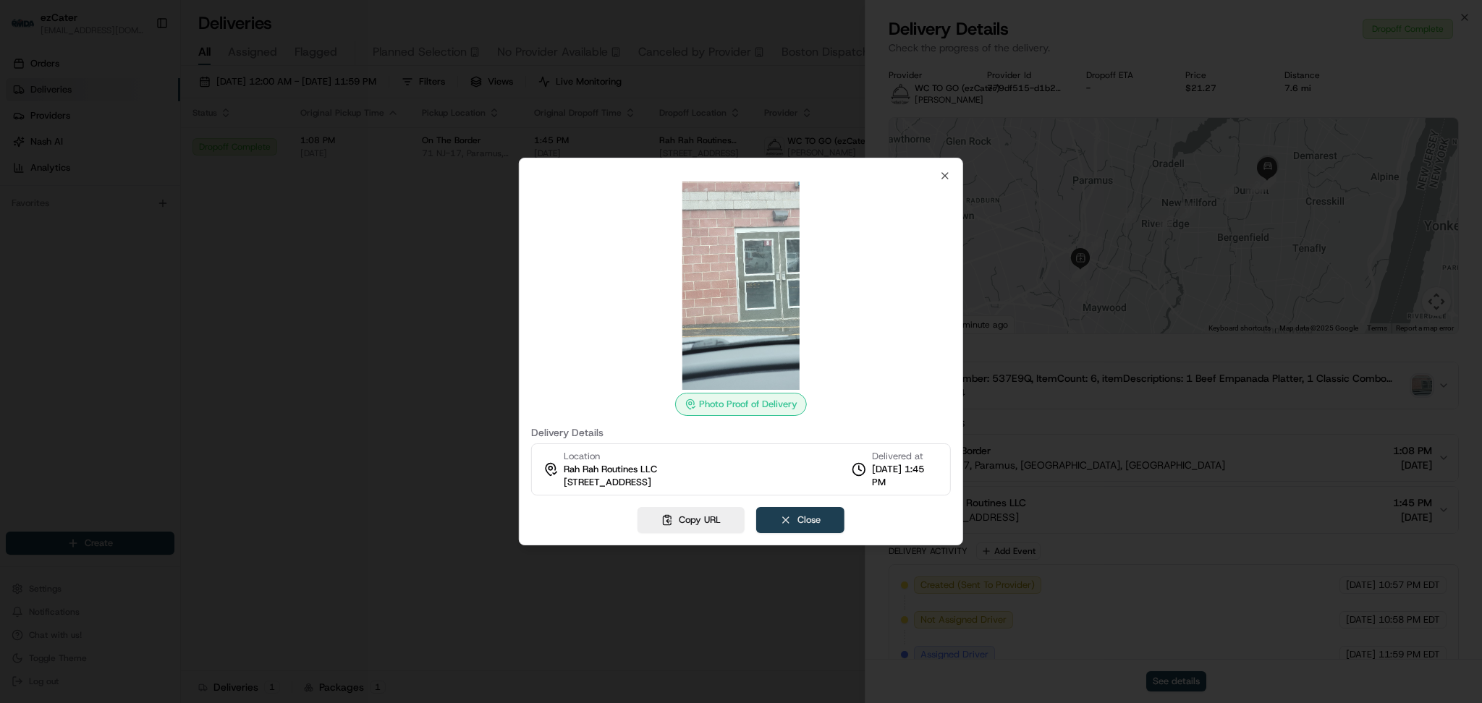
click at [789, 517] on button "Close" at bounding box center [800, 520] width 88 height 26
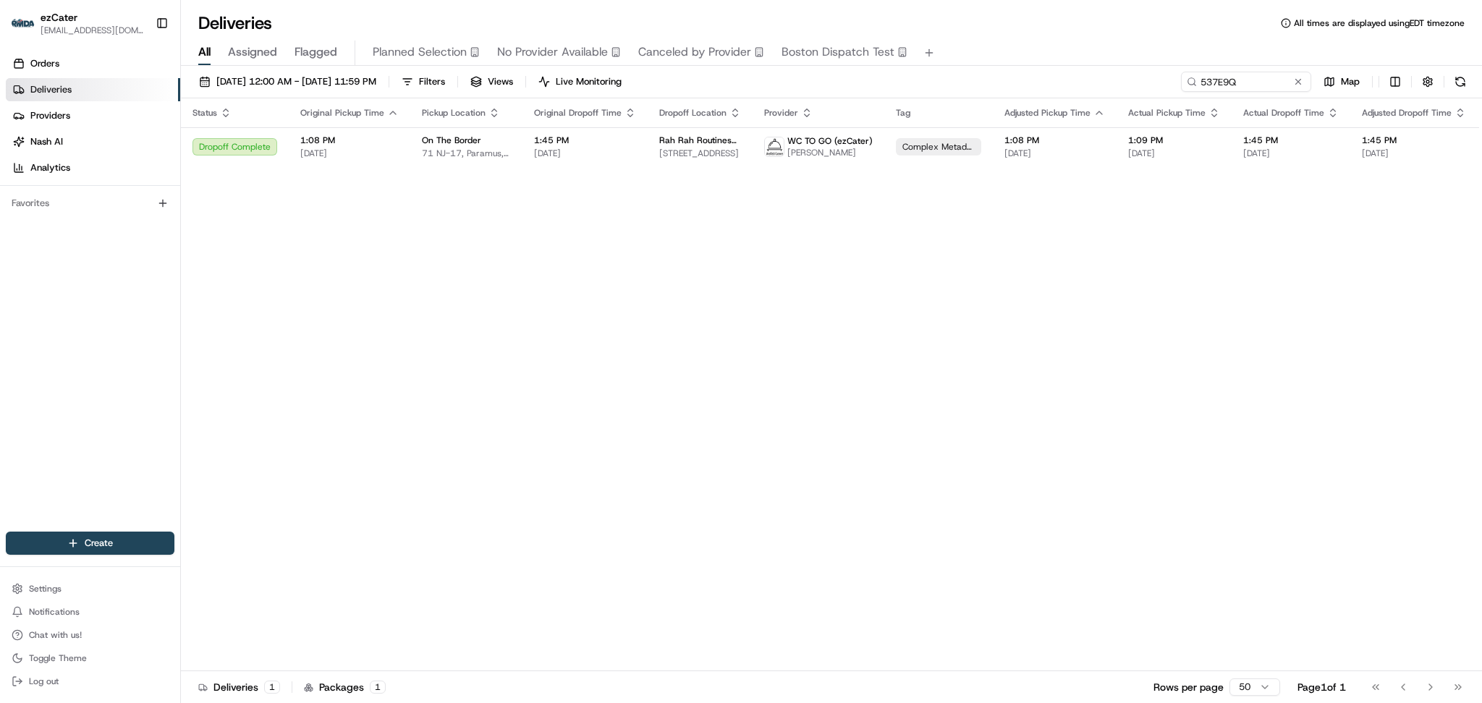
drag, startPoint x: 503, startPoint y: 338, endPoint x: 618, endPoint y: 287, distance: 125.7
drag, startPoint x: 1255, startPoint y: 74, endPoint x: 929, endPoint y: 81, distance: 326.5
click at [929, 81] on div "08/01/2025 12:00 AM - 08/31/2025 11:59 PM Filters Views Live Monitoring 537E9Q …" at bounding box center [831, 85] width 1301 height 27
paste input "JHAWT2"
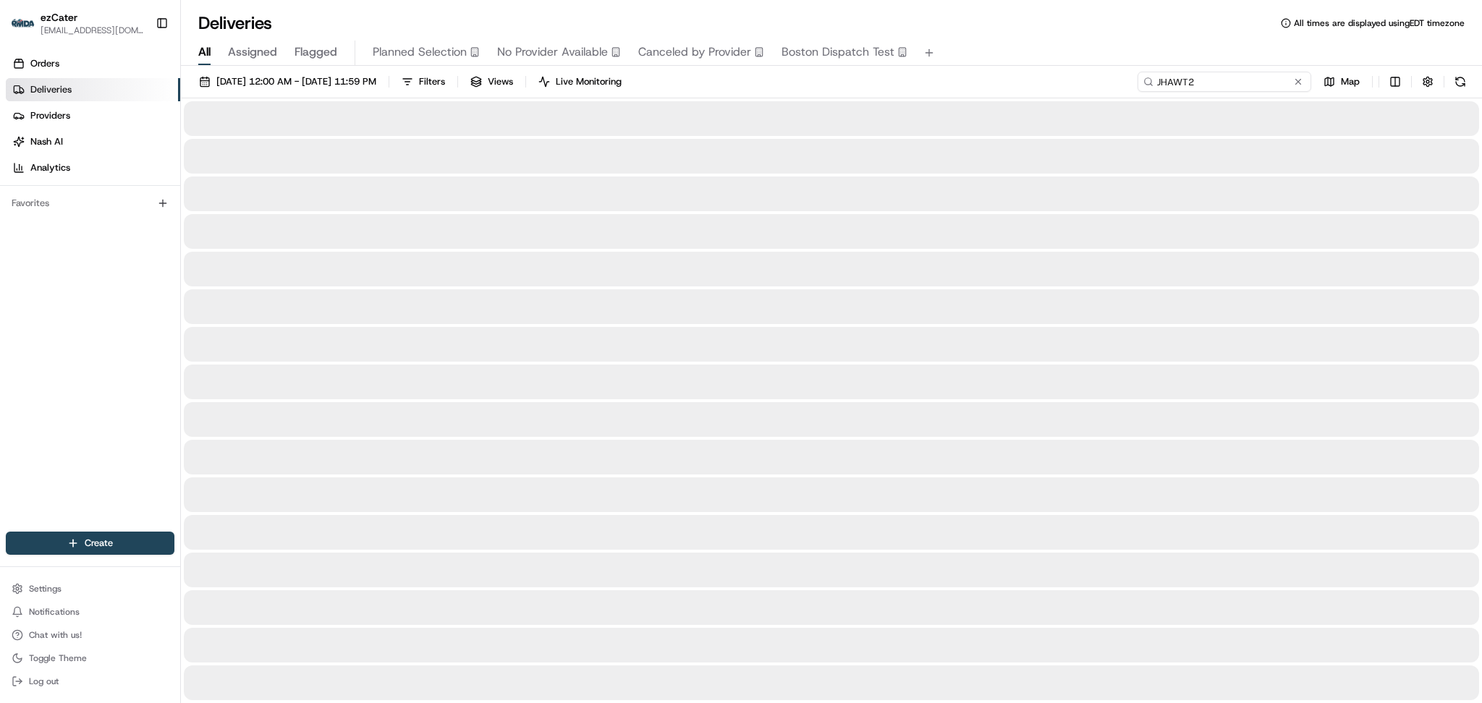
type input "JHAWT2"
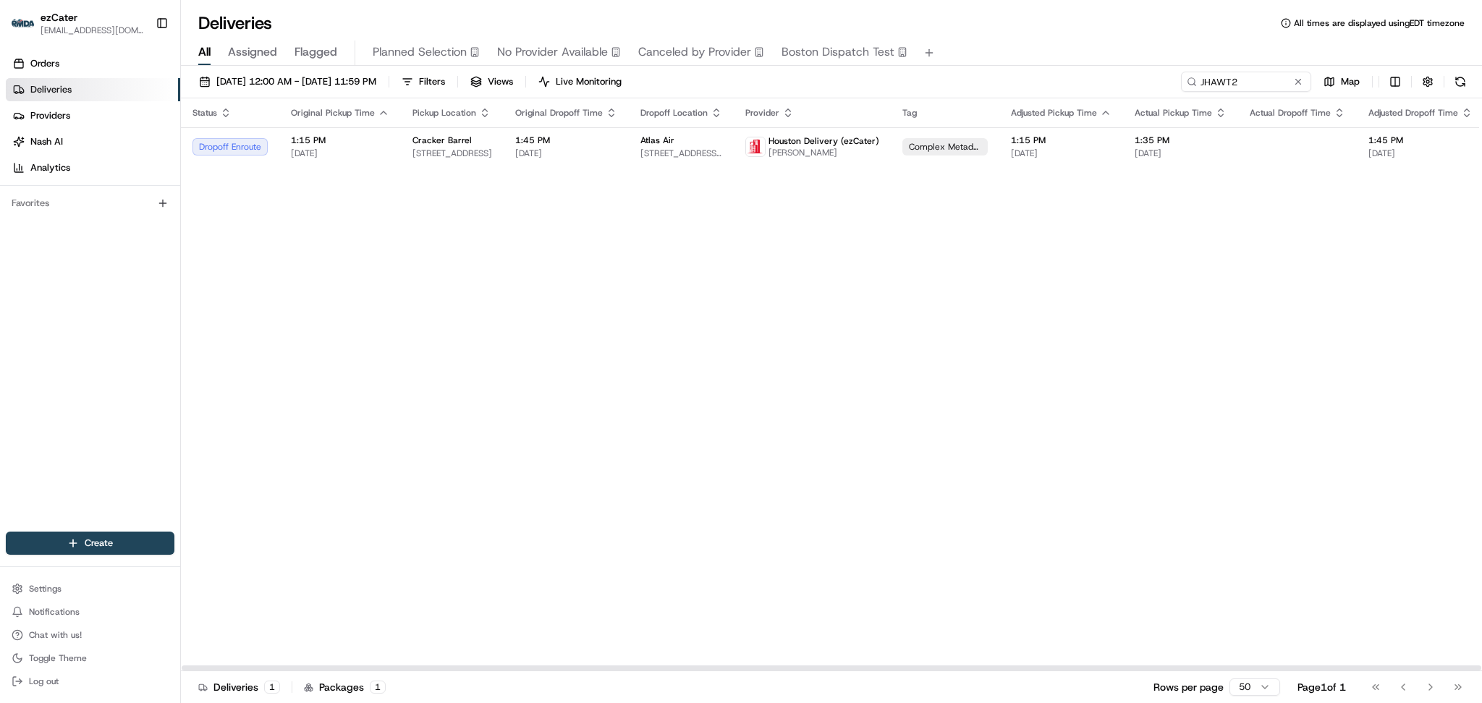
click at [1324, 319] on div "Status Original Pickup Time Pickup Location Original Dropoff Time Dropoff Locat…" at bounding box center [942, 384] width 1523 height 573
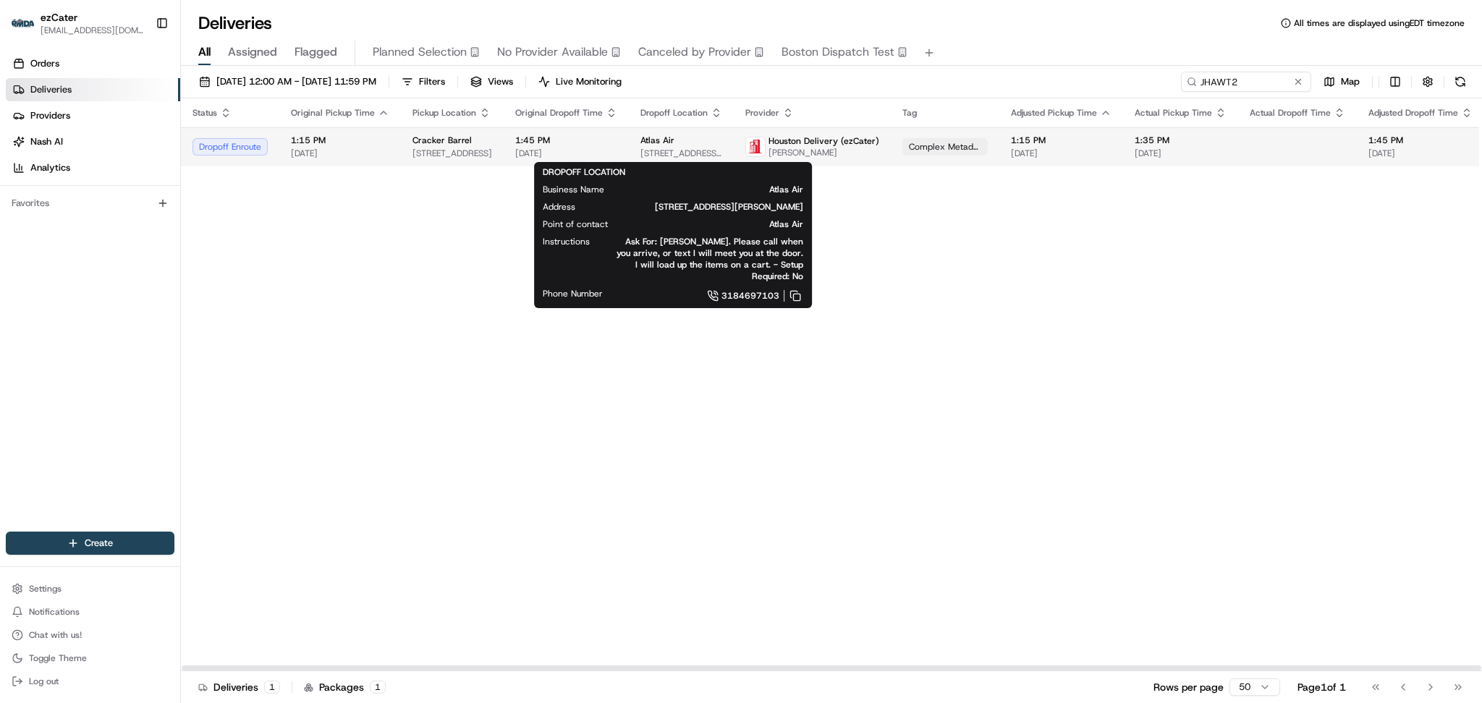
click at [688, 143] on div "Atlas Air" at bounding box center [681, 141] width 82 height 12
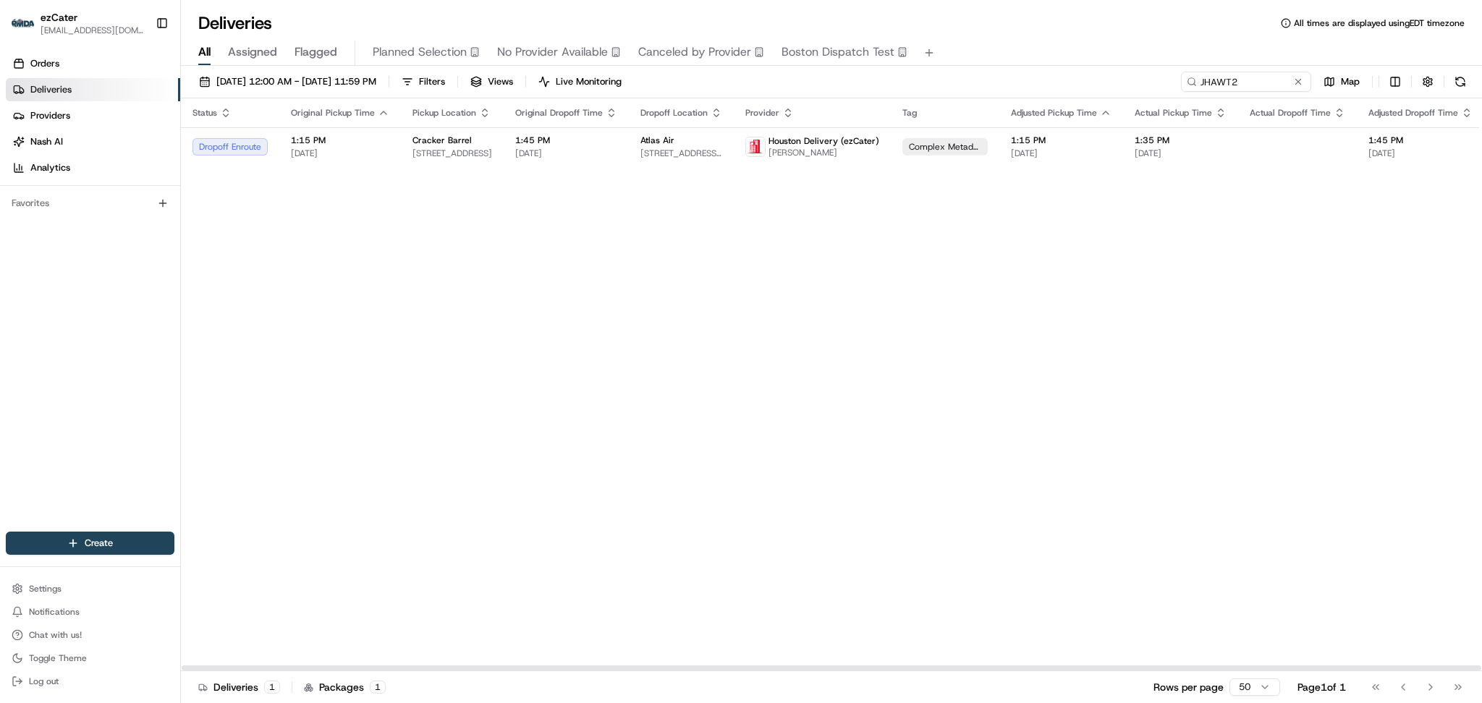
click at [1269, 381] on div "Status Original Pickup Time Pickup Location Original Dropoff Time Dropoff Locat…" at bounding box center [942, 384] width 1523 height 573
click at [1298, 75] on button at bounding box center [1298, 82] width 14 height 14
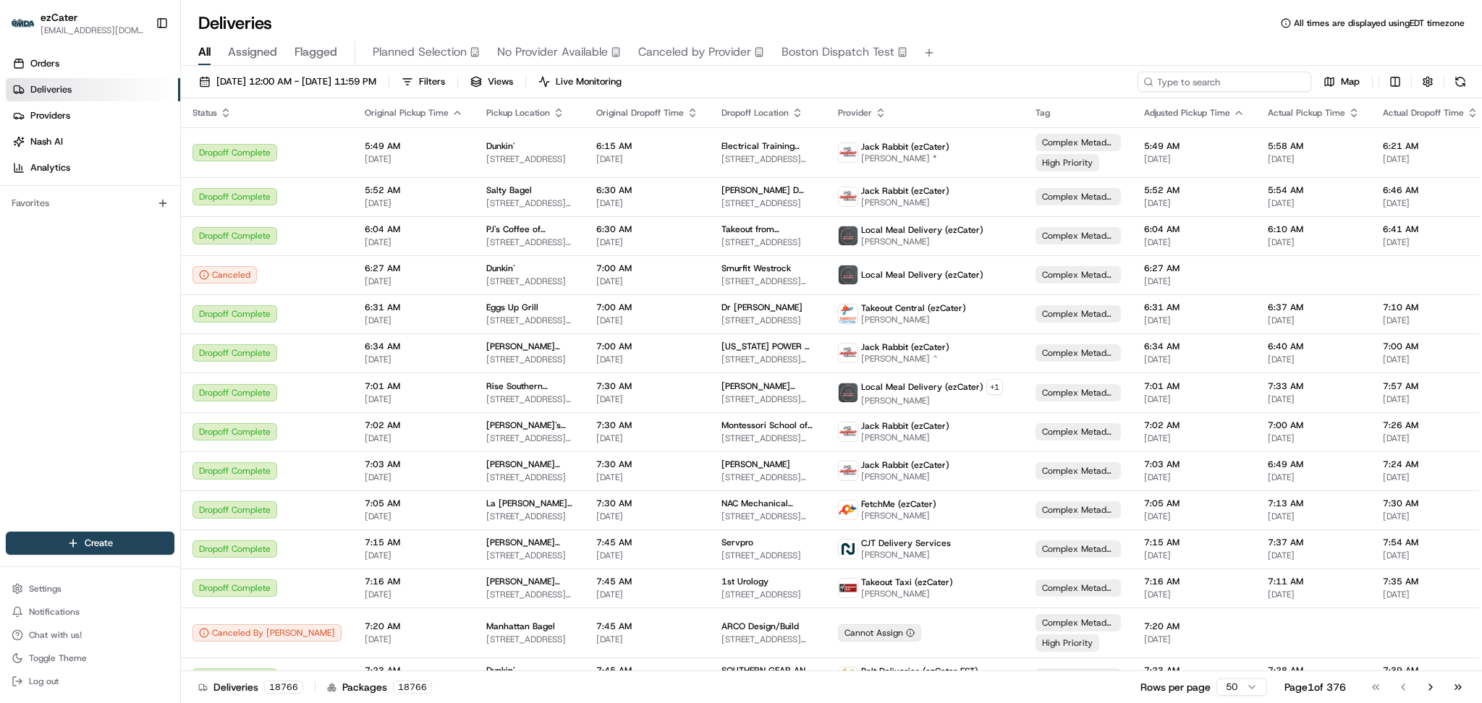
click at [1225, 83] on input at bounding box center [1225, 82] width 174 height 20
paste input "QV4-6TY"
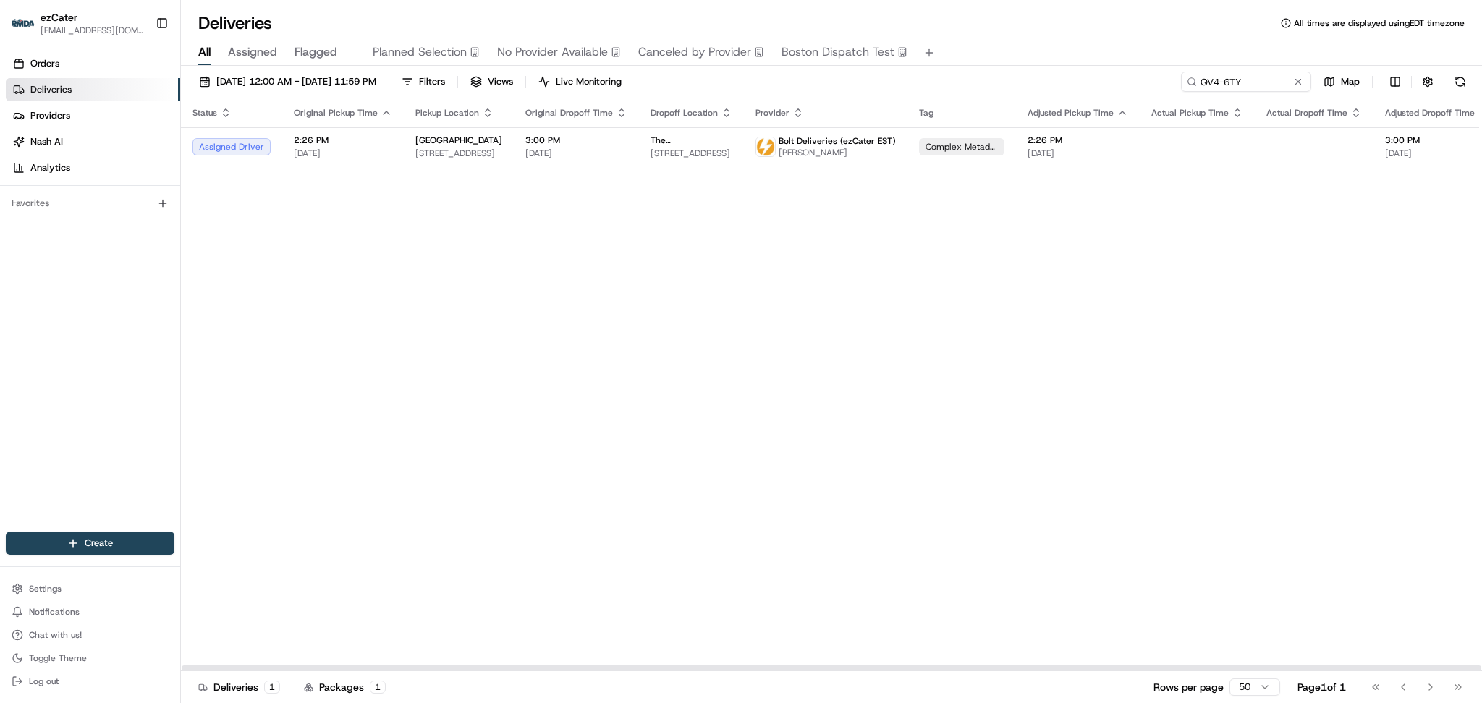
click at [1363, 330] on div "Status Original Pickup Time Pickup Location Original Dropoff Time Dropoff Locat…" at bounding box center [950, 384] width 1539 height 573
drag, startPoint x: 1269, startPoint y: 80, endPoint x: 1070, endPoint y: 73, distance: 199.9
click at [1072, 73] on div "08/01/2025 12:00 AM - 08/31/2025 11:59 PM Filters Views Live Monitoring QV4-6TY…" at bounding box center [831, 85] width 1301 height 27
paste input "ZGM-Y75"
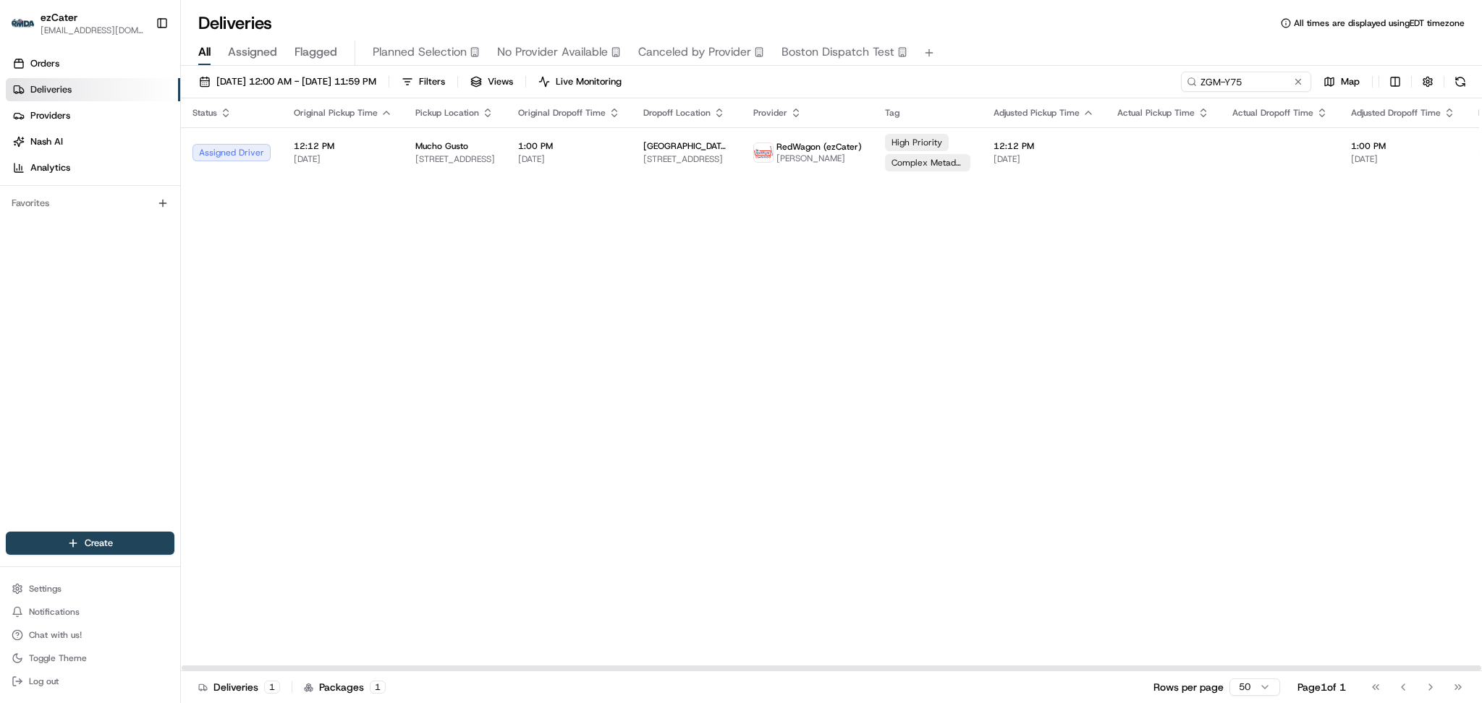
drag, startPoint x: 1427, startPoint y: 380, endPoint x: 1427, endPoint y: 329, distance: 51.4
click at [1432, 375] on div "Status Original Pickup Time Pickup Location Original Dropoff Time Dropoff Locat…" at bounding box center [933, 384] width 1505 height 573
drag, startPoint x: 1265, startPoint y: 83, endPoint x: 951, endPoint y: 85, distance: 314.1
click at [952, 85] on div "08/01/2025 12:00 AM - 08/31/2025 11:59 PM Filters Views Live Monitoring ZGM-Y75…" at bounding box center [831, 85] width 1301 height 27
paste input "0PUQ24"
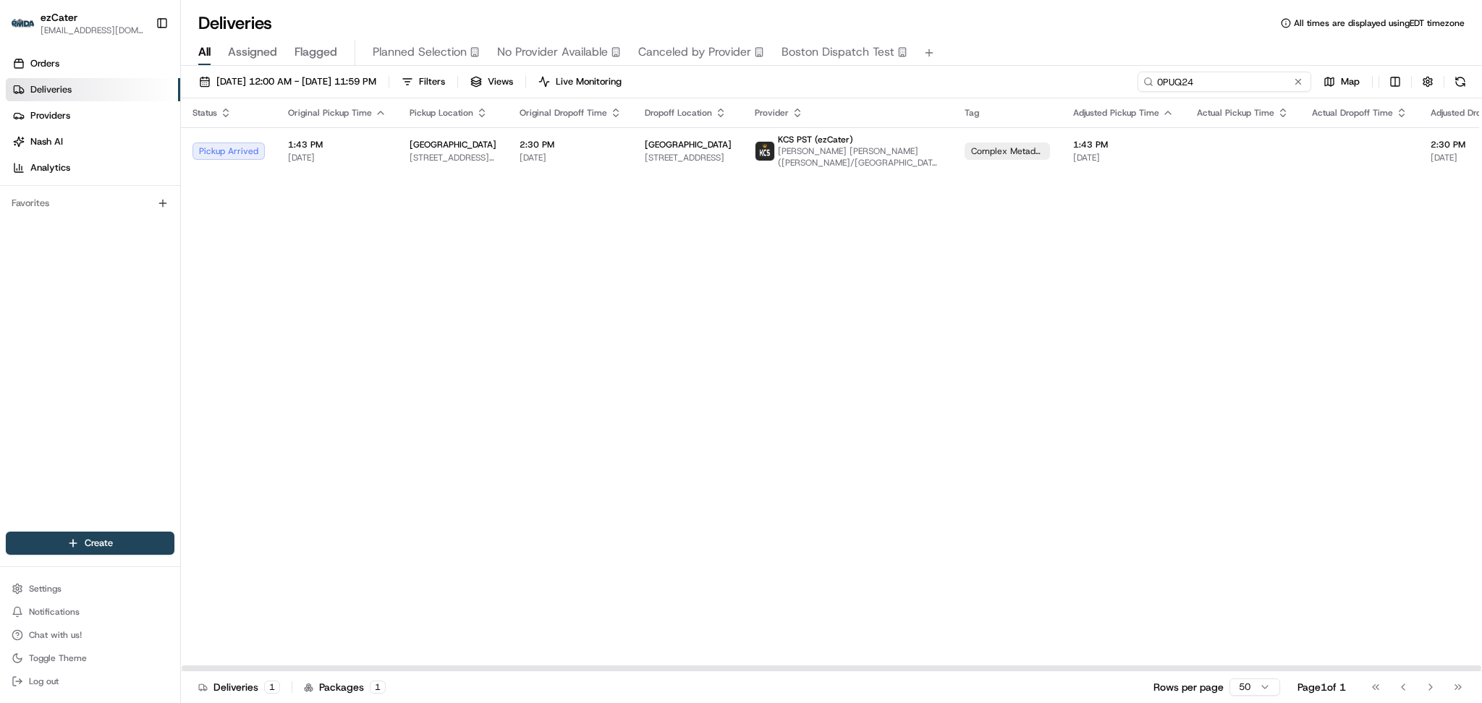
drag, startPoint x: 1244, startPoint y: 86, endPoint x: 994, endPoint y: 80, distance: 249.8
click at [994, 80] on div "08/01/2025 12:00 AM - 08/31/2025 11:59 PM Filters Views Live Monitoring 0PUQ24 …" at bounding box center [831, 85] width 1301 height 27
paste input "REL-XV9TR4"
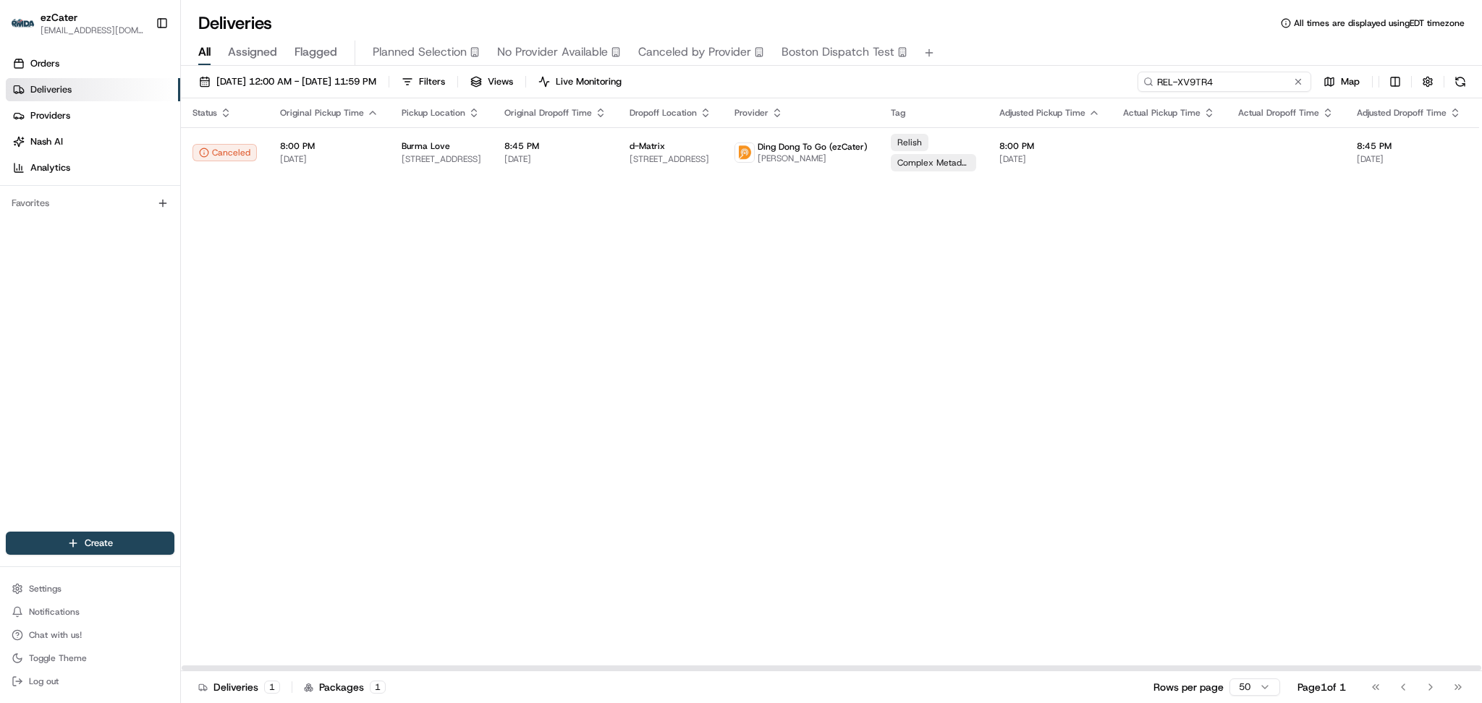
drag, startPoint x: 1225, startPoint y: 79, endPoint x: 801, endPoint y: 77, distance: 423.4
click at [801, 77] on div "08/01/2025 12:00 AM - 08/31/2025 11:59 PM Filters Views Live Monitoring REL-XV9…" at bounding box center [831, 85] width 1301 height 27
paste input "UMJPJJ"
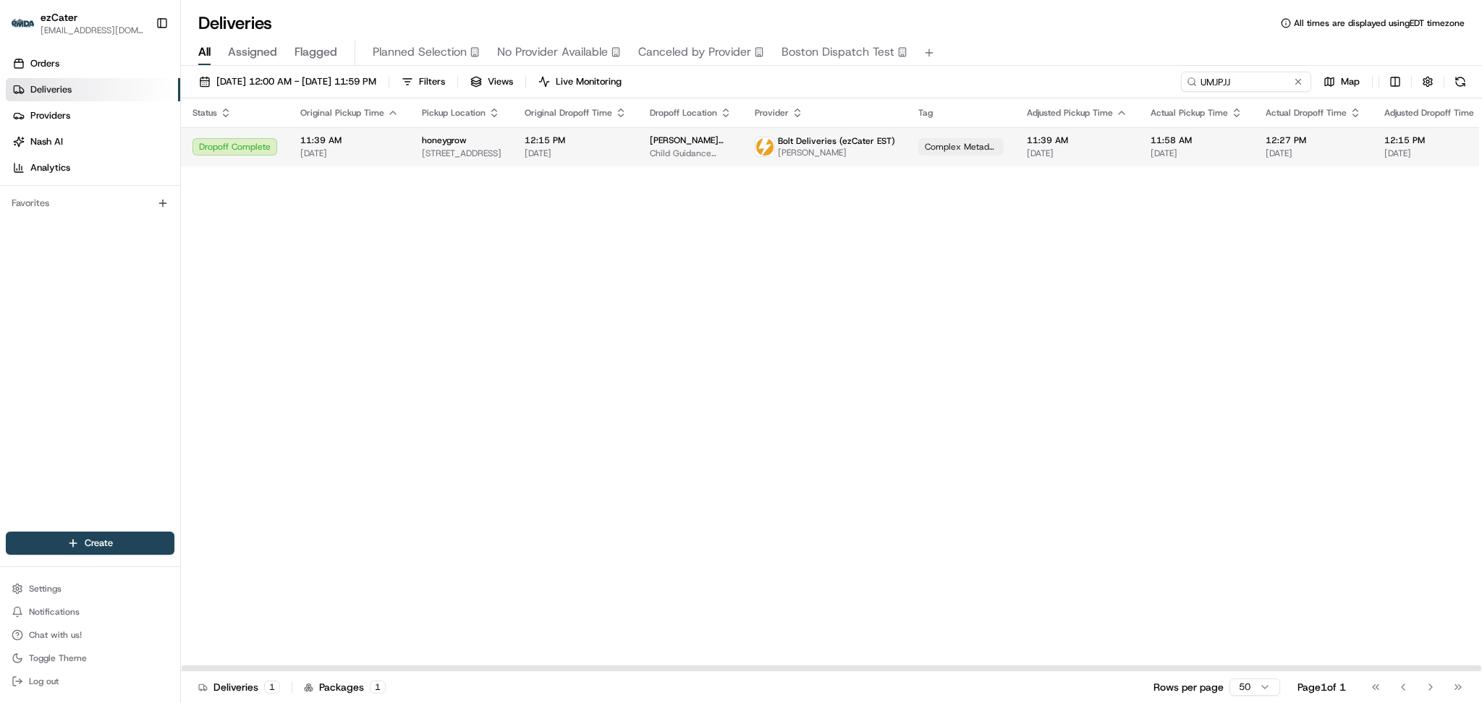
click at [726, 150] on td "Ronald McDonald House Charities Child Guidance Clinic, 3401 Civic Center Blvd, …" at bounding box center [690, 146] width 105 height 39
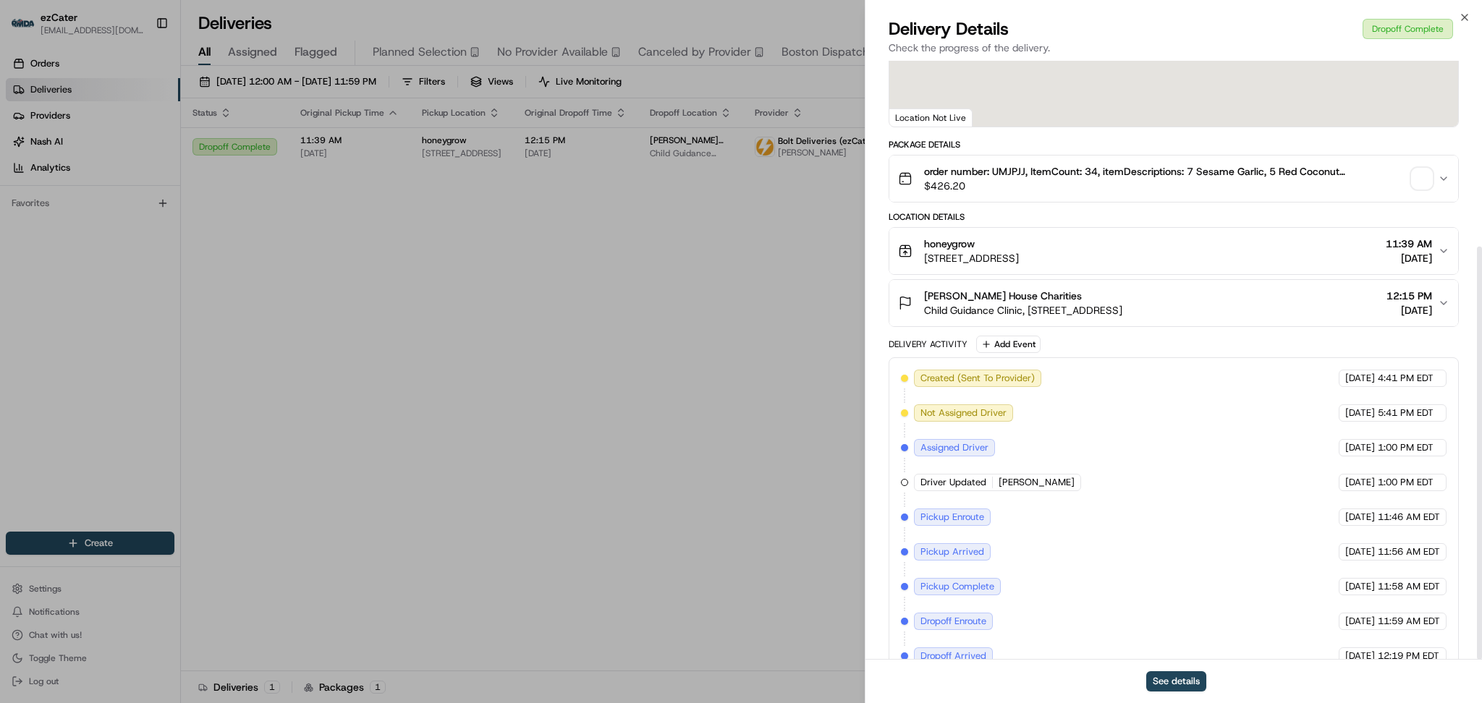
scroll to position [269, 0]
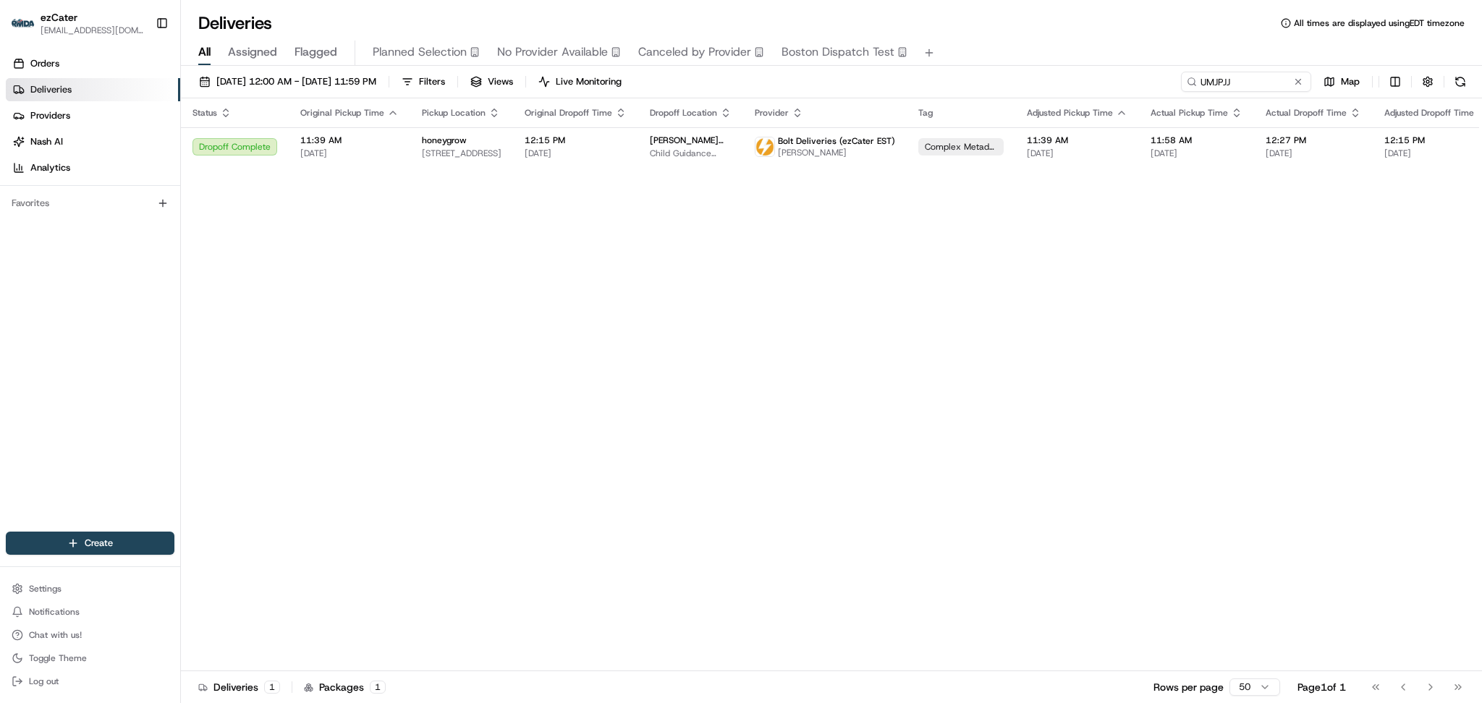
drag, startPoint x: 530, startPoint y: 368, endPoint x: 398, endPoint y: 52, distance: 342.6
drag, startPoint x: 1240, startPoint y: 83, endPoint x: 842, endPoint y: 64, distance: 399.2
click at [852, 64] on div "Deliveries All times are displayed using EDT timezone All Assigned Flagged Plan…" at bounding box center [831, 351] width 1301 height 703
paste input "FGG0PU"
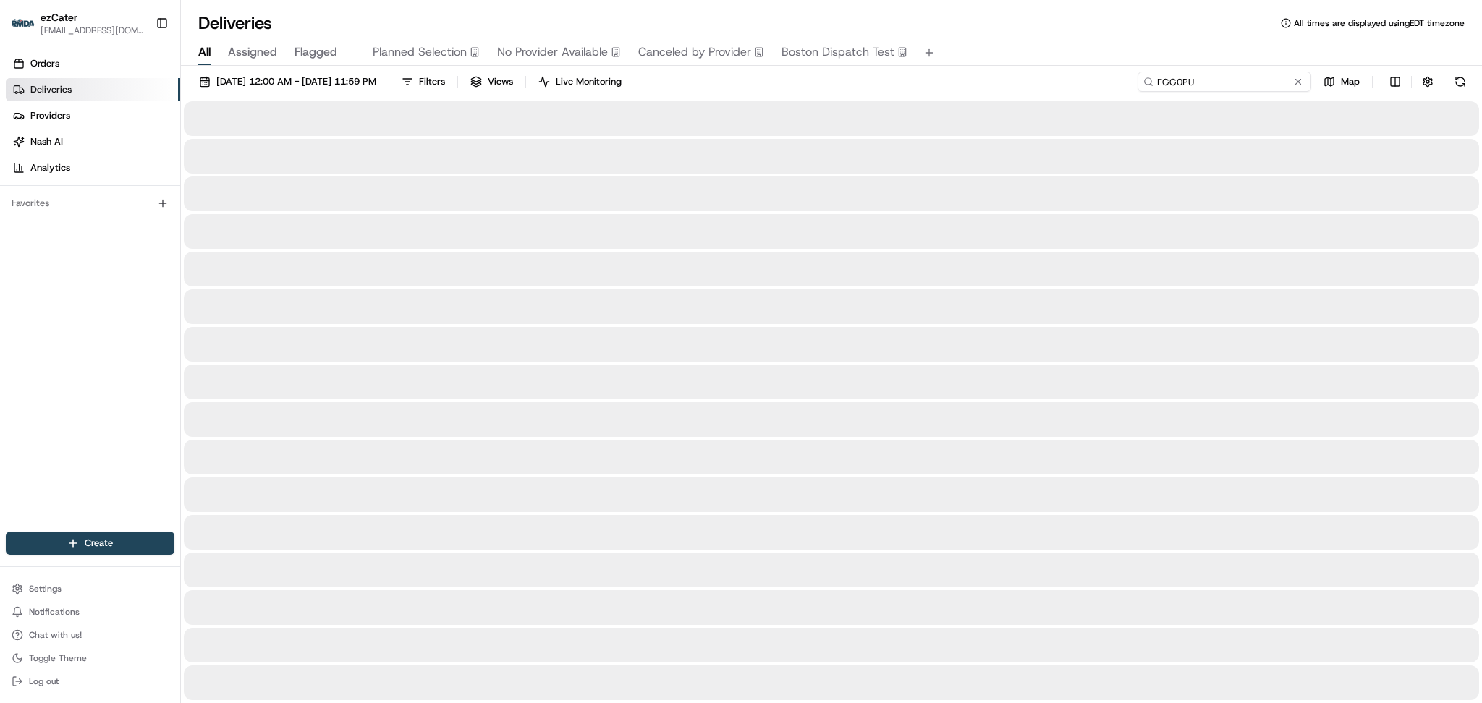
type input "FGG0PU"
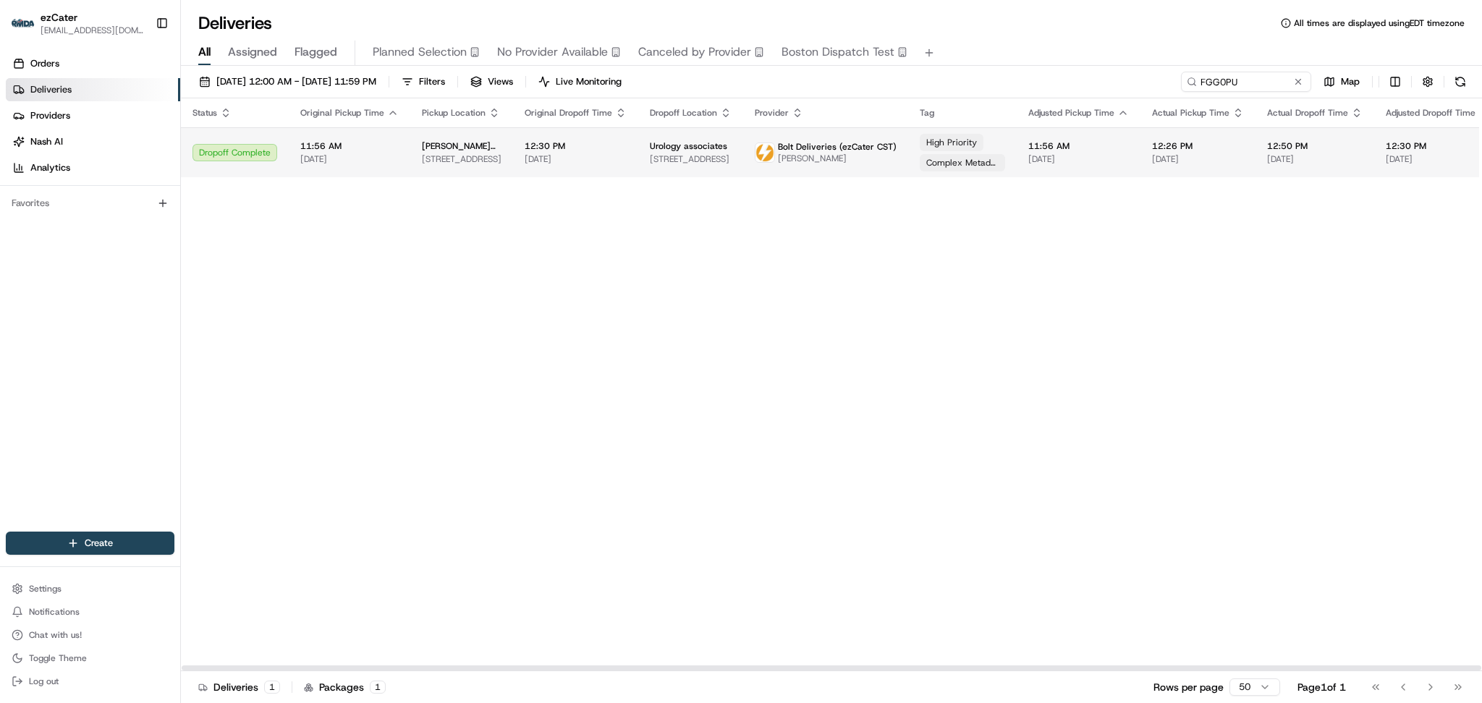
click at [767, 145] on div "Bolt Deliveries (ezCater CST) Eric Snowden" at bounding box center [826, 152] width 142 height 23
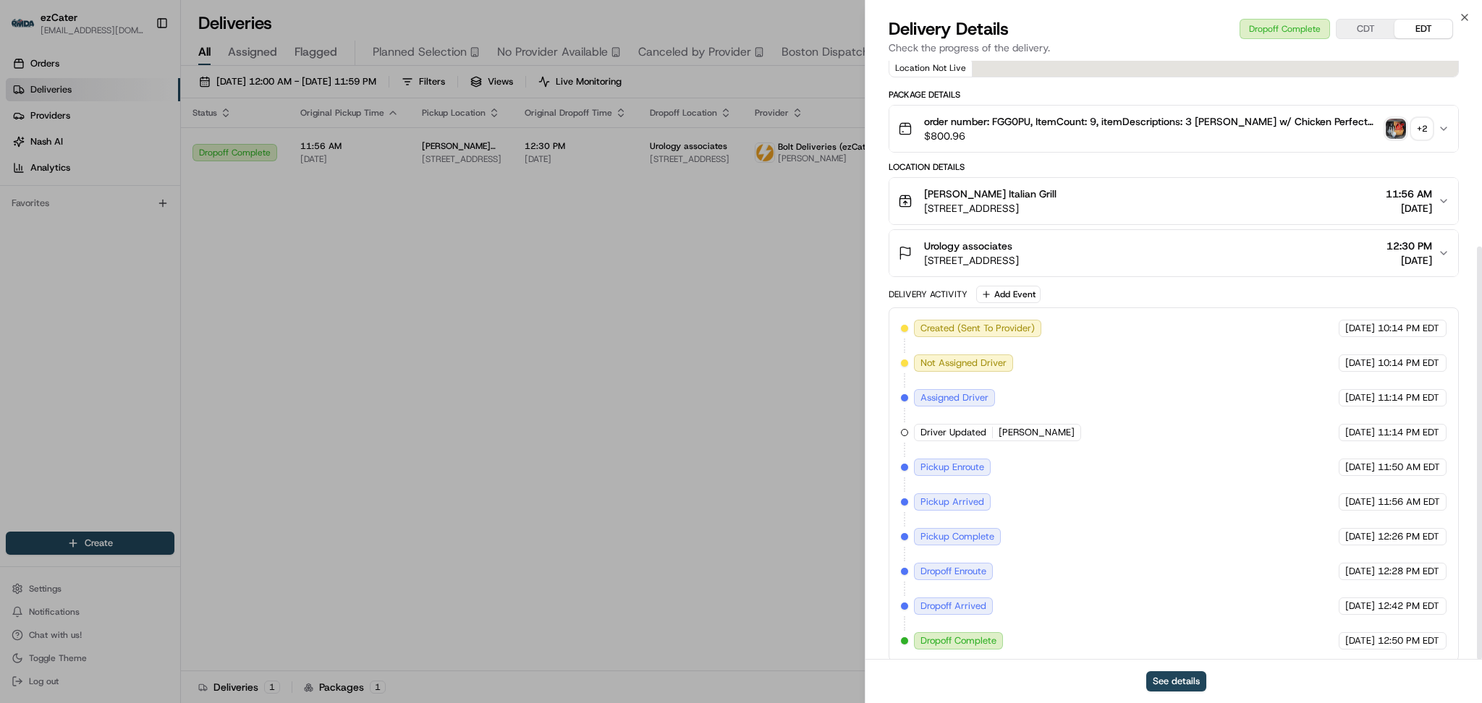
scroll to position [269, 0]
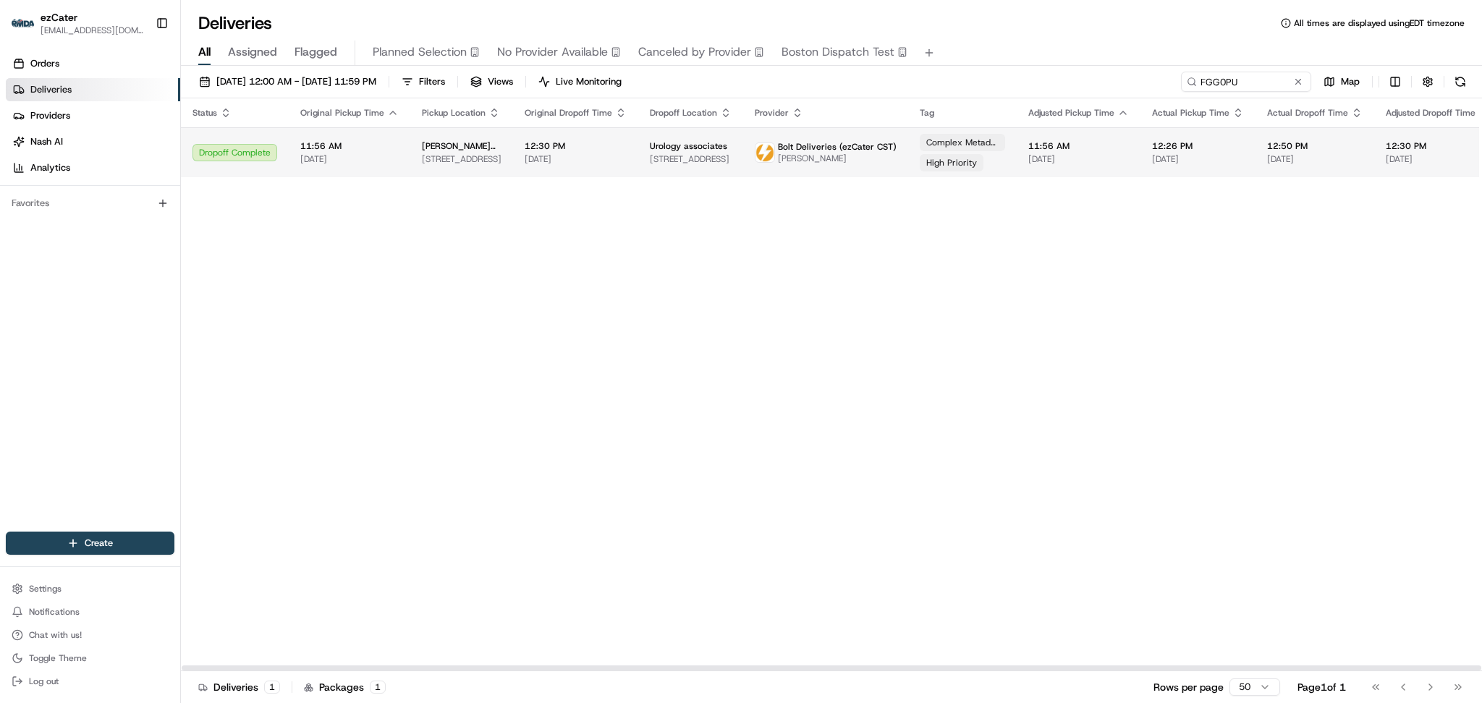
click at [392, 133] on td "11:56 AM 08/20/2025" at bounding box center [350, 152] width 122 height 50
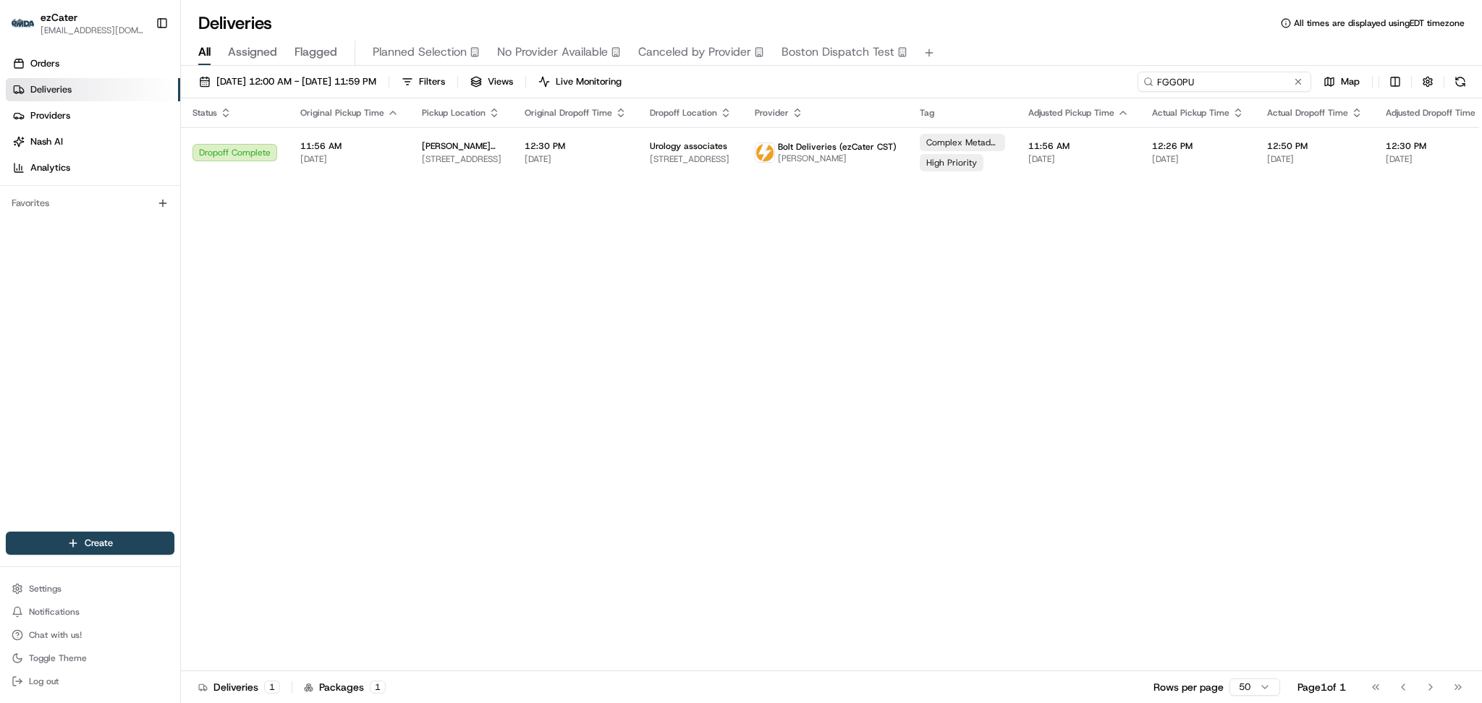
drag, startPoint x: 1230, startPoint y: 78, endPoint x: 796, endPoint y: 77, distance: 434.2
click at [797, 78] on div "08/01/2025 12:00 AM - 08/31/2025 11:59 PM Filters Views Live Monitoring FGG0PU …" at bounding box center [831, 85] width 1301 height 27
paste input "H90870"
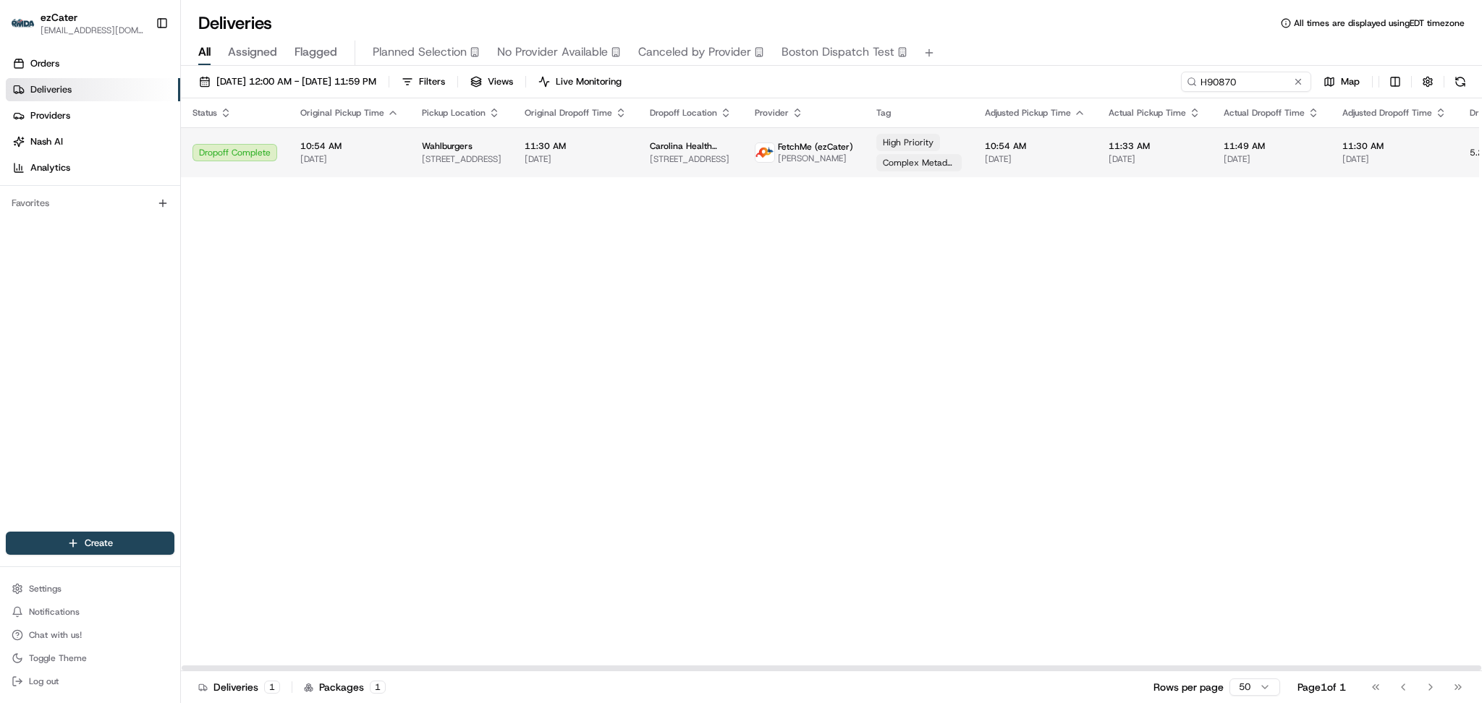
click at [654, 144] on span "Carolina Health Specialists" at bounding box center [691, 146] width 82 height 12
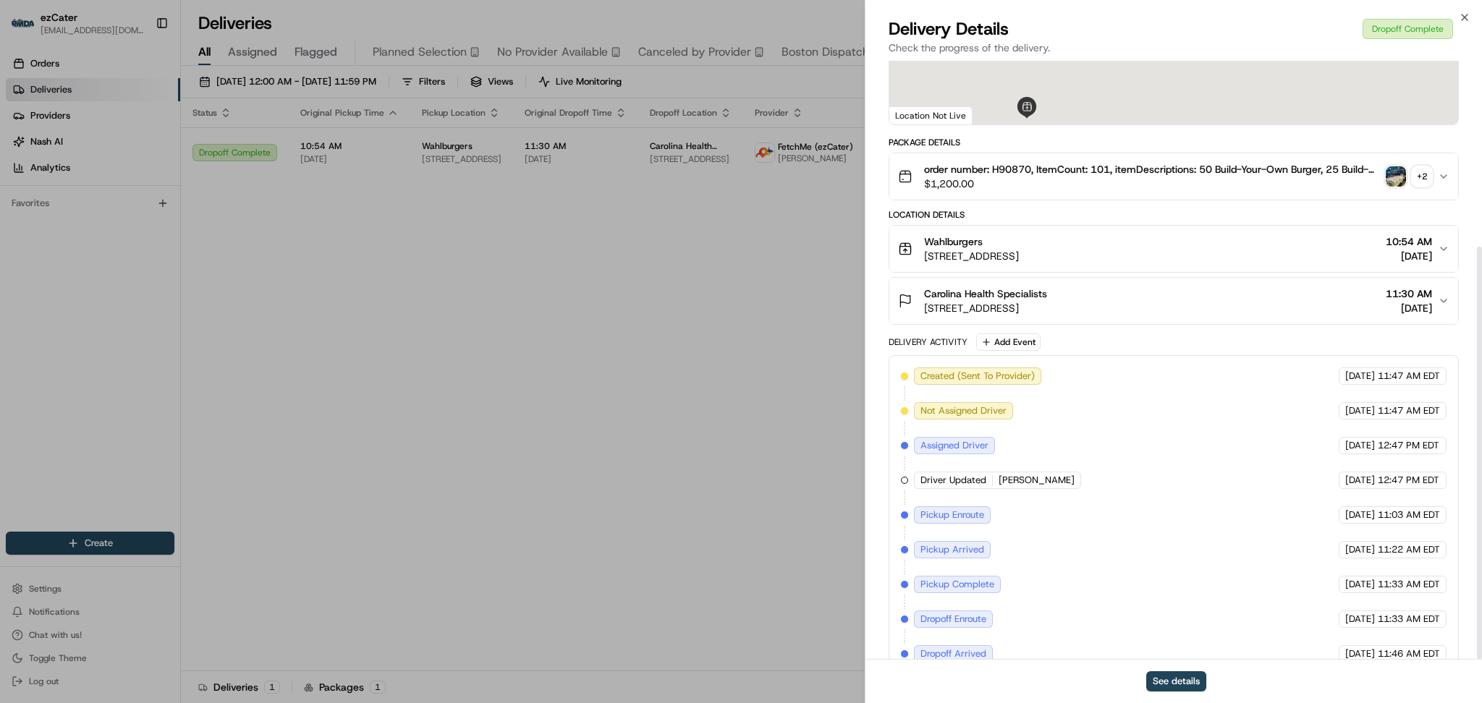
scroll to position [269, 0]
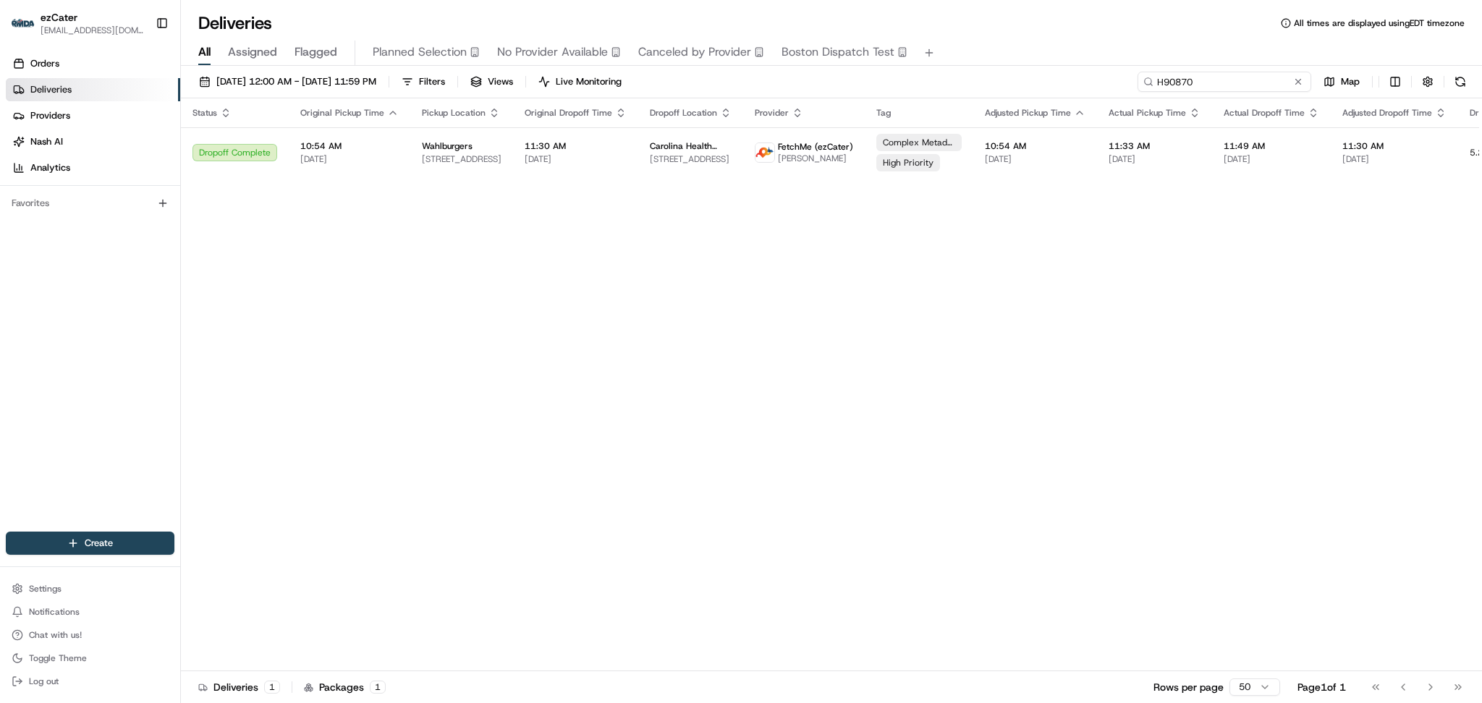
paste input "V0A32"
drag, startPoint x: 1248, startPoint y: 81, endPoint x: 888, endPoint y: 80, distance: 359.7
click at [888, 80] on div "08/01/2025 12:00 AM - 08/31/2025 11:59 PM Filters Views Live Monitoring H90870 …" at bounding box center [831, 85] width 1301 height 27
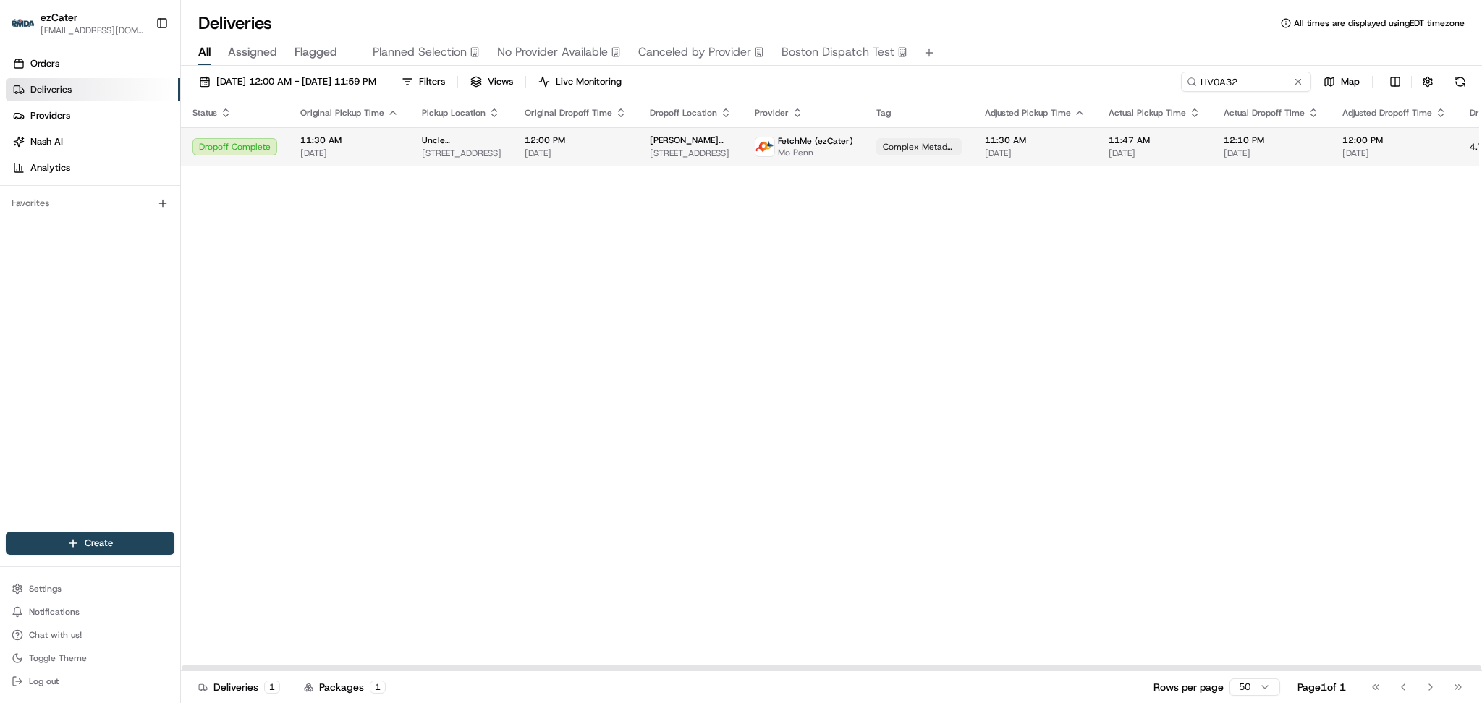
click at [591, 154] on span "[DATE]" at bounding box center [576, 154] width 102 height 12
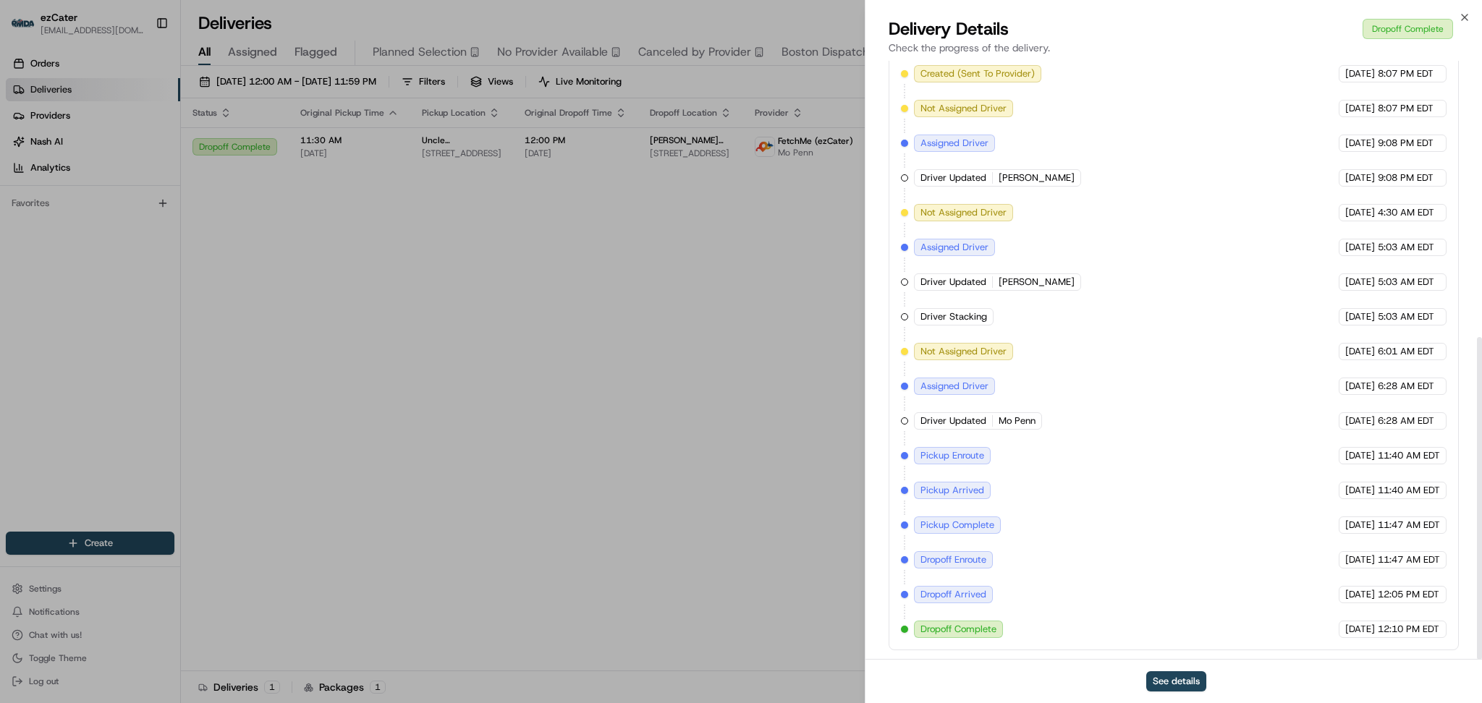
scroll to position [513, 0]
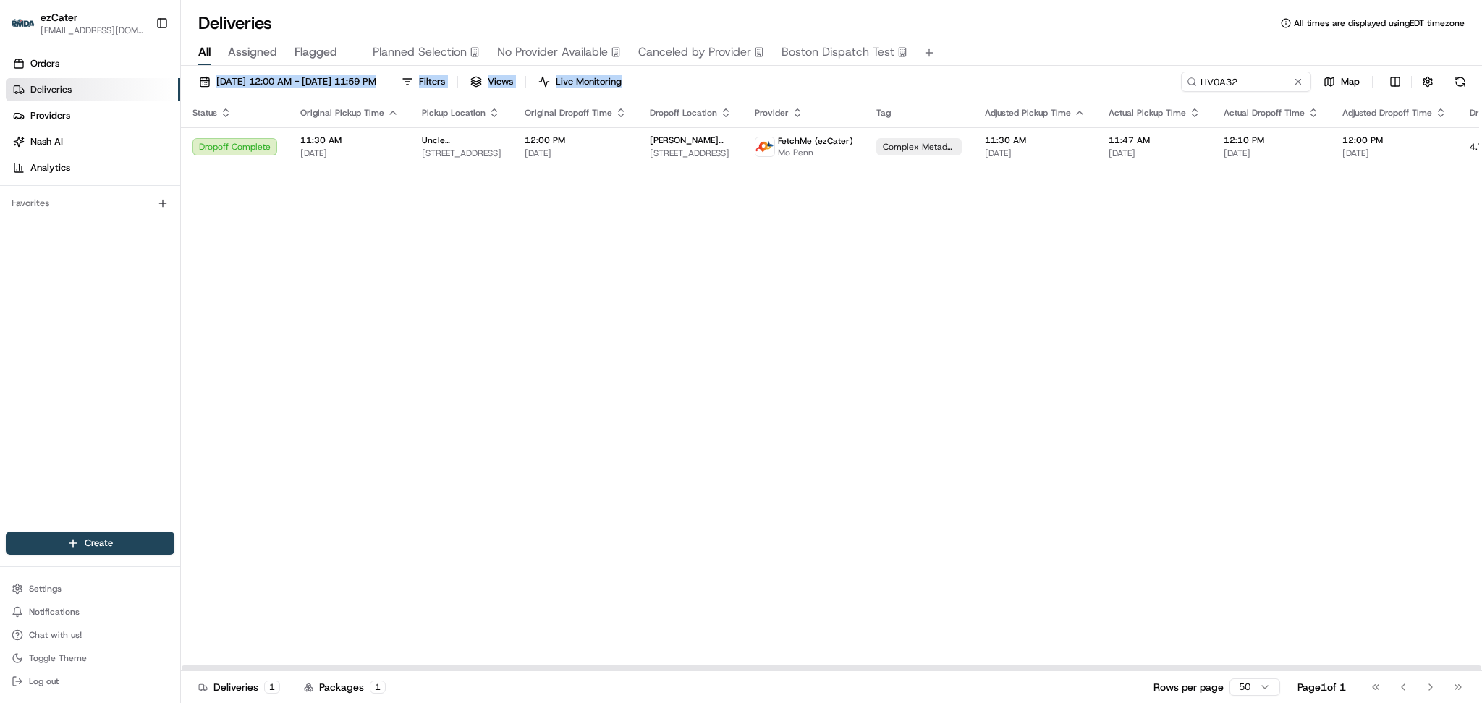
drag, startPoint x: 1259, startPoint y: 67, endPoint x: 850, endPoint y: 65, distance: 408.2
click at [861, 65] on div "Deliveries All times are displayed using EDT timezone All Assigned Flagged Plan…" at bounding box center [831, 351] width 1301 height 703
click at [1261, 87] on input "HV0A32" at bounding box center [1225, 82] width 174 height 20
drag, startPoint x: 1240, startPoint y: 87, endPoint x: 908, endPoint y: 86, distance: 332.2
click at [908, 86] on div "08/01/2025 12:00 AM - 08/31/2025 11:59 PM Filters Views Live Monitoring HV0A32 …" at bounding box center [831, 85] width 1301 height 27
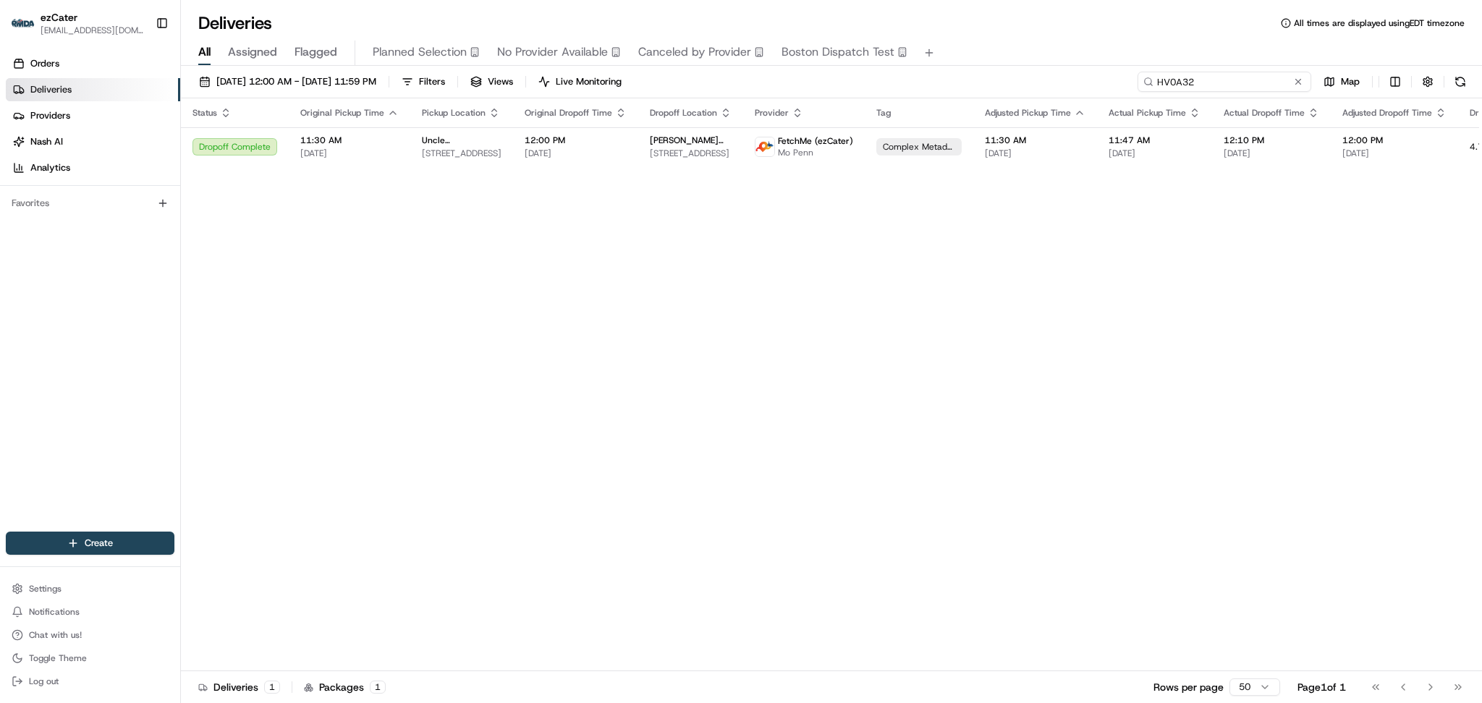
paste input "FCR17Y"
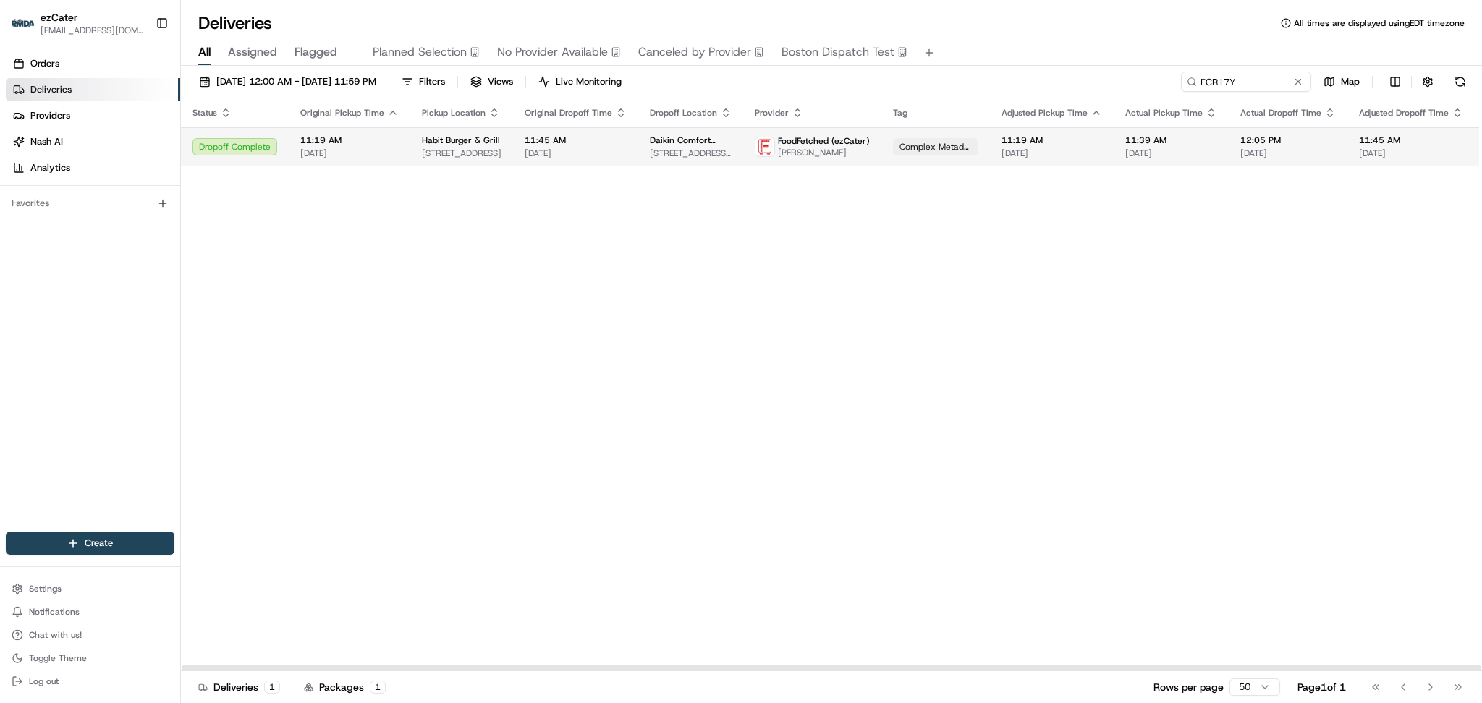
click at [559, 150] on span "[DATE]" at bounding box center [576, 154] width 102 height 12
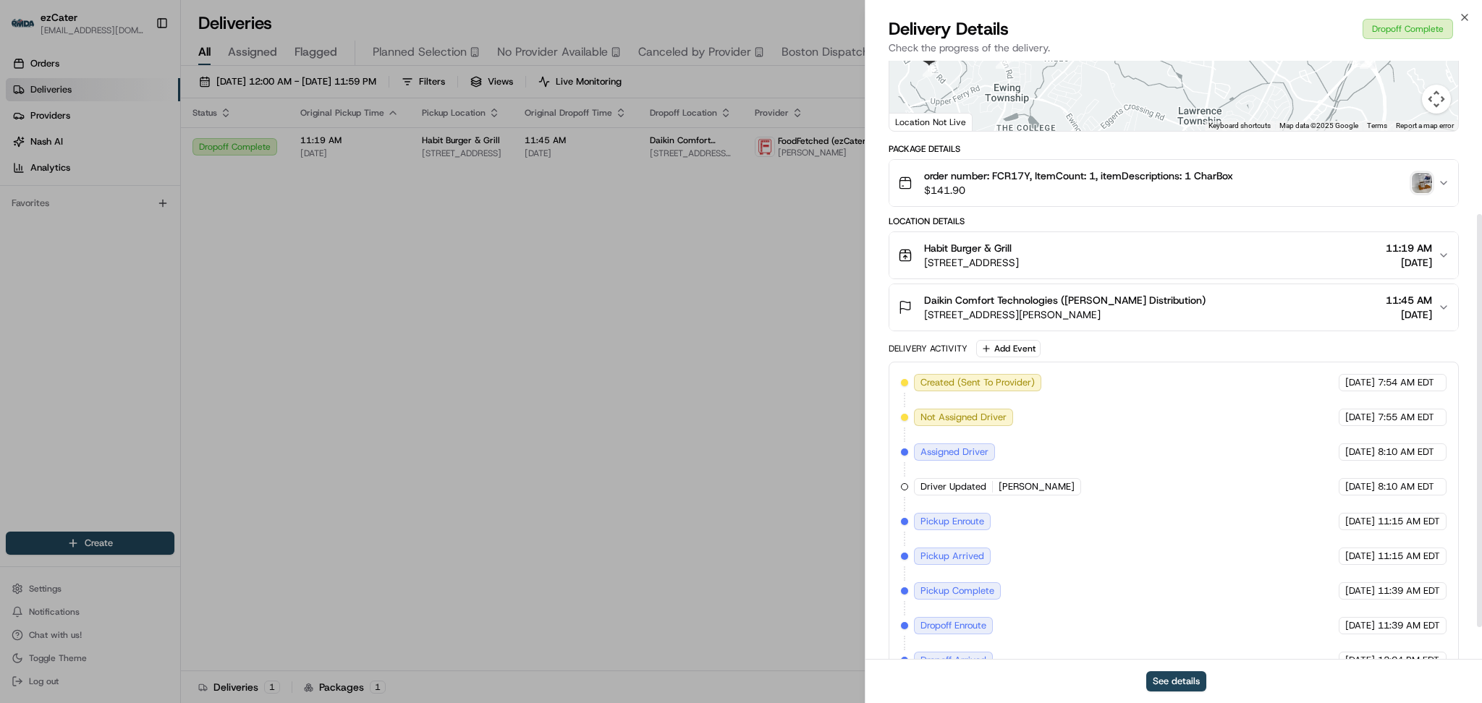
scroll to position [269, 0]
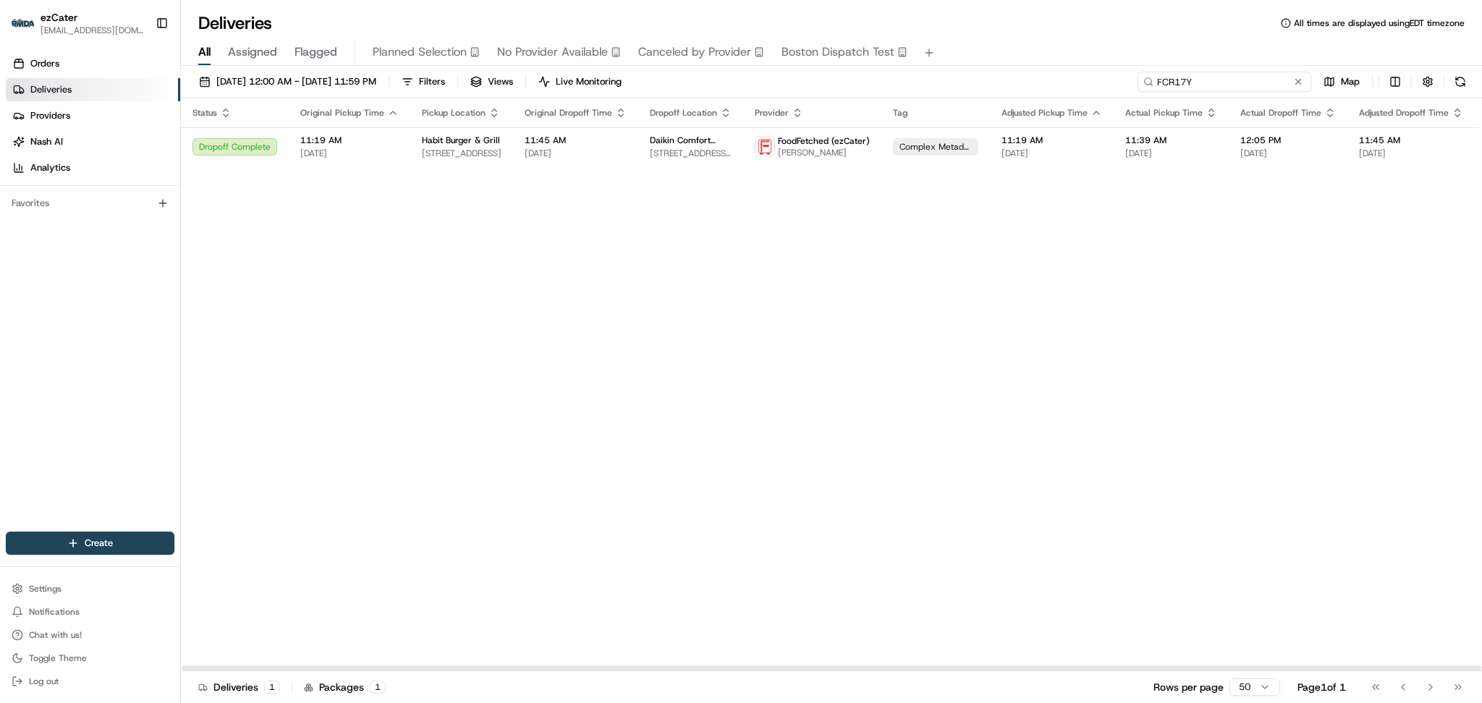
paste input "4K9XR9"
drag, startPoint x: 1274, startPoint y: 82, endPoint x: 812, endPoint y: 77, distance: 462.5
click at [812, 77] on div "08/01/2025 12:00 AM - 08/31/2025 11:59 PM Filters Views Live Monitoring FCR17Y …" at bounding box center [831, 85] width 1301 height 27
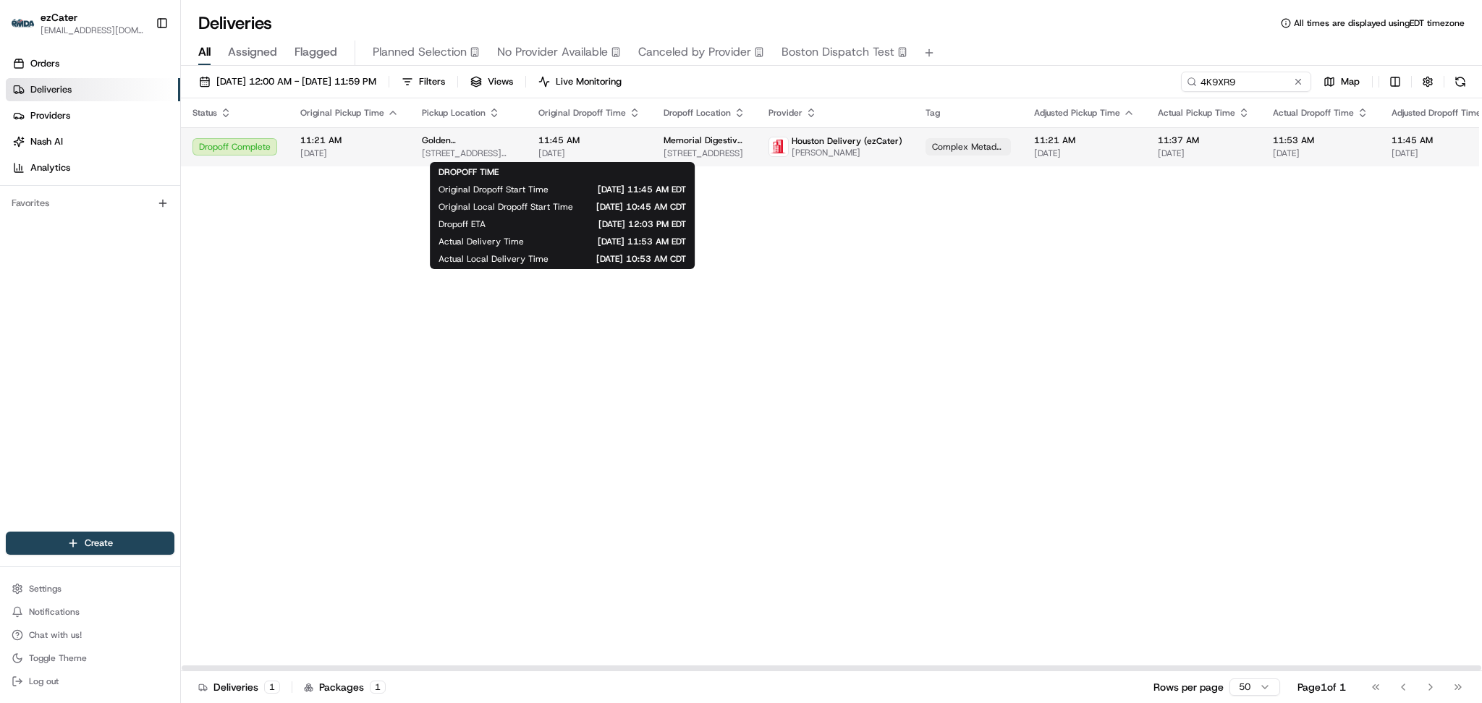
click at [562, 149] on span "[DATE]" at bounding box center [589, 154] width 102 height 12
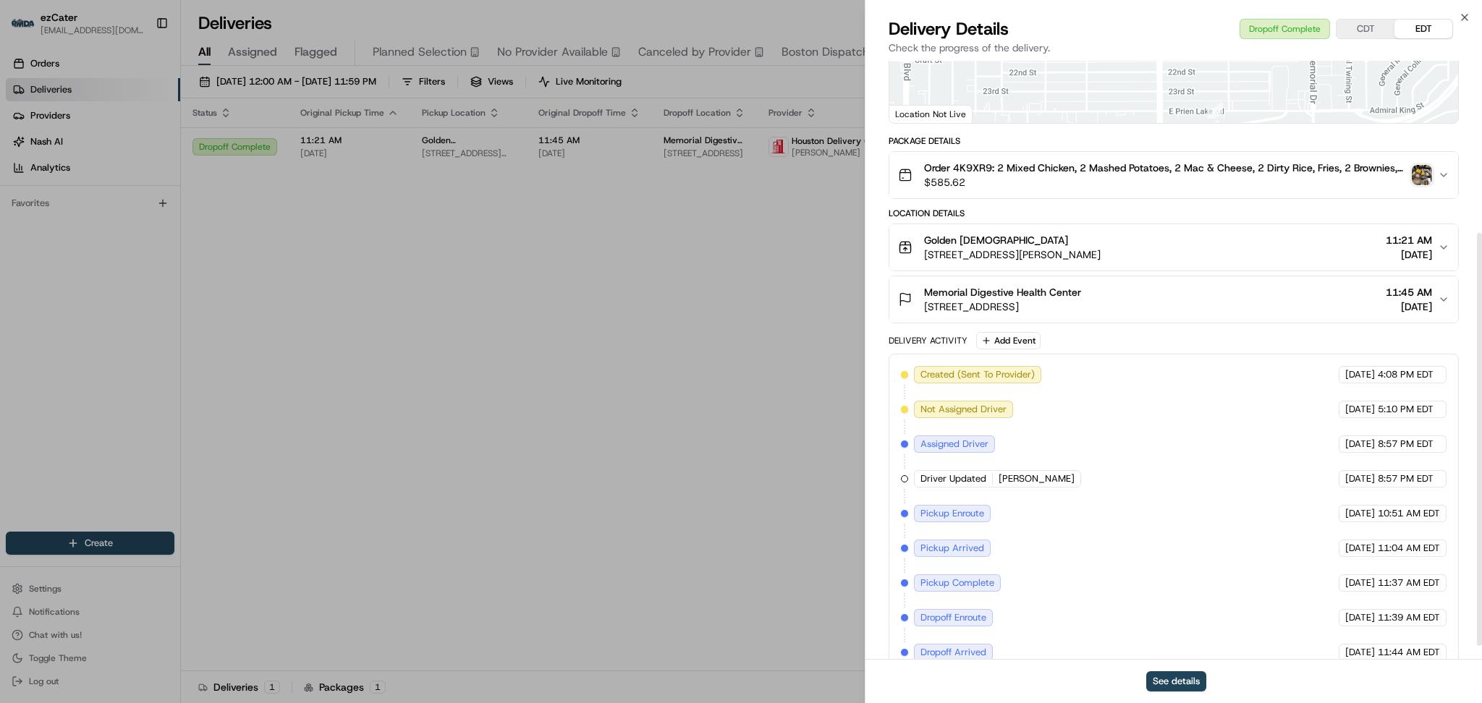
scroll to position [269, 0]
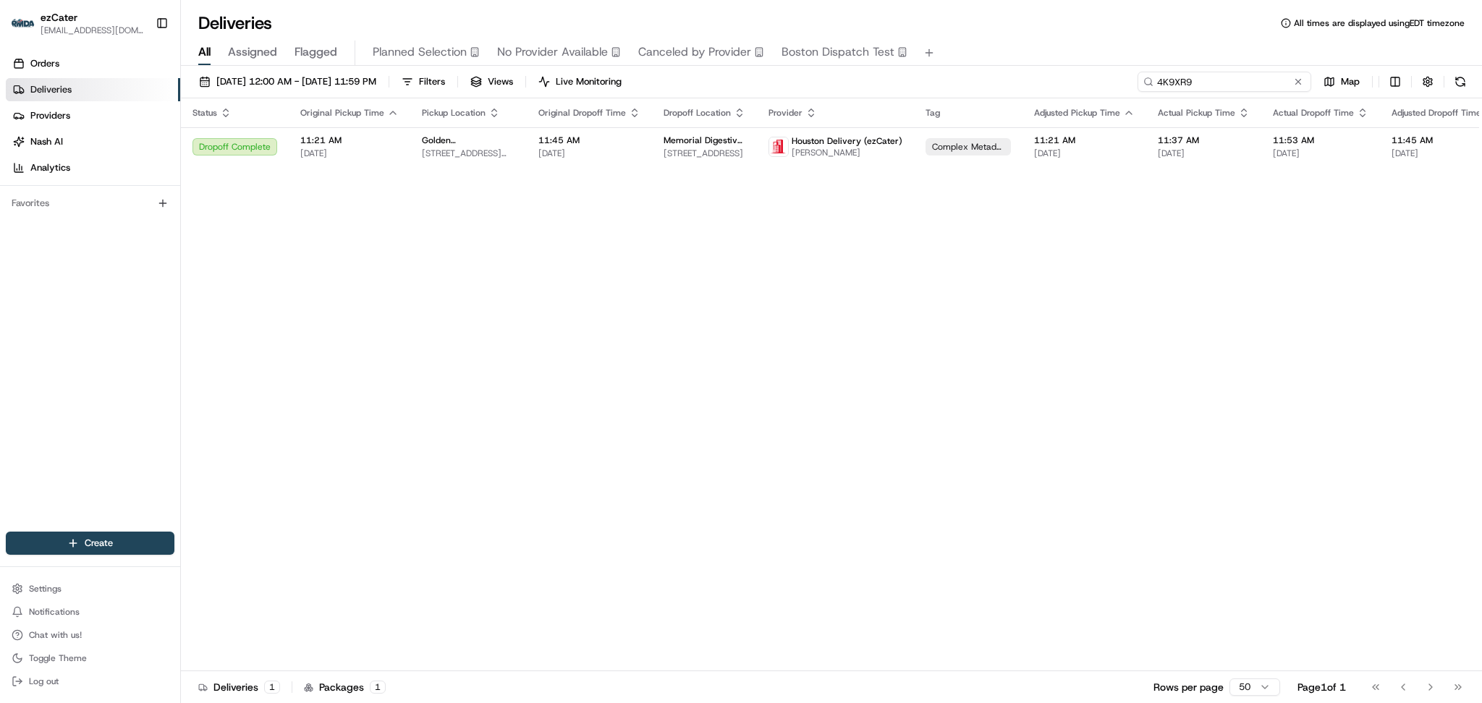
drag, startPoint x: 1253, startPoint y: 83, endPoint x: 838, endPoint y: 81, distance: 414.7
click at [838, 81] on div "08/01/2025 12:00 AM - 08/31/2025 11:59 PM Filters Views Live Monitoring 4K9XR9 …" at bounding box center [831, 85] width 1301 height 27
paste input "WYGVT5"
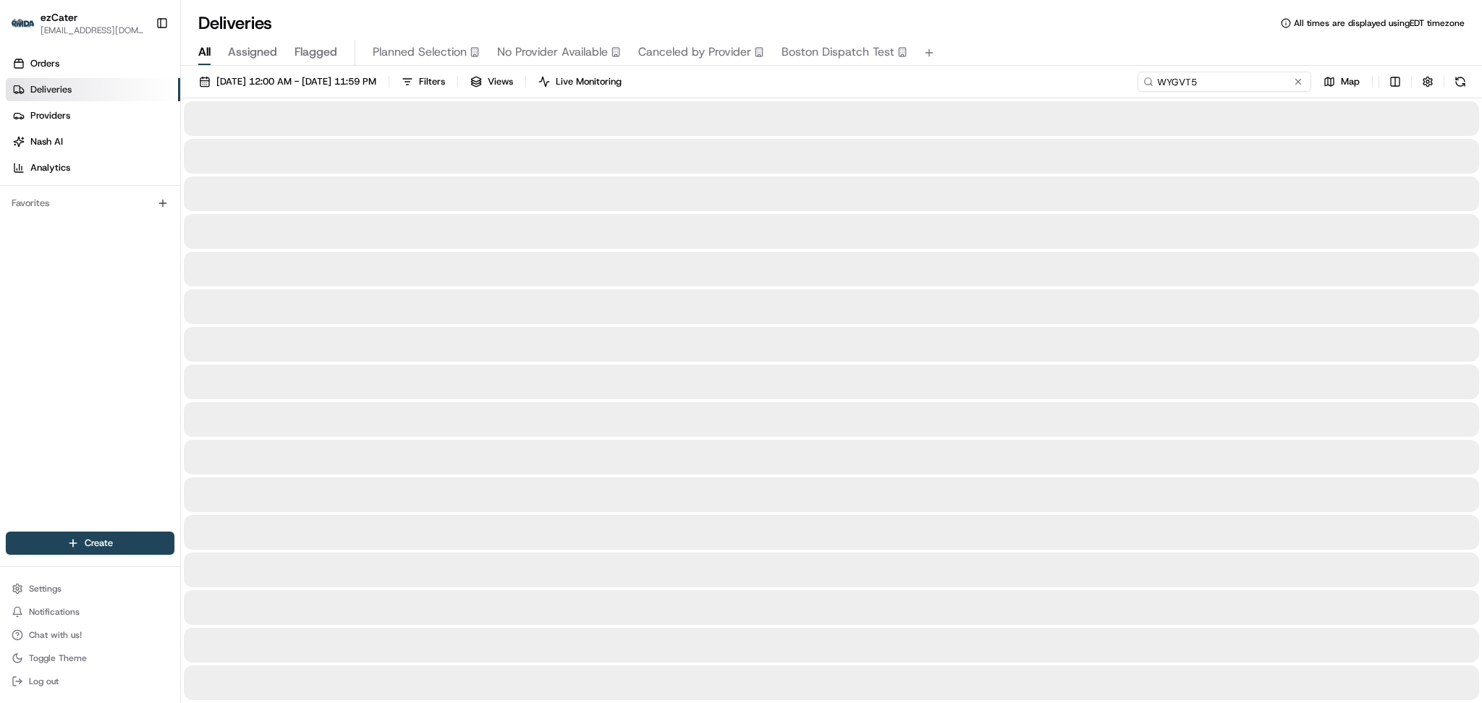
type input "WYGVT5"
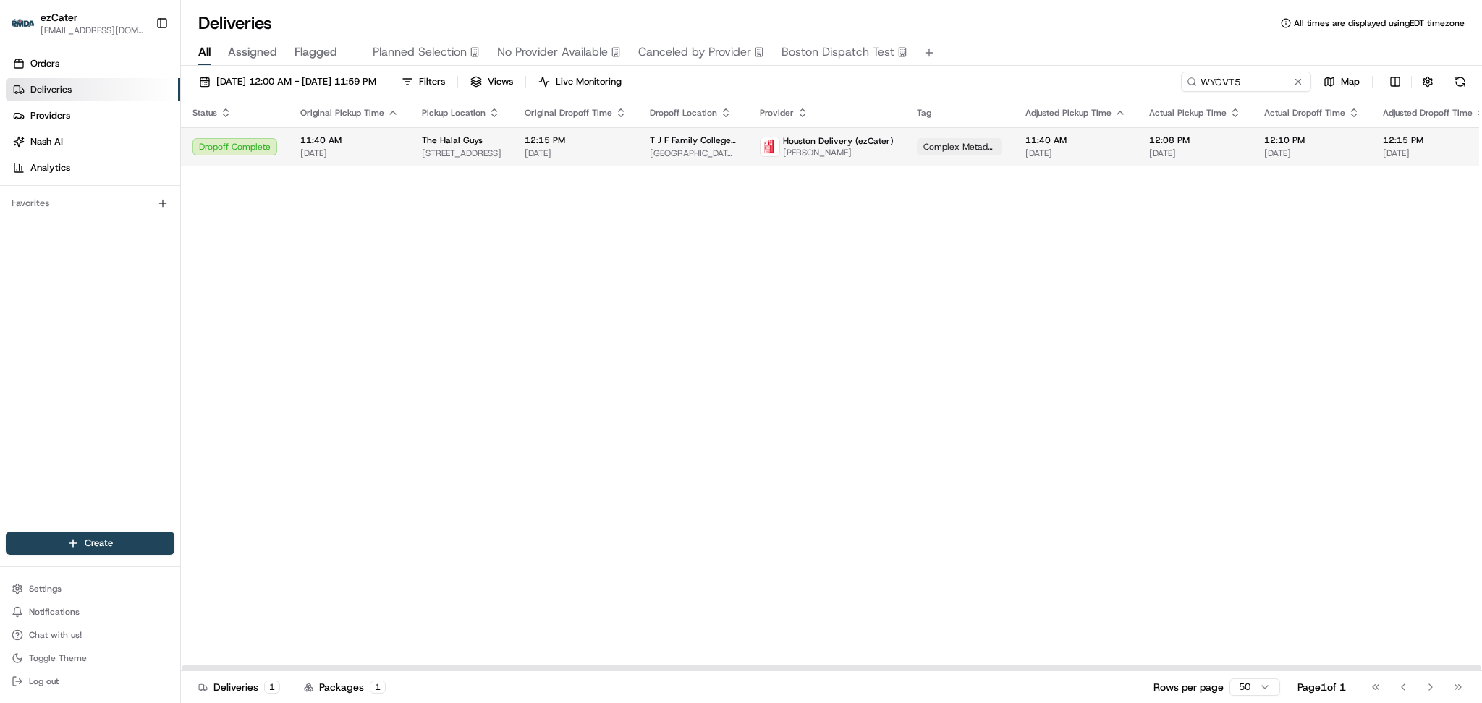
click at [650, 145] on span "T J F Family College of Medicine" at bounding box center [693, 141] width 87 height 12
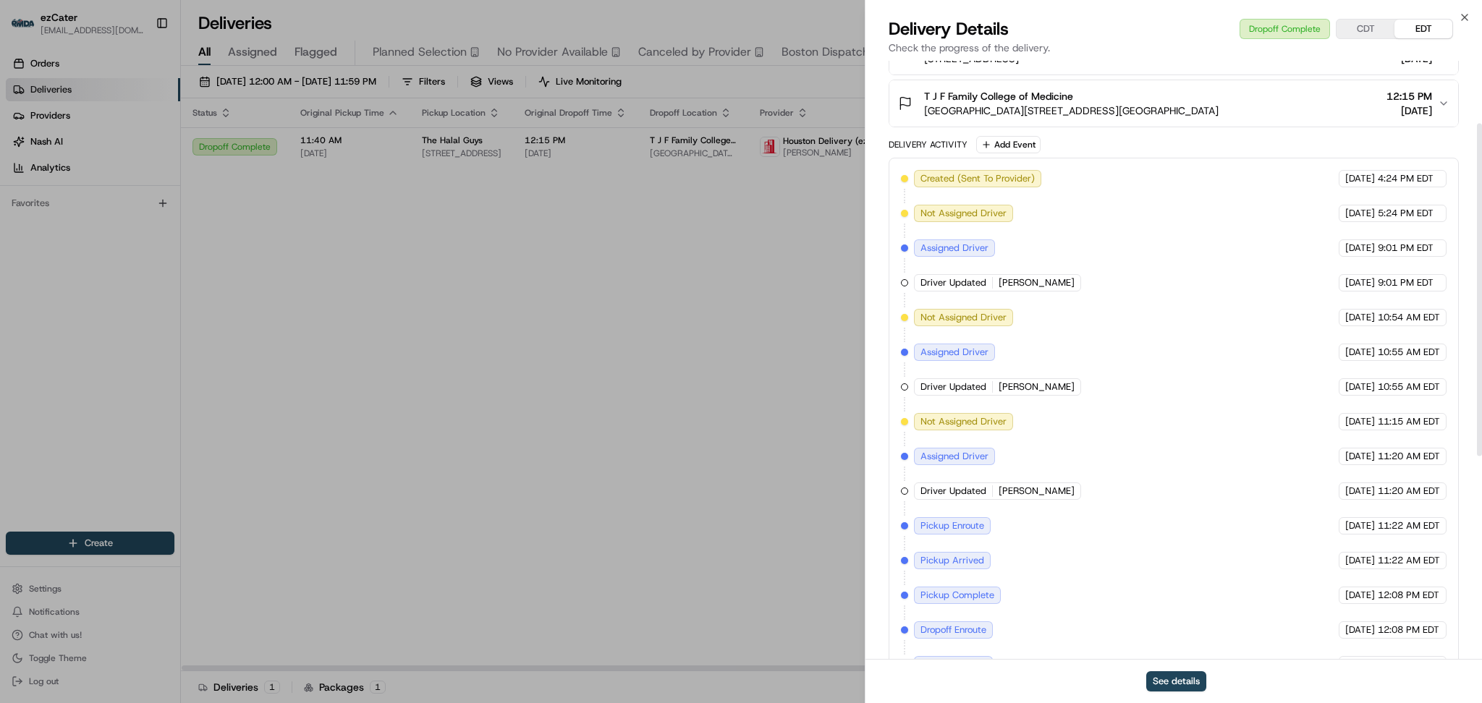
scroll to position [478, 0]
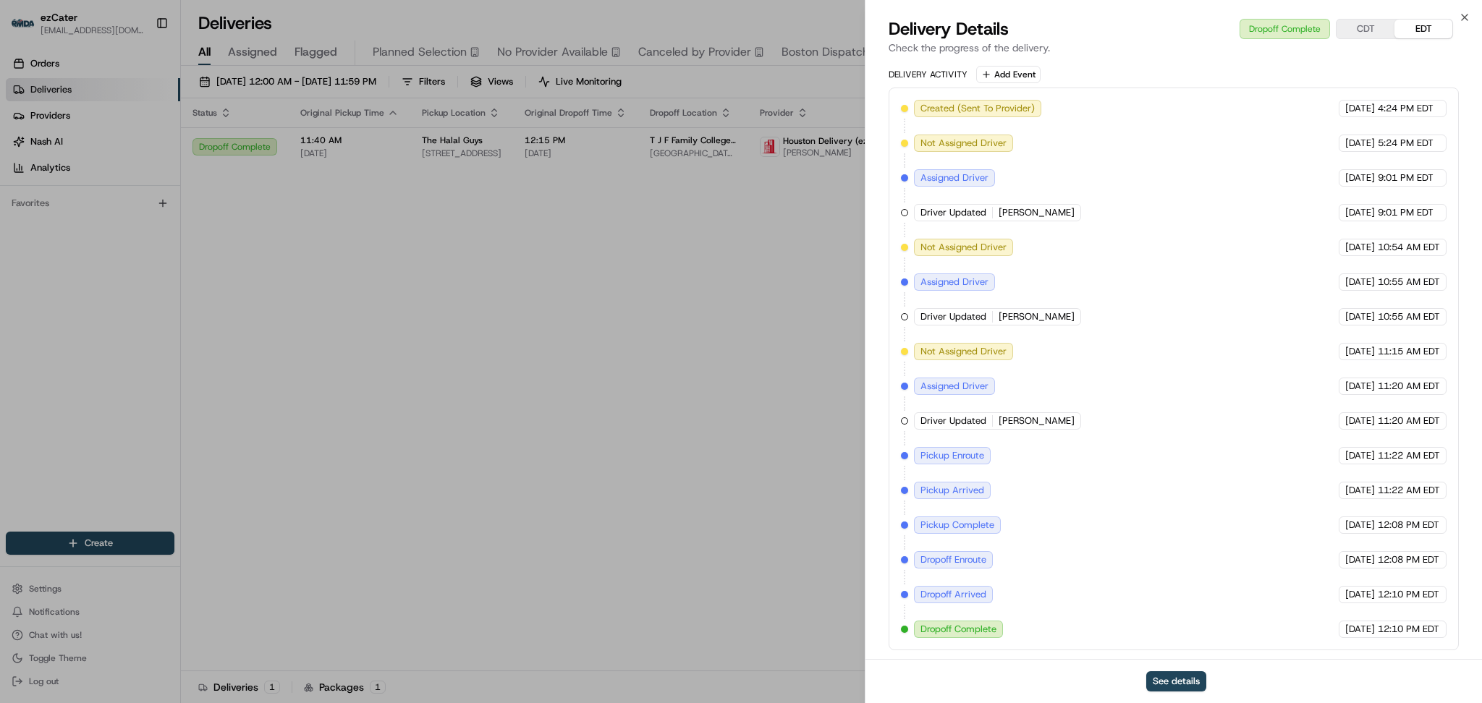
drag, startPoint x: 559, startPoint y: 482, endPoint x: 343, endPoint y: 28, distance: 503.4
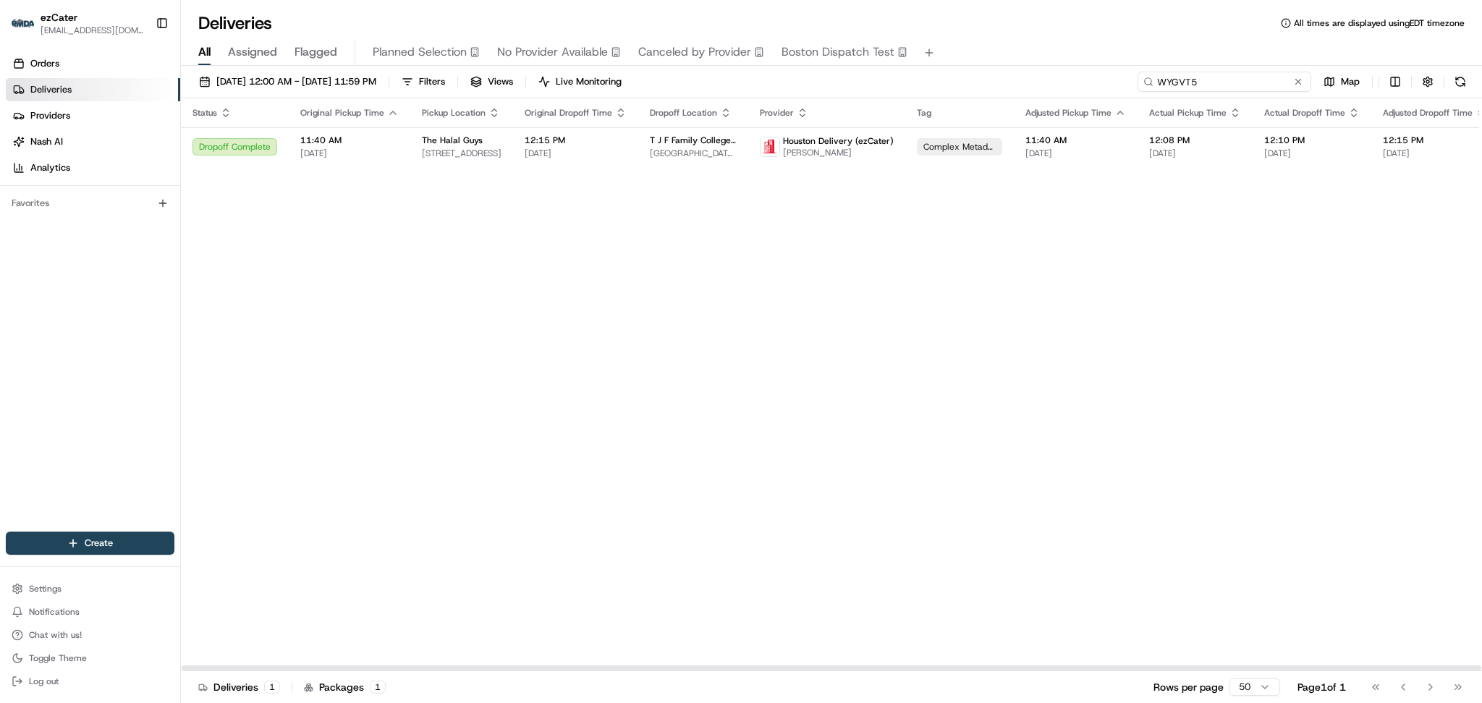
drag, startPoint x: 1246, startPoint y: 82, endPoint x: 906, endPoint y: 65, distance: 340.6
click at [906, 65] on div "Deliveries All times are displayed using EDT timezone All Assigned Flagged Plan…" at bounding box center [831, 351] width 1301 height 703
click at [1272, 72] on input "WYGVT5" at bounding box center [1225, 82] width 174 height 20
drag, startPoint x: 1251, startPoint y: 85, endPoint x: 950, endPoint y: 86, distance: 301.1
click at [951, 86] on div "08/01/2025 12:00 AM - 08/31/2025 11:59 PM Filters Views Live Monitoring WYGVT5 …" at bounding box center [831, 85] width 1301 height 27
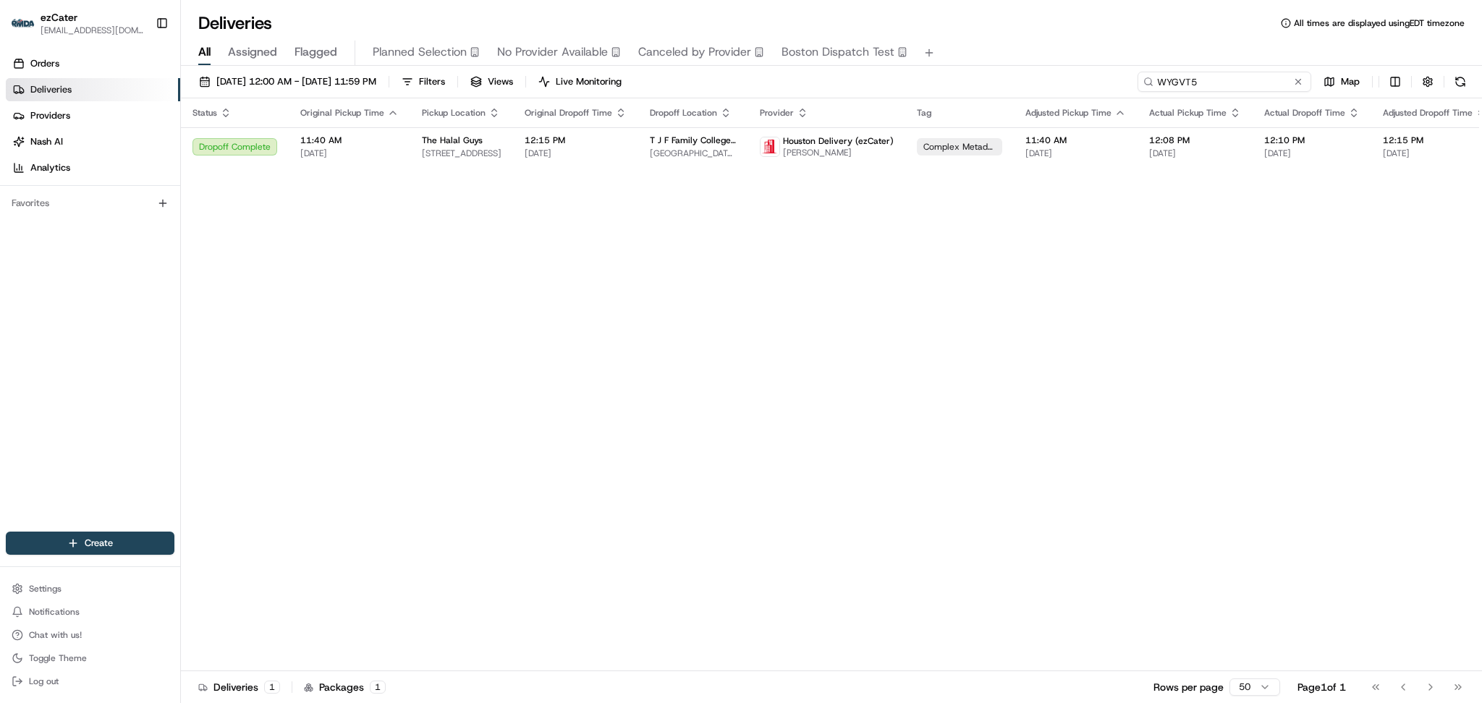
paste input "UWZAYC"
click at [599, 160] on td "12:30 PM 08/20/2025" at bounding box center [575, 146] width 125 height 39
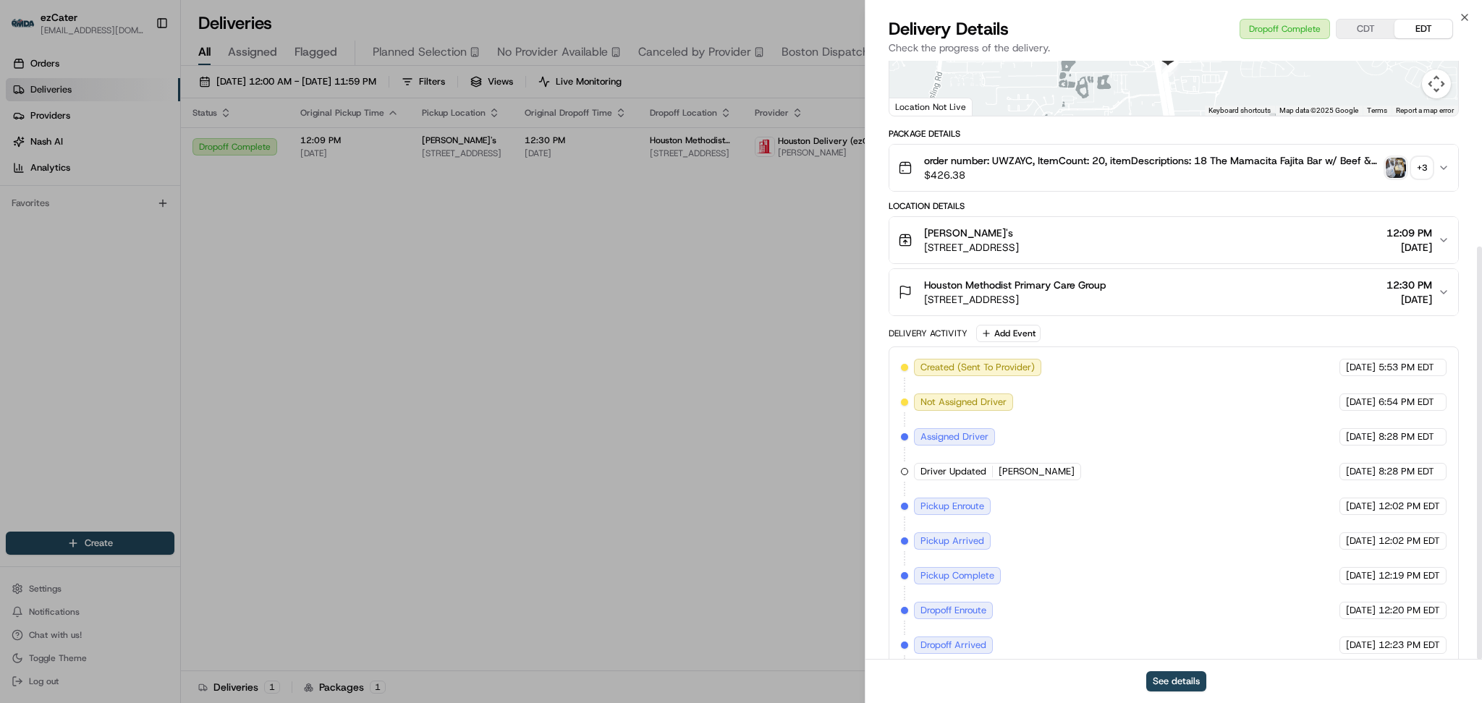
scroll to position [269, 0]
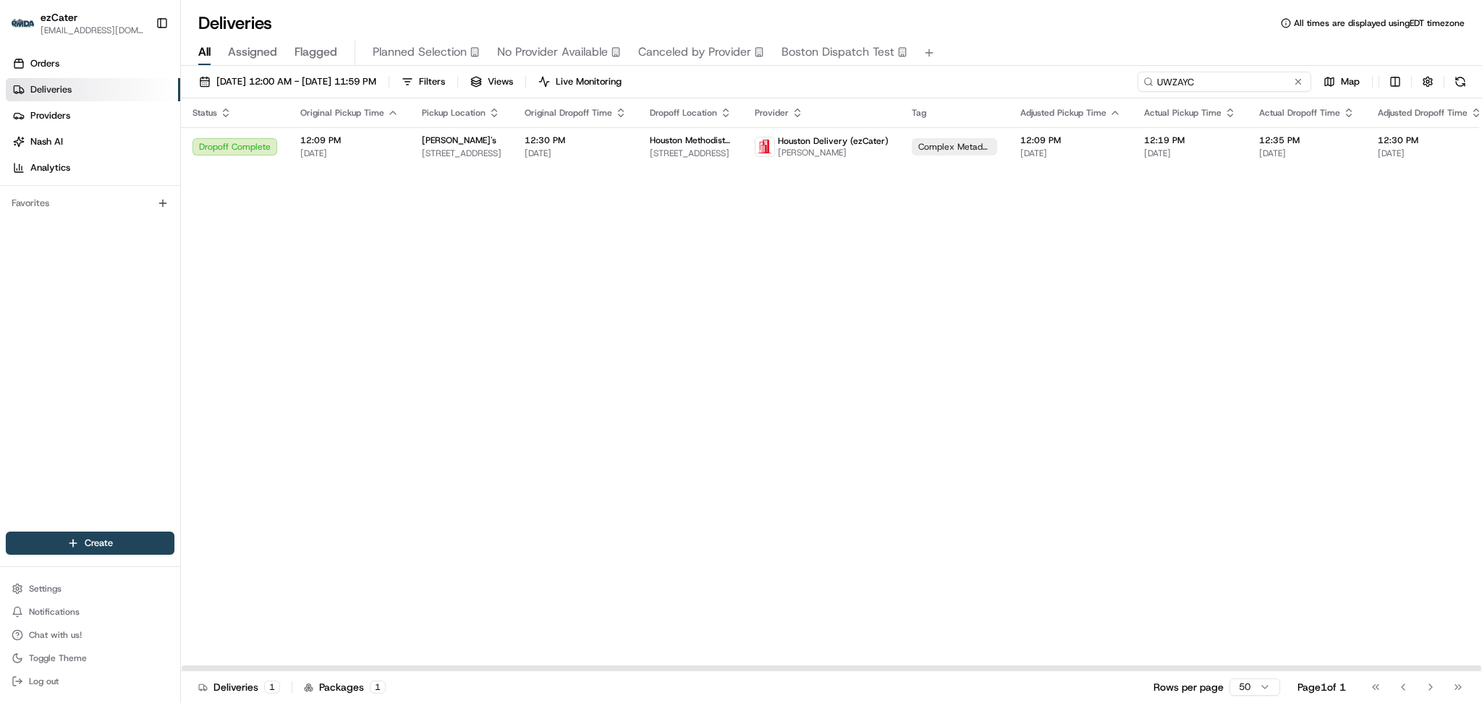
drag, startPoint x: 1248, startPoint y: 83, endPoint x: 753, endPoint y: 77, distance: 495.1
click at [753, 77] on div "08/01/2025 12:00 AM - 08/31/2025 11:59 PM Filters Views Live Monitoring UWZAYC …" at bounding box center [831, 85] width 1301 height 27
paste input "5E3GPW"
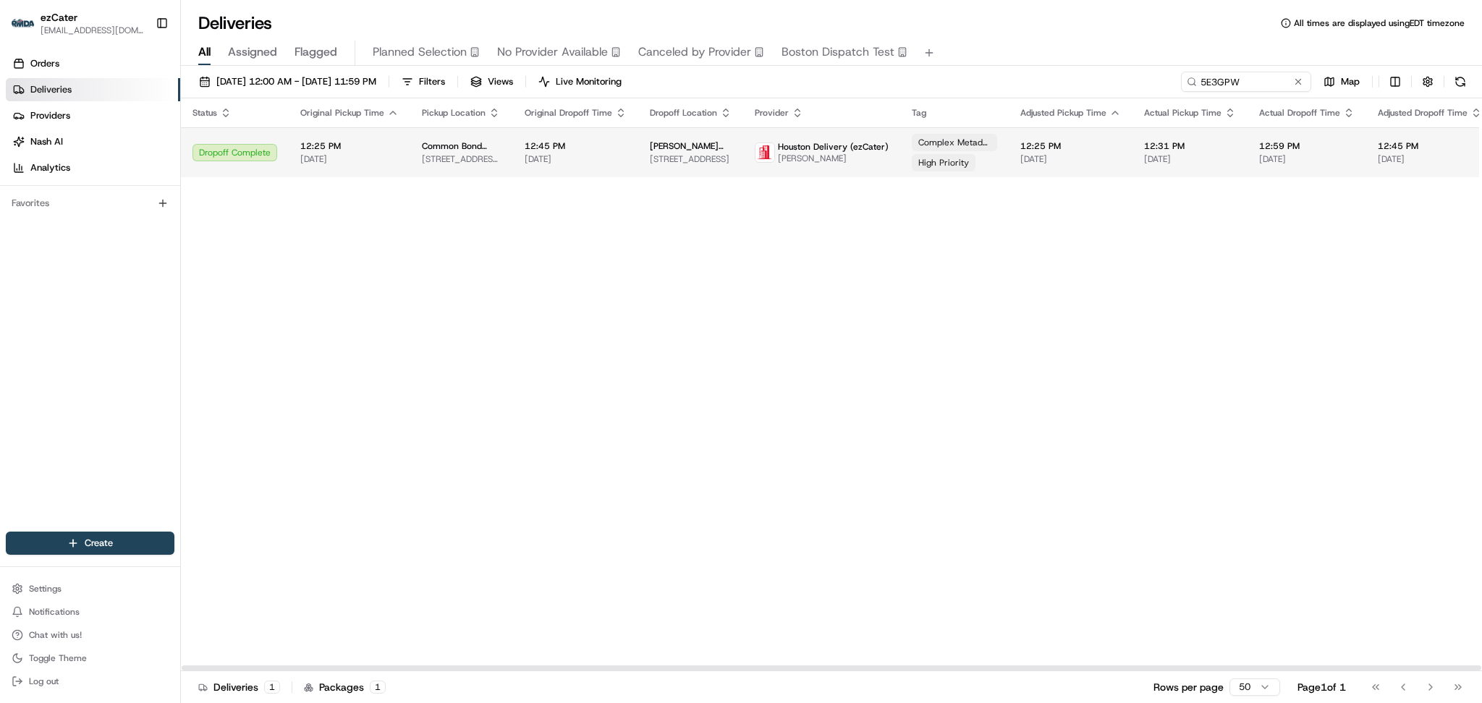
click at [596, 157] on span "[DATE]" at bounding box center [576, 159] width 102 height 12
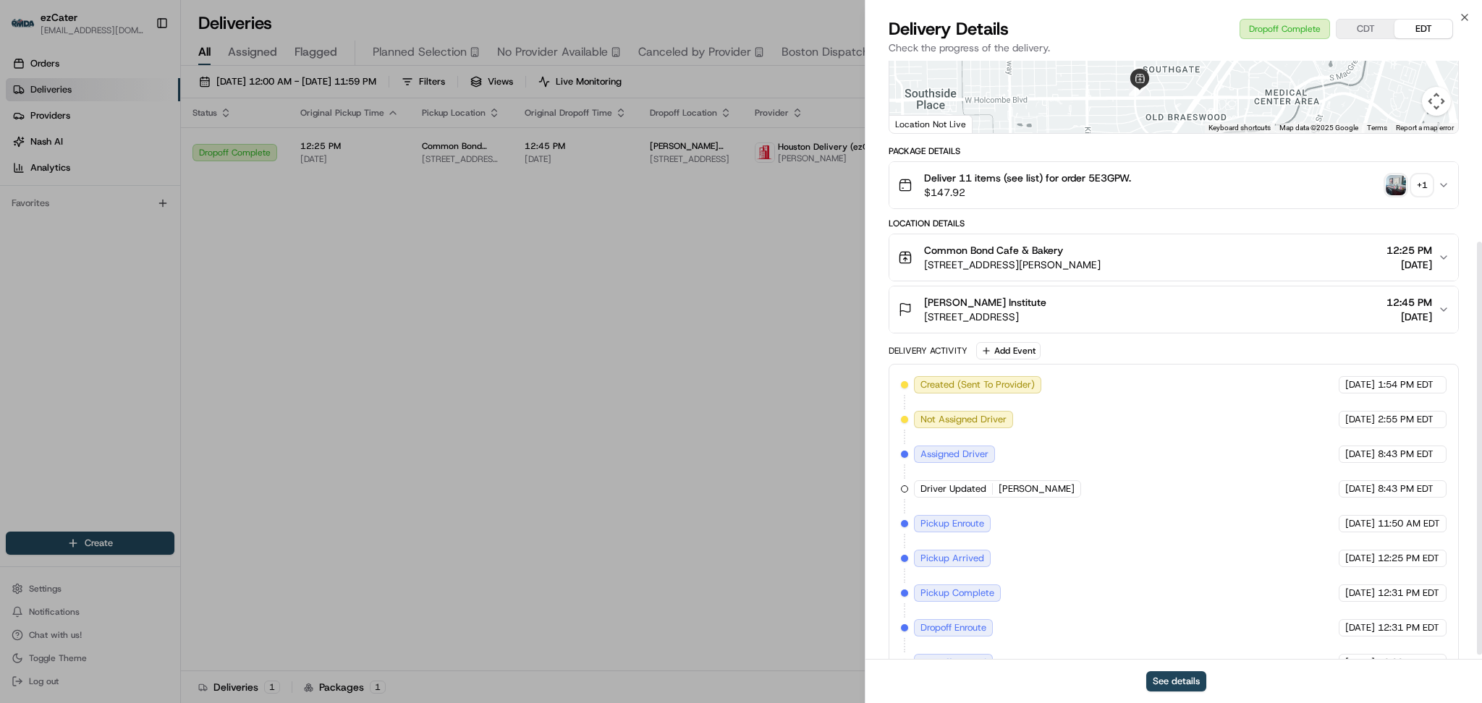
scroll to position [269, 0]
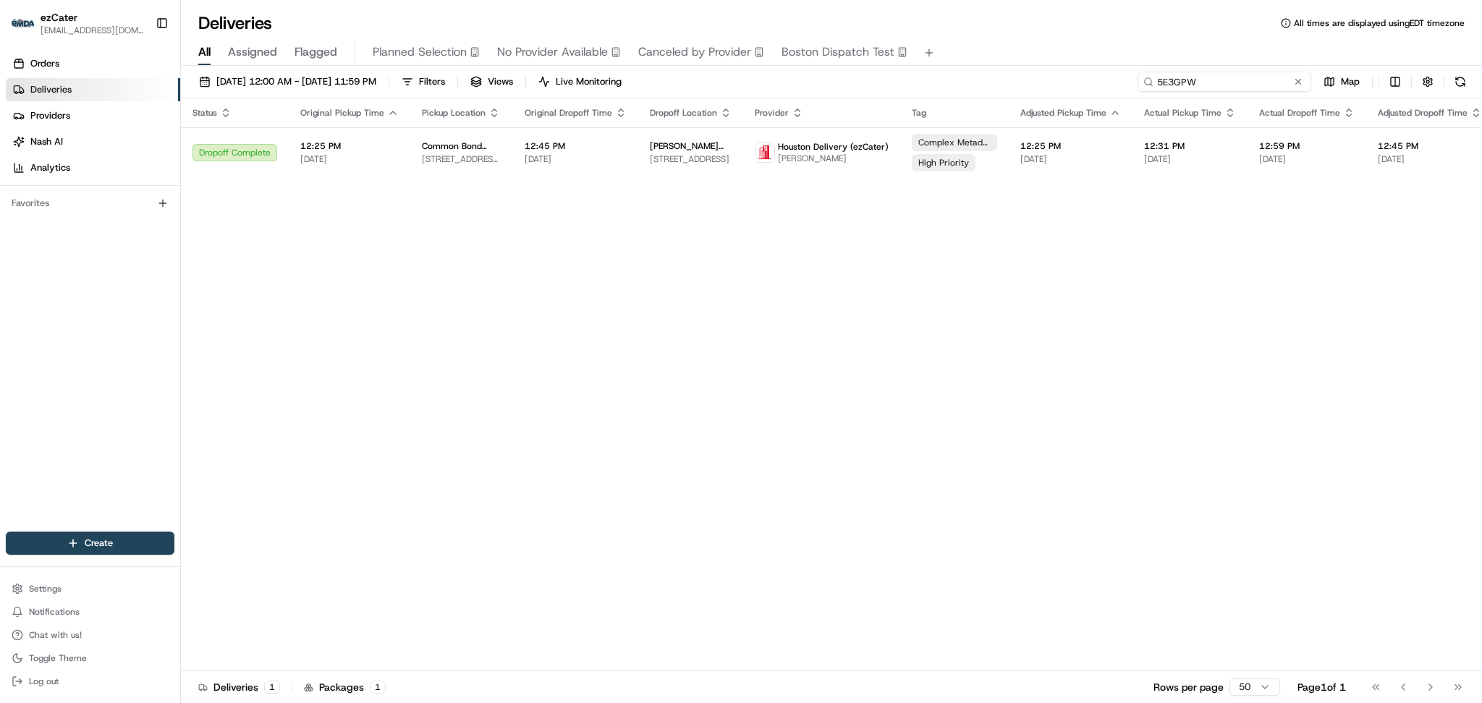
drag, startPoint x: 1249, startPoint y: 85, endPoint x: 1007, endPoint y: 71, distance: 242.2
click at [1008, 72] on div "08/01/2025 12:00 AM - 08/31/2025 11:59 PM Filters Views Live Monitoring 5E3GPW …" at bounding box center [831, 85] width 1301 height 27
paste input "X17FRK"
click at [492, 132] on td "Nando's Peri-Peri 23501 Cinco Ranch Blvd, Katy, TX 77494, USA" at bounding box center [461, 146] width 103 height 39
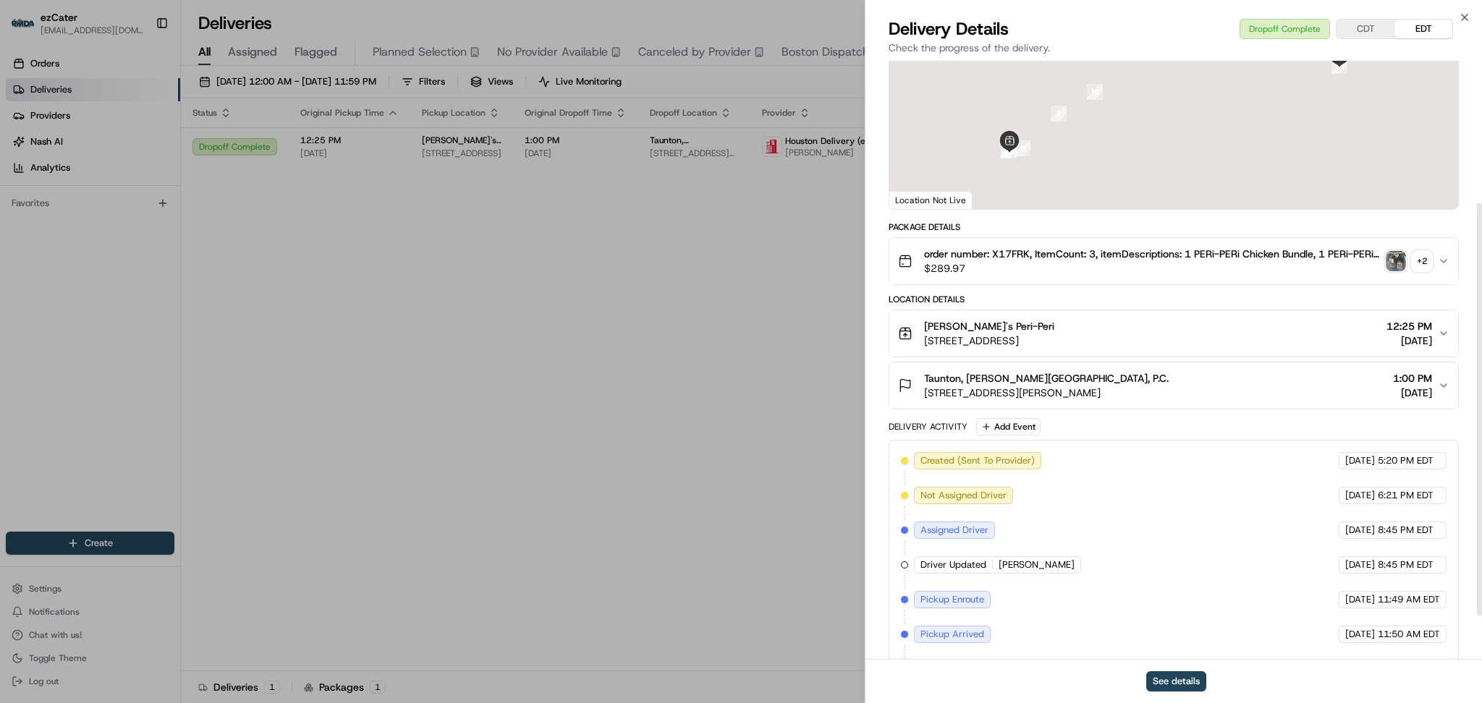
scroll to position [269, 0]
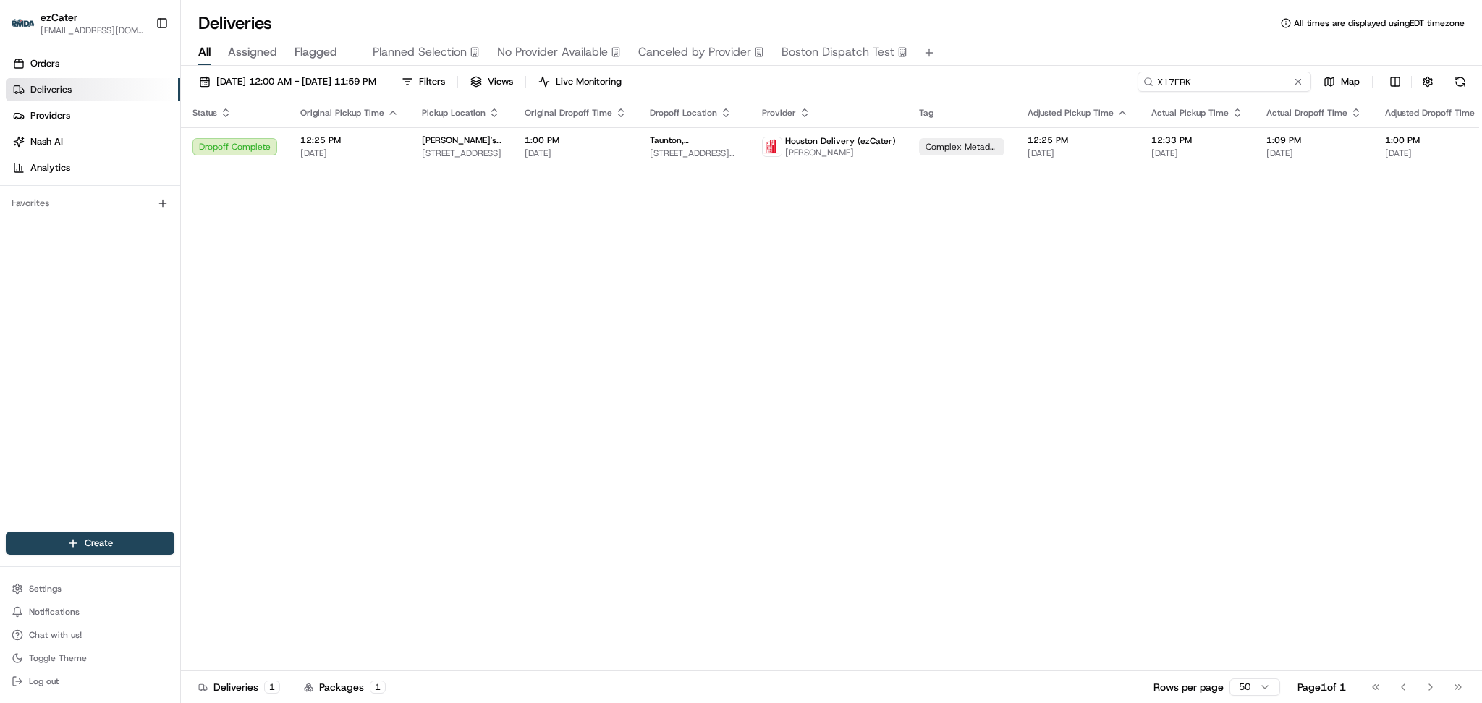
drag, startPoint x: 1251, startPoint y: 88, endPoint x: 905, endPoint y: 81, distance: 346.7
click at [917, 87] on div "08/01/2025 12:00 AM - 08/31/2025 11:59 PM Filters Views Live Monitoring X17FRK …" at bounding box center [831, 85] width 1301 height 27
paste input "JHAWT2"
click at [667, 151] on span "[STREET_ADDRESS][PERSON_NAME]" at bounding box center [691, 154] width 82 height 12
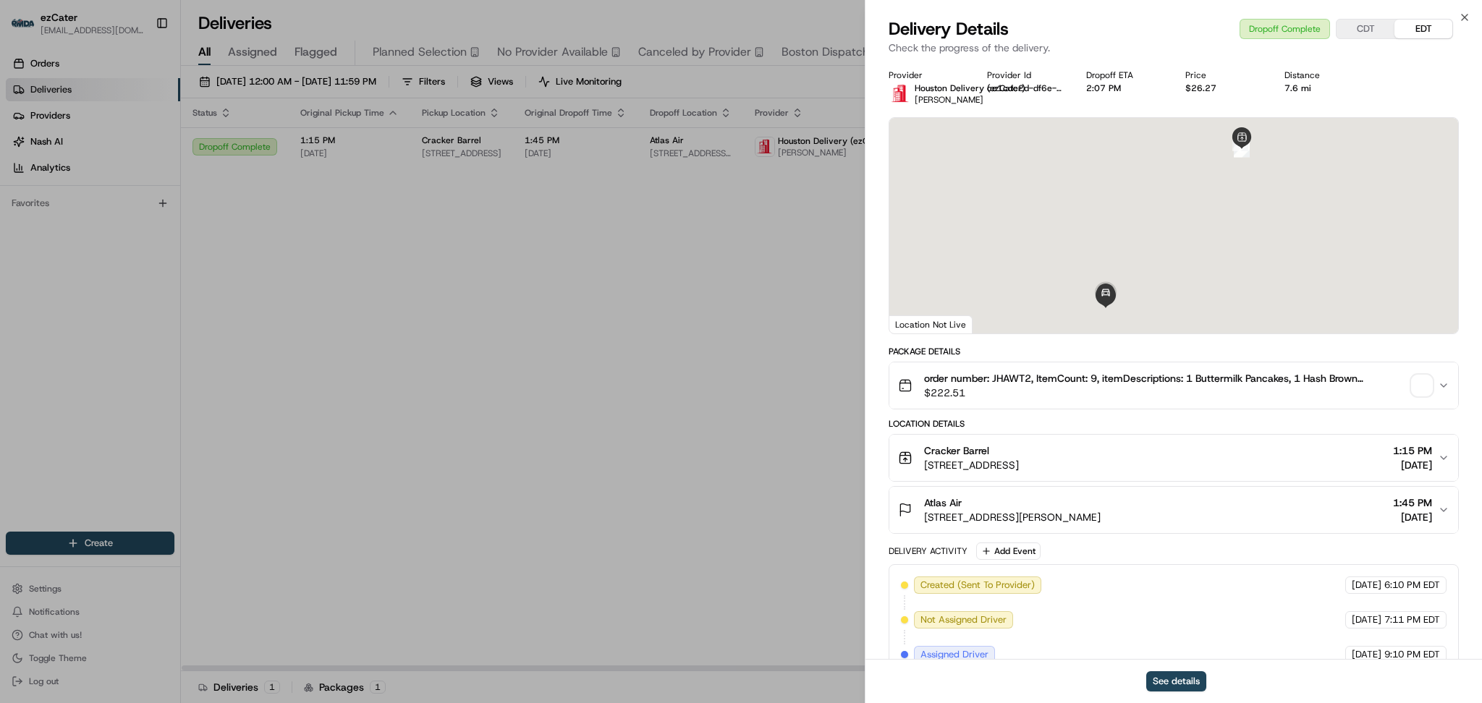
scroll to position [269, 0]
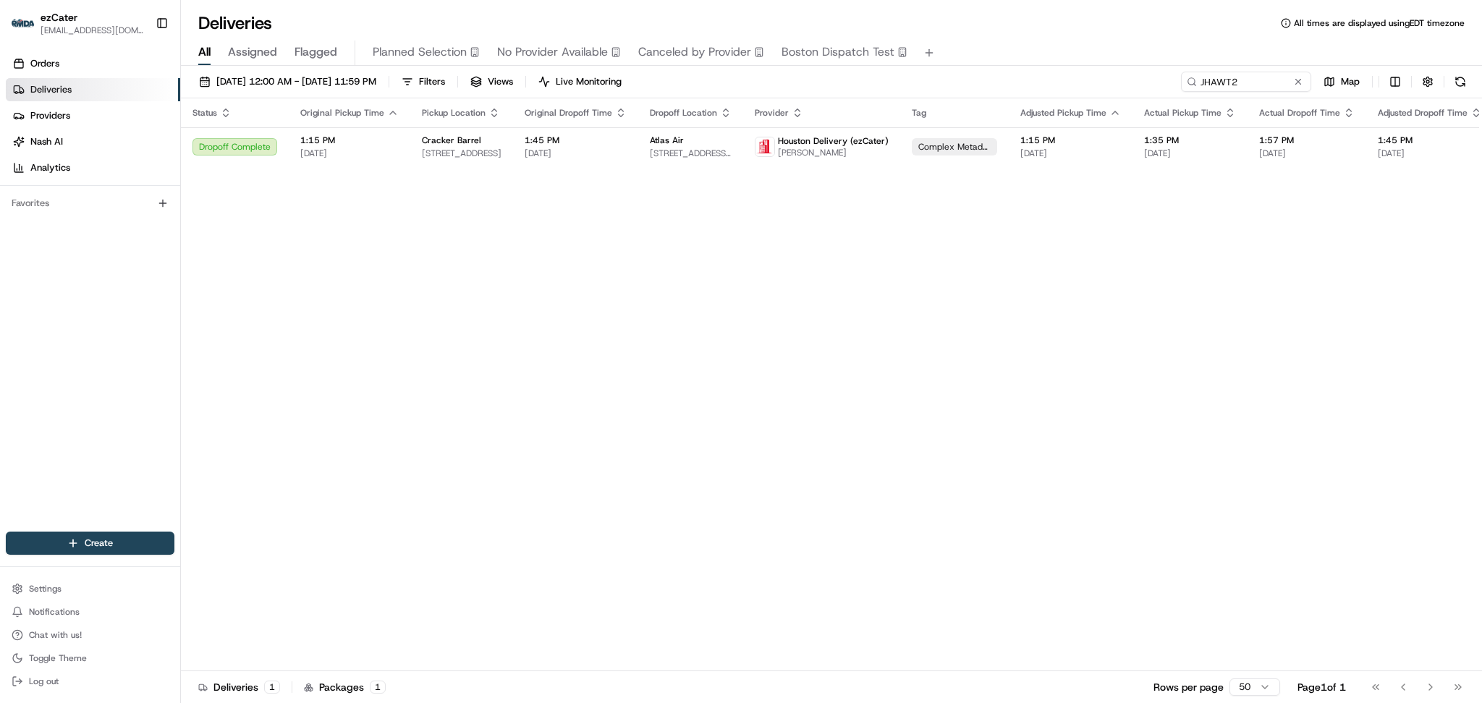
drag, startPoint x: 525, startPoint y: 404, endPoint x: 401, endPoint y: 358, distance: 131.9
drag, startPoint x: 1248, startPoint y: 87, endPoint x: 867, endPoint y: 79, distance: 380.8
click at [867, 79] on div "08/01/2025 12:00 AM - 08/31/2025 11:59 PM Filters Views Live Monitoring JHAWT2 …" at bounding box center [831, 85] width 1301 height 27
paste input "4YPQFK"
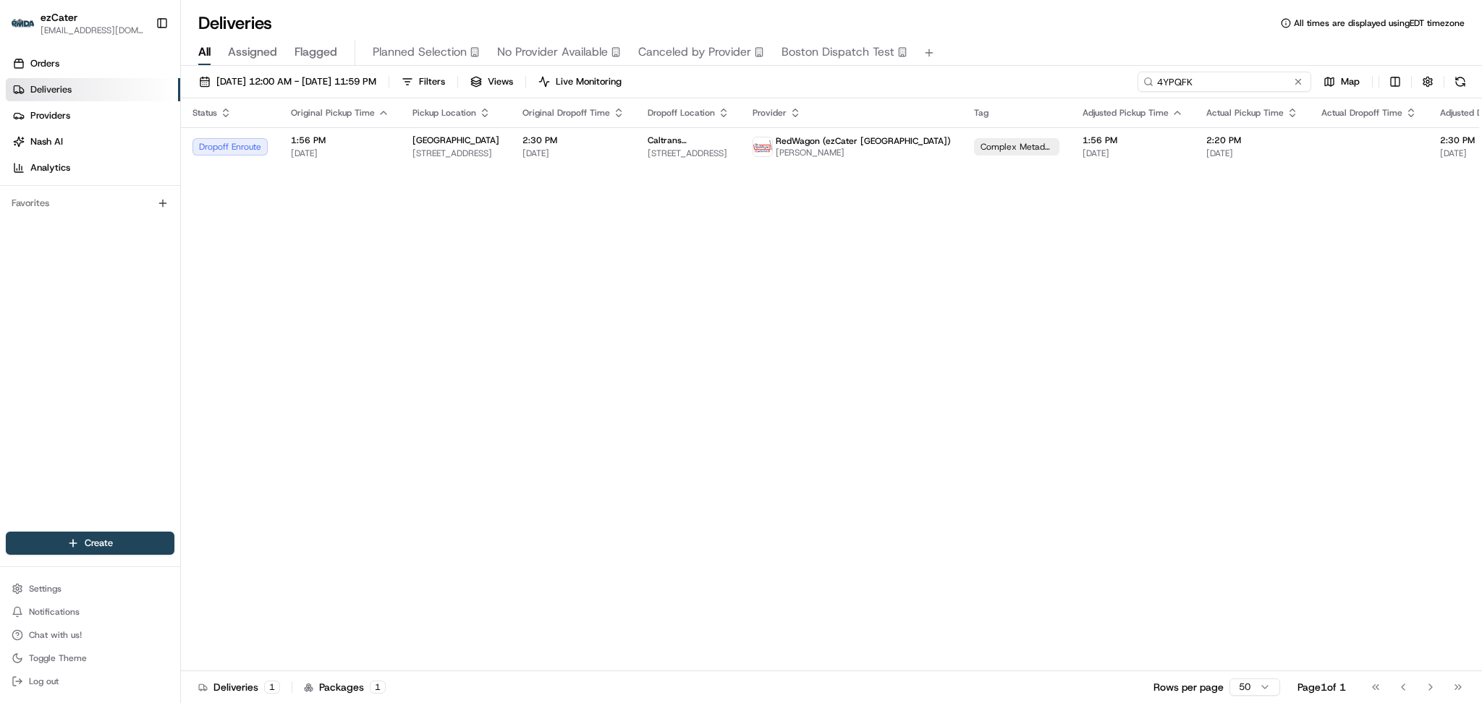
drag, startPoint x: 1229, startPoint y: 77, endPoint x: 758, endPoint y: 67, distance: 471.3
click at [758, 67] on div "08/01/2025 12:00 AM - 08/31/2025 11:59 PM Filters Views Live Monitoring 4YPQFK …" at bounding box center [831, 386] width 1301 height 640
paste input "K2FFKH"
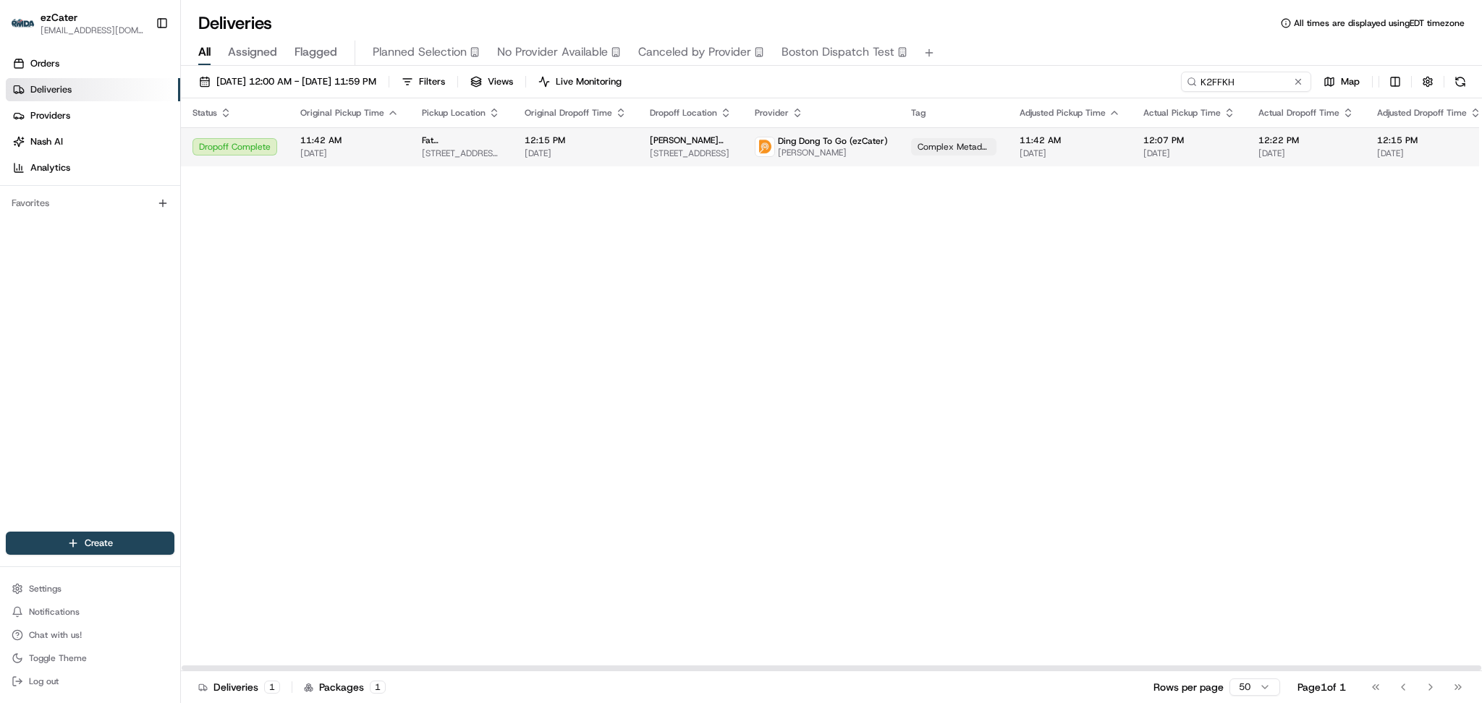
click at [650, 143] on span "Morgan Stanley" at bounding box center [691, 141] width 82 height 12
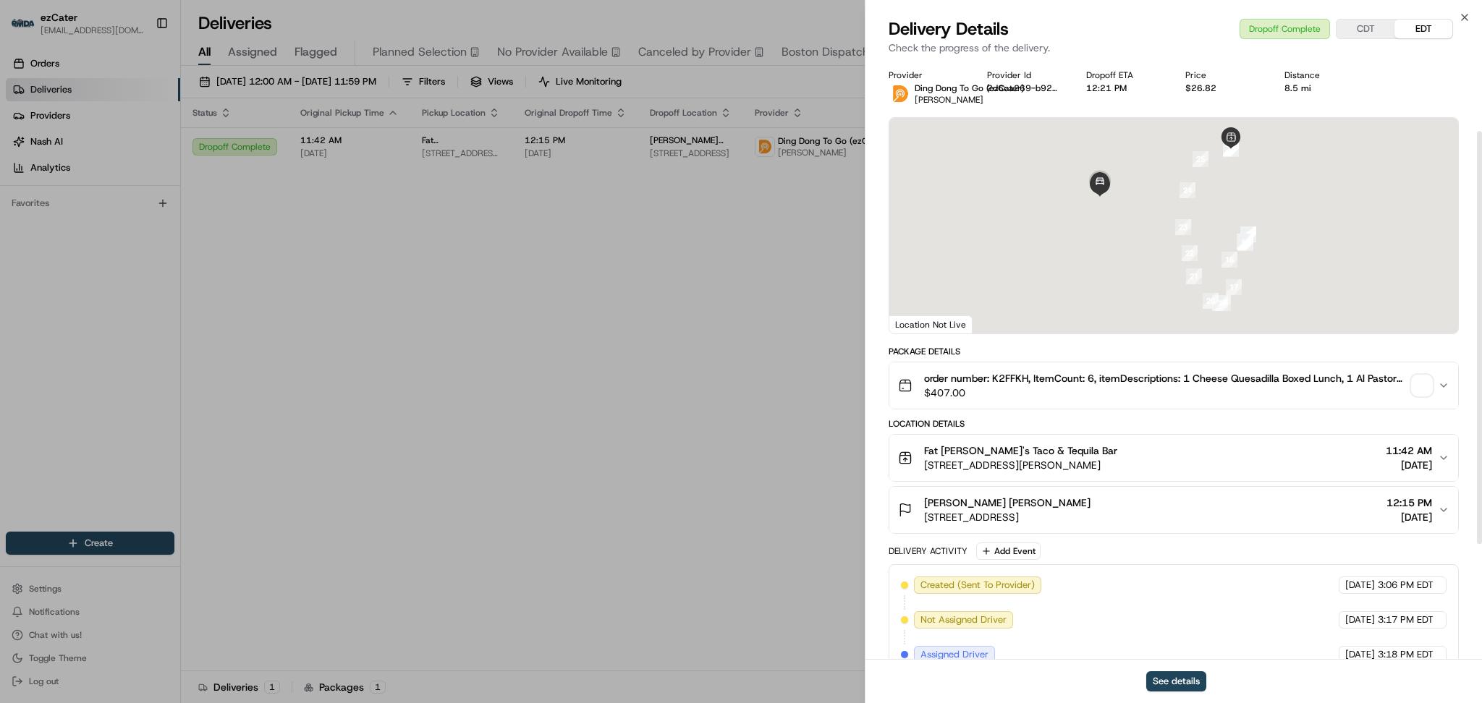
scroll to position [269, 0]
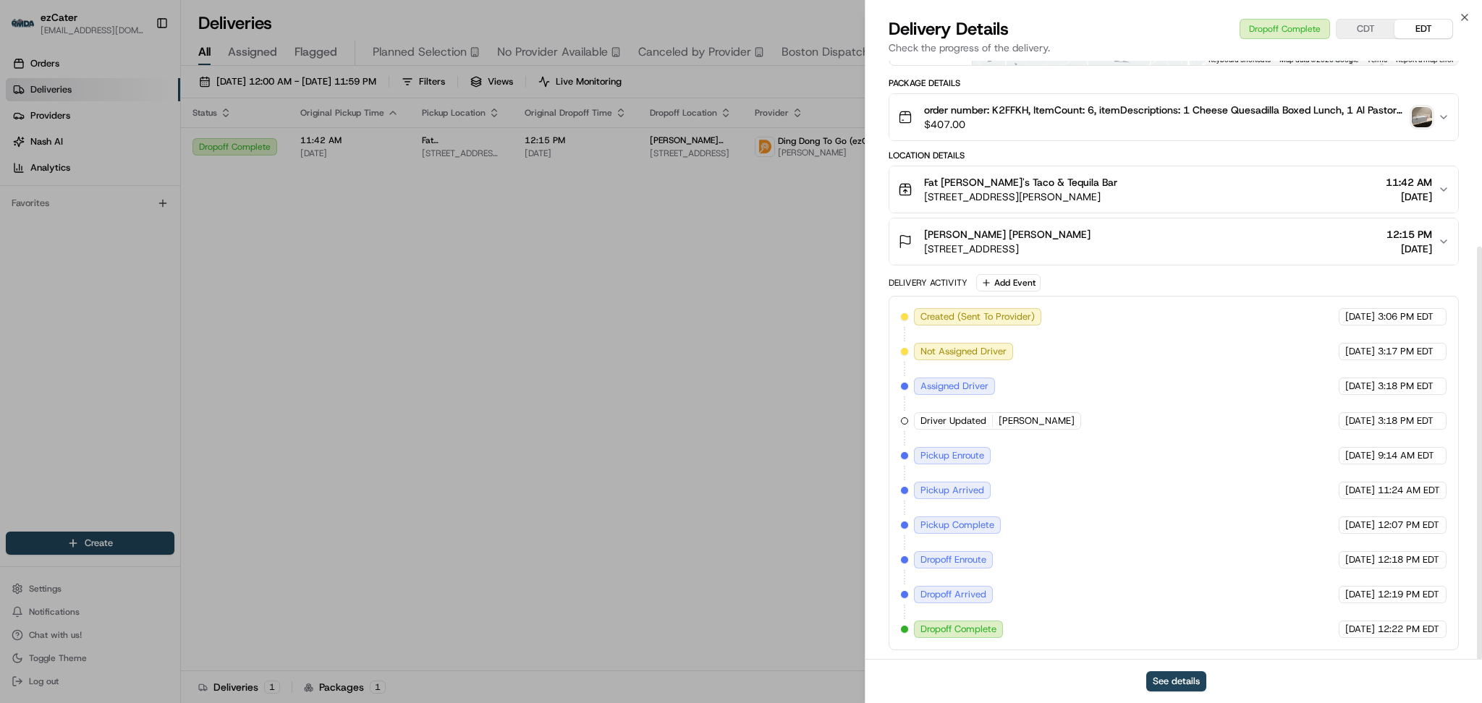
drag, startPoint x: 528, startPoint y: 435, endPoint x: 421, endPoint y: 350, distance: 136.5
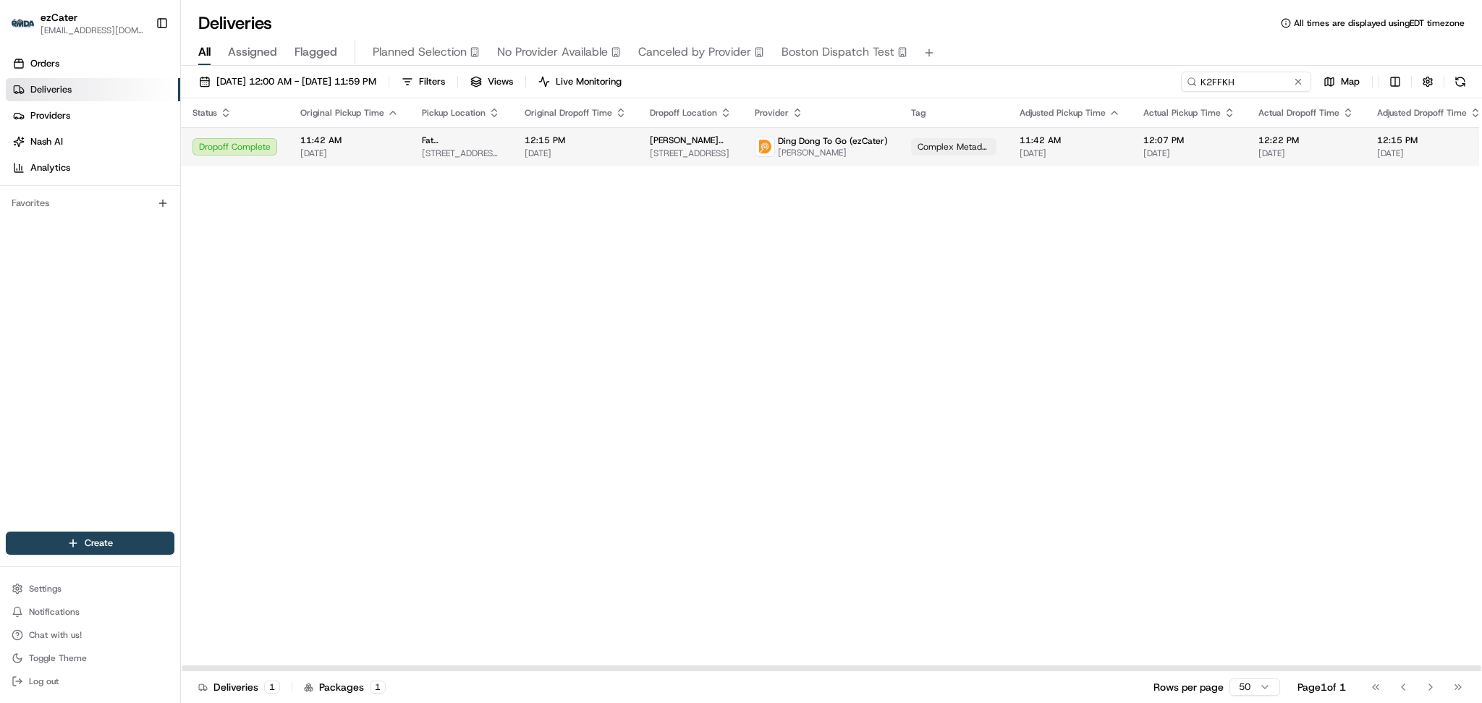
click at [1081, 160] on td "11:42 AM 08/20/2025" at bounding box center [1070, 146] width 124 height 39
paste input "RY4PV5"
drag, startPoint x: 1216, startPoint y: 75, endPoint x: 931, endPoint y: 75, distance: 285.1
click at [931, 75] on div "08/01/2025 12:00 AM - 08/31/2025 11:59 PM Filters Views Live Monitoring RY4PV5 …" at bounding box center [831, 85] width 1301 height 27
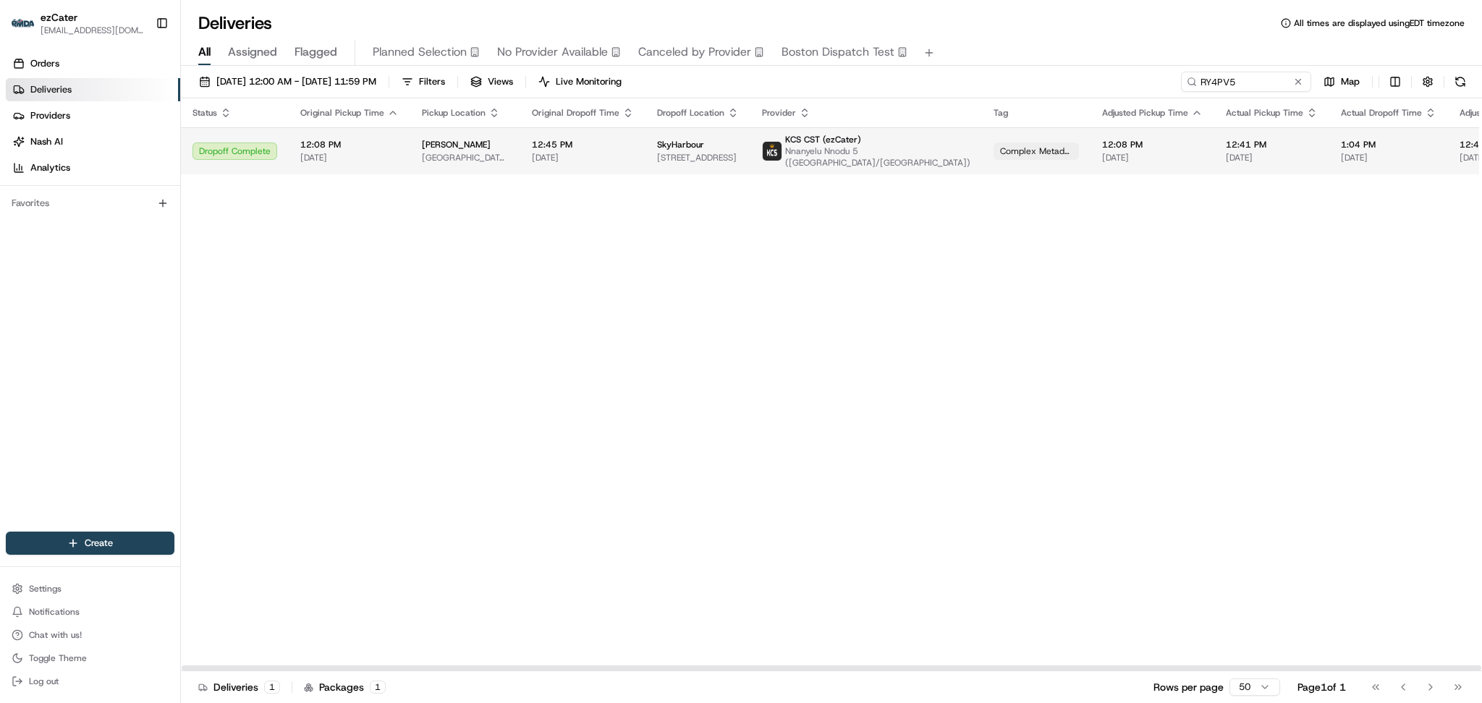
click at [660, 156] on span "1476 Murfreesboro Pike #23a, Nashville, TN 37217, USA" at bounding box center [698, 158] width 82 height 12
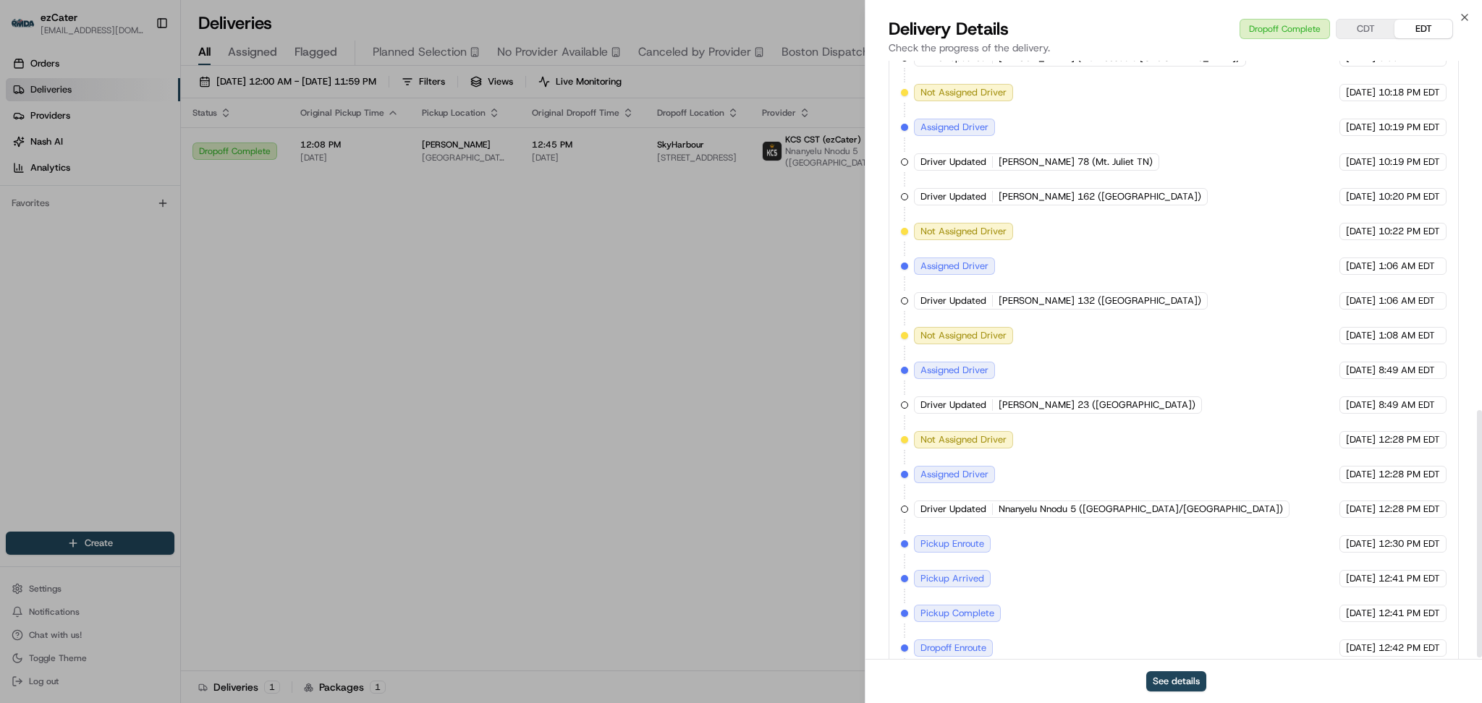
scroll to position [850, 0]
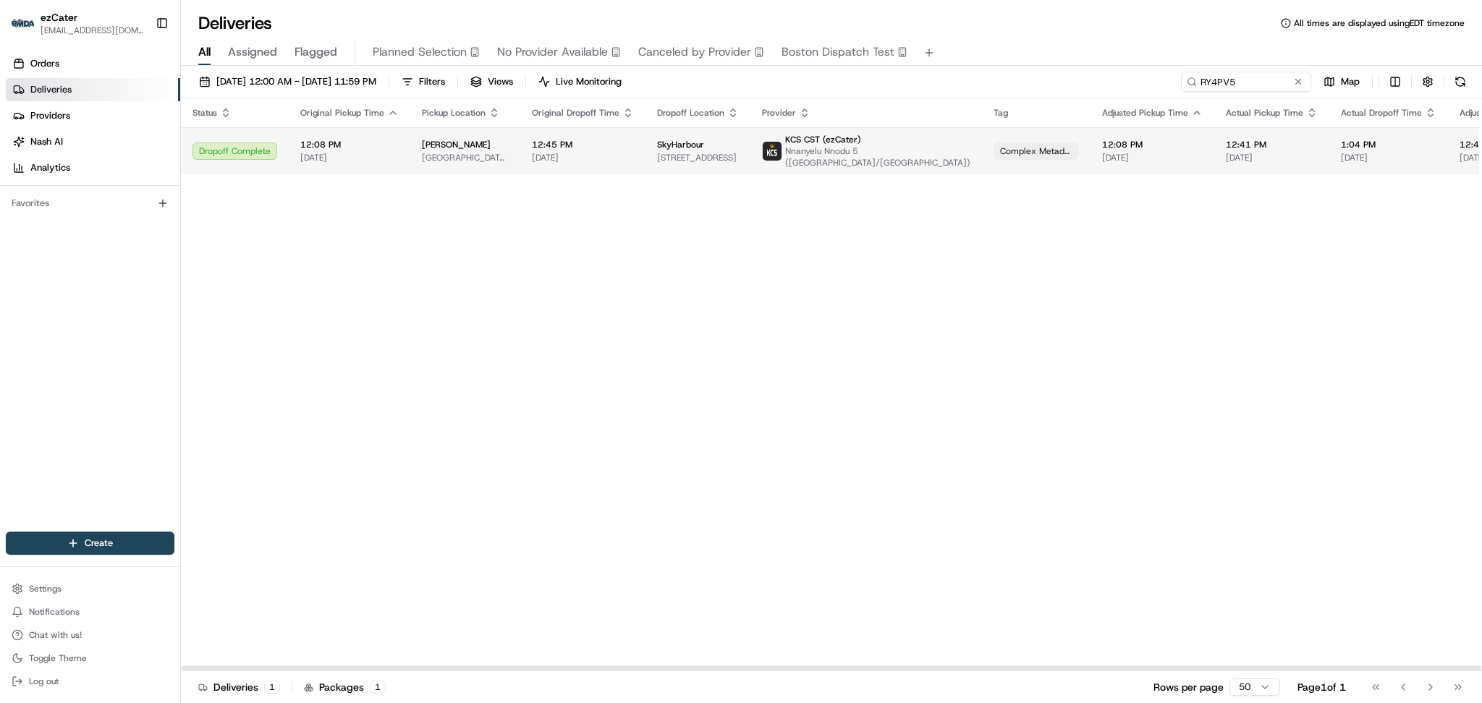
click at [422, 152] on span "2525 West End Garage, 2525 West End Ave Ste #2535, Nashville, TN 37203, USA" at bounding box center [465, 158] width 87 height 12
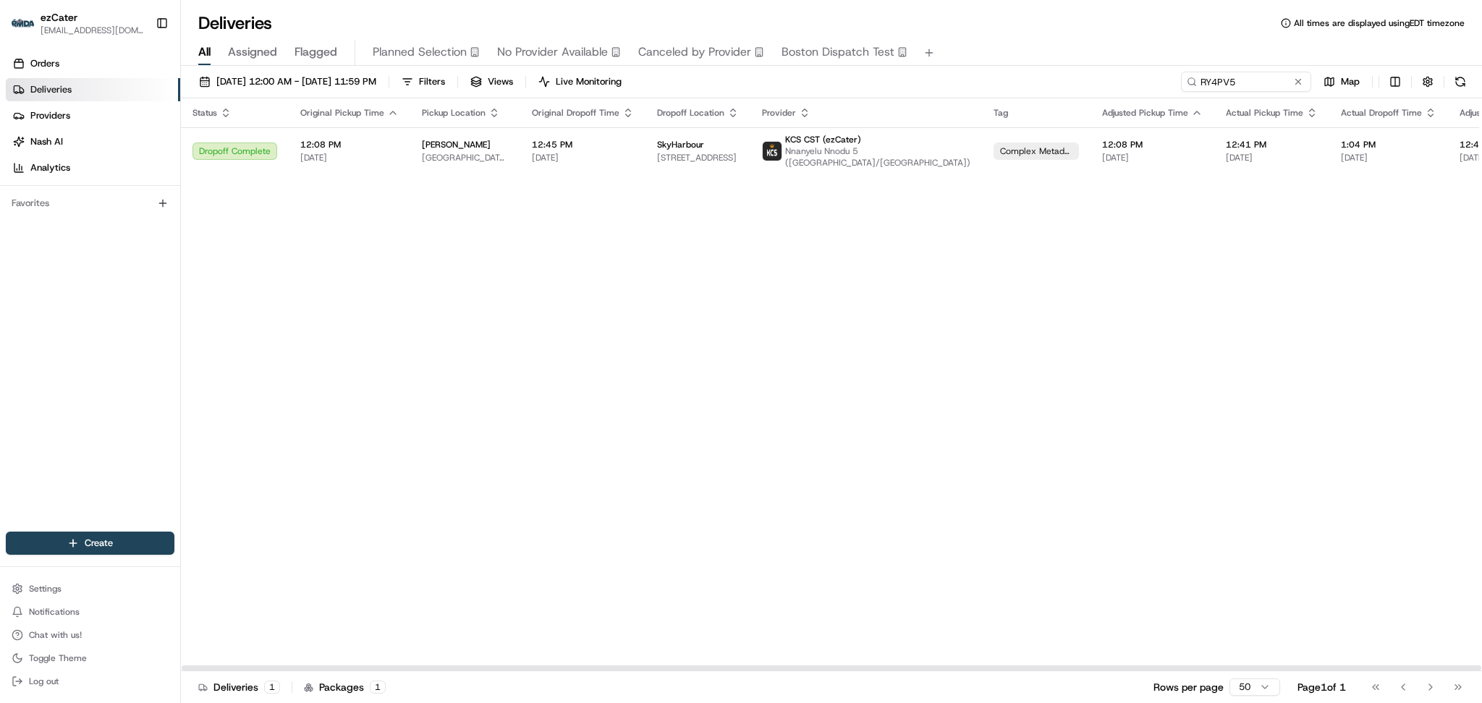
drag, startPoint x: 1240, startPoint y: 65, endPoint x: 1154, endPoint y: 73, distance: 85.8
click at [1154, 73] on div "Deliveries All times are displayed using EDT timezone All Assigned Flagged Plan…" at bounding box center [831, 351] width 1301 height 703
paste input "YMMK76"
drag, startPoint x: 1251, startPoint y: 88, endPoint x: 865, endPoint y: 75, distance: 386.7
click at [866, 75] on div "08/01/2025 12:00 AM - 08/31/2025 11:59 PM Filters Views Live Monitoring YMMK76 …" at bounding box center [831, 85] width 1301 height 27
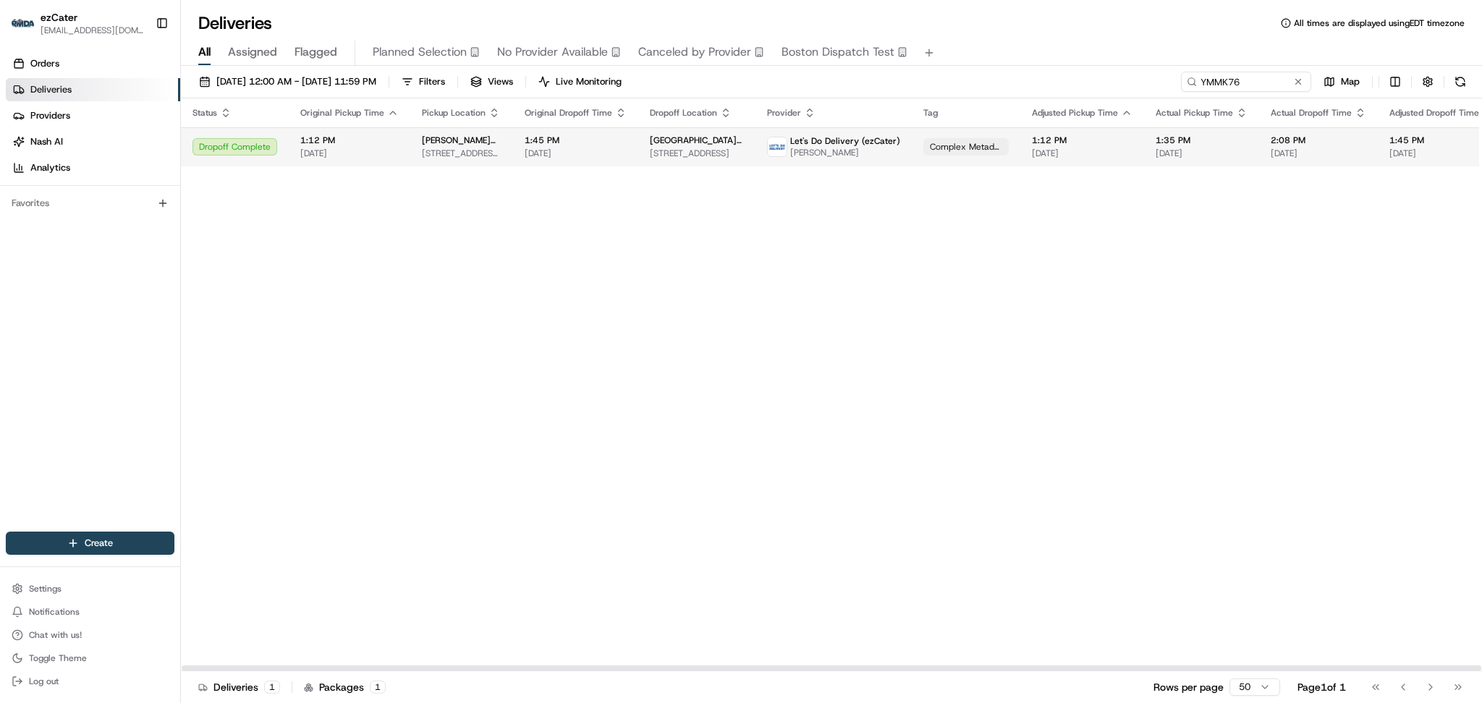
click at [417, 156] on td "Rotolo's Pizzeria 8109 W Judge Perez Dr, Chalmette, LA 70043, USA" at bounding box center [461, 146] width 103 height 39
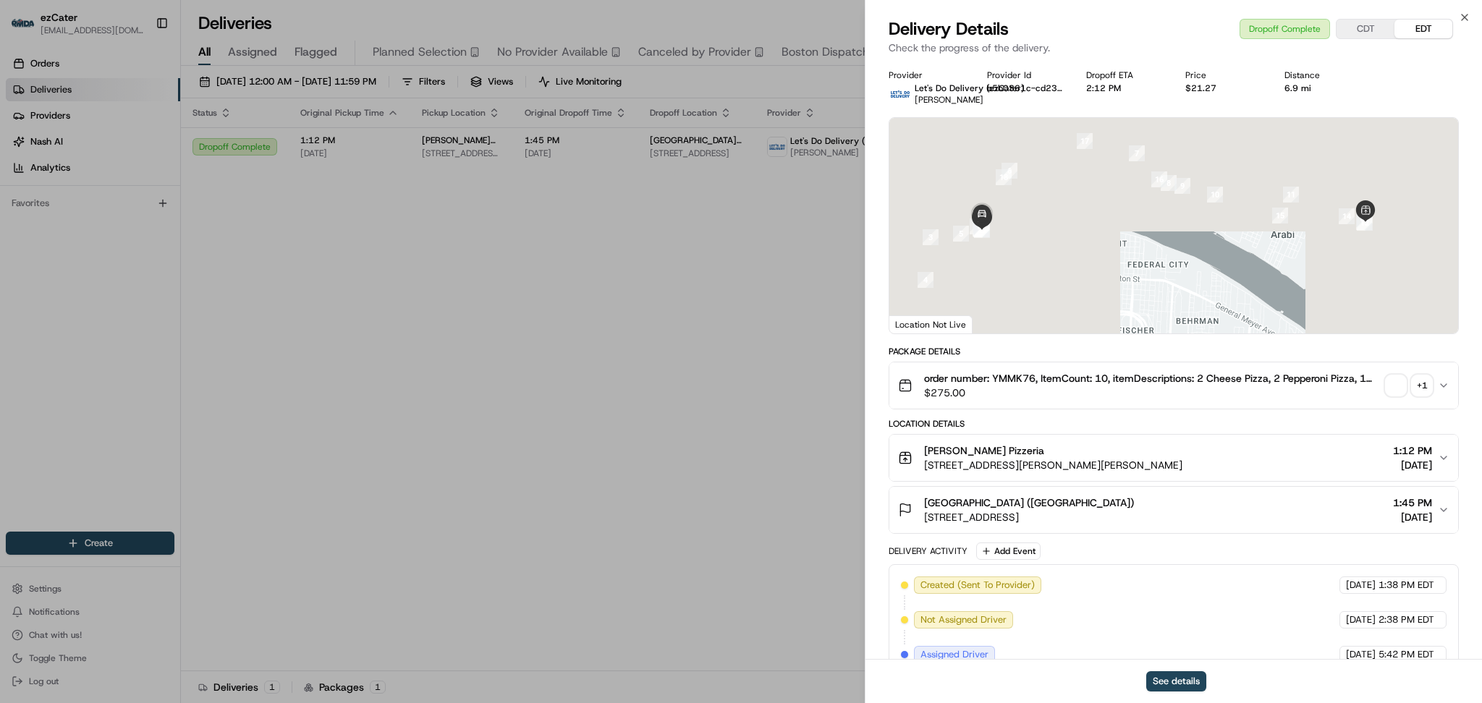
scroll to position [478, 0]
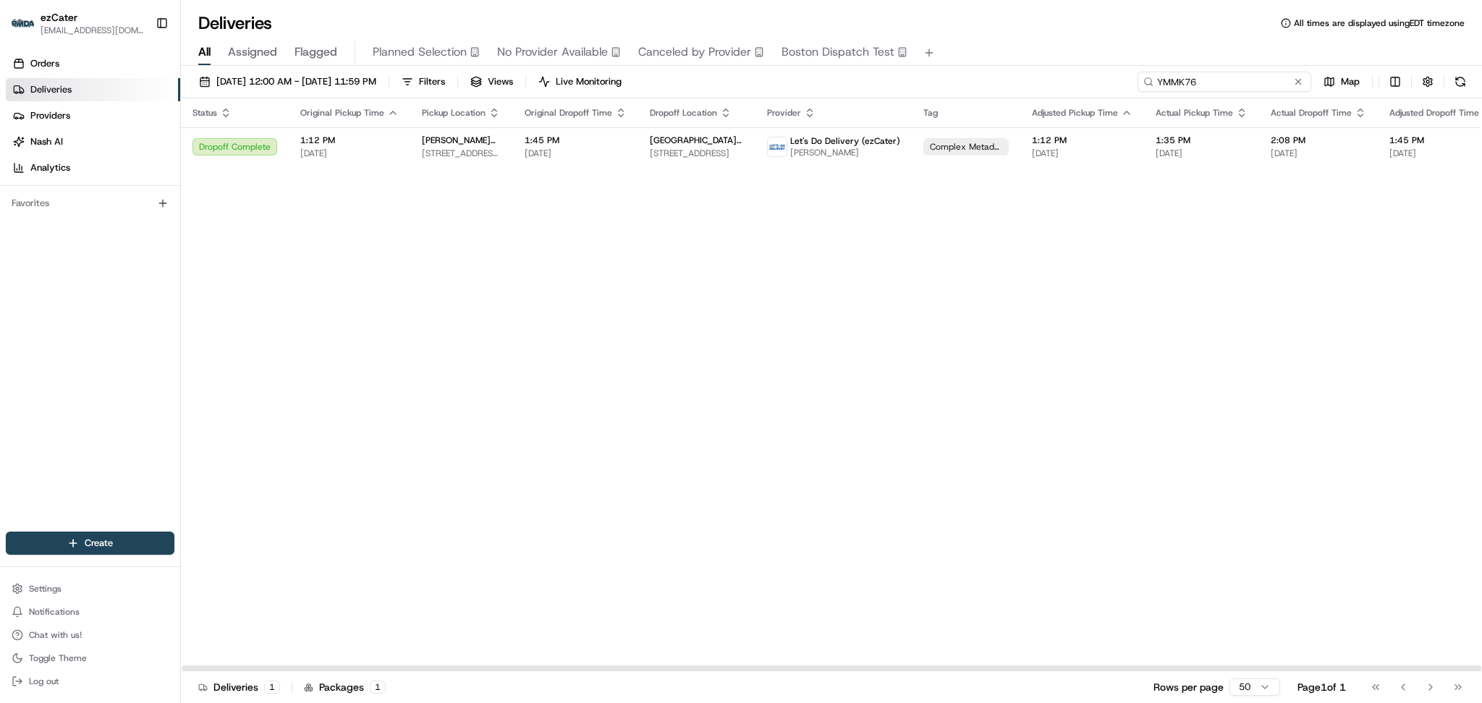
paste input "8AXZCW"
drag, startPoint x: 1257, startPoint y: 75, endPoint x: 788, endPoint y: 75, distance: 469.0
click at [788, 75] on div "08/01/2025 12:00 AM - 08/31/2025 11:59 PM Filters Views Live Monitoring 8AXZCW …" at bounding box center [831, 85] width 1301 height 27
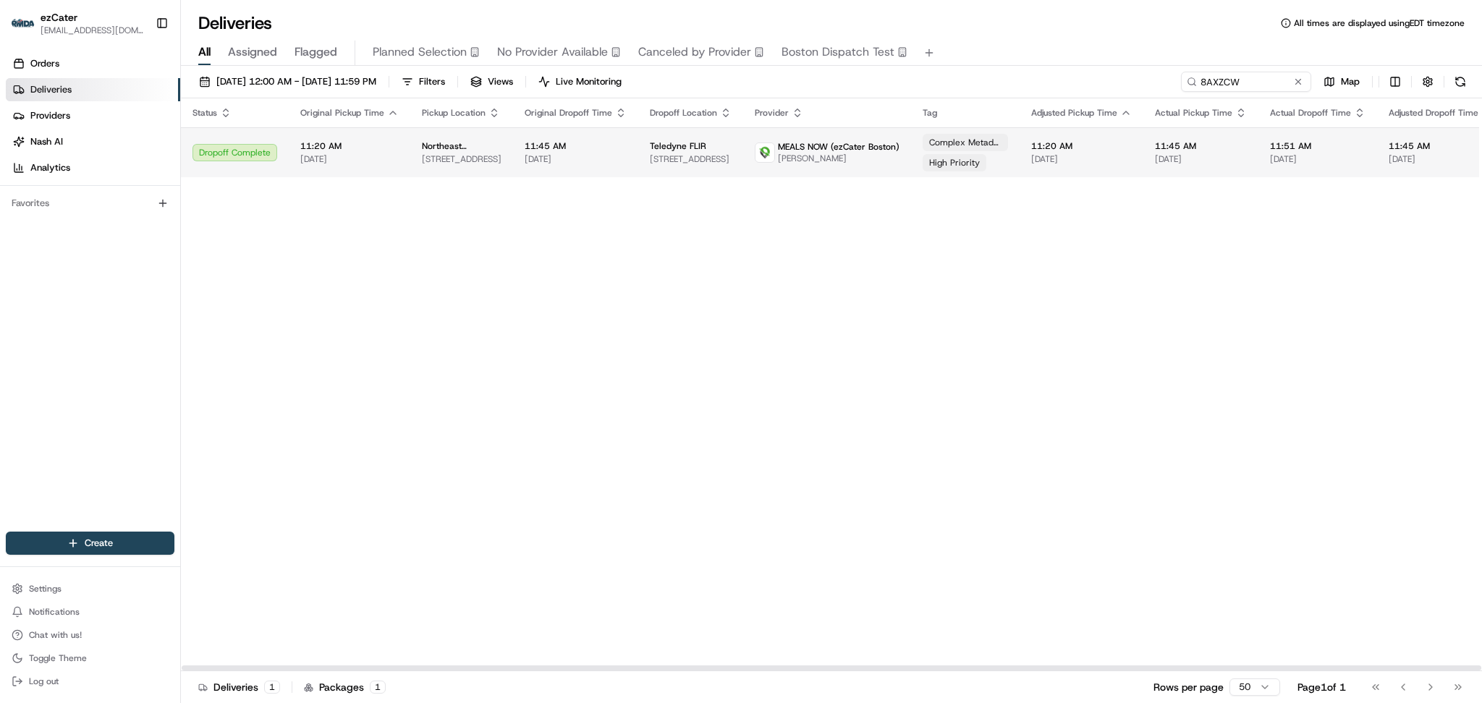
click at [533, 151] on span "11:45 AM" at bounding box center [576, 146] width 102 height 12
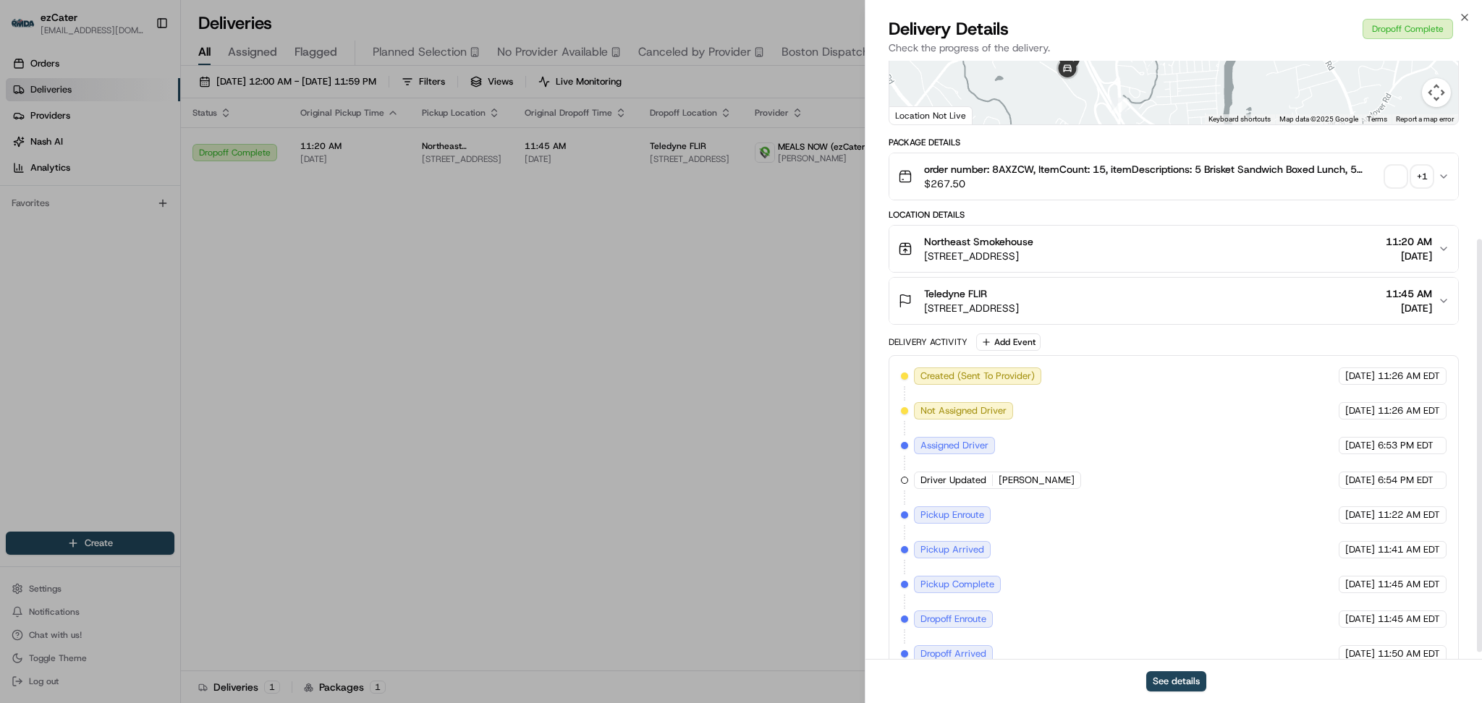
scroll to position [269, 0]
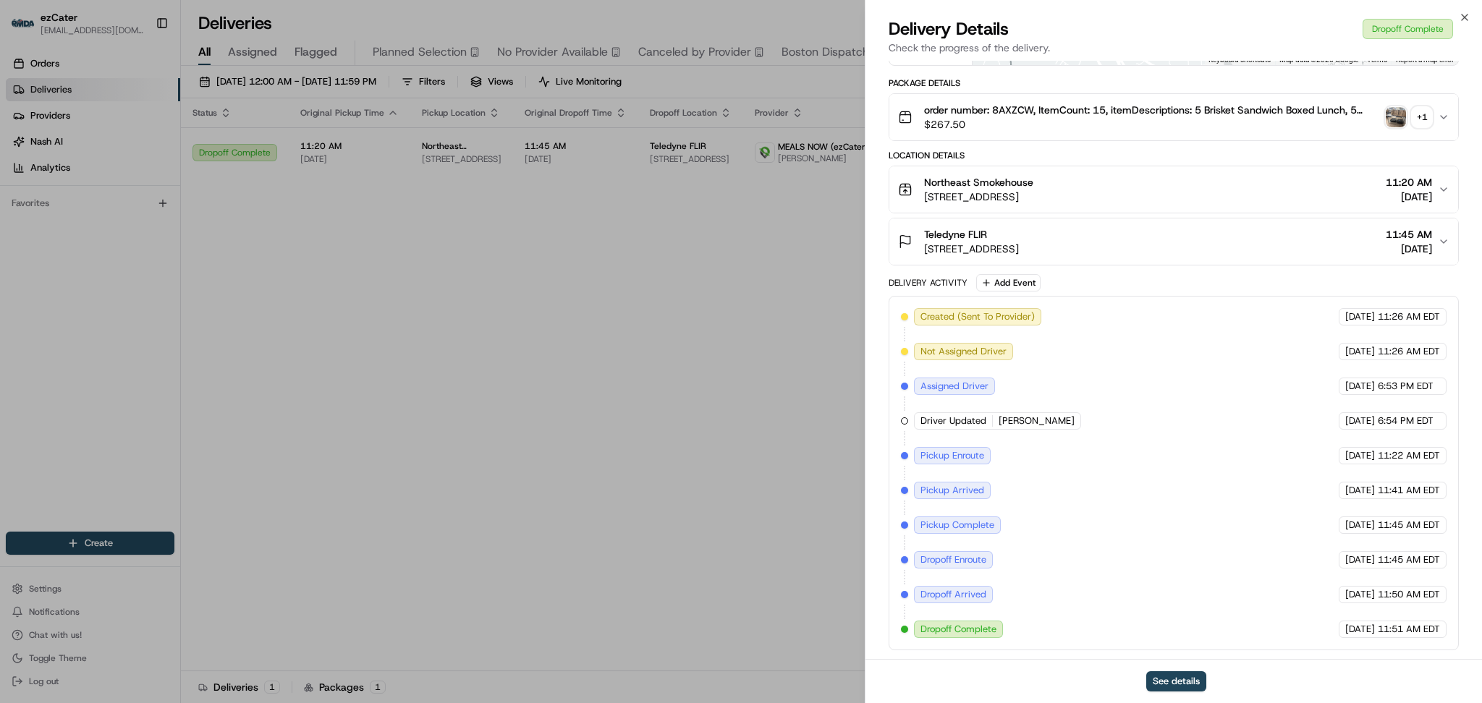
drag, startPoint x: 458, startPoint y: 361, endPoint x: 400, endPoint y: 344, distance: 60.2
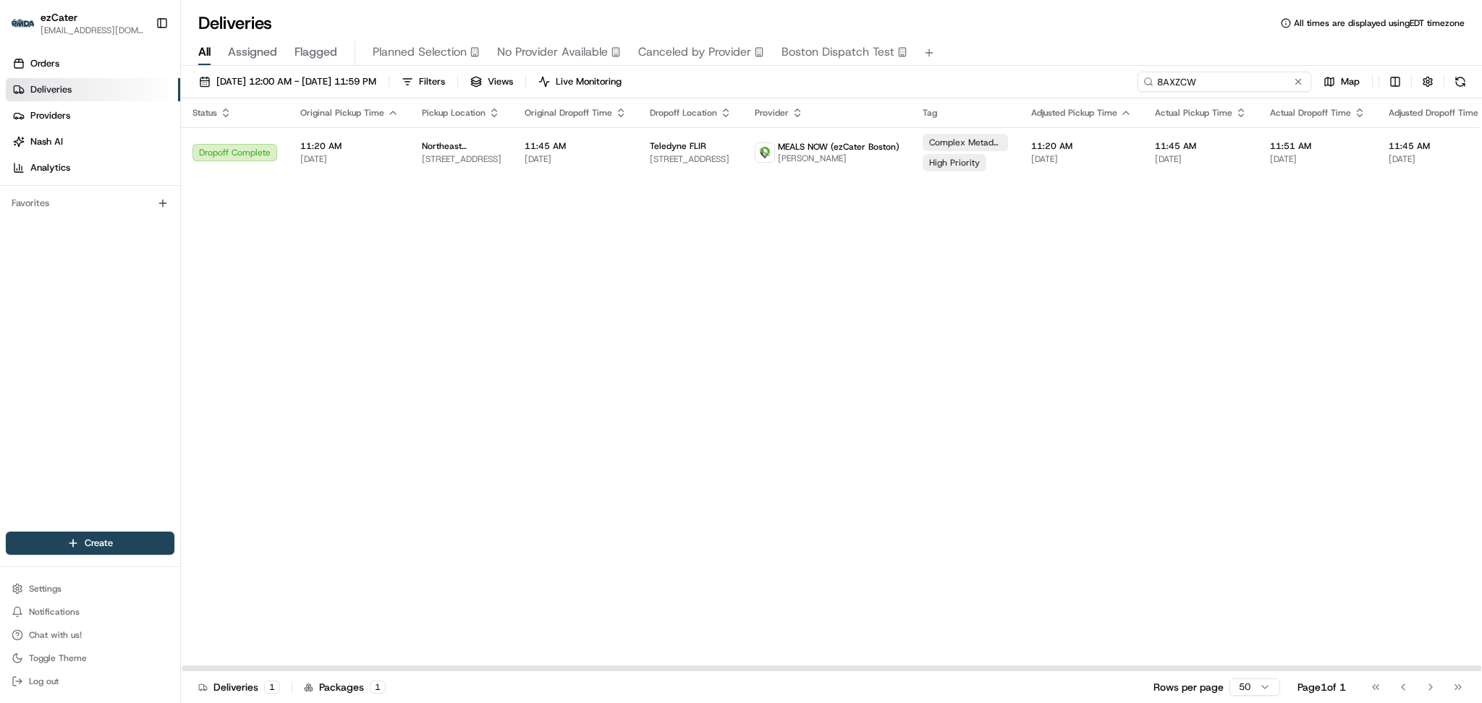
paste input "4H1P0A"
drag, startPoint x: 1272, startPoint y: 75, endPoint x: 716, endPoint y: 72, distance: 556.6
click at [722, 72] on div "08/01/2025 12:00 AM - 08/31/2025 11:59 PM Filters Views Live Monitoring 4H1P0A …" at bounding box center [831, 85] width 1301 height 27
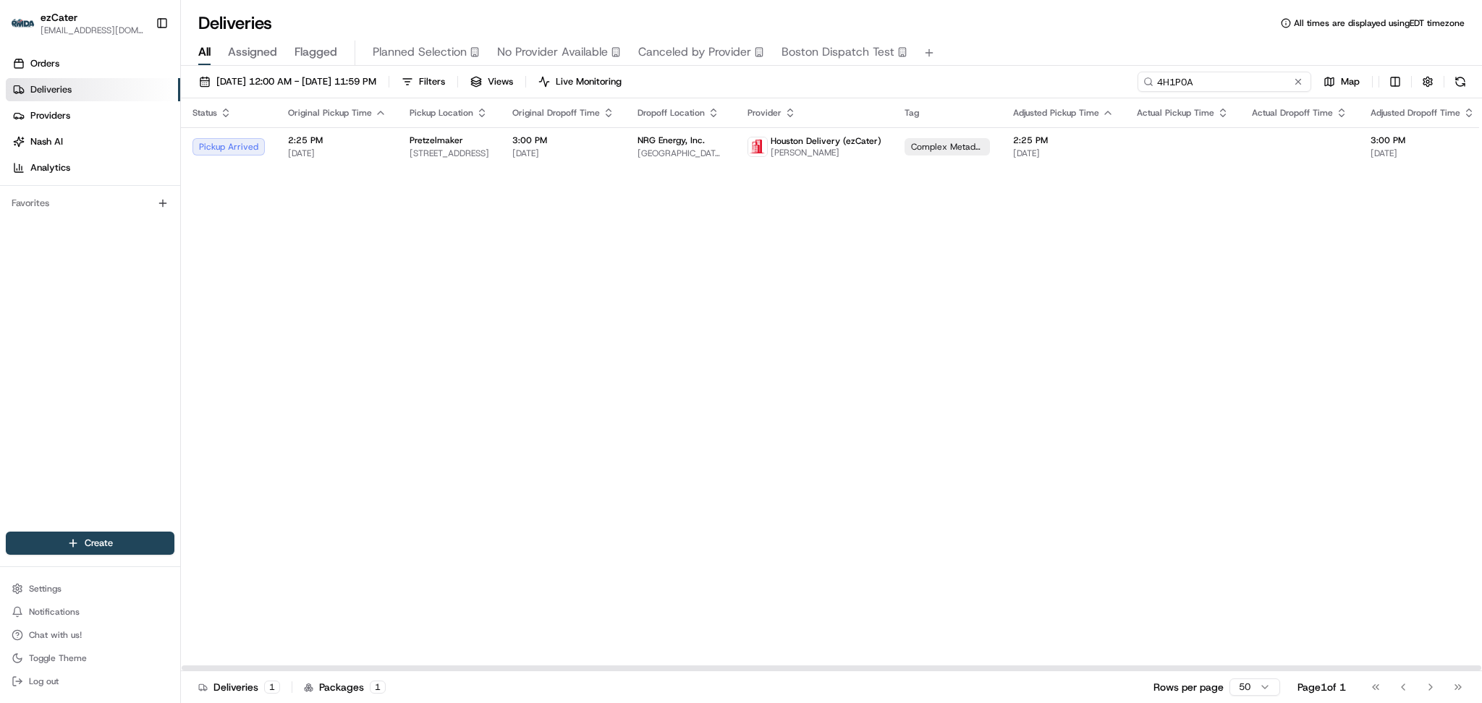
paste input "QX4T7X"
drag, startPoint x: 1220, startPoint y: 87, endPoint x: 852, endPoint y: 83, distance: 368.4
click at [852, 83] on div "08/01/2025 12:00 AM - 08/31/2025 11:59 PM Filters Views Live Monitoring QX4T7X …" at bounding box center [831, 85] width 1301 height 27
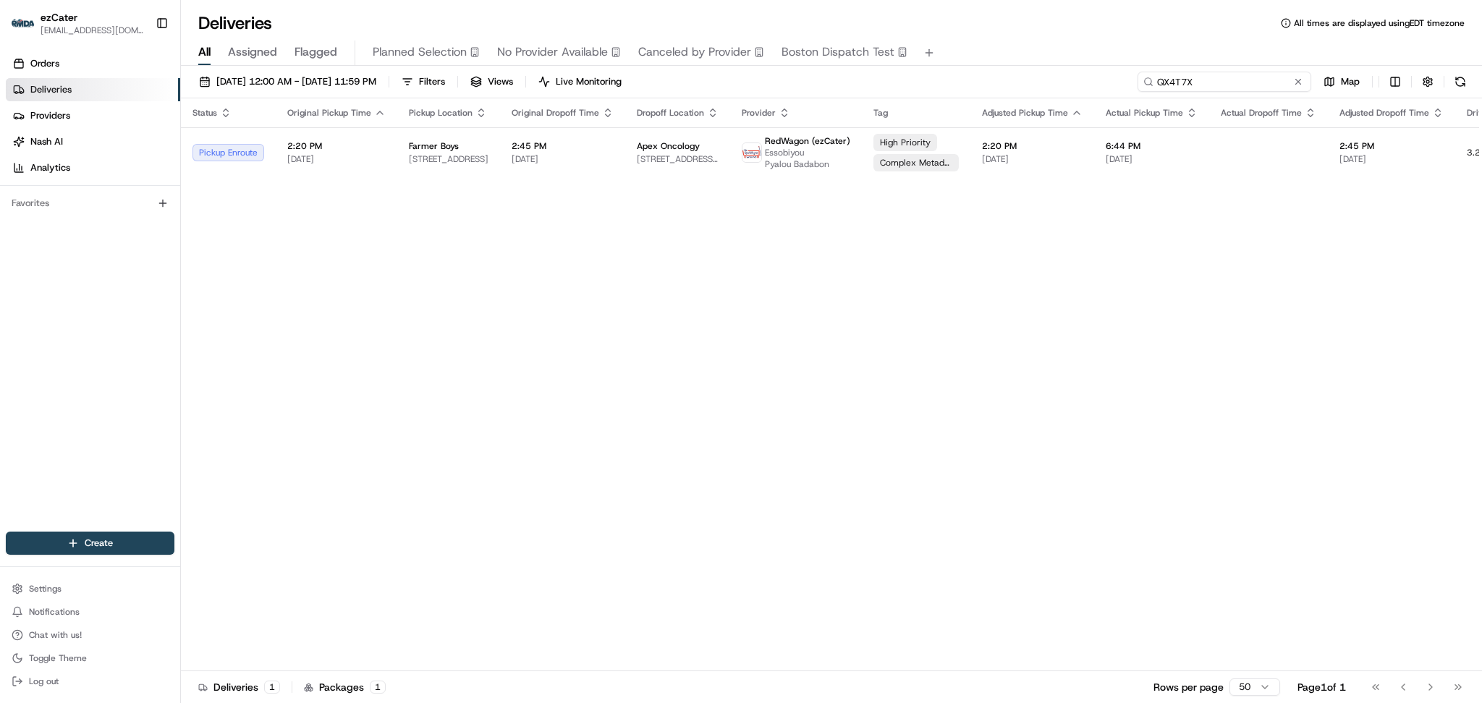
paste input "RVZM55"
drag, startPoint x: 1219, startPoint y: 83, endPoint x: 984, endPoint y: 84, distance: 235.2
click at [984, 84] on div "08/01/2025 12:00 AM - 08/31/2025 11:59 PM Filters Views Live Monitoring RVZM55 …" at bounding box center [831, 85] width 1301 height 27
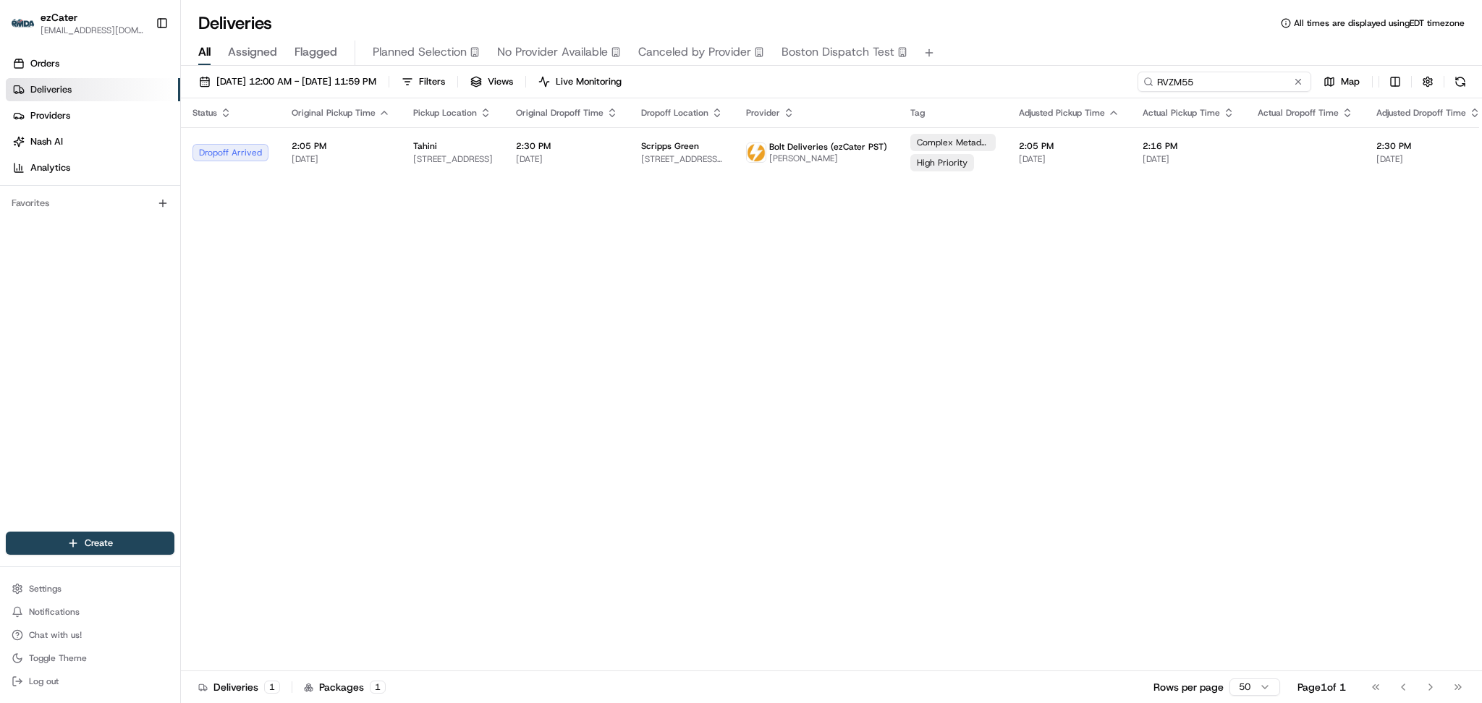
drag, startPoint x: 1214, startPoint y: 83, endPoint x: 922, endPoint y: 81, distance: 291.7
click at [922, 81] on div "08/01/2025 12:00 AM - 08/31/2025 11:59 PM Filters Views Live Monitoring RVZM55 …" at bounding box center [831, 85] width 1301 height 27
paste input "Q75EZY"
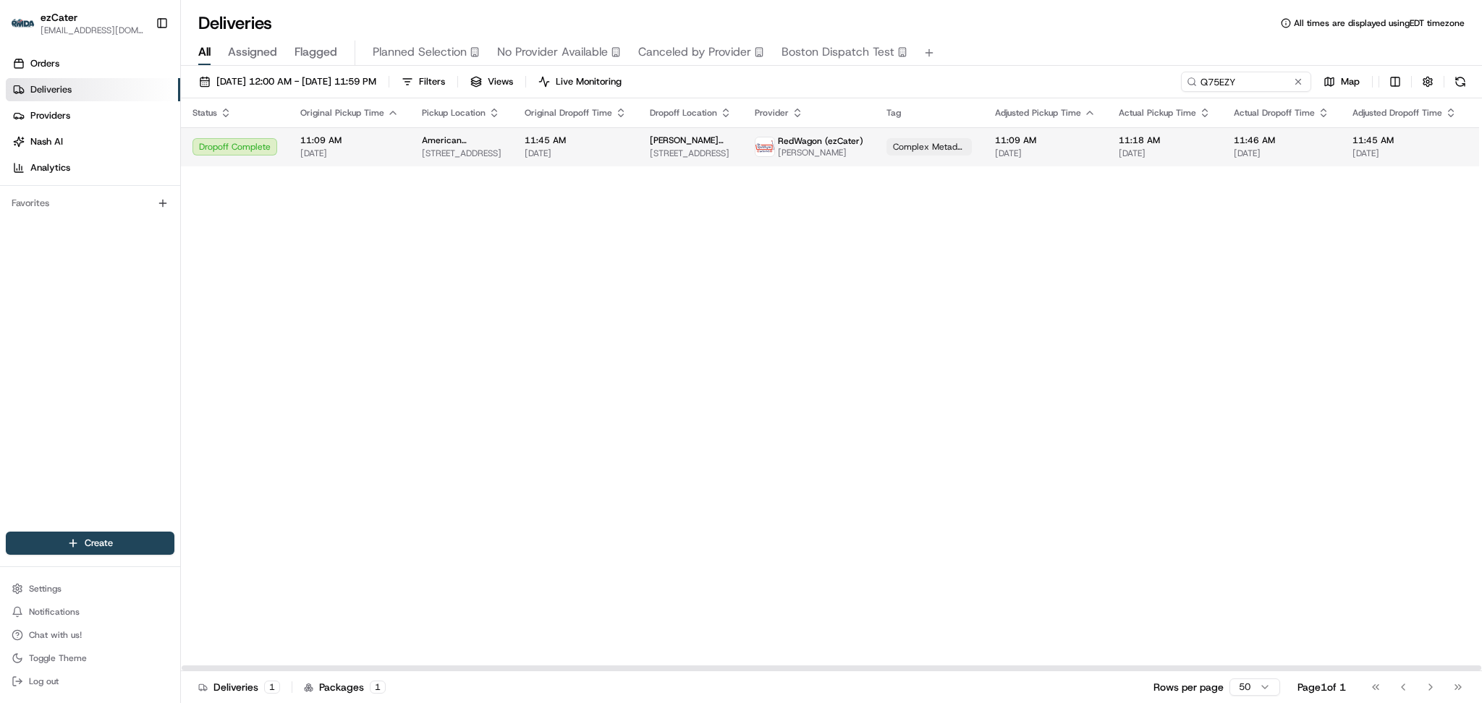
click at [650, 135] on span "Shields Health Solutions" at bounding box center [691, 141] width 82 height 12
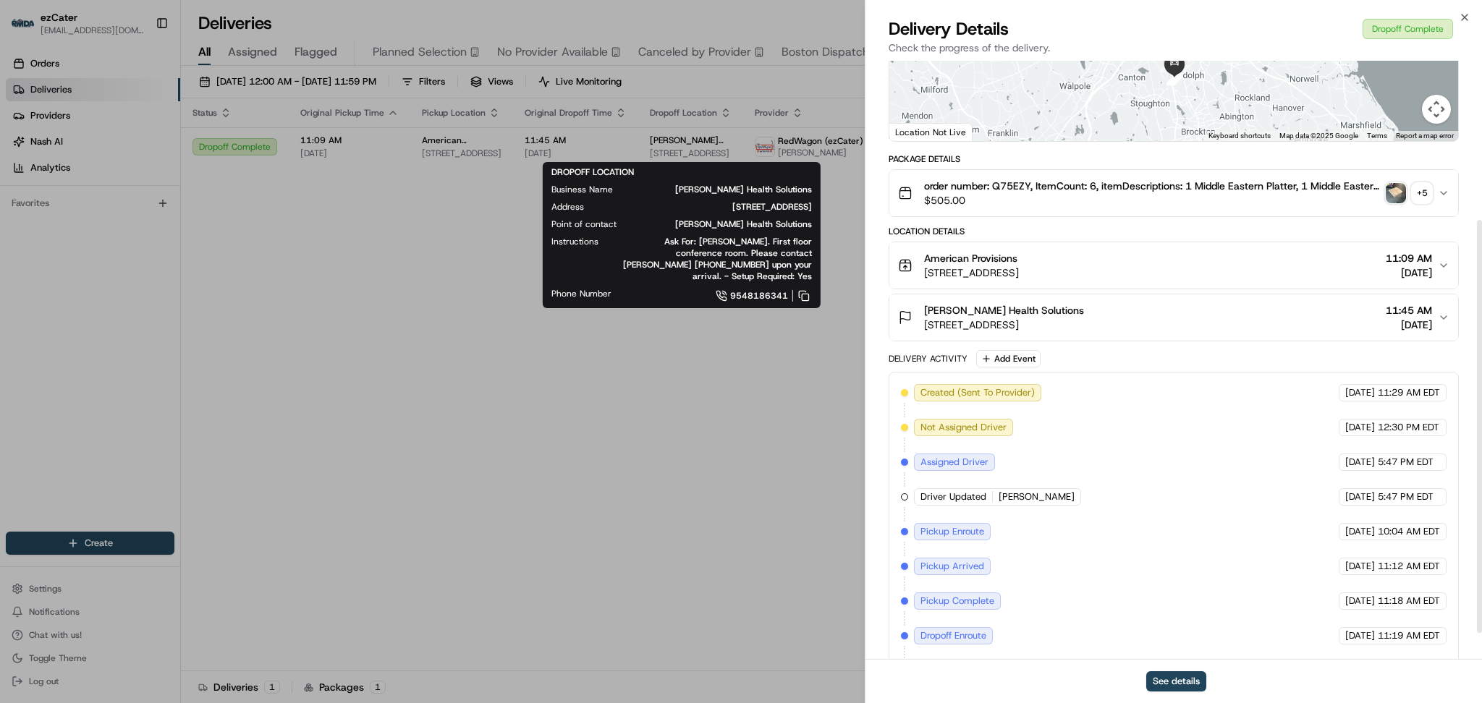
scroll to position [269, 0]
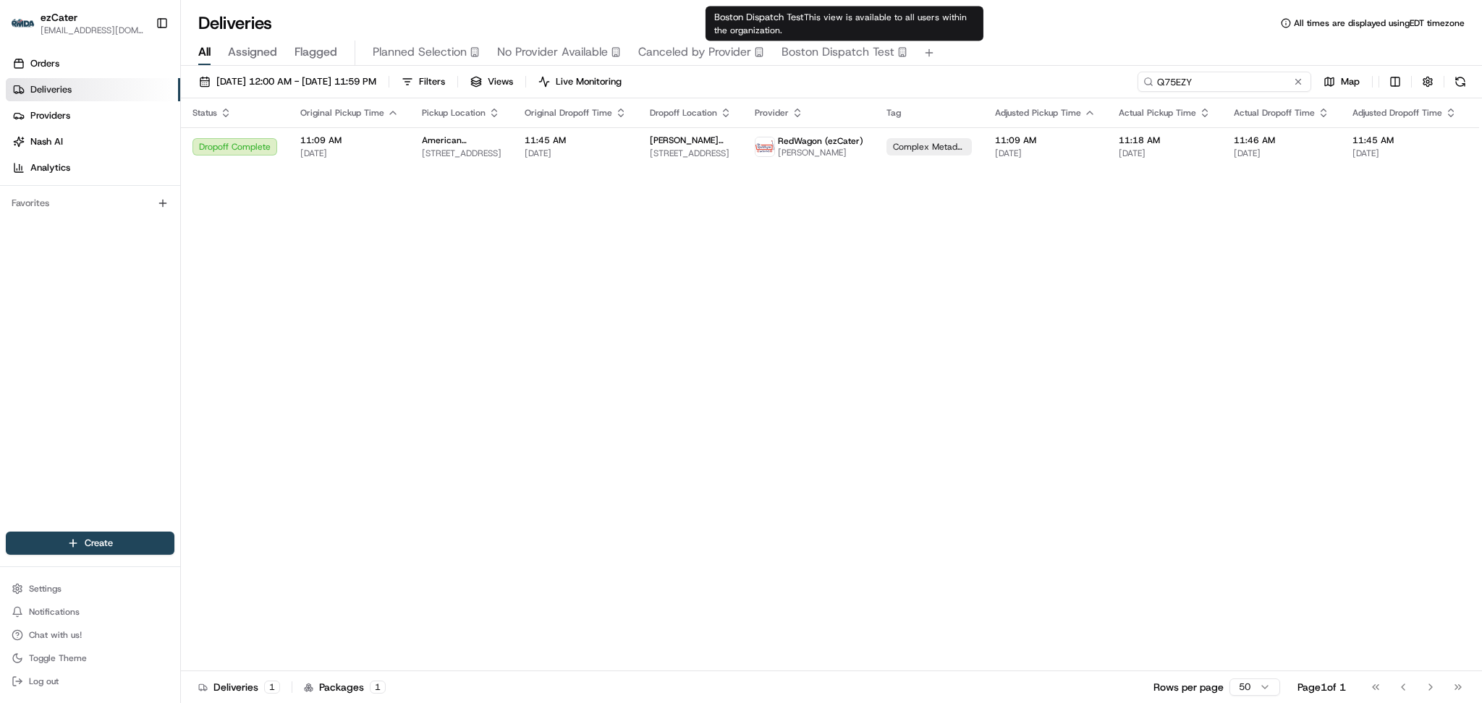
drag, startPoint x: 1252, startPoint y: 78, endPoint x: 801, endPoint y: 52, distance: 451.6
click at [802, 52] on div "Deliveries All times are displayed using EDT timezone All Assigned Flagged Plan…" at bounding box center [831, 351] width 1301 height 703
paste input "4YPQFK"
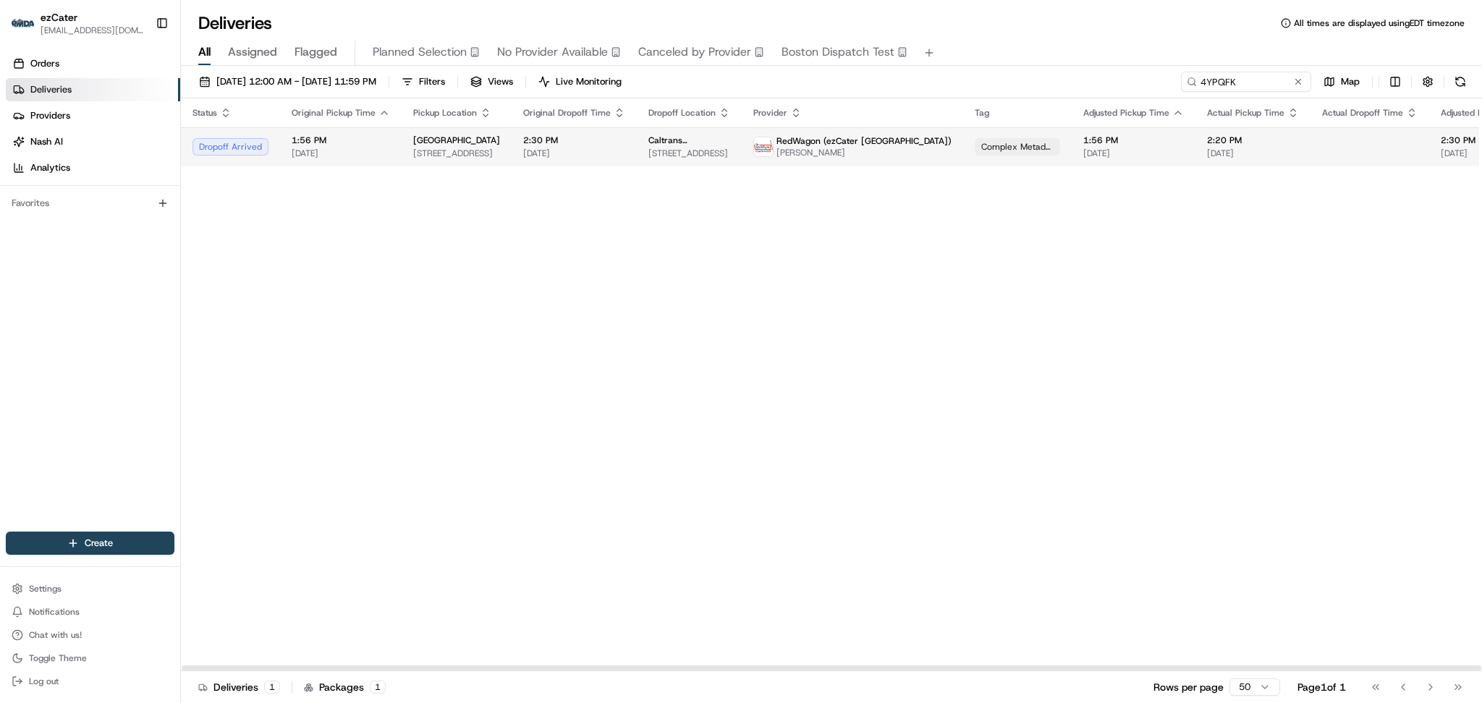
click at [699, 143] on span "Caltrans Construction Field Office" at bounding box center [689, 141] width 82 height 12
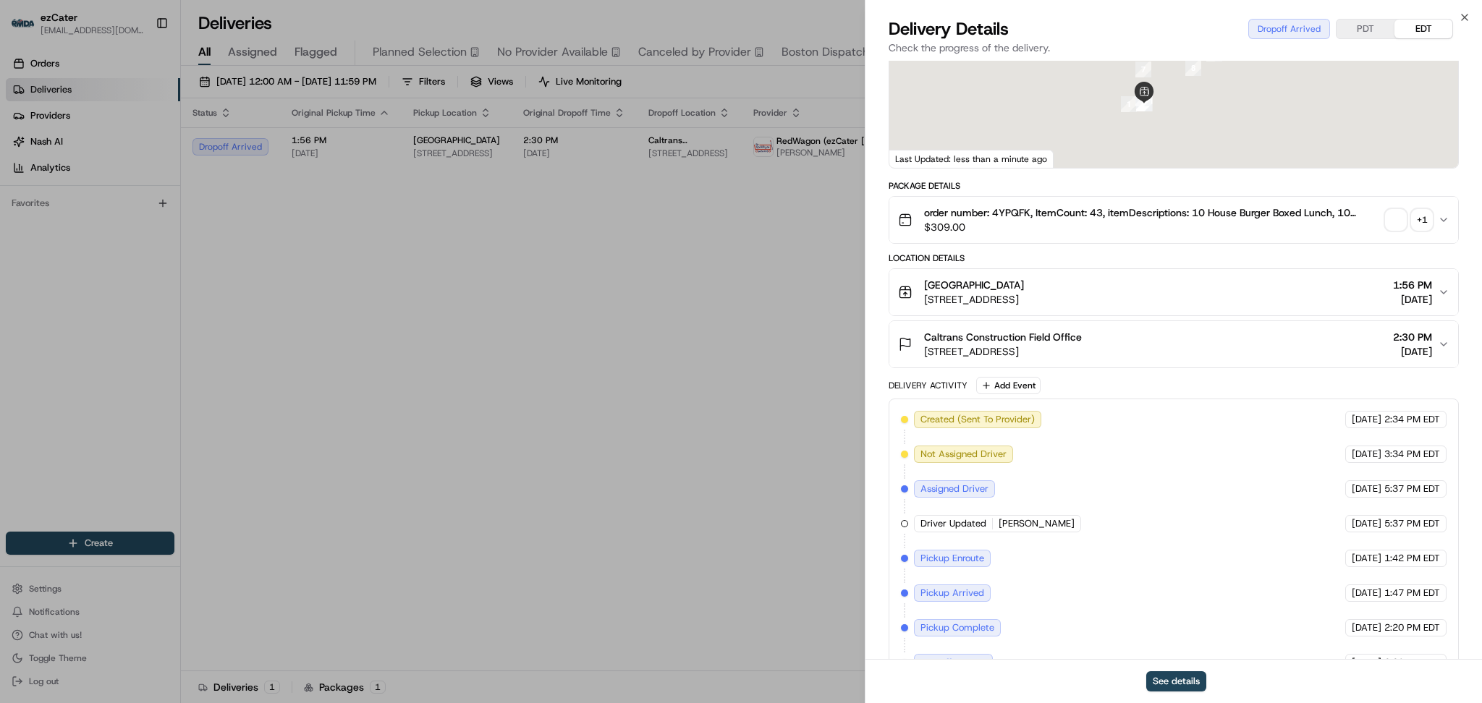
scroll to position [234, 0]
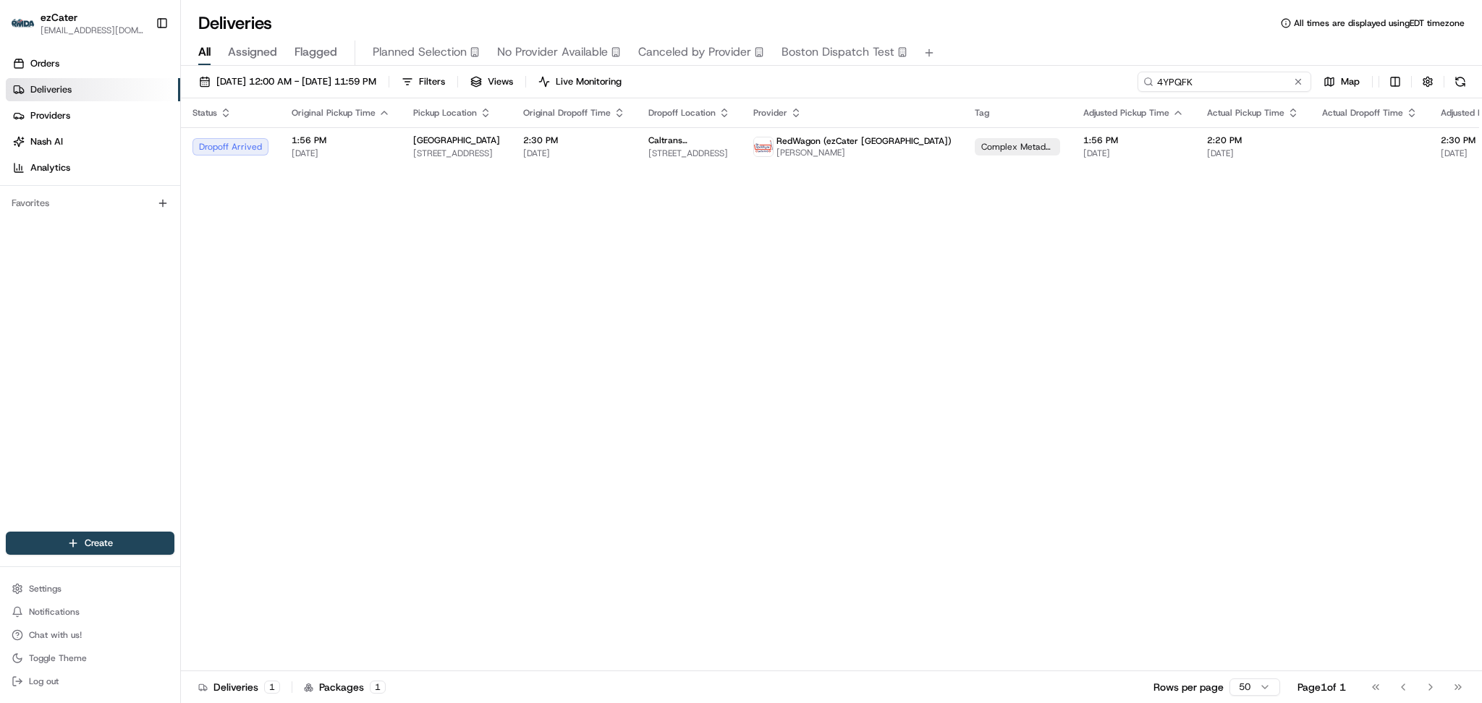
paste input "RVZM55"
drag, startPoint x: 1257, startPoint y: 80, endPoint x: 897, endPoint y: 80, distance: 360.4
click at [897, 80] on div "08/01/2025 12:00 AM - 08/31/2025 11:59 PM Filters Views Live Monitoring RVZM55 …" at bounding box center [831, 85] width 1301 height 27
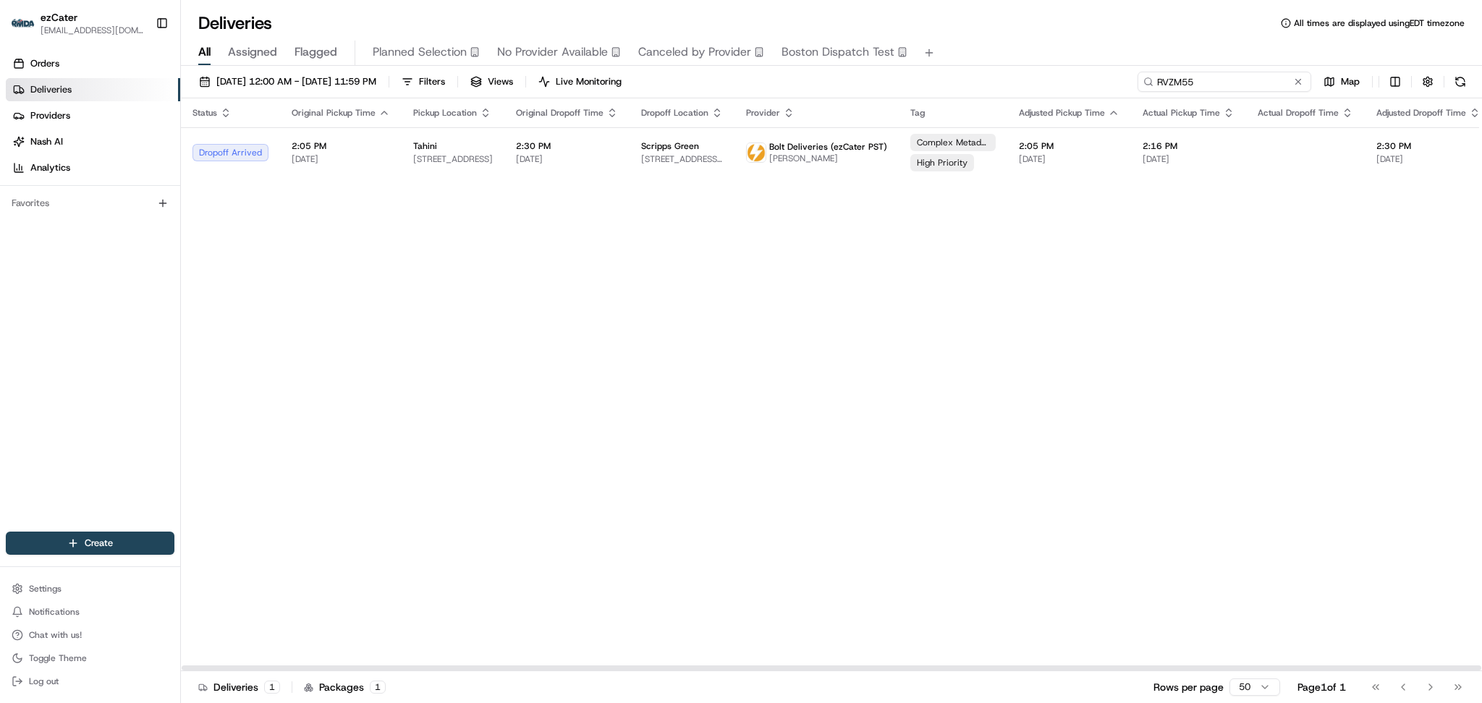
click at [1219, 90] on input "RVZM55" at bounding box center [1225, 82] width 174 height 20
click at [1217, 82] on input "RVZM55" at bounding box center [1225, 82] width 174 height 20
paste input "U97T69"
drag, startPoint x: 1214, startPoint y: 83, endPoint x: 971, endPoint y: 83, distance: 243.9
click at [971, 83] on div "08/01/2025 12:00 AM - 08/31/2025 11:59 PM Filters Views Live Monitoring U97T69 …" at bounding box center [831, 85] width 1301 height 27
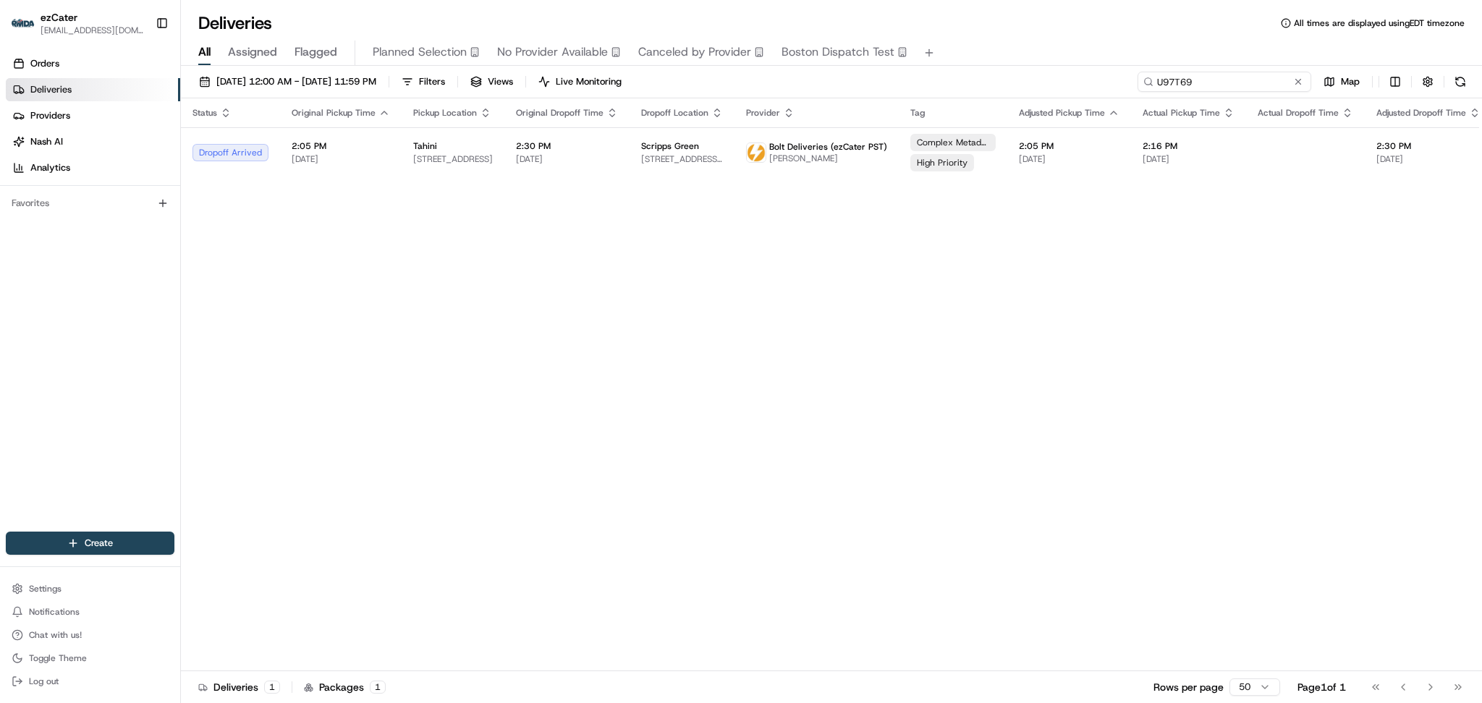
type input "U97T69"
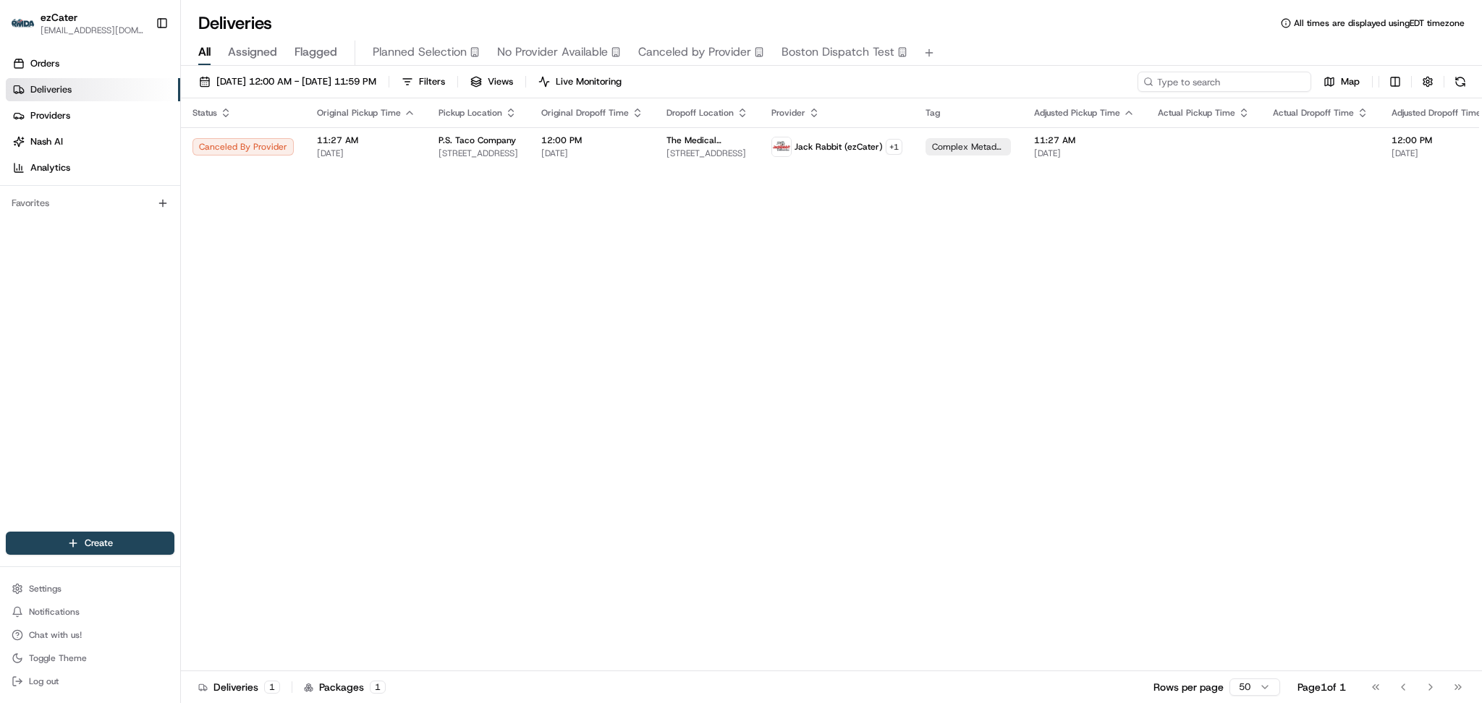
paste input "FZ6360"
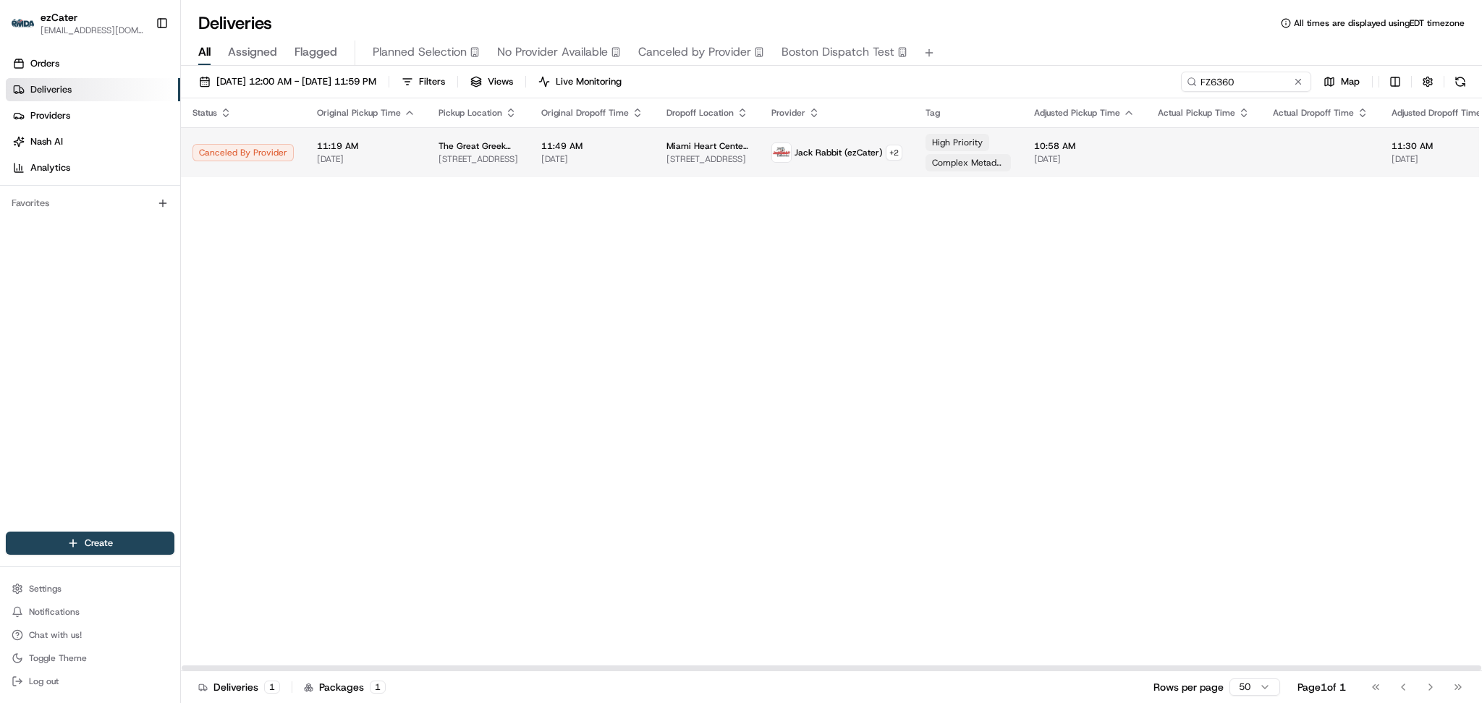
click at [667, 160] on span "4150 NW 7th St #100, Miami, FL 33126, USA" at bounding box center [708, 159] width 82 height 12
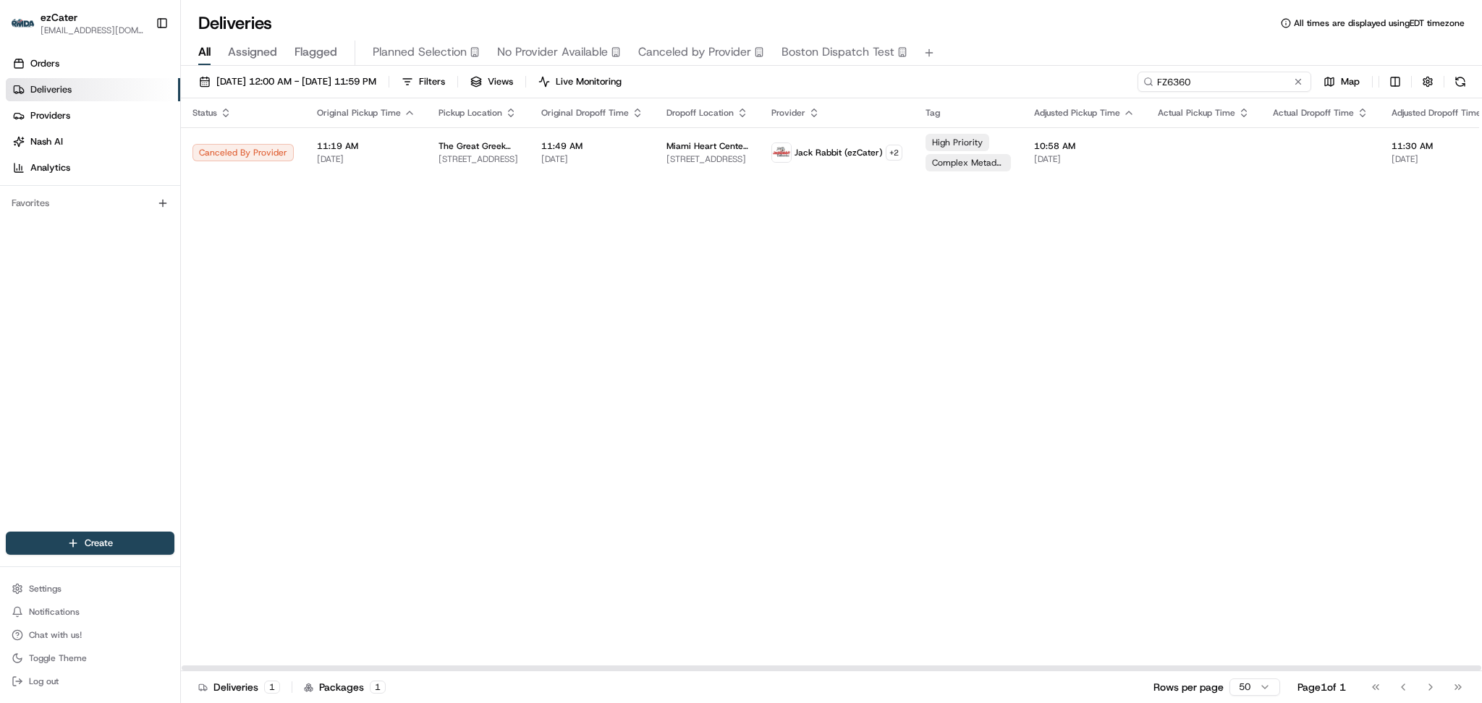
drag, startPoint x: 1240, startPoint y: 86, endPoint x: 872, endPoint y: 85, distance: 367.7
click at [872, 85] on div "08/01/2025 12:00 AM - 08/31/2025 11:59 PM Filters Views Live Monitoring FZ6360 …" at bounding box center [831, 85] width 1301 height 27
paste input "RVZM55"
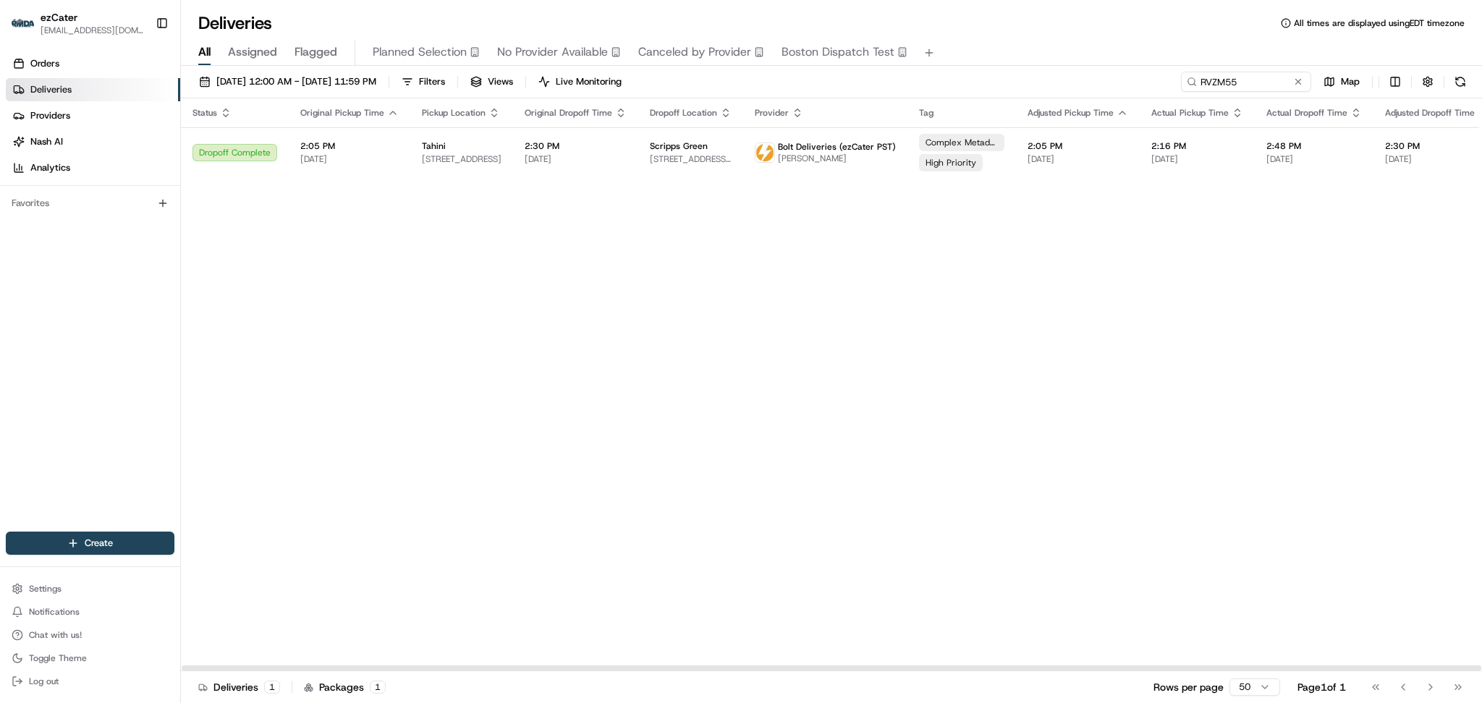
drag, startPoint x: 1259, startPoint y: 67, endPoint x: 1017, endPoint y: 69, distance: 241.7
click at [1017, 69] on div "08/01/2025 12:00 AM - 08/31/2025 11:59 PM Filters Views Live Monitoring RVZM55 …" at bounding box center [831, 386] width 1301 height 640
click at [1251, 83] on input "RVZM55" at bounding box center [1225, 82] width 174 height 20
drag, startPoint x: 1248, startPoint y: 81, endPoint x: 1057, endPoint y: 81, distance: 190.3
click at [1057, 81] on div "08/01/2025 12:00 AM - 08/31/2025 11:59 PM Filters Views Live Monitoring RVZM55 …" at bounding box center [831, 85] width 1301 height 27
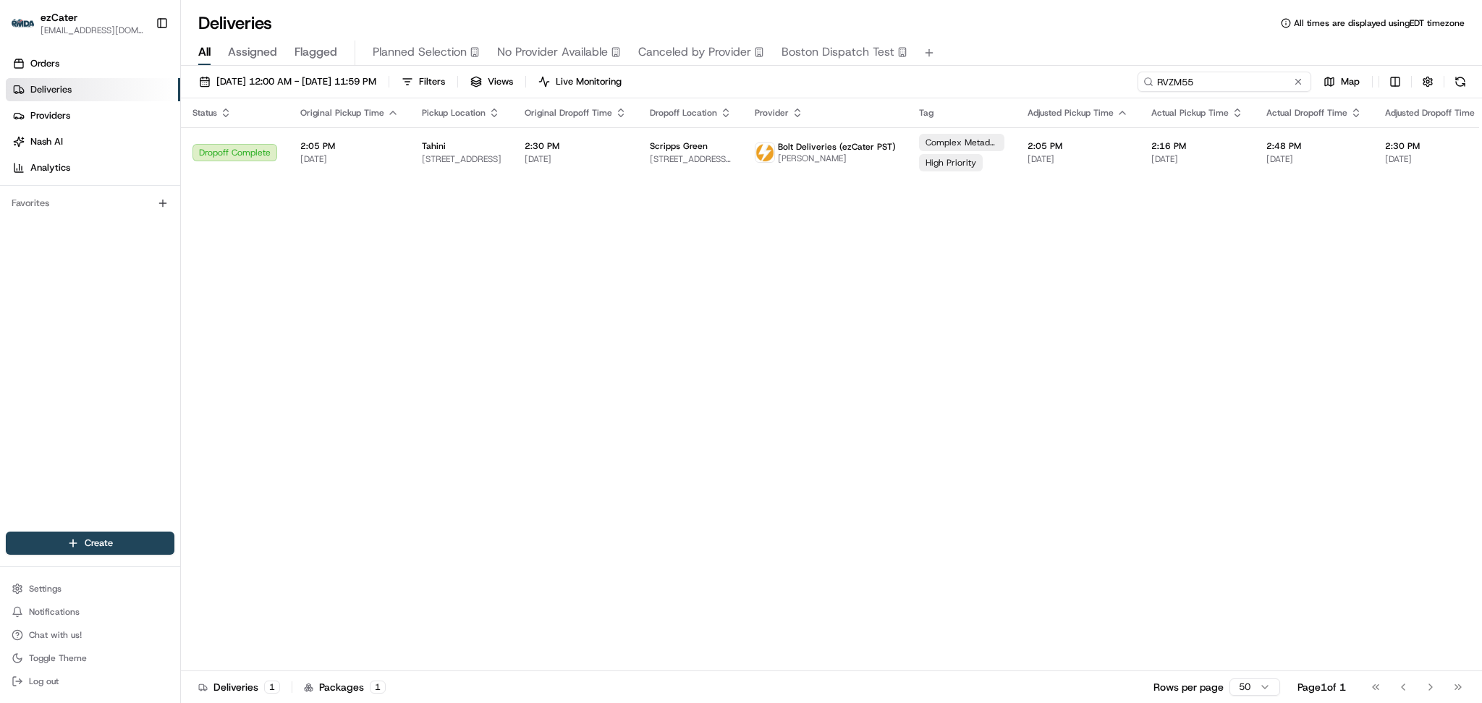
paste input "4H1P0A"
type input "4H1P0A"
click at [1272, 279] on div "Status Original Pickup Time Pickup Location Original Dropoff Time Dropoff Locat…" at bounding box center [949, 384] width 1537 height 573
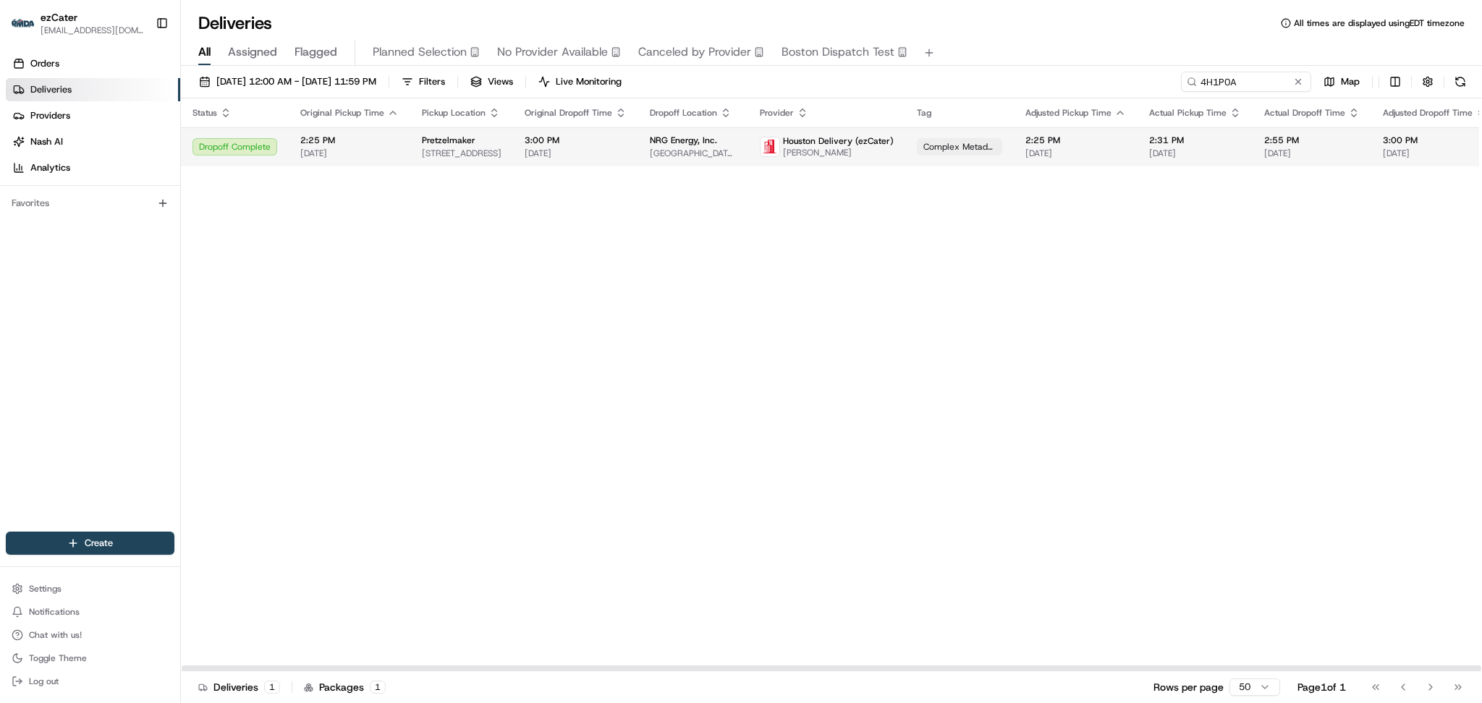
click at [1166, 155] on span "[DATE]" at bounding box center [1195, 154] width 92 height 12
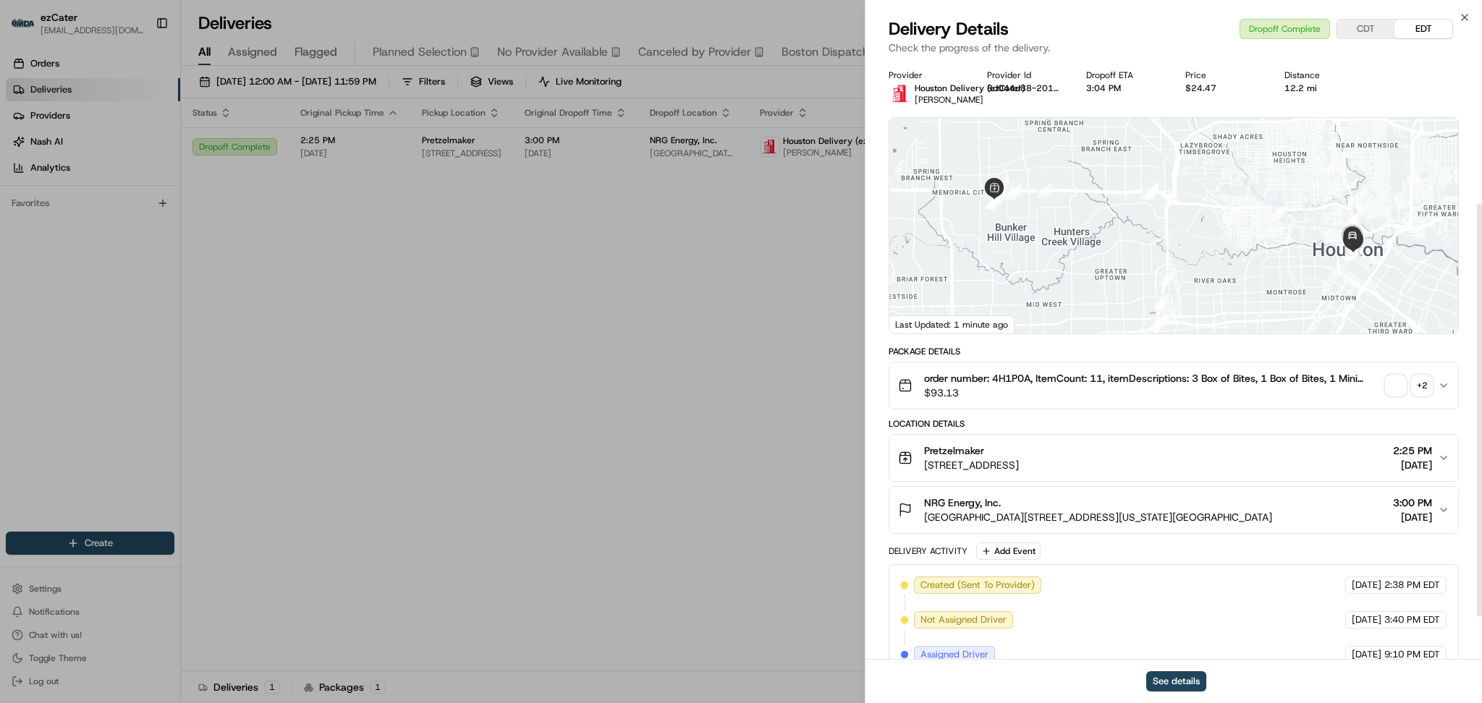
scroll to position [269, 0]
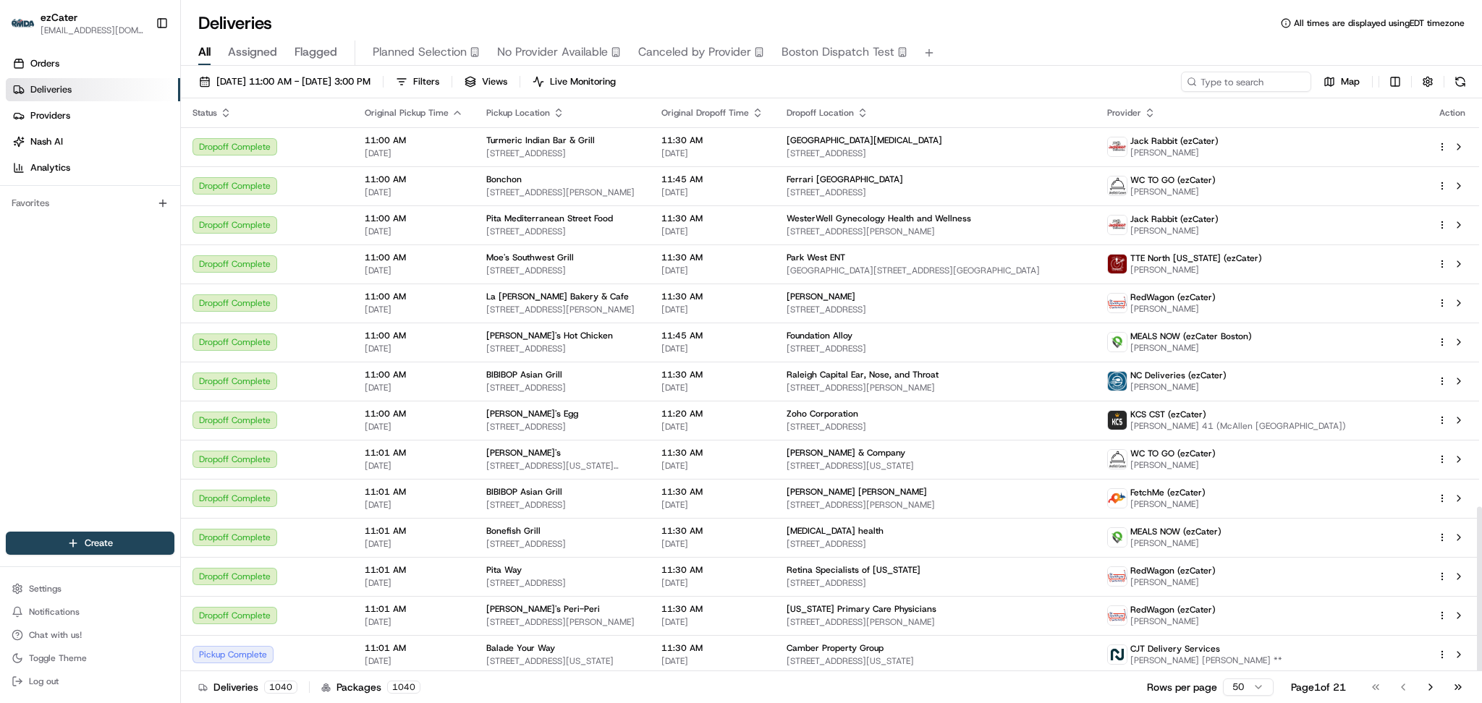
scroll to position [1417, 0]
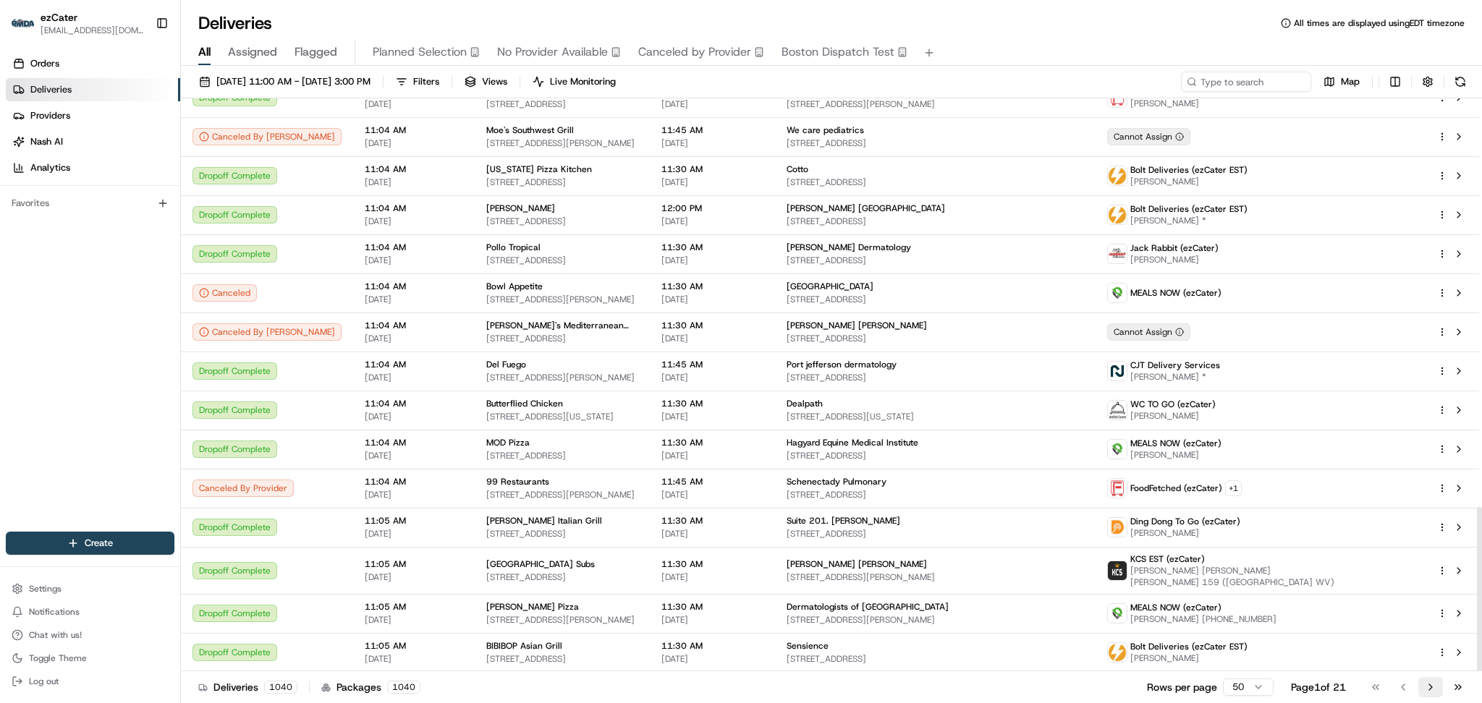
click at [1427, 687] on button "Go to next page" at bounding box center [1431, 687] width 25 height 20
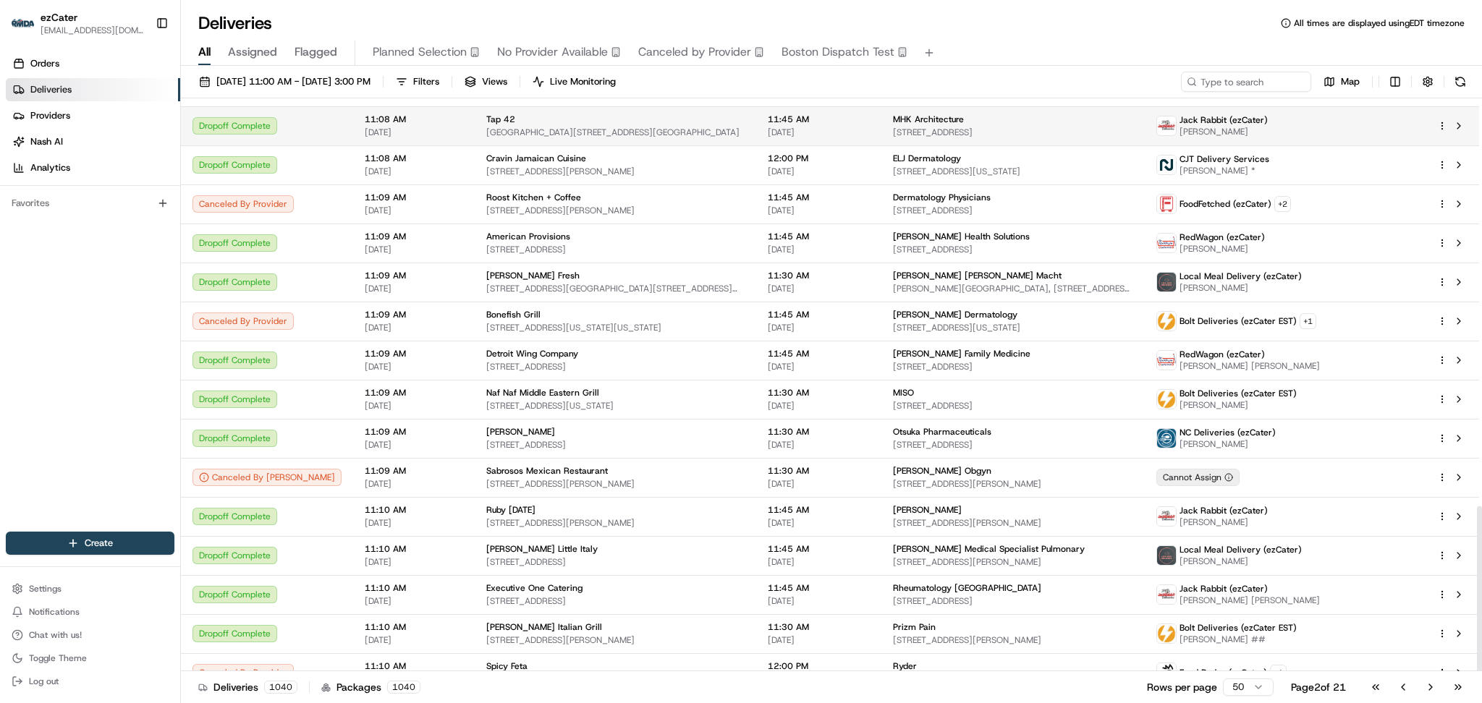
scroll to position [1408, 0]
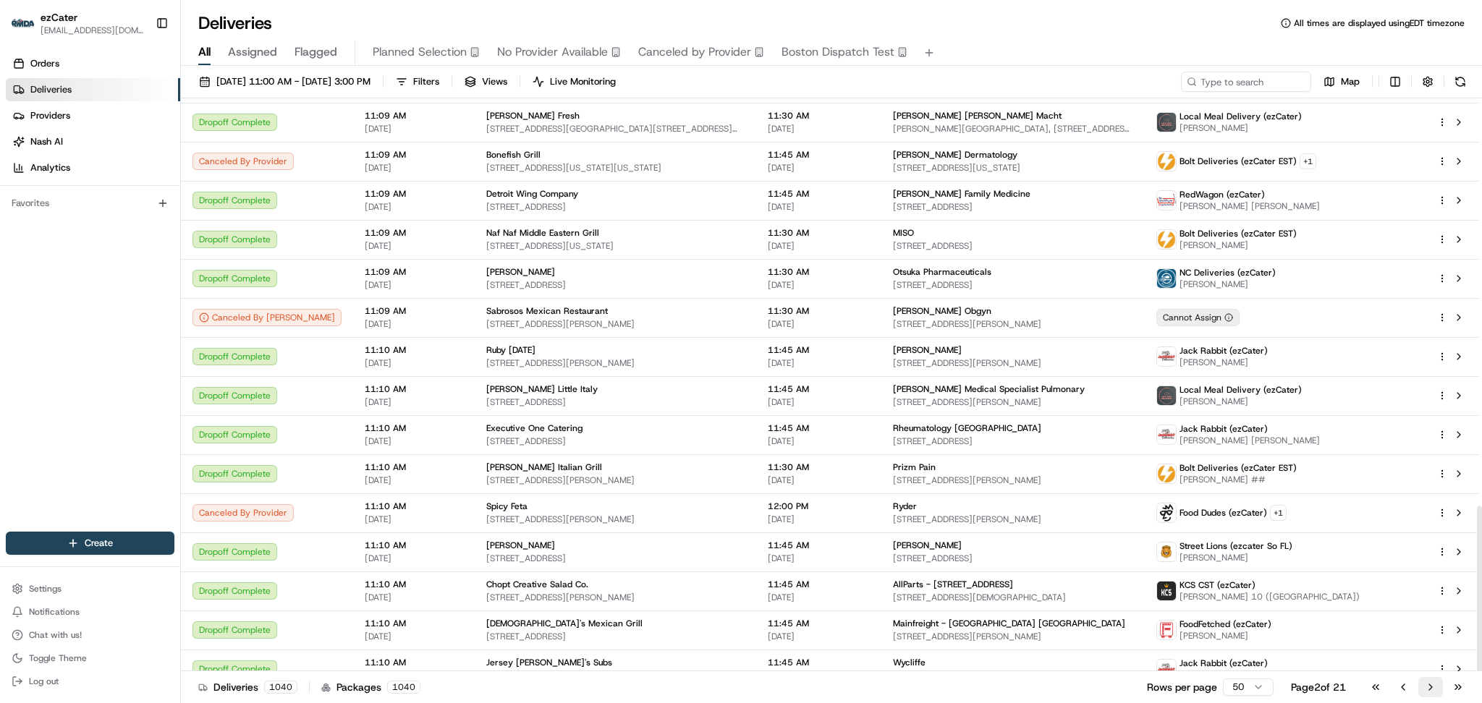
click at [1428, 682] on button "Go to next page" at bounding box center [1431, 687] width 25 height 20
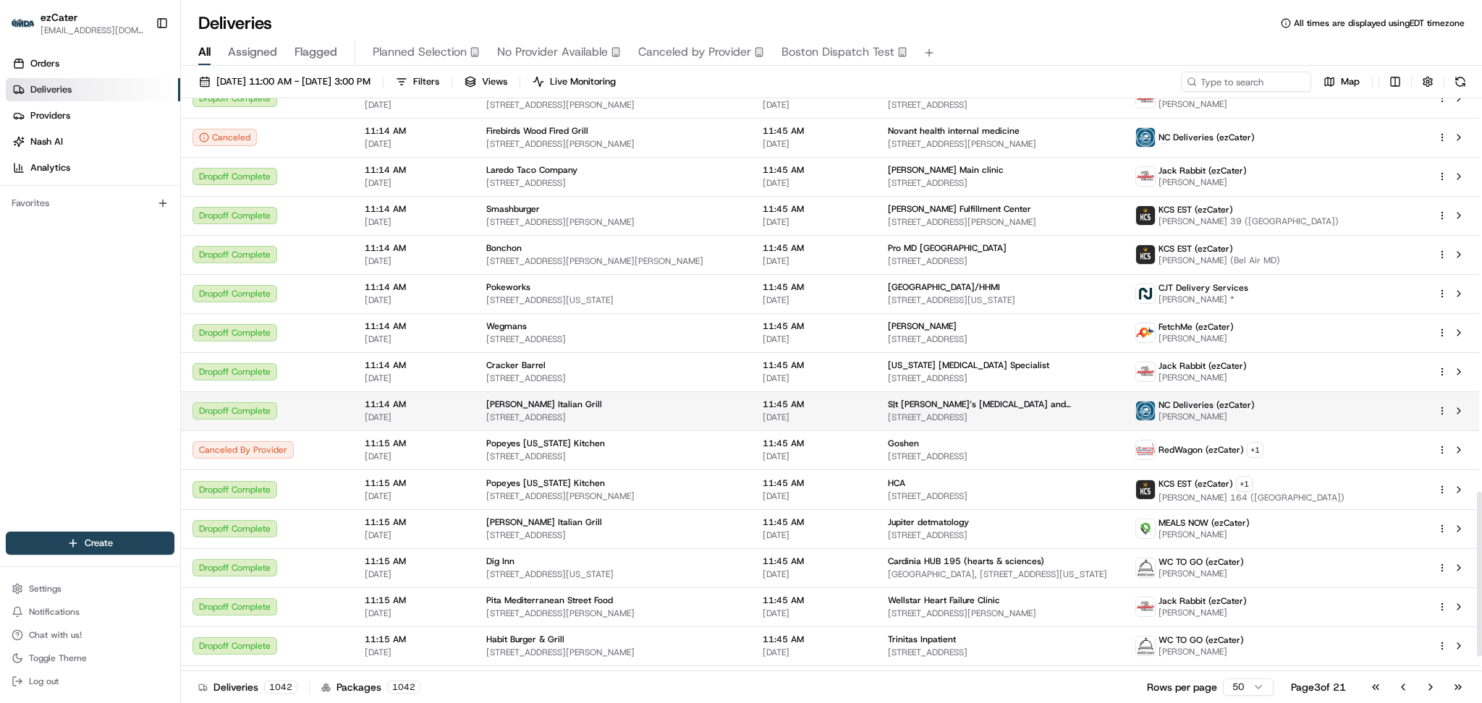
scroll to position [1419, 0]
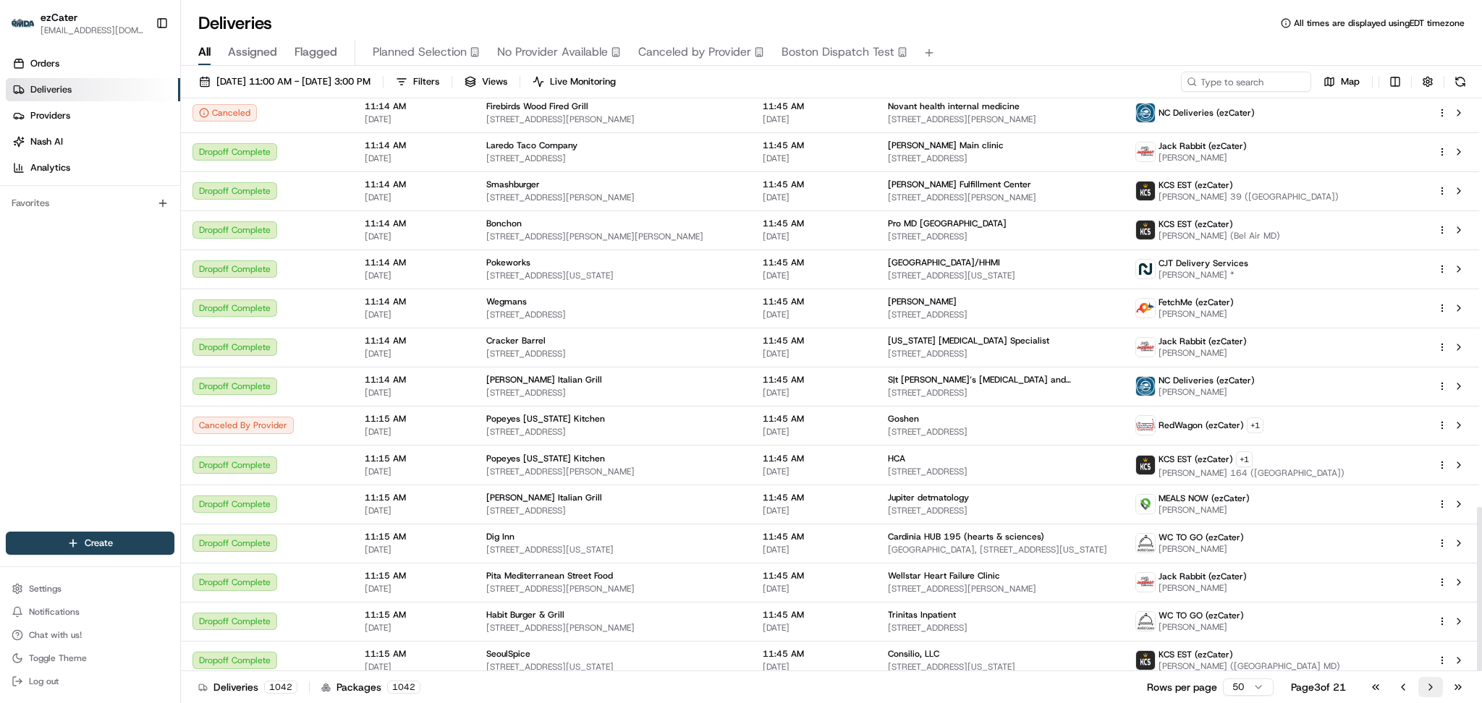
click at [1436, 687] on button "Go to next page" at bounding box center [1431, 687] width 25 height 20
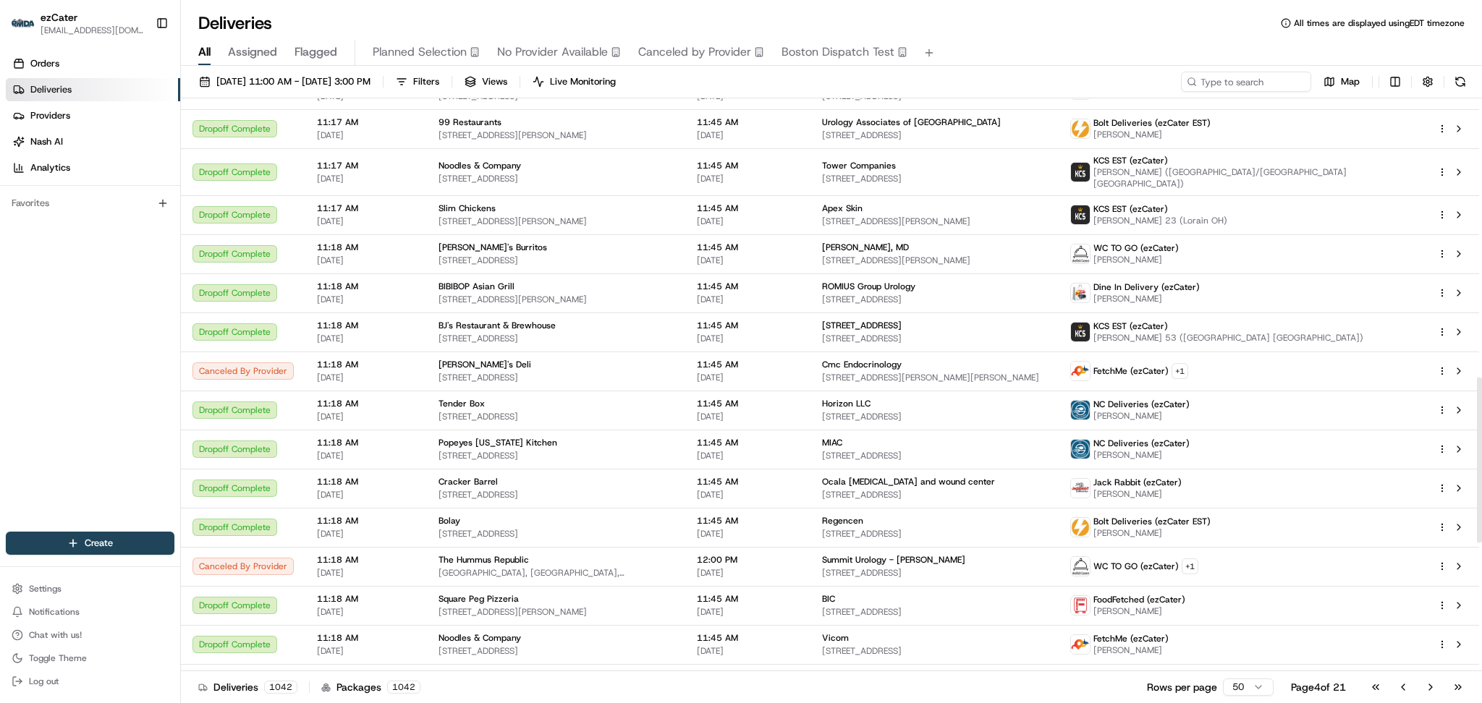
scroll to position [1411, 0]
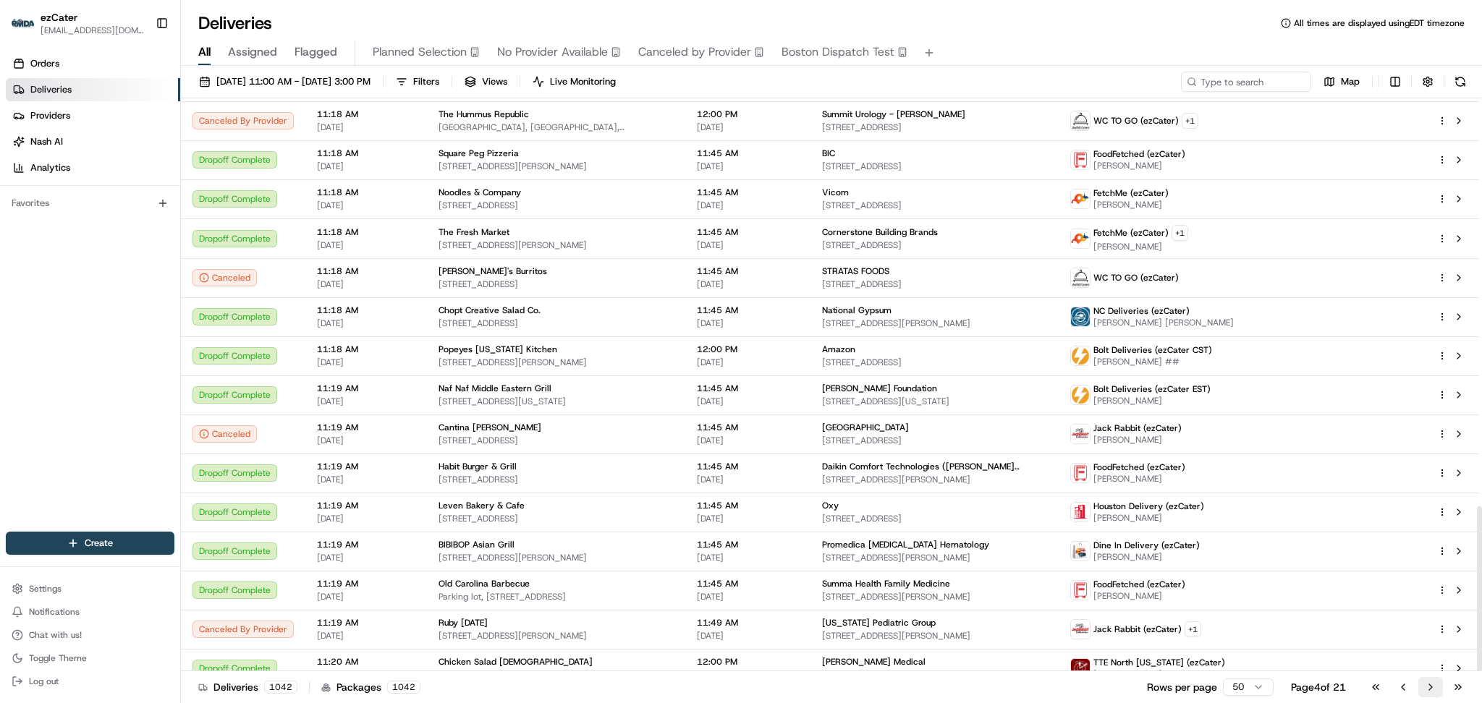
click at [1439, 687] on button "Go to next page" at bounding box center [1431, 687] width 25 height 20
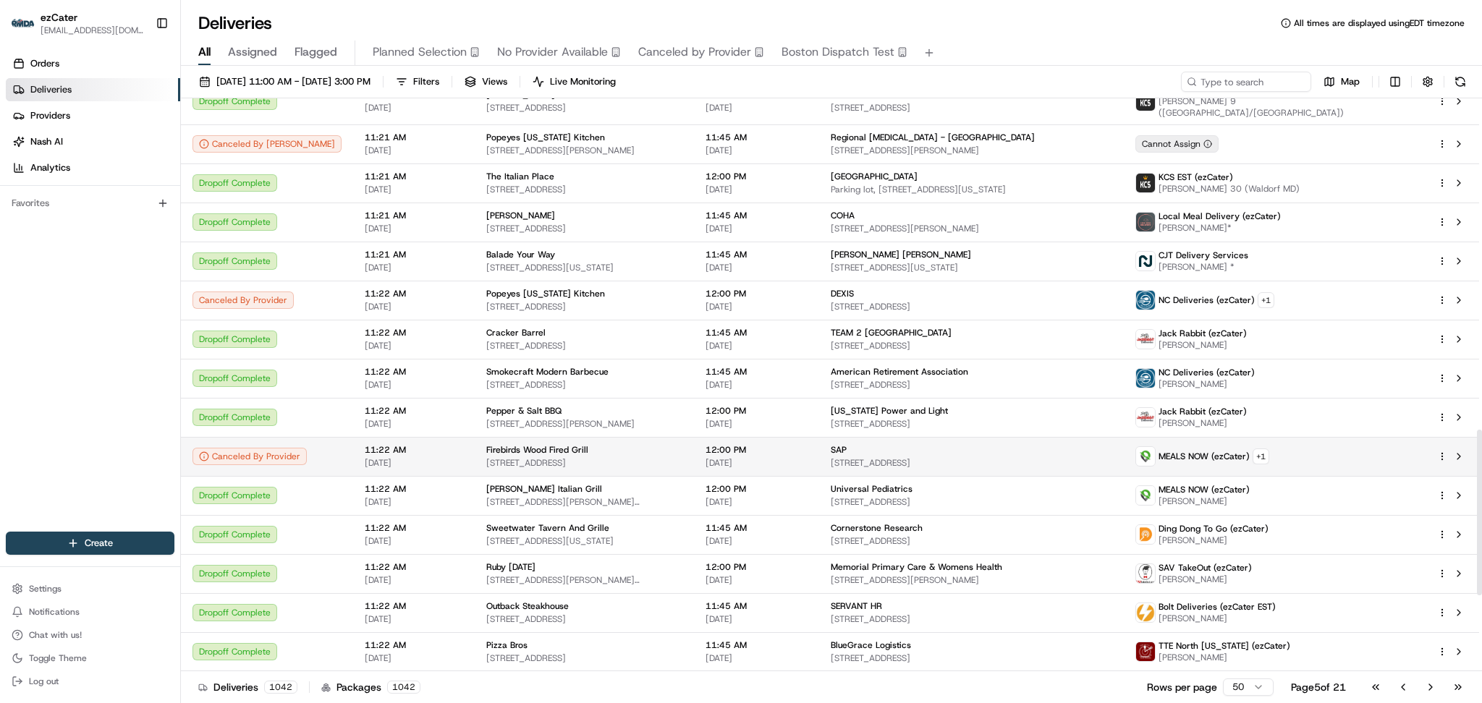
scroll to position [1410, 0]
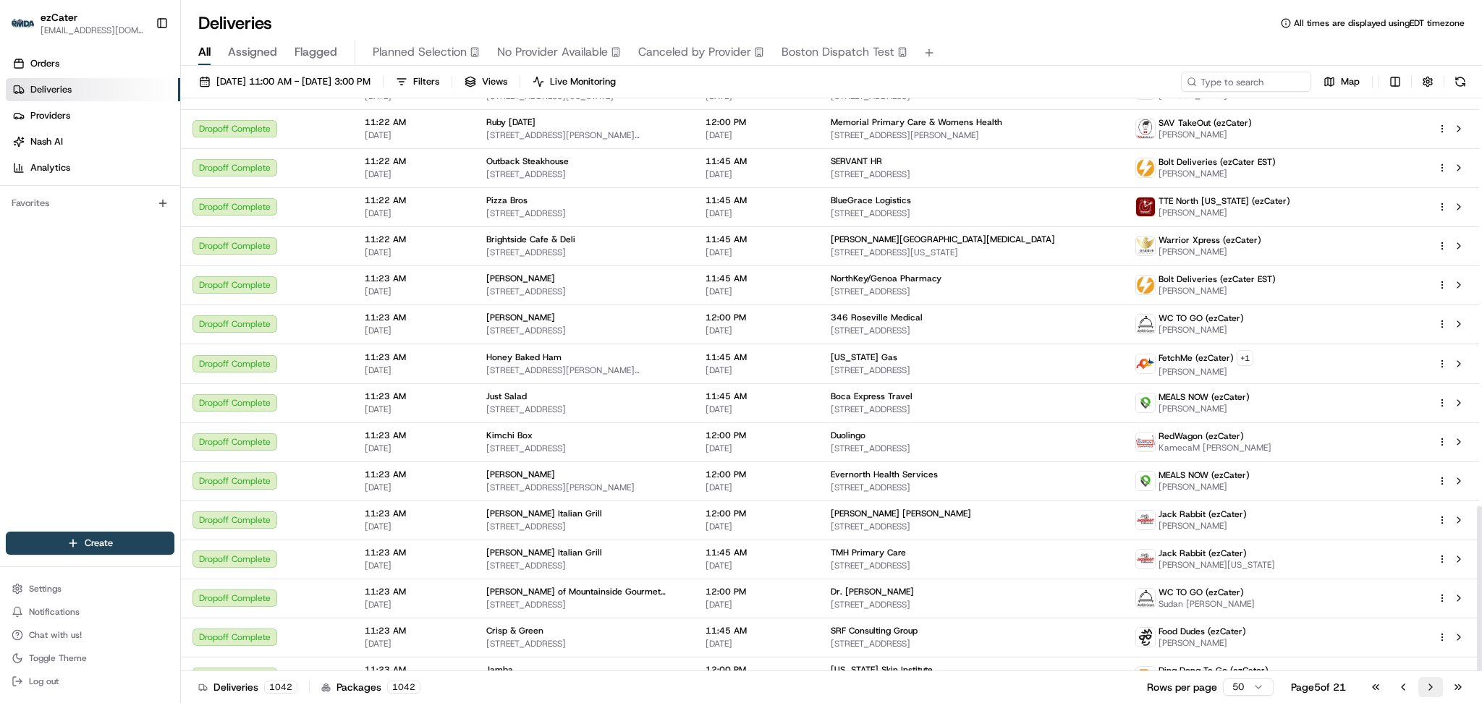
click at [1426, 683] on button "Go to next page" at bounding box center [1431, 687] width 25 height 20
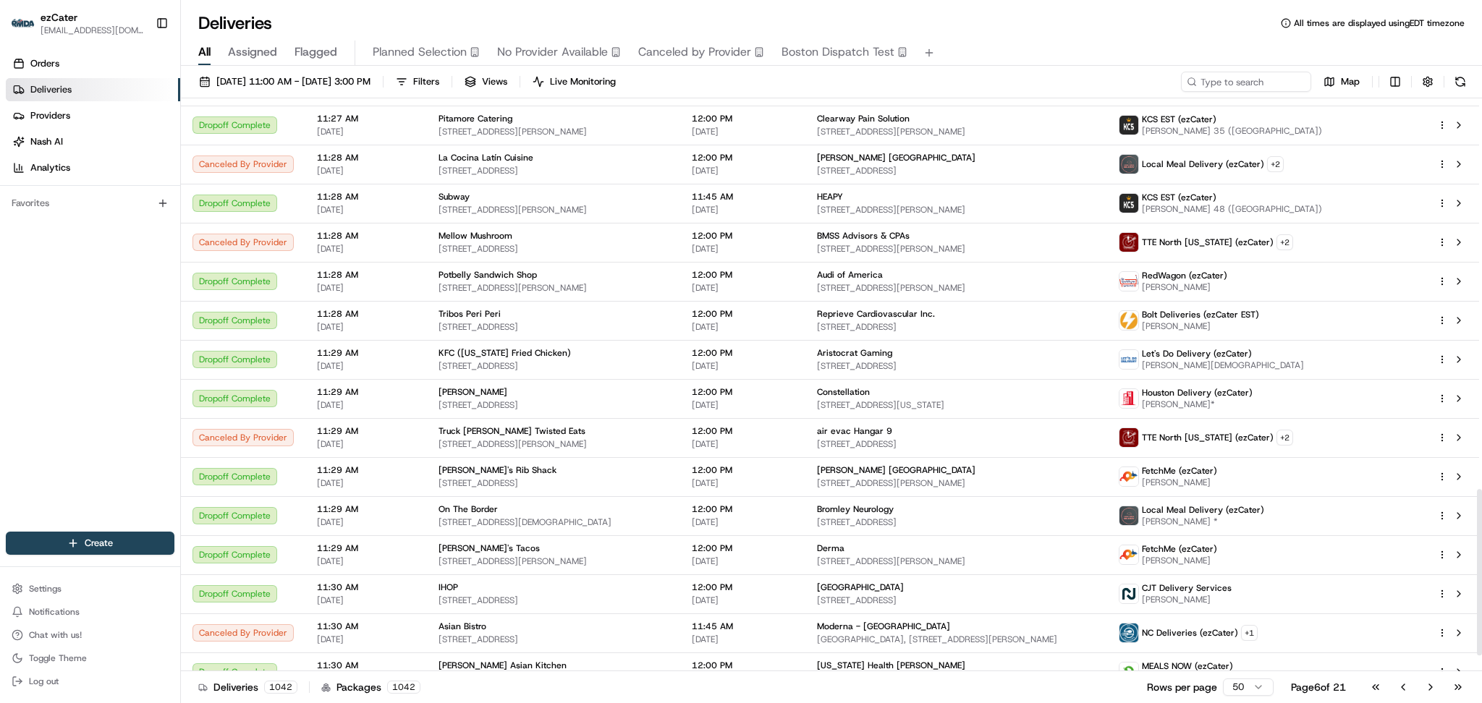
scroll to position [1408, 0]
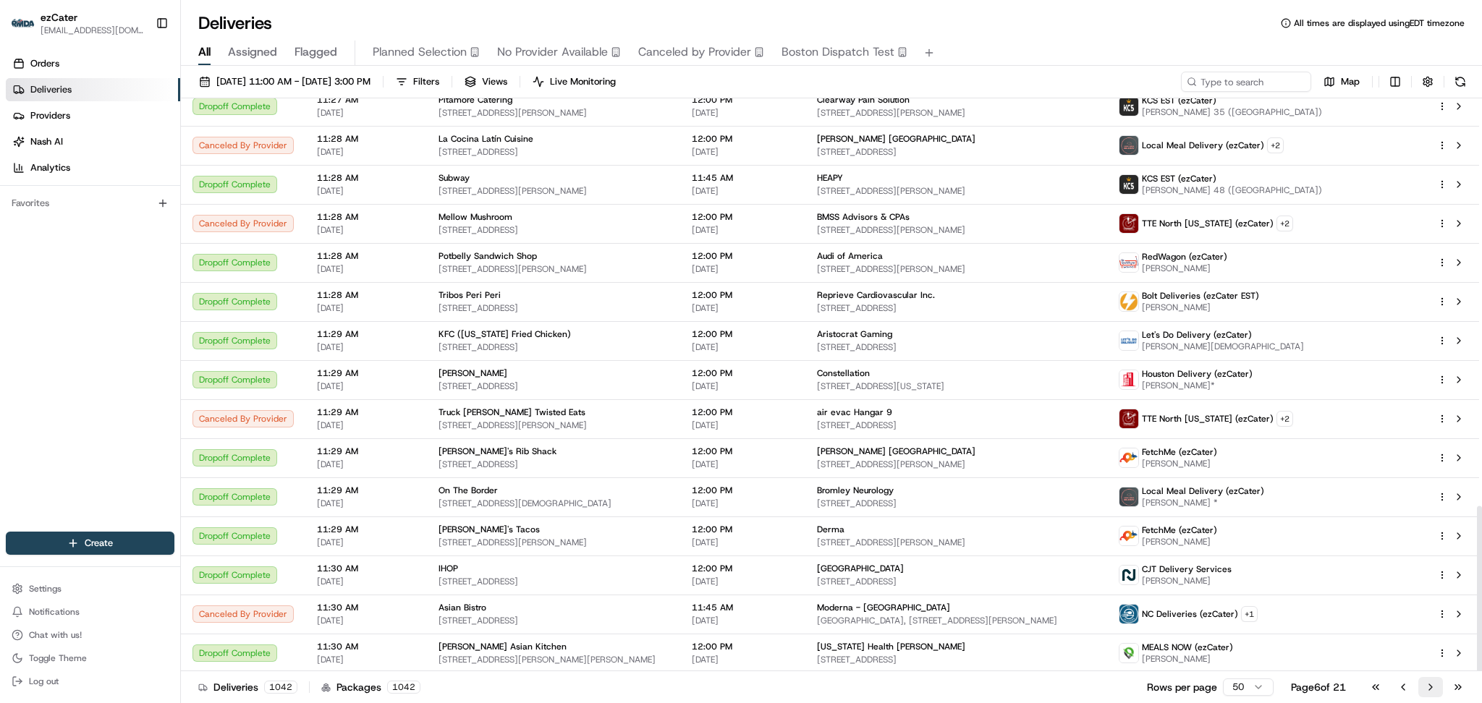
click at [1429, 680] on button "Go to next page" at bounding box center [1431, 687] width 25 height 20
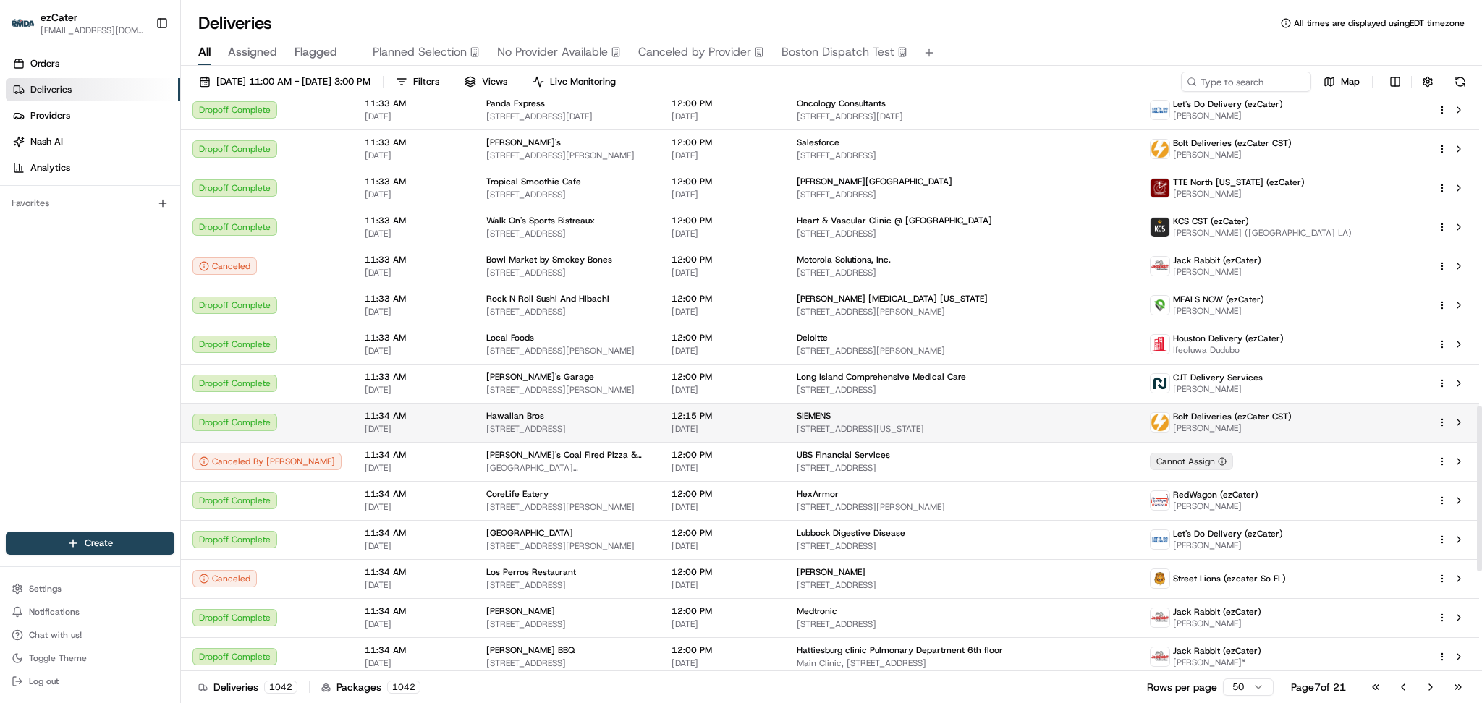
scroll to position [1410, 0]
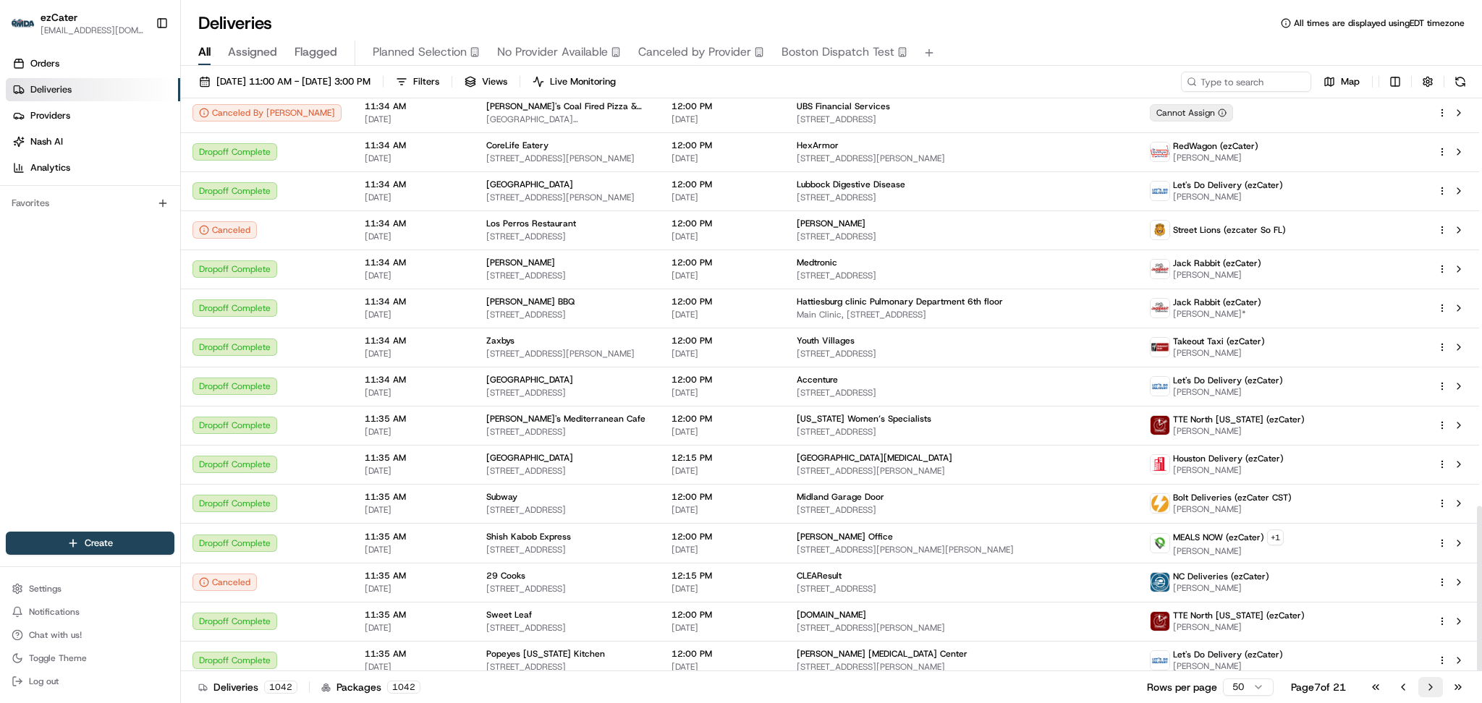
click at [1429, 690] on button "Go to next page" at bounding box center [1431, 687] width 25 height 20
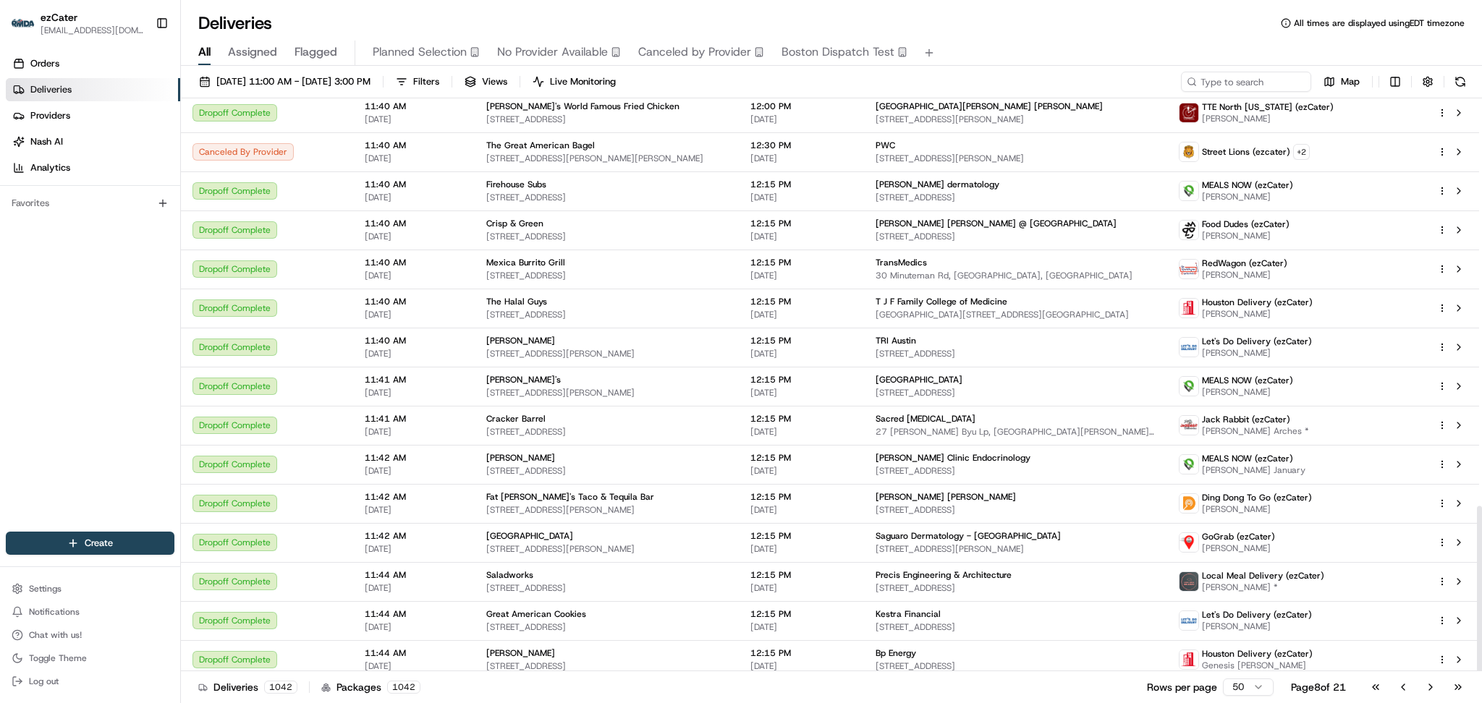
scroll to position [1408, 0]
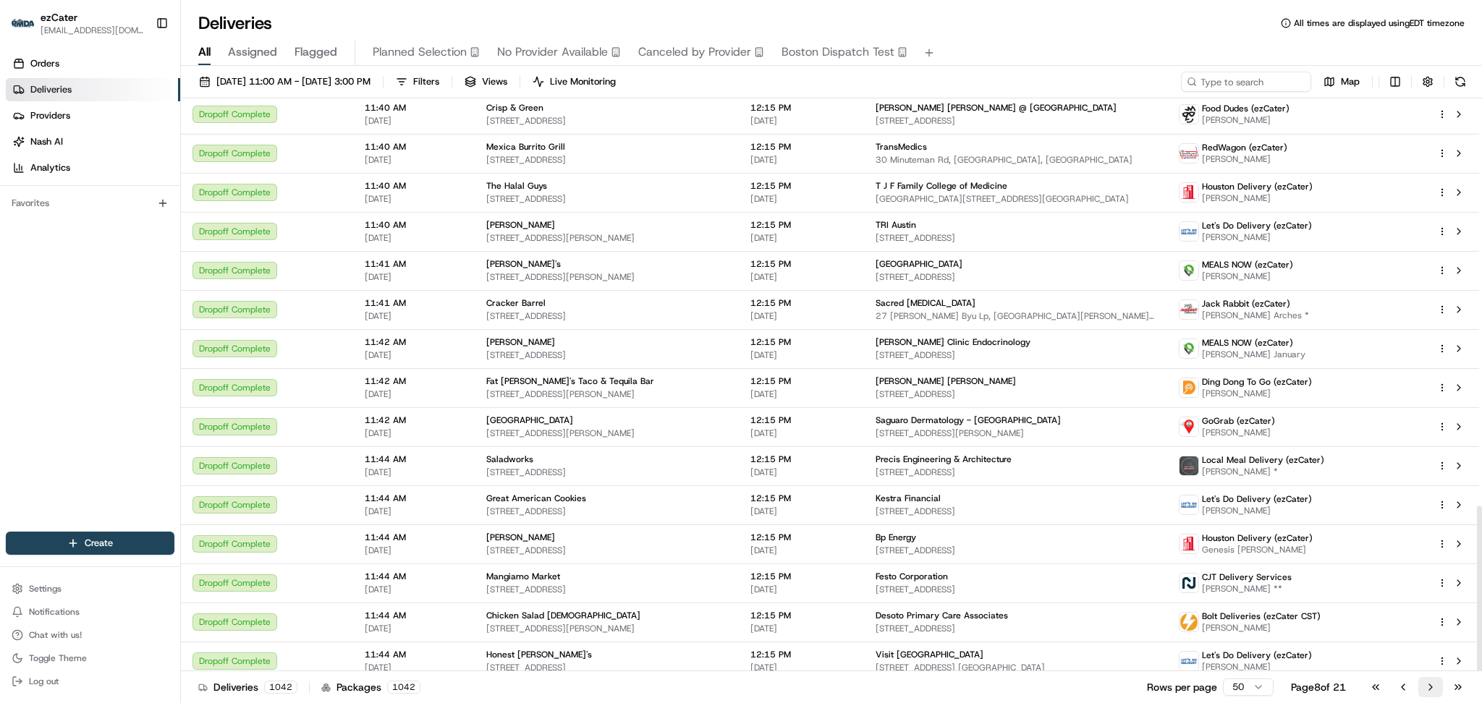
click at [1430, 677] on button "Go to next page" at bounding box center [1431, 687] width 25 height 20
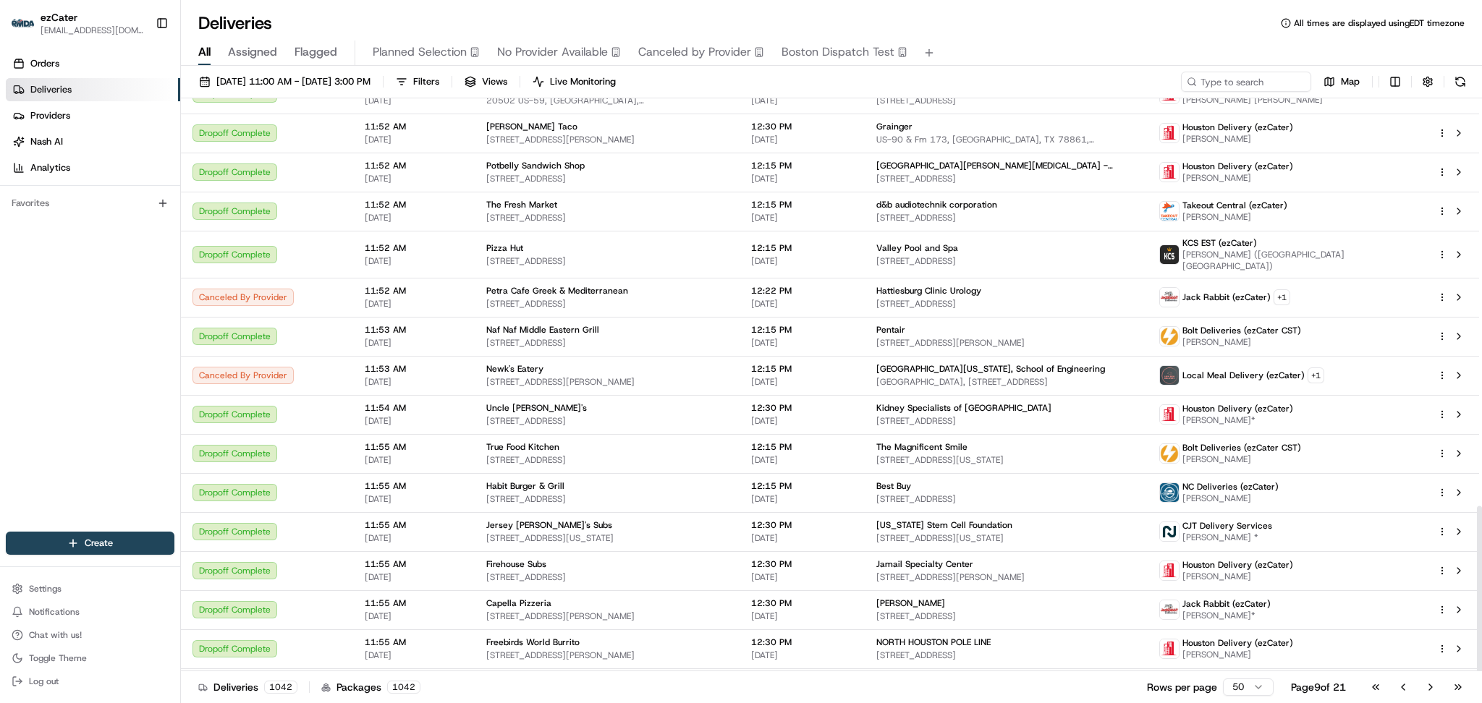
scroll to position [1408, 0]
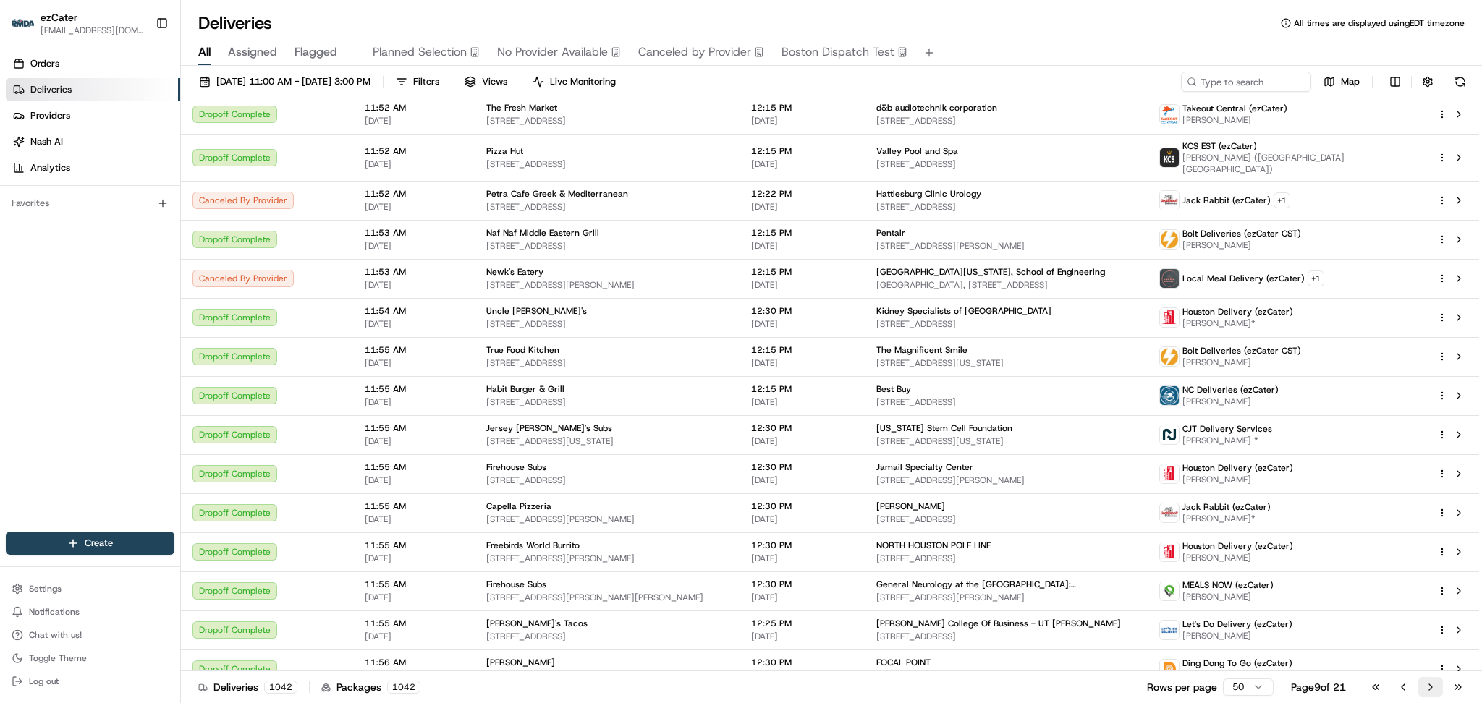
click at [1426, 684] on button "Go to next page" at bounding box center [1431, 687] width 25 height 20
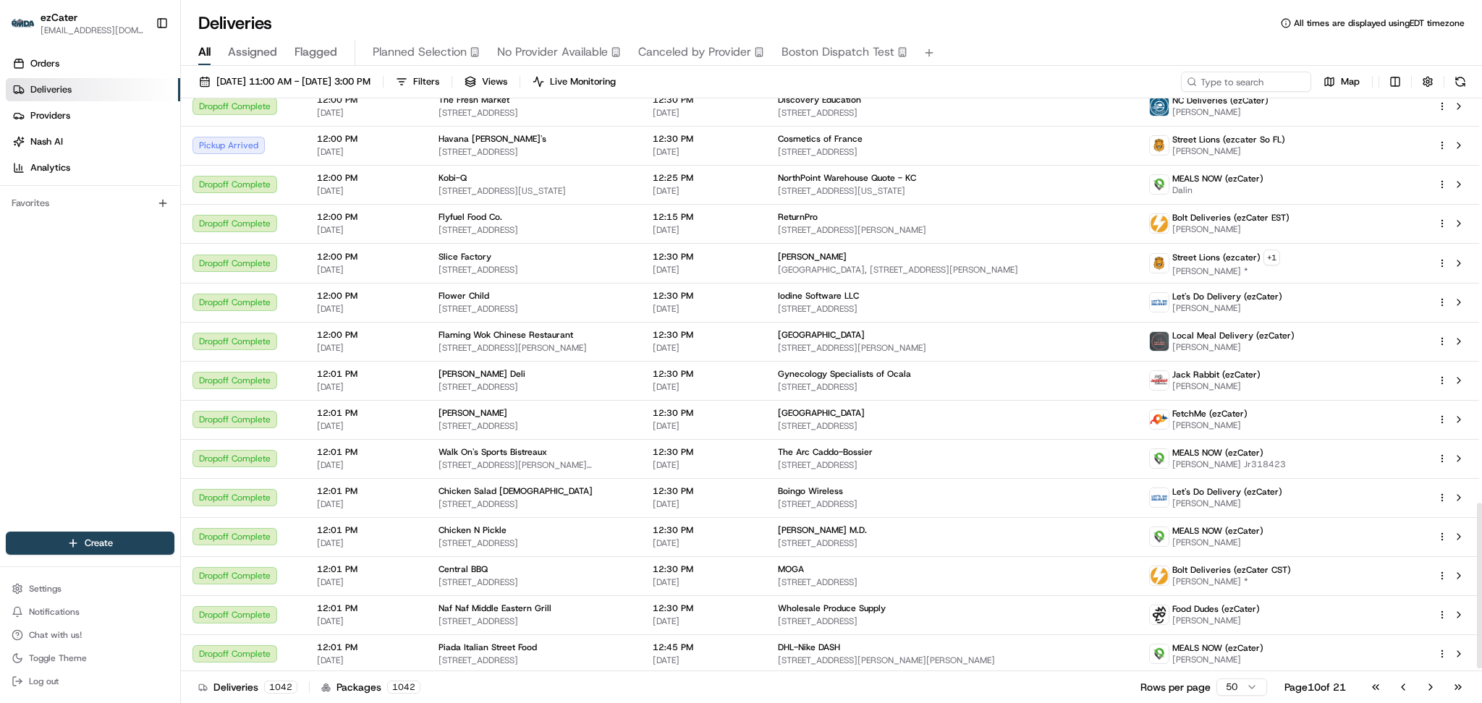
scroll to position [1411, 0]
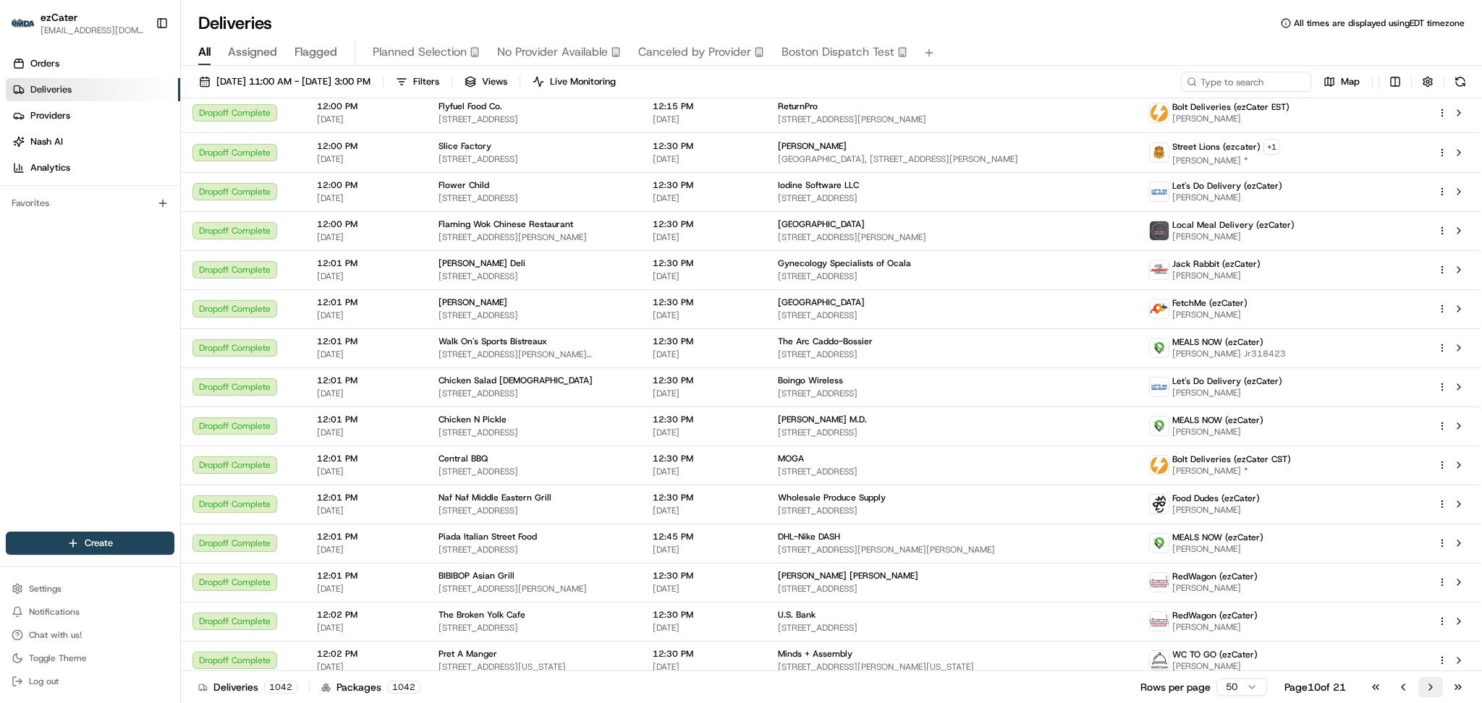
click at [1433, 688] on button "Go to next page" at bounding box center [1431, 687] width 25 height 20
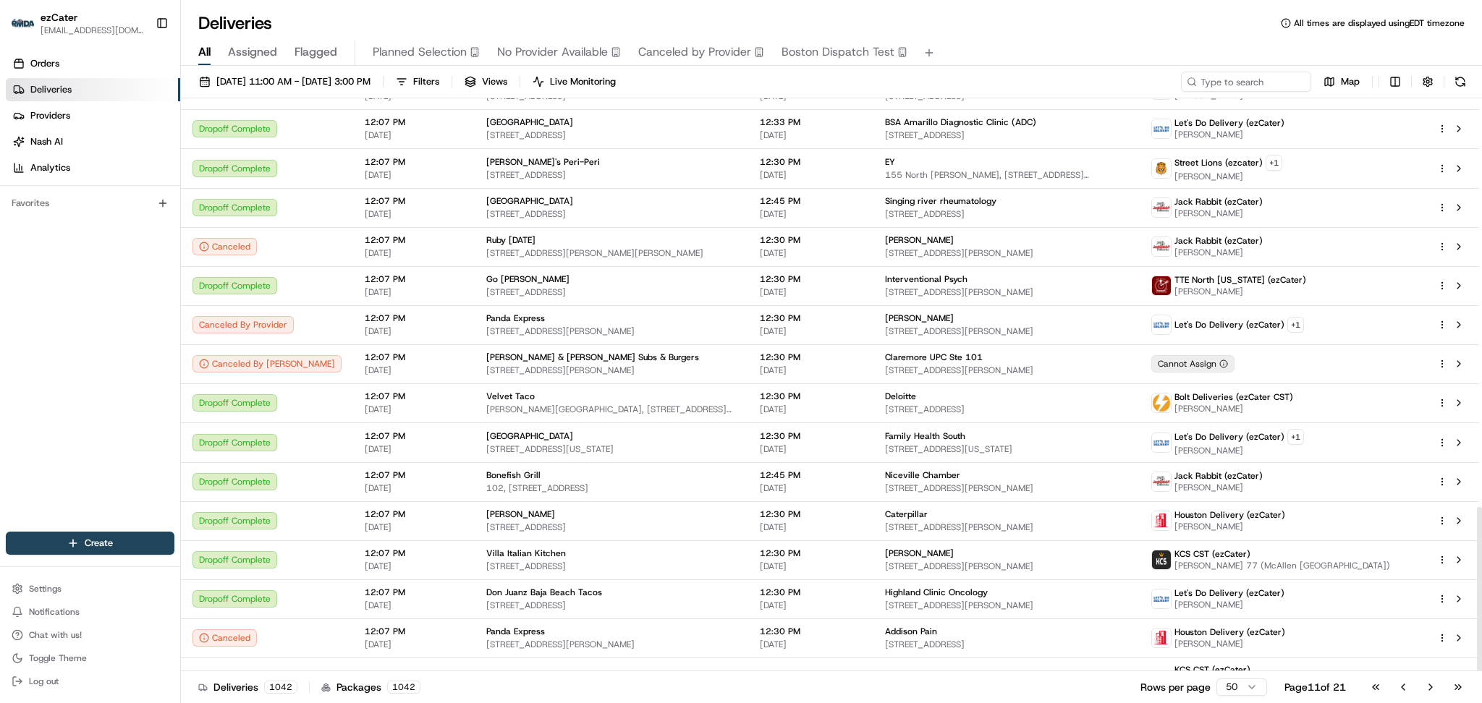
scroll to position [1419, 0]
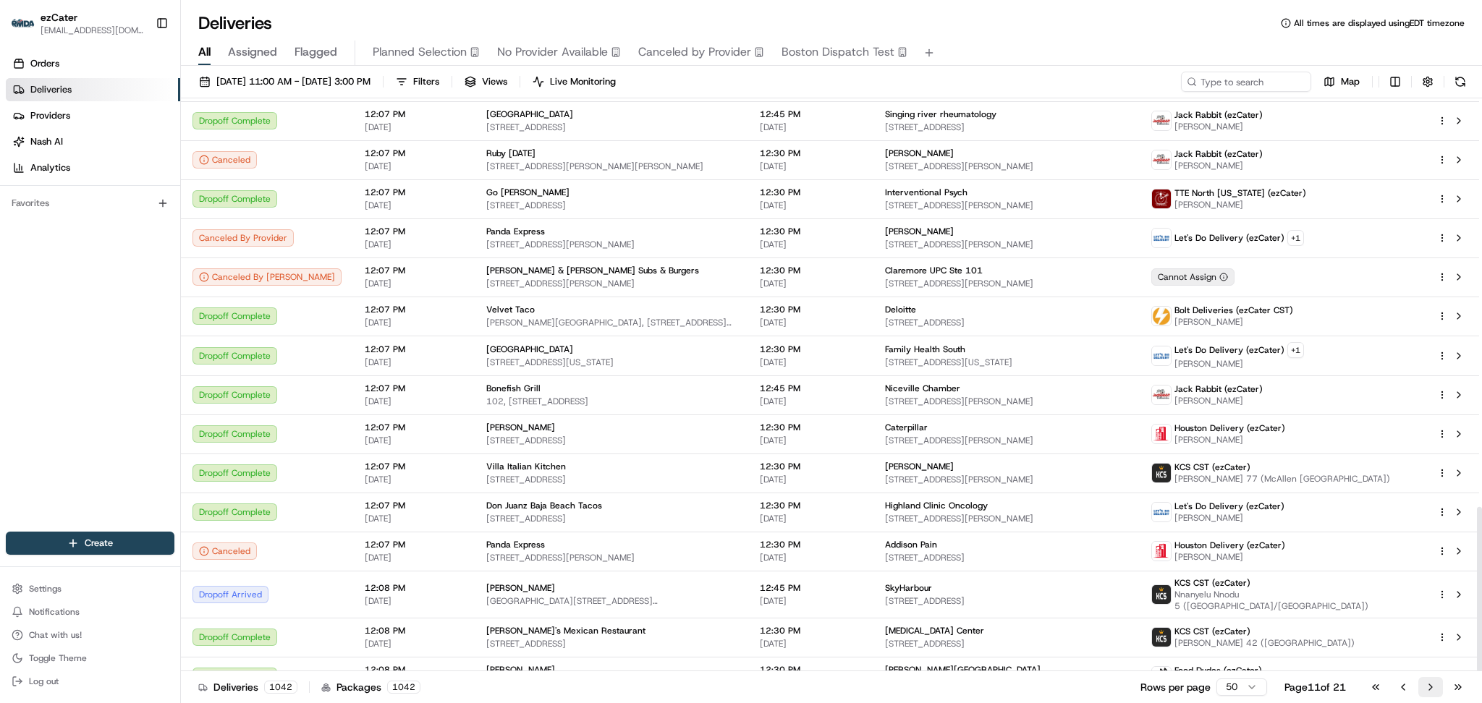
click at [1437, 684] on button "Go to next page" at bounding box center [1431, 687] width 25 height 20
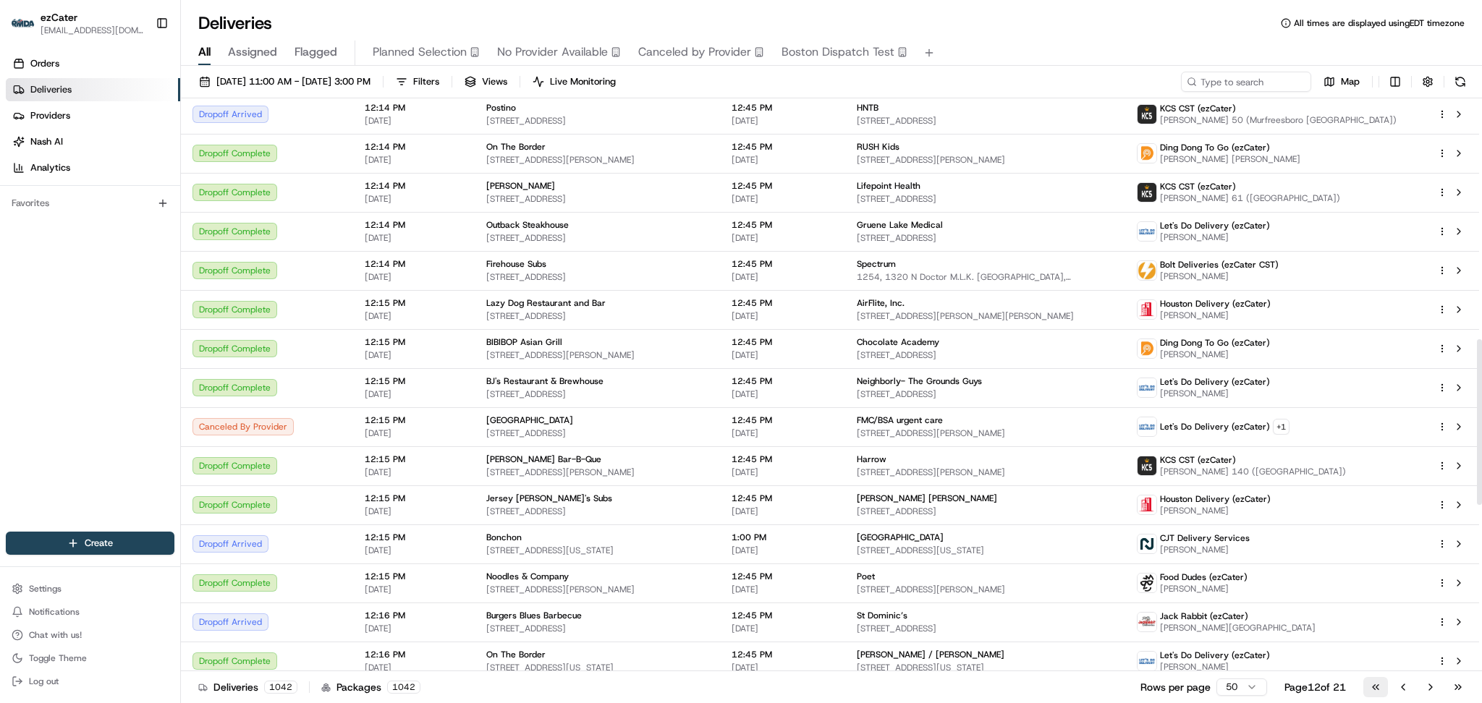
scroll to position [1410, 0]
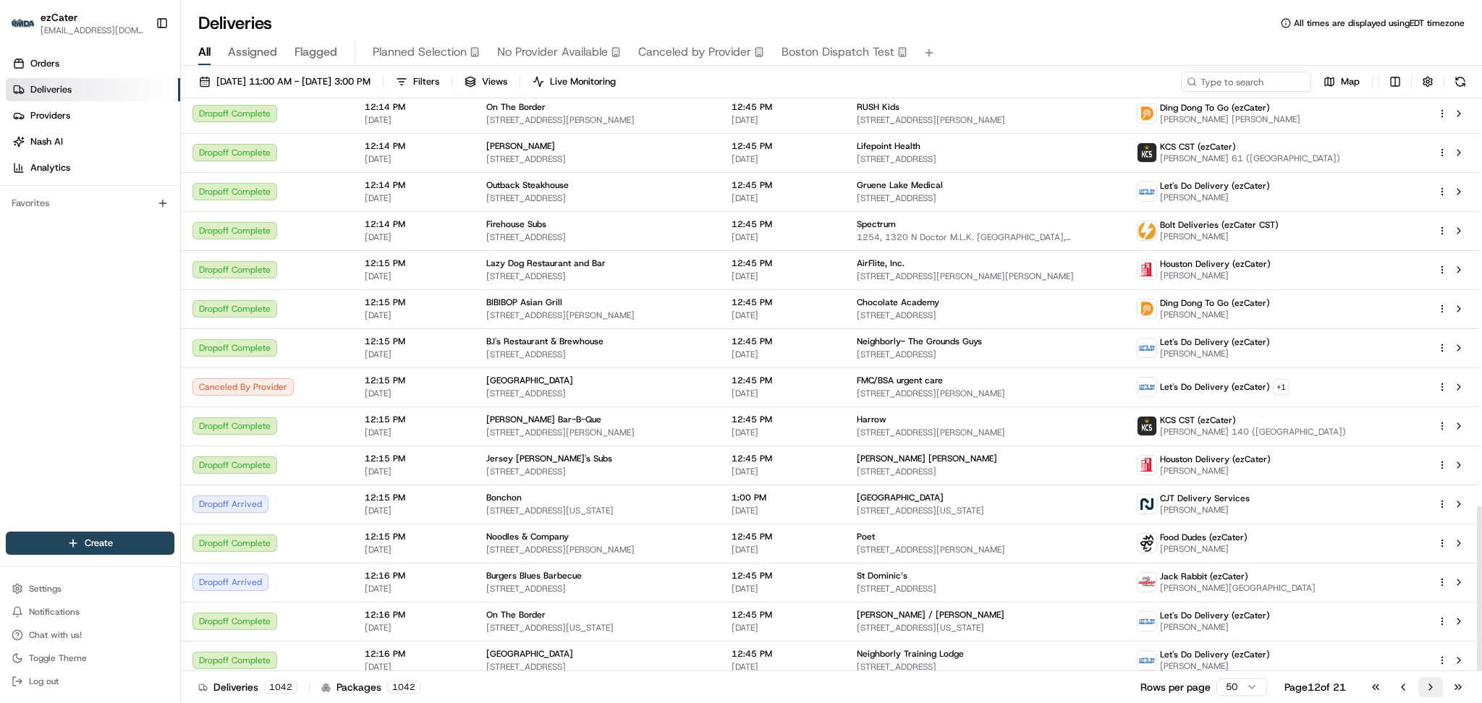
click at [1427, 686] on button "Go to next page" at bounding box center [1431, 687] width 25 height 20
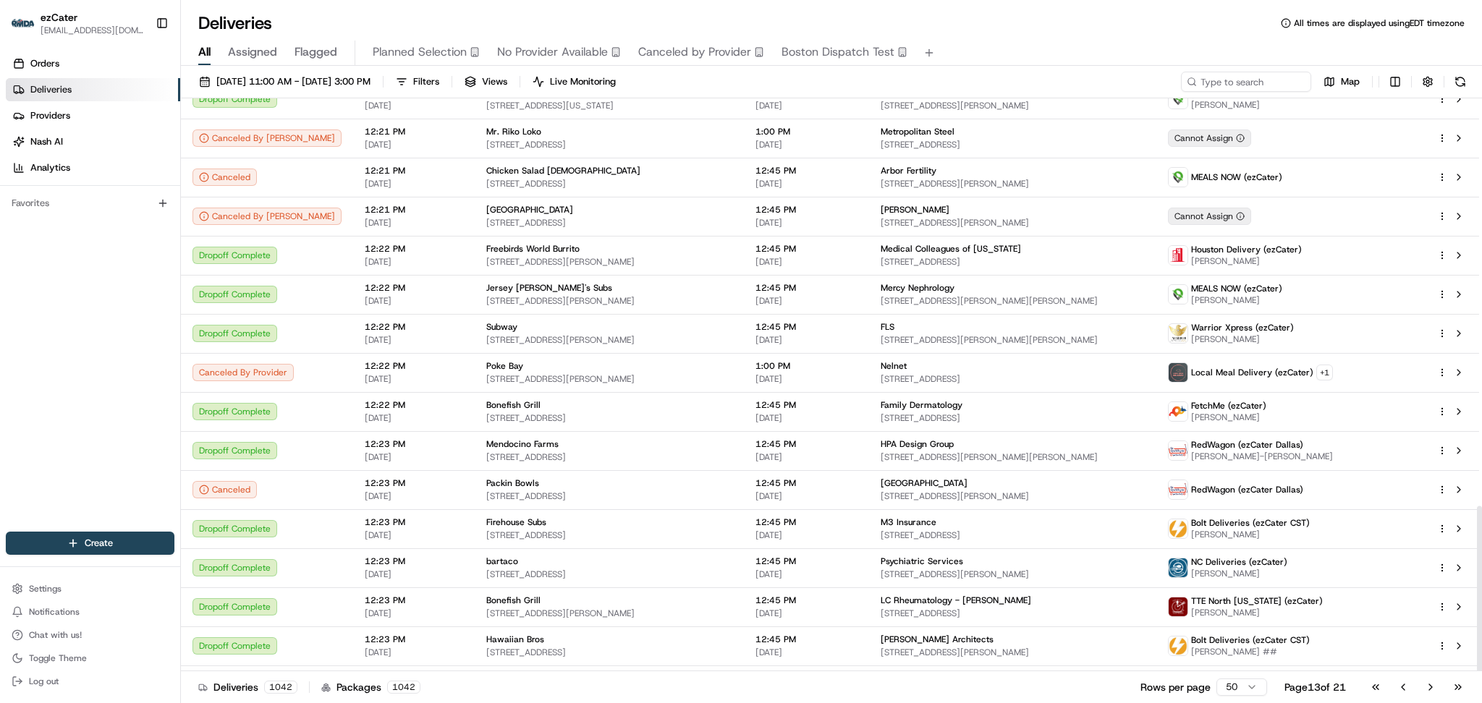
scroll to position [1408, 0]
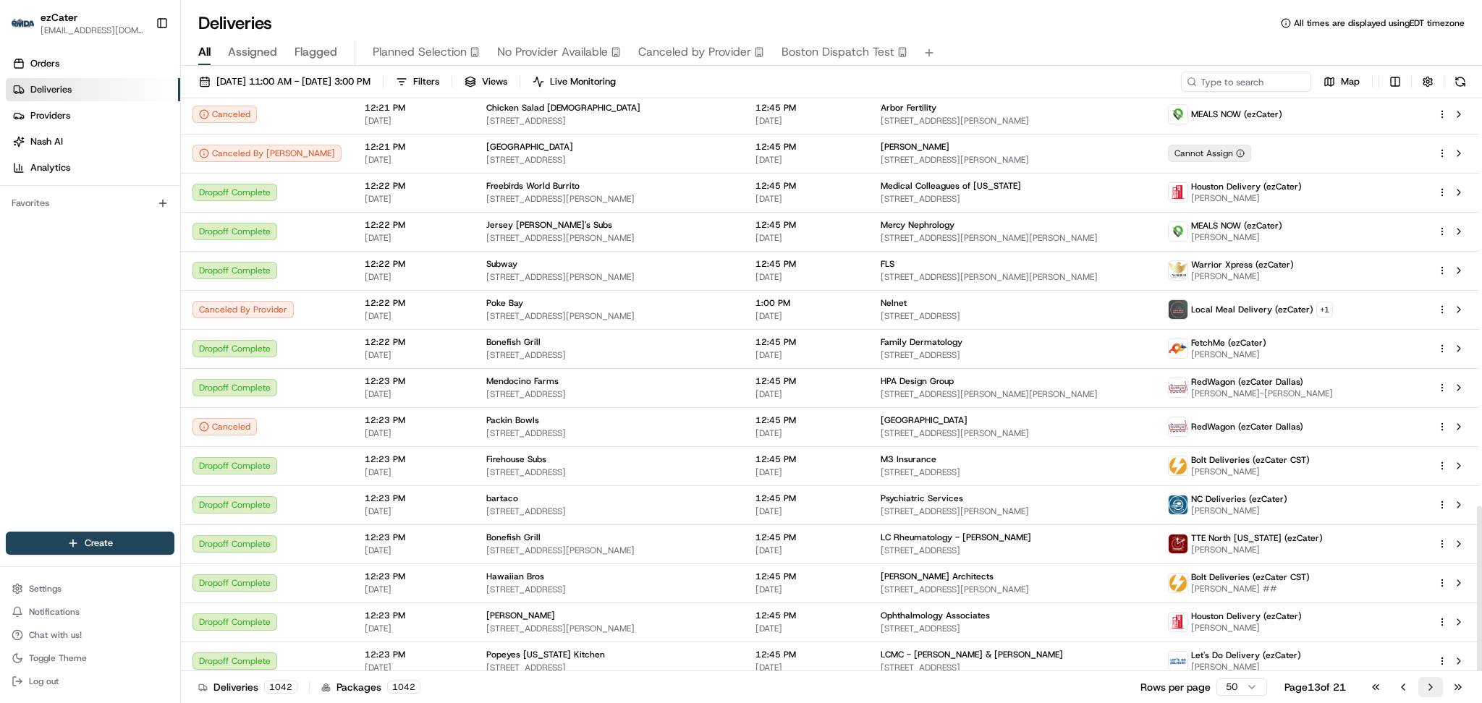
click at [1431, 687] on button "Go to next page" at bounding box center [1431, 687] width 25 height 20
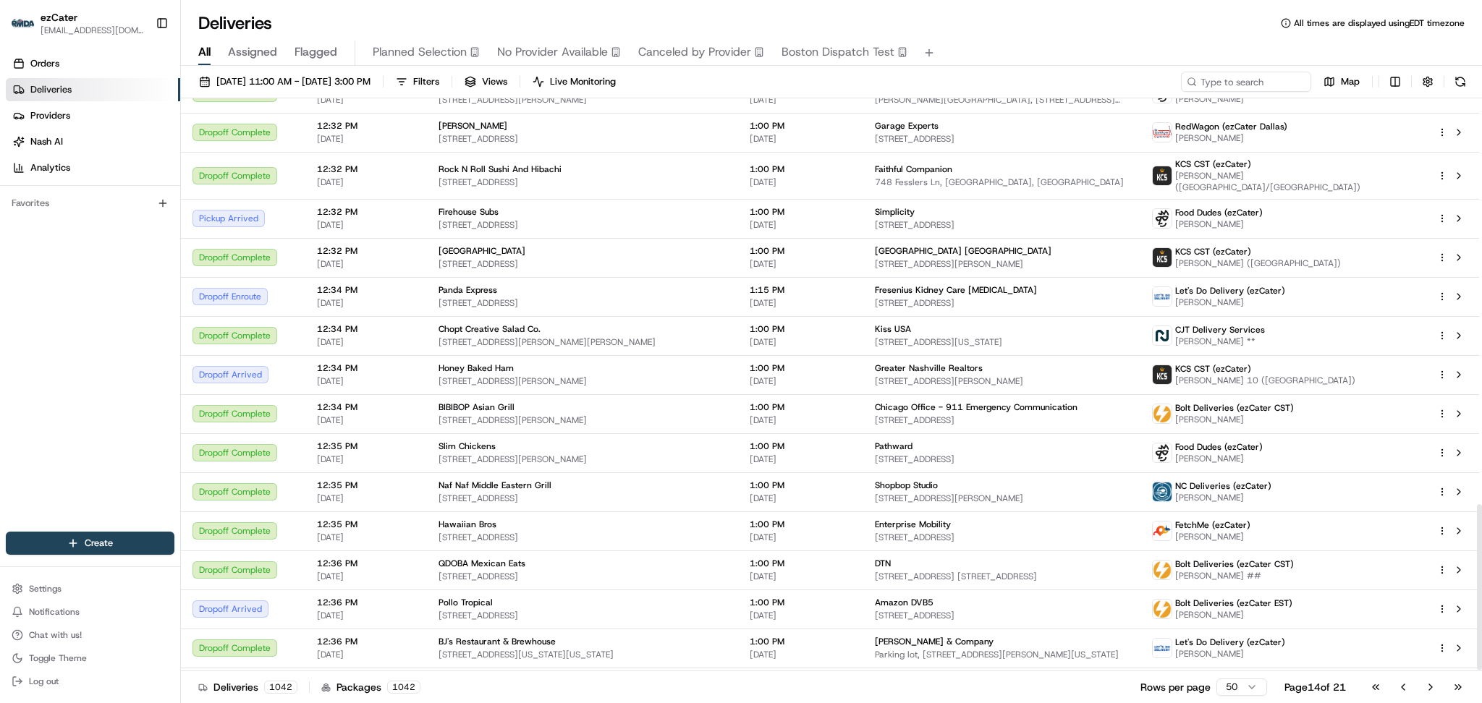
scroll to position [1410, 0]
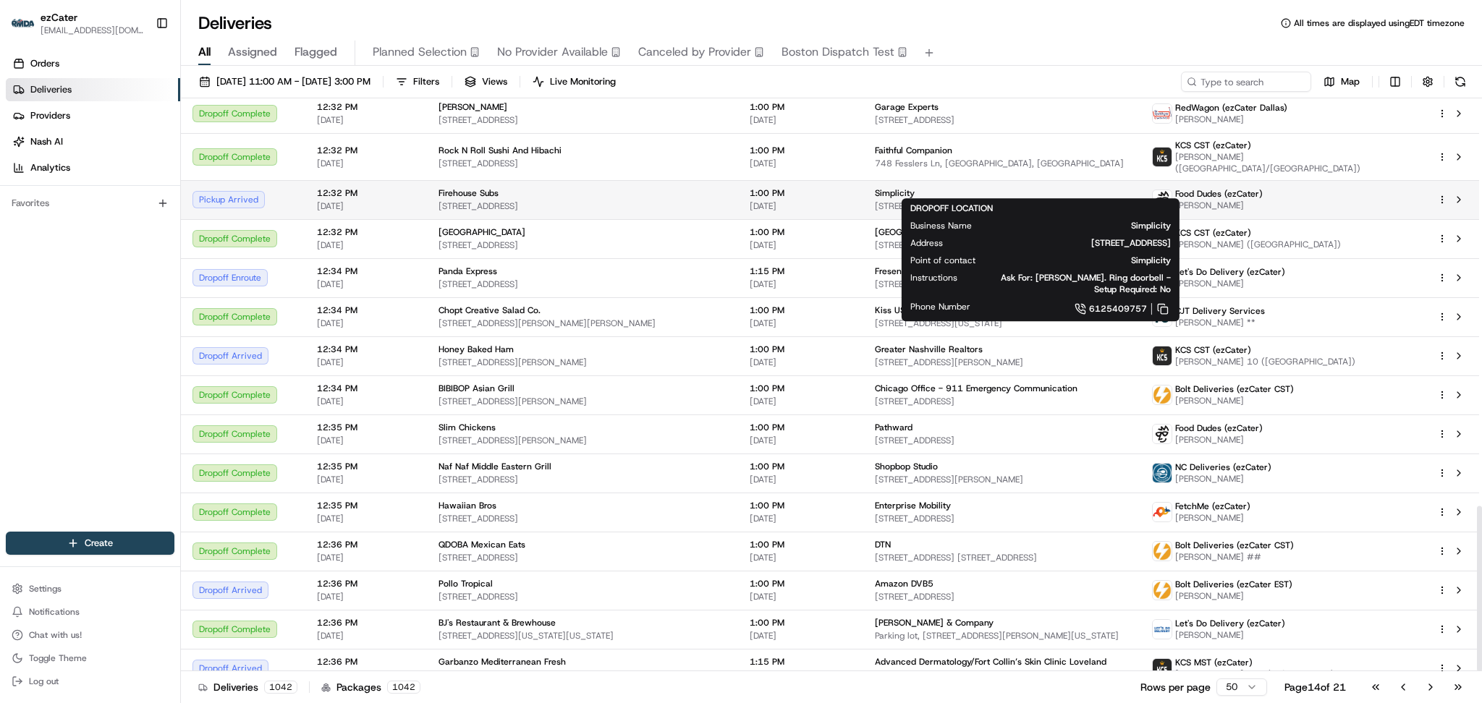
click at [930, 187] on div "Simplicity" at bounding box center [1002, 193] width 254 height 12
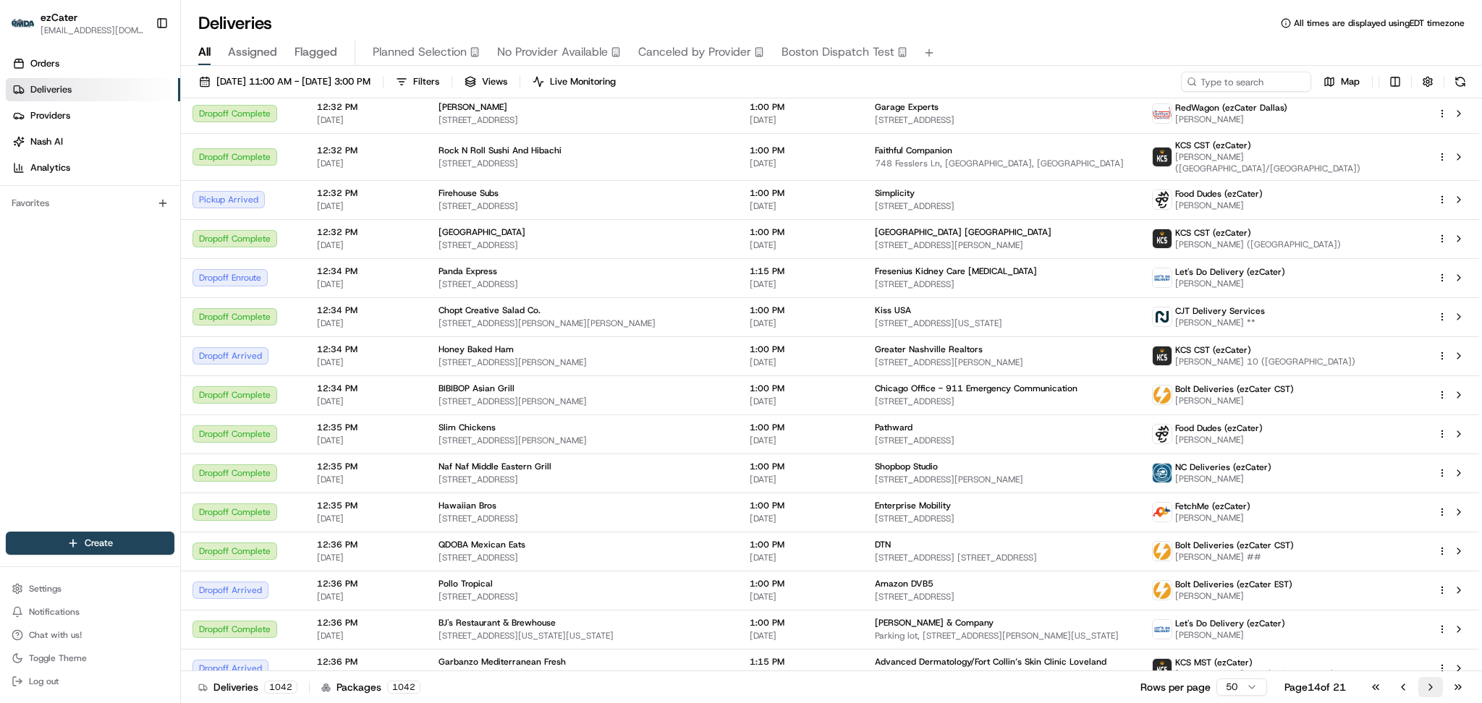
click at [1429, 690] on button "Go to next page" at bounding box center [1431, 687] width 25 height 20
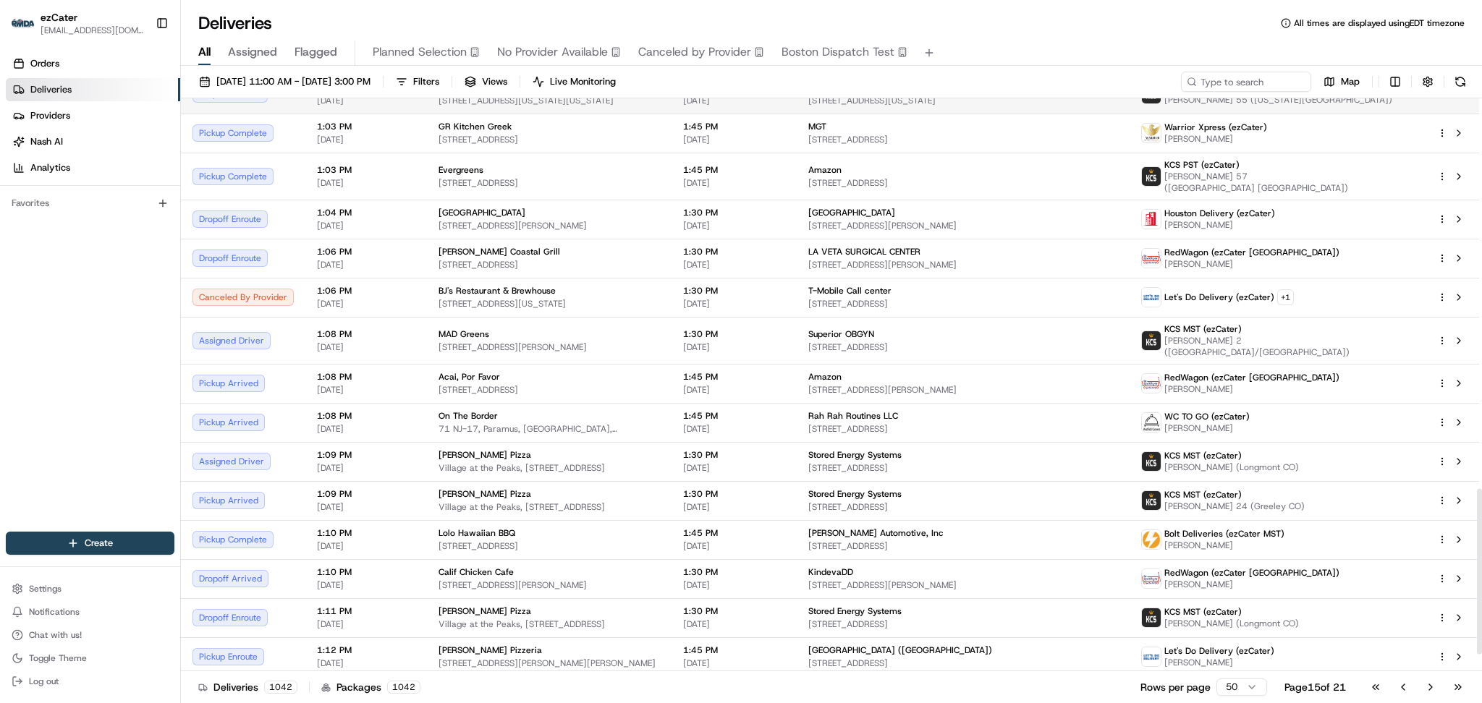
scroll to position [1417, 0]
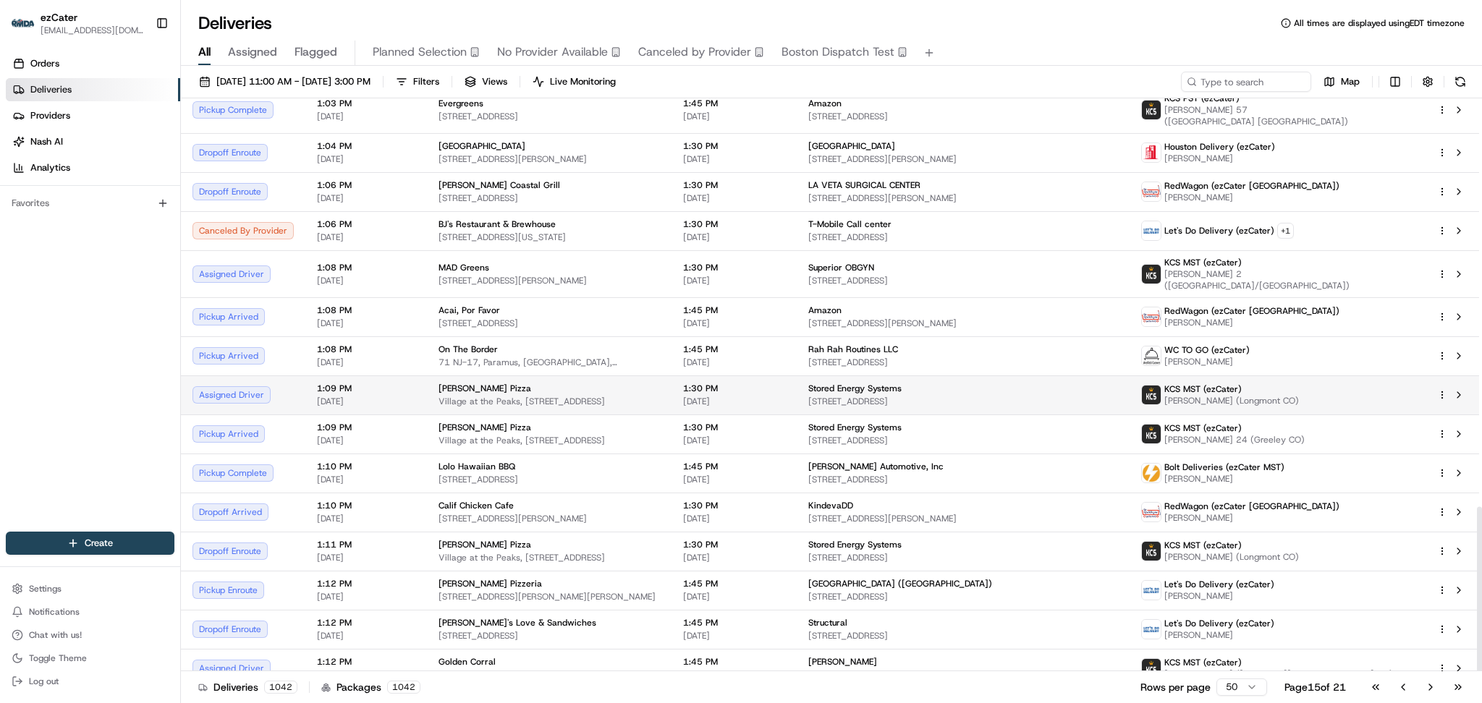
click at [412, 377] on td "1:09 PM 08/20/2025" at bounding box center [366, 395] width 122 height 39
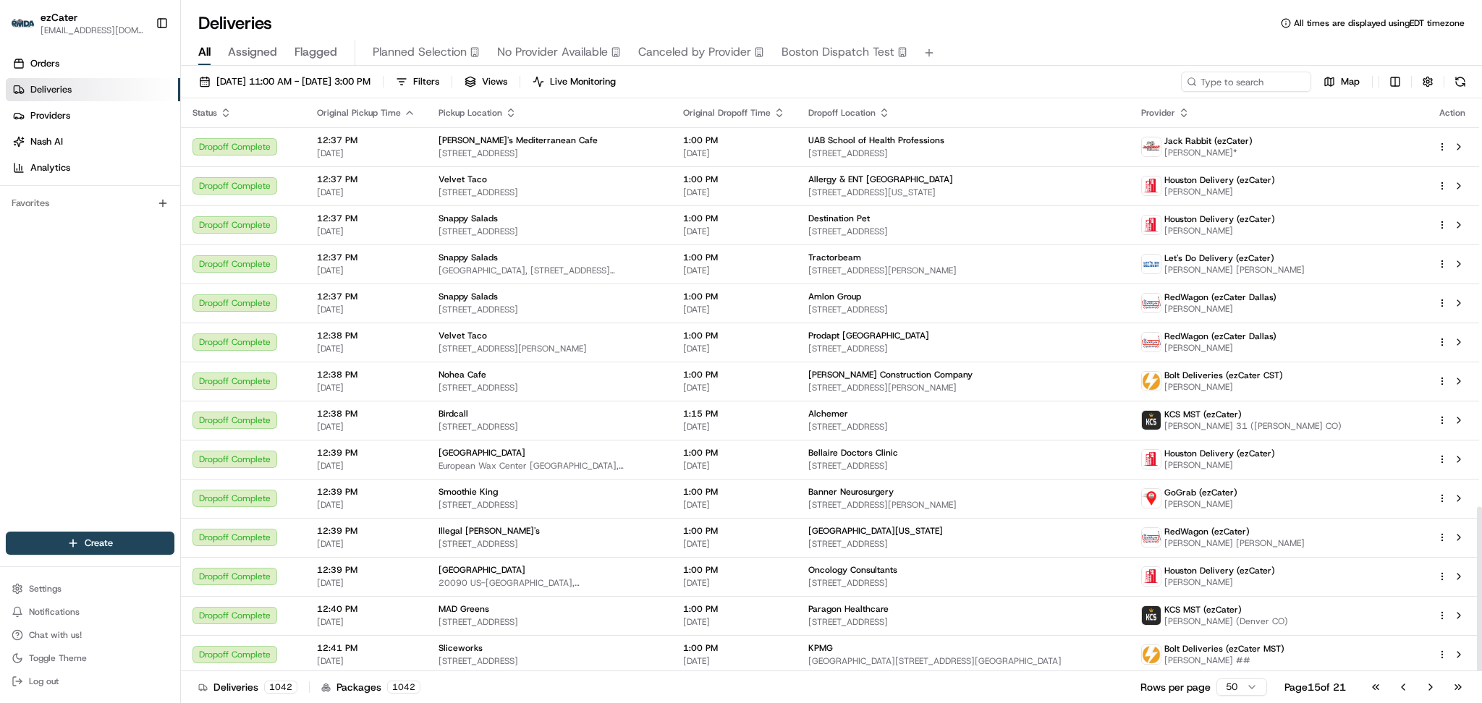
scroll to position [1417, 0]
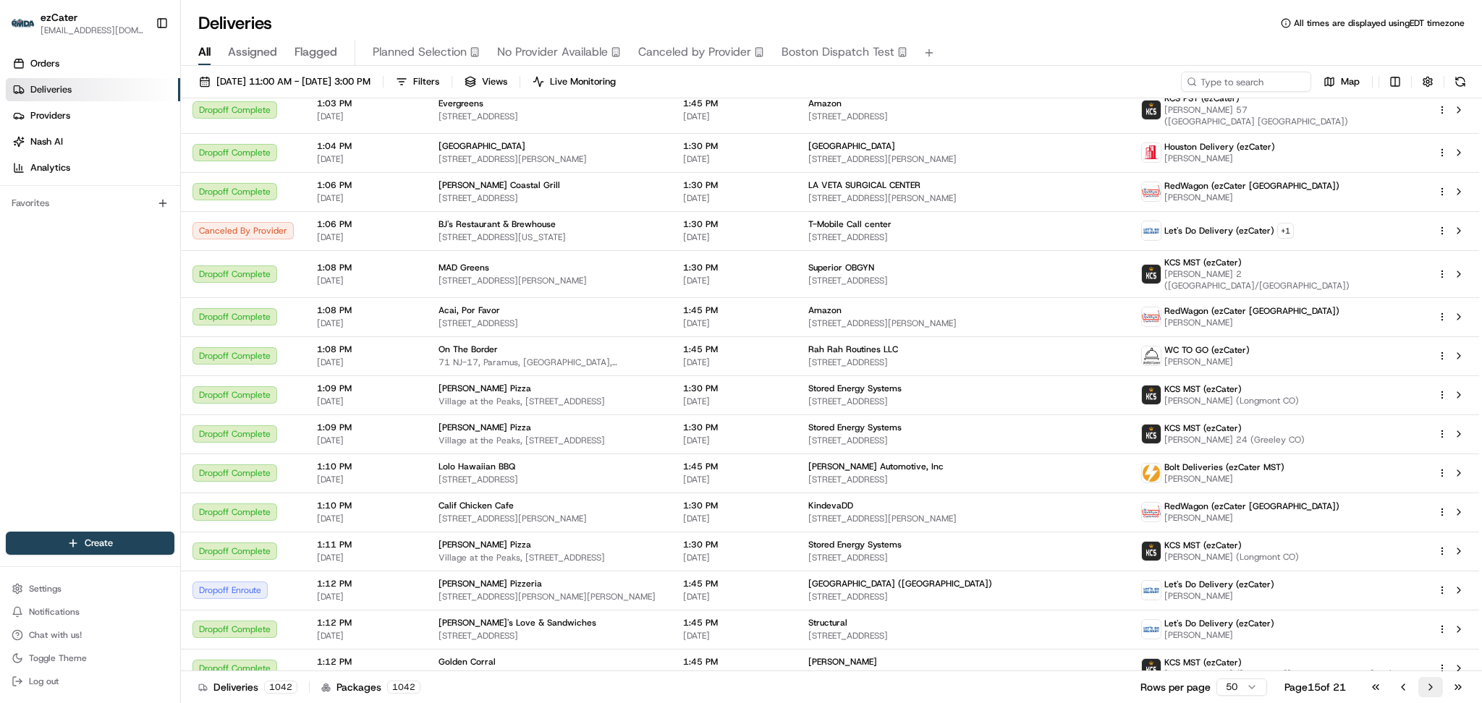
click at [1433, 683] on button "Go to next page" at bounding box center [1431, 687] width 25 height 20
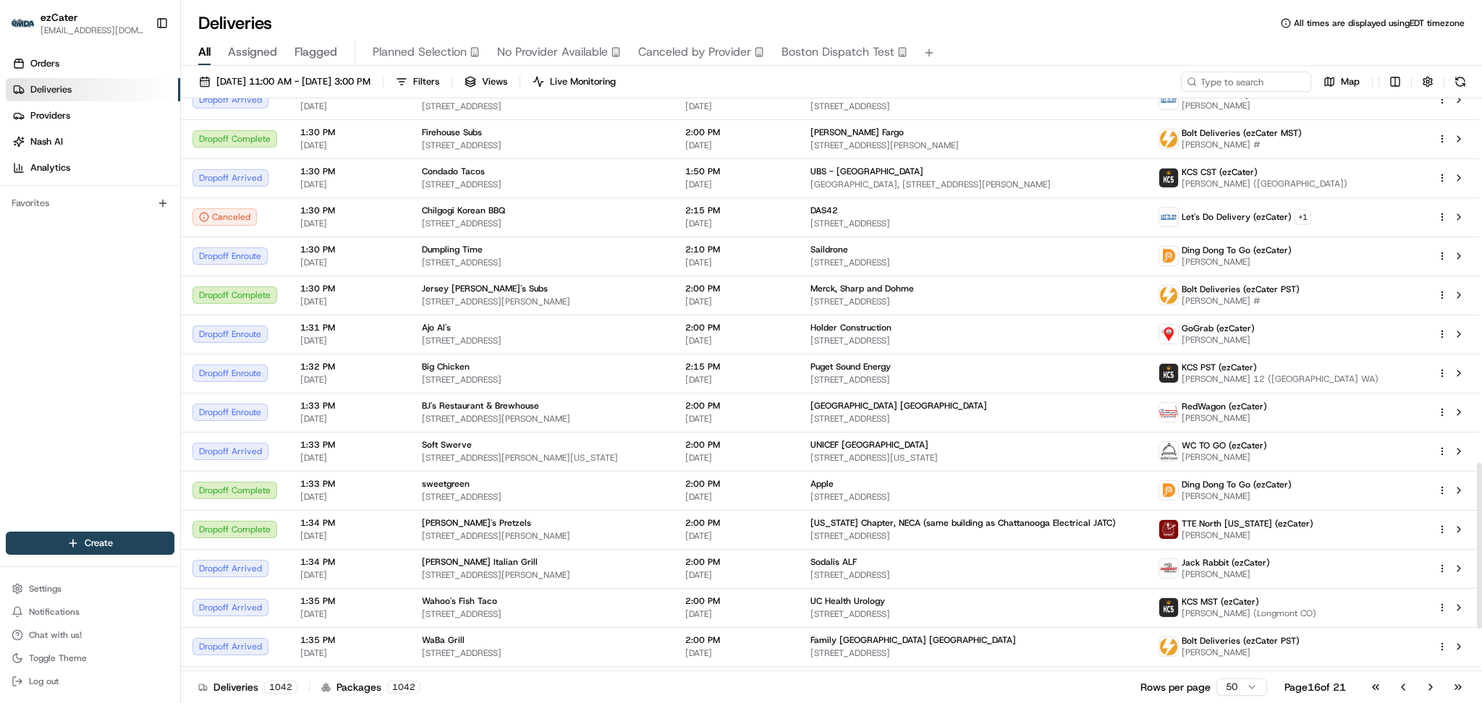
scroll to position [1408, 0]
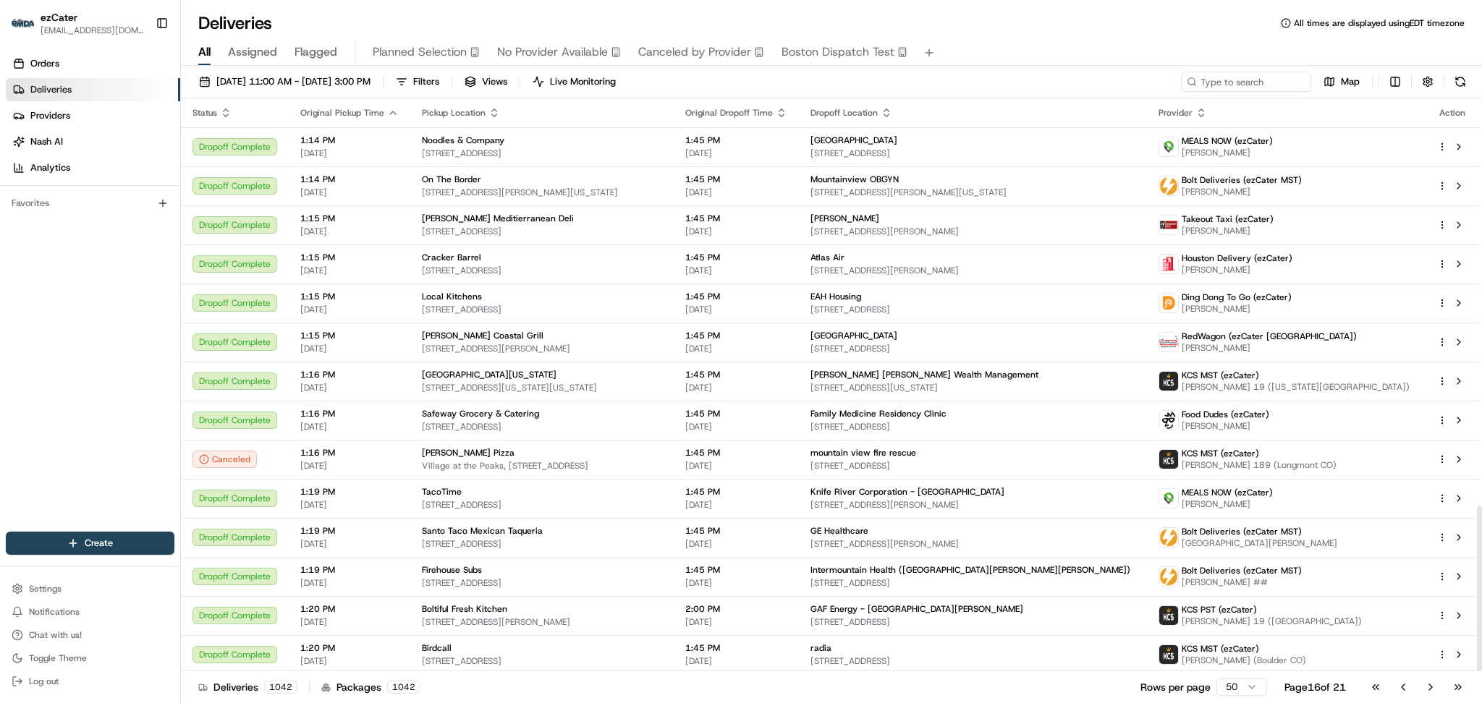
scroll to position [1408, 0]
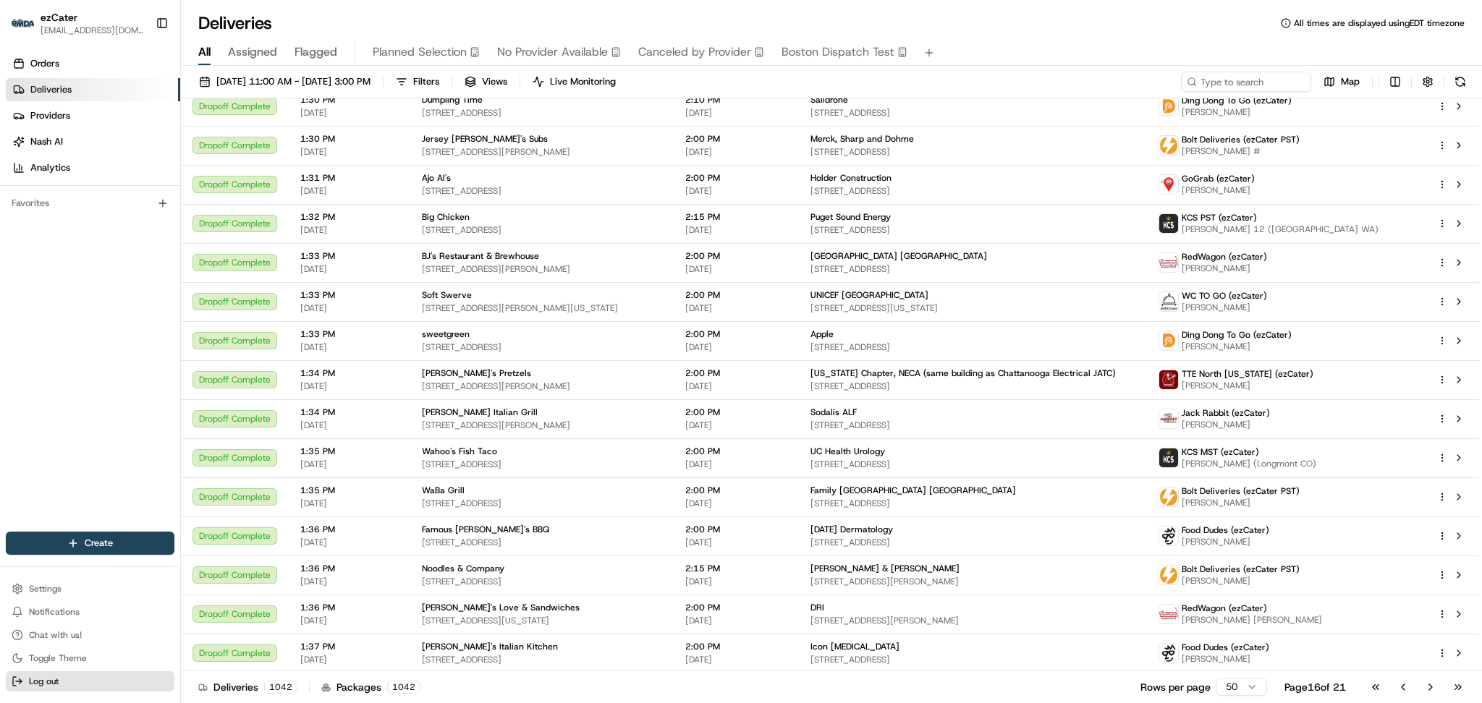
click at [56, 677] on span "Log out" at bounding box center [44, 682] width 30 height 12
